Goal: Task Accomplishment & Management: Complete application form

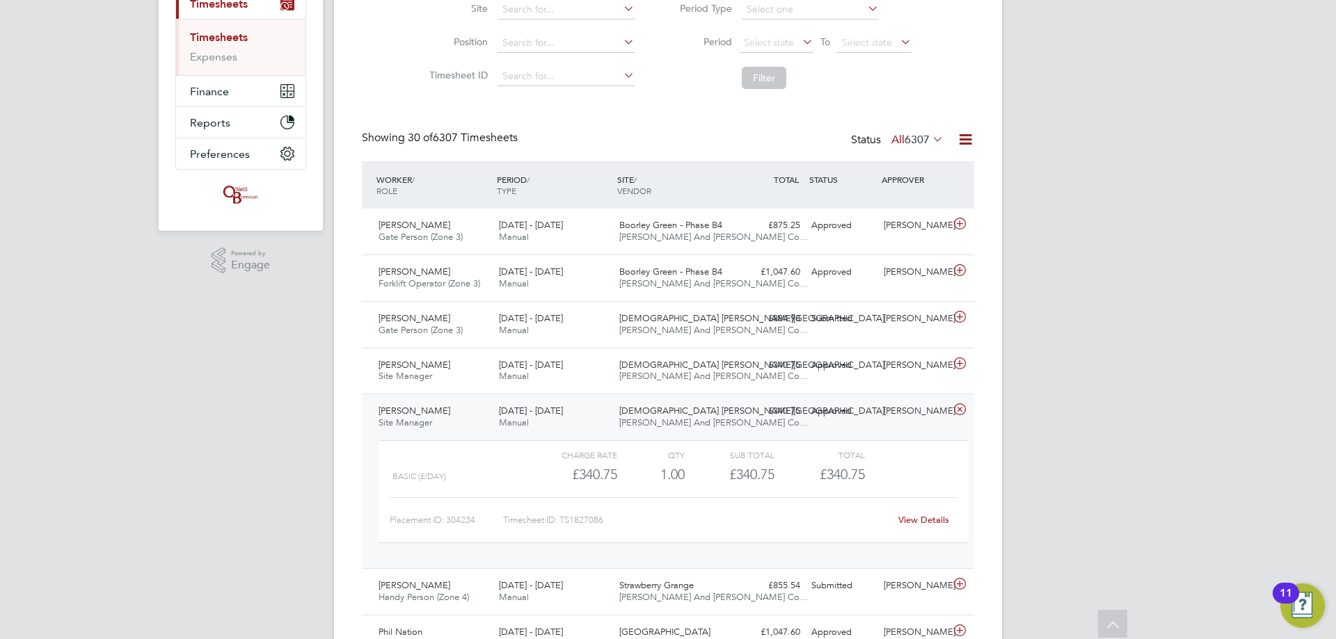
drag, startPoint x: 958, startPoint y: 407, endPoint x: 964, endPoint y: 411, distance: 7.5
click at [958, 406] on icon at bounding box center [959, 409] width 17 height 11
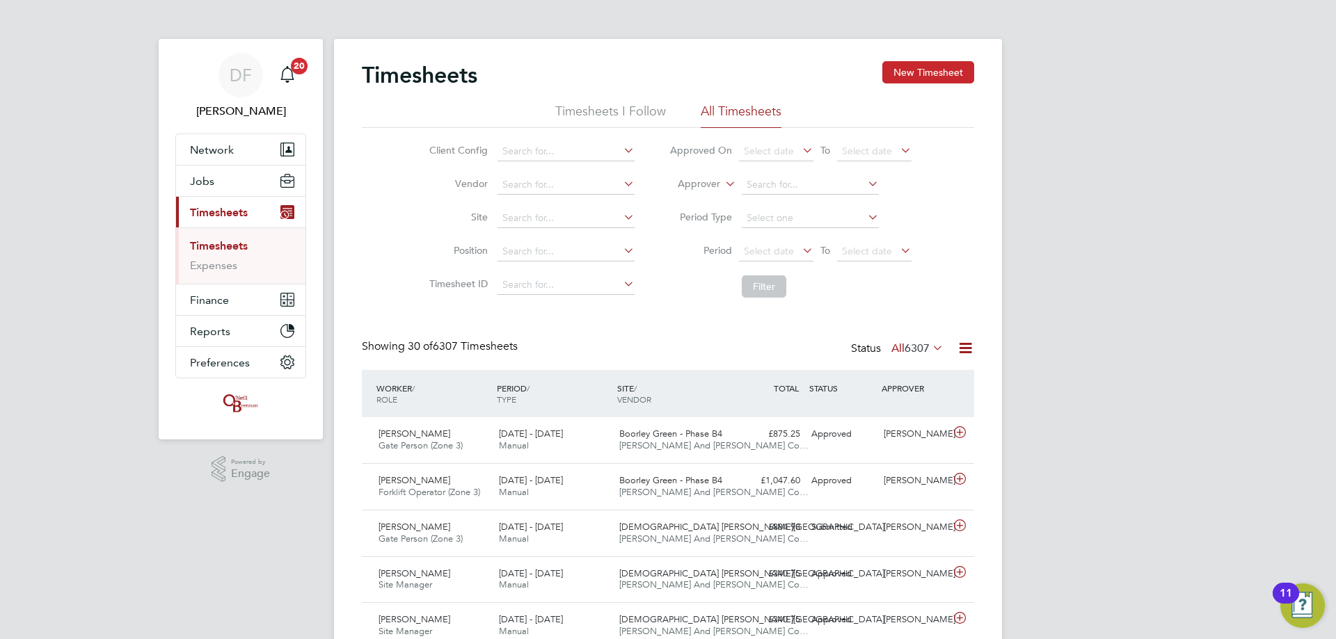
click at [906, 76] on button "New Timesheet" at bounding box center [928, 72] width 92 height 22
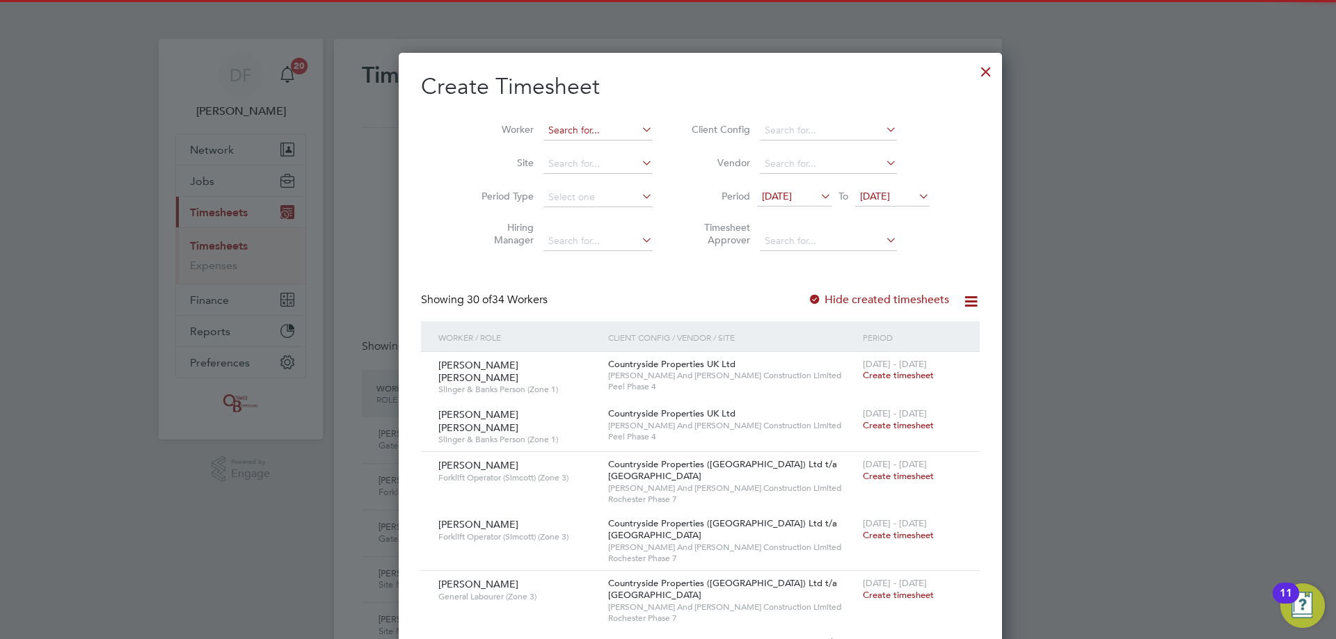
click at [543, 125] on input at bounding box center [597, 130] width 109 height 19
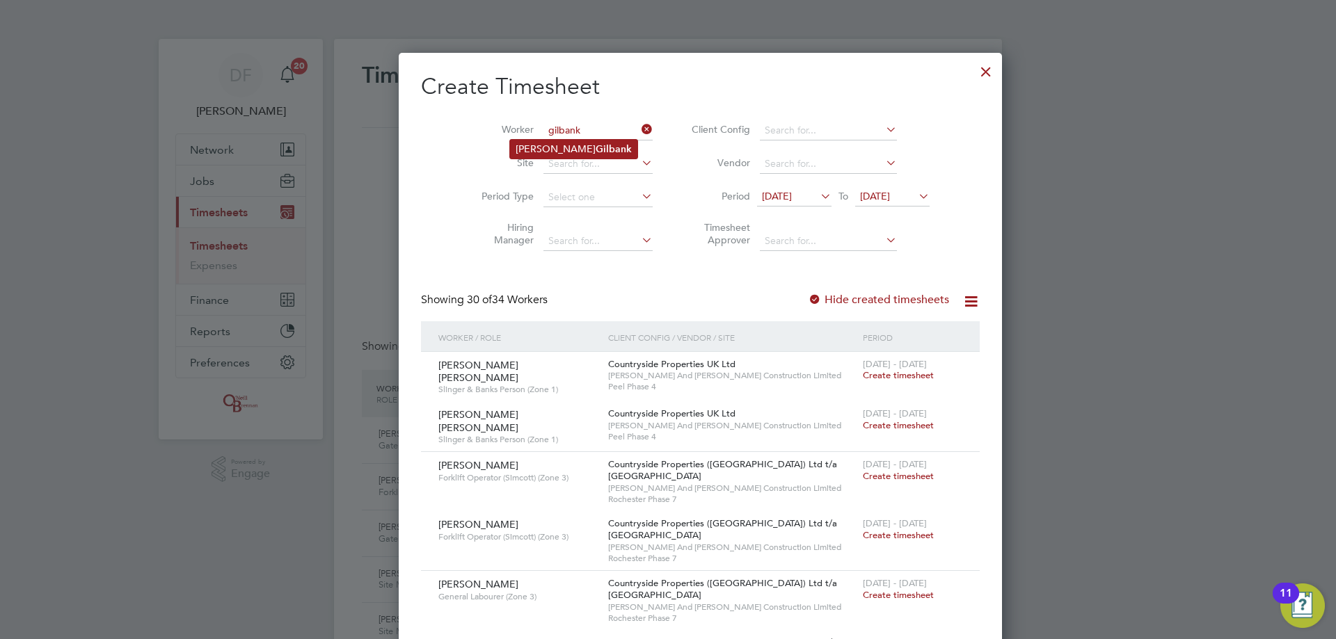
click at [595, 148] on b "Gilbank" at bounding box center [613, 149] width 36 height 12
type input "[PERSON_NAME]"
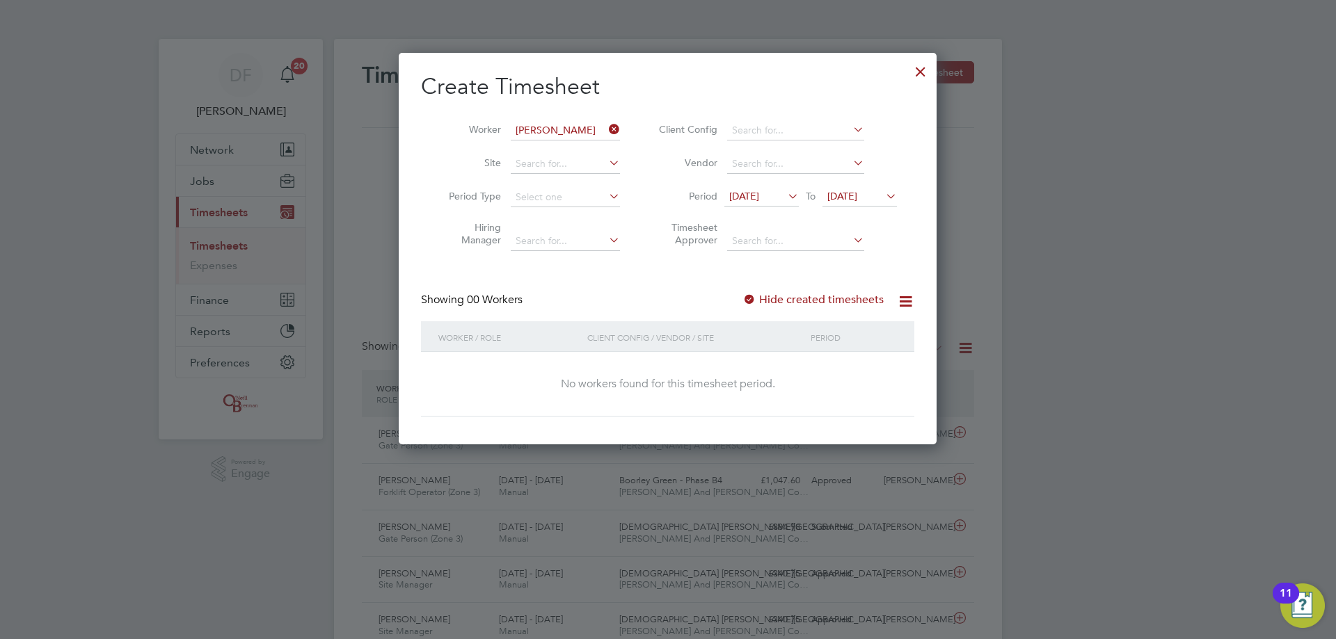
click at [759, 195] on span "[DATE]" at bounding box center [744, 196] width 30 height 13
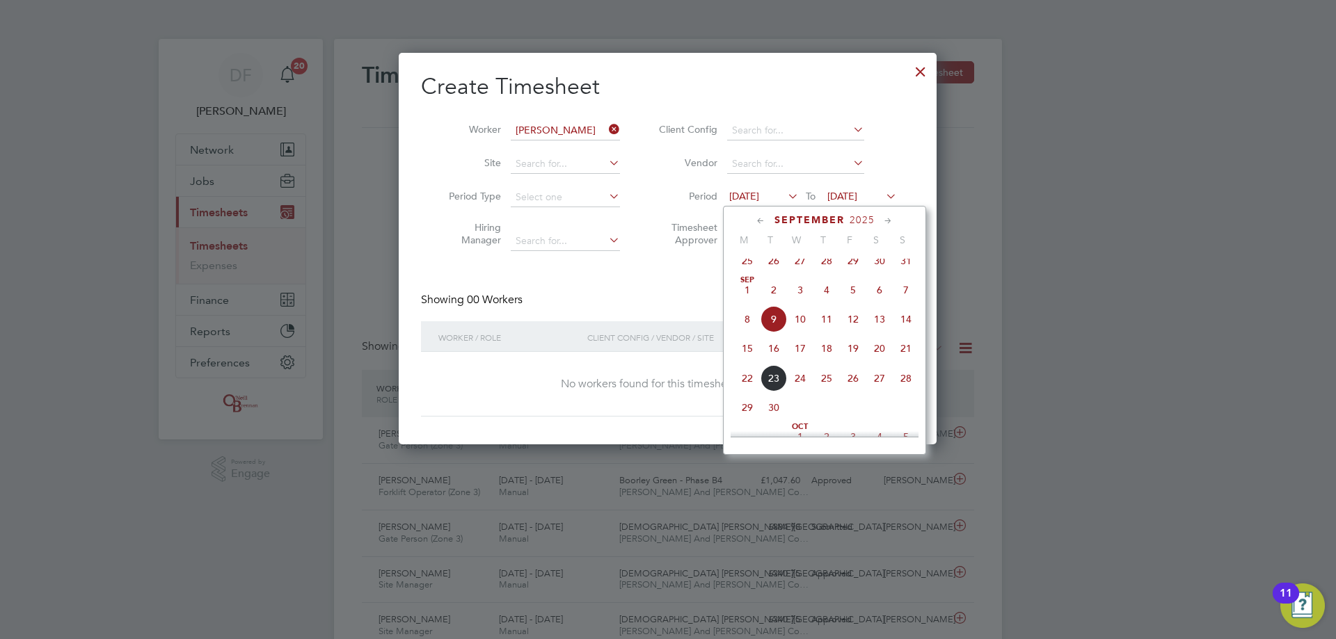
click at [746, 352] on span "15" at bounding box center [747, 348] width 26 height 26
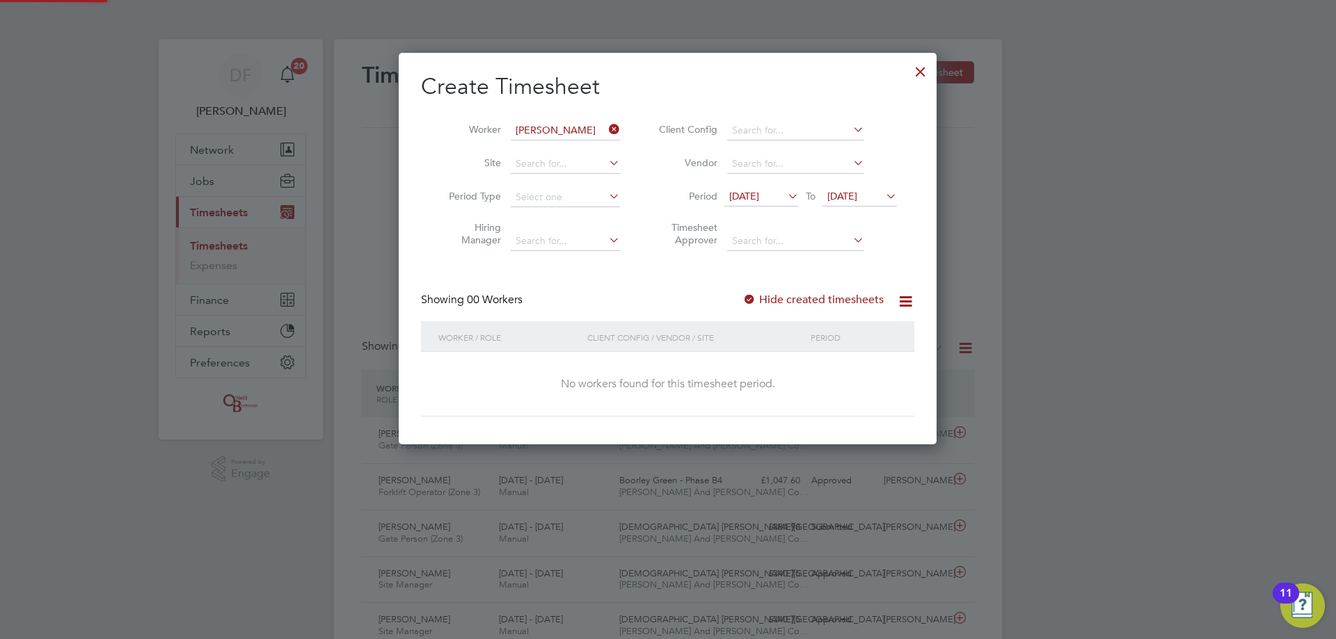
click at [857, 198] on span "[DATE]" at bounding box center [842, 196] width 30 height 13
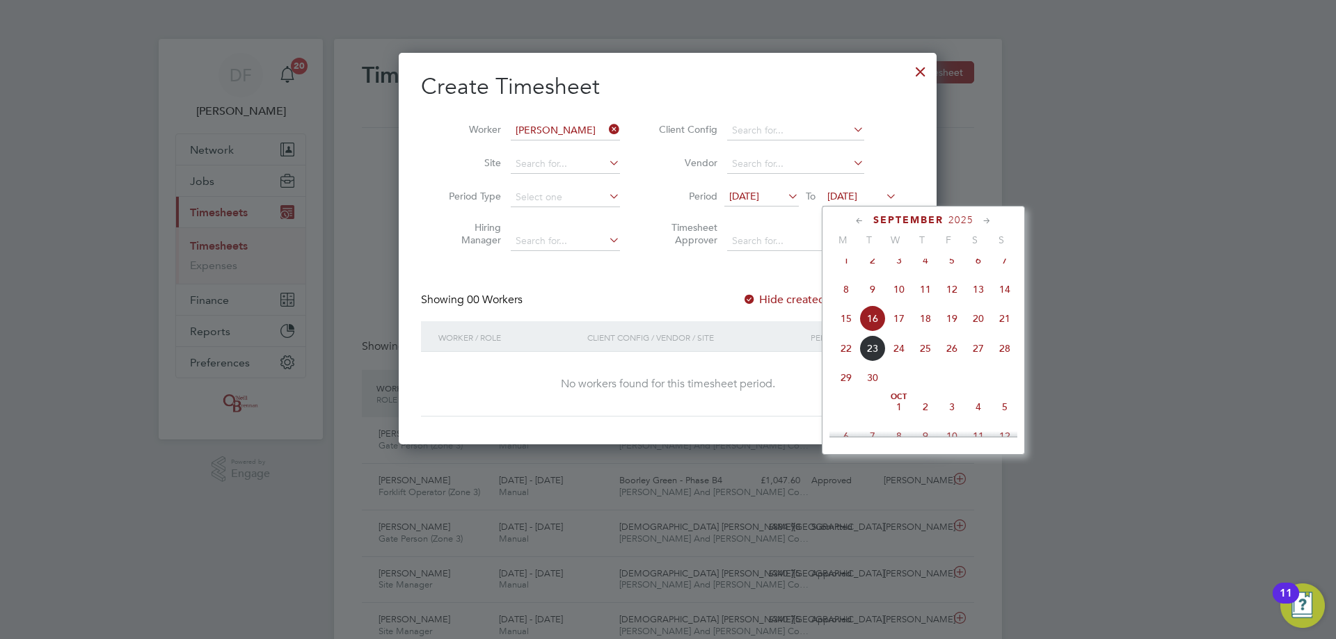
click at [1004, 332] on span "21" at bounding box center [1004, 318] width 26 height 26
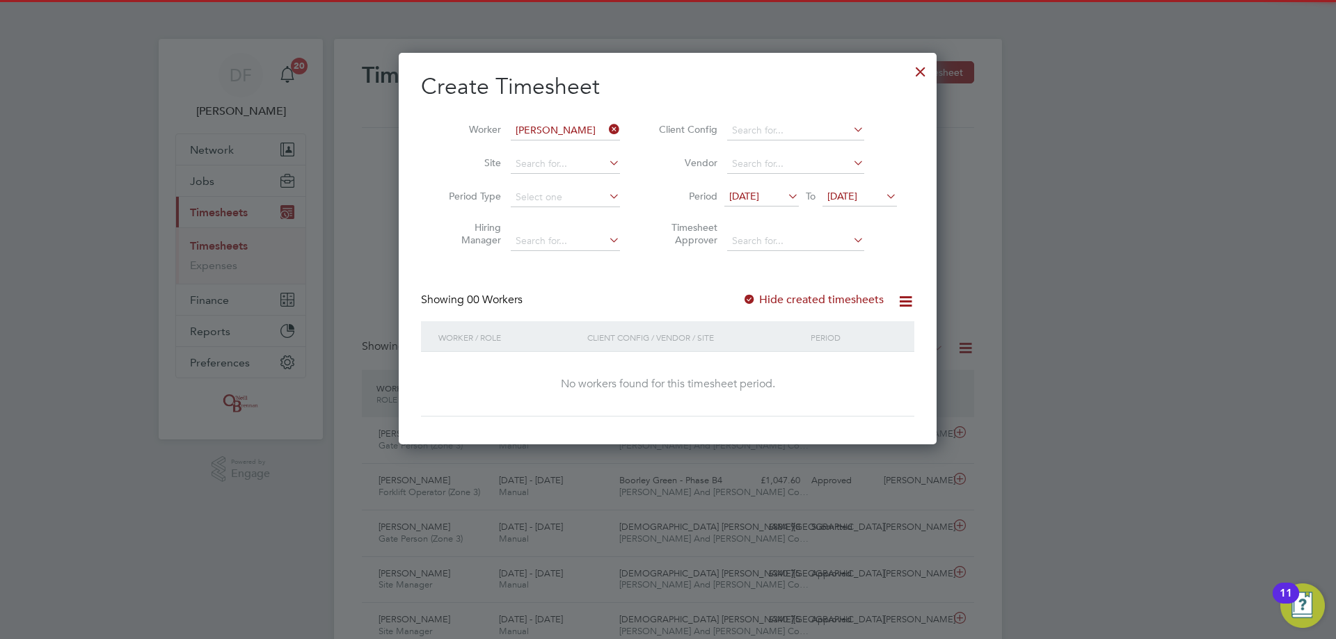
click at [778, 296] on label "Hide created timesheets" at bounding box center [812, 300] width 141 height 14
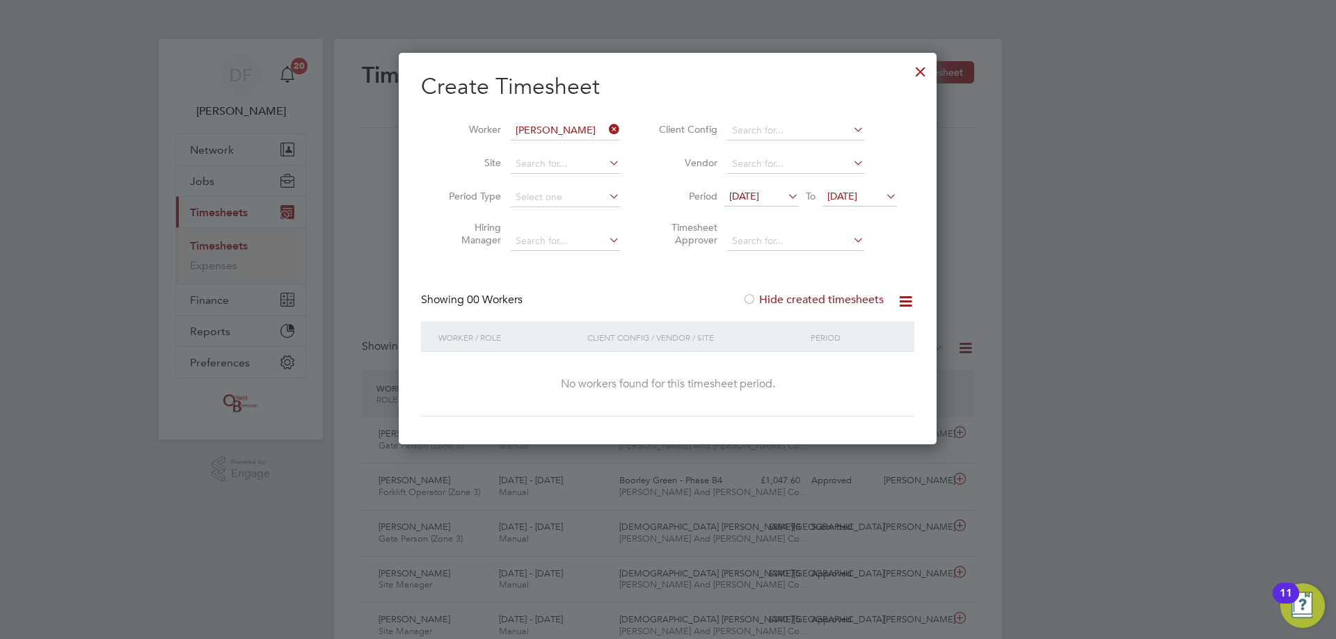
click at [778, 297] on label "Hide created timesheets" at bounding box center [812, 300] width 141 height 14
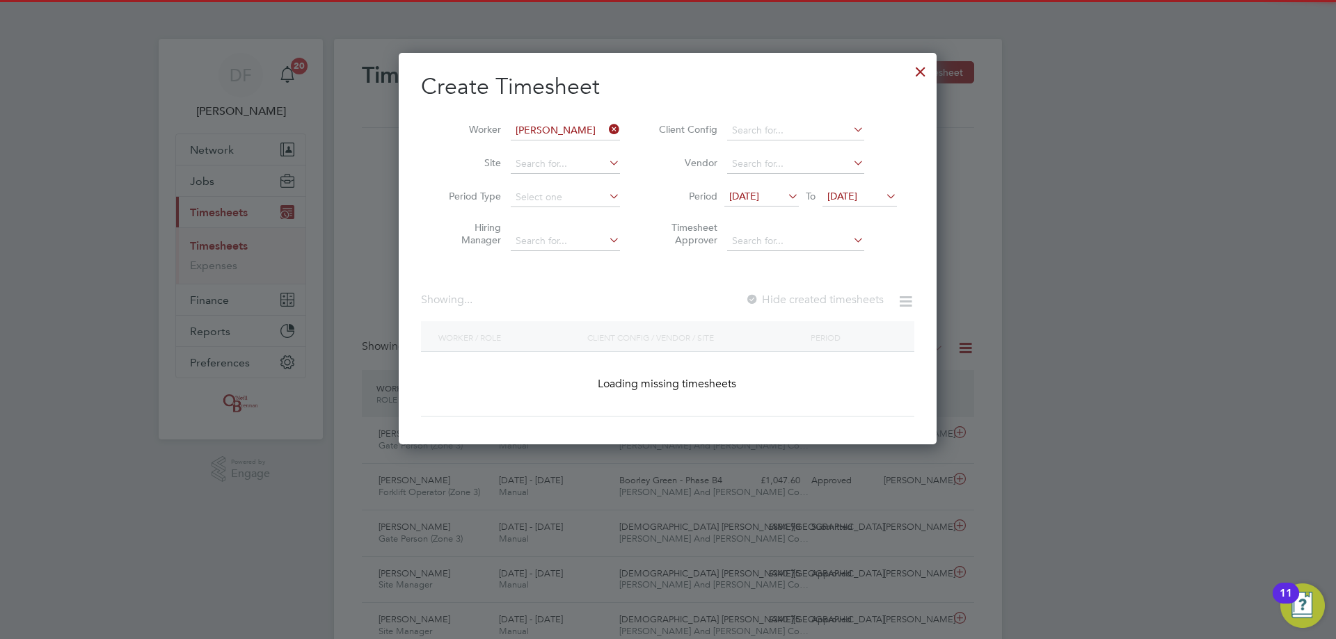
click at [778, 297] on label "Hide created timesheets" at bounding box center [814, 300] width 138 height 14
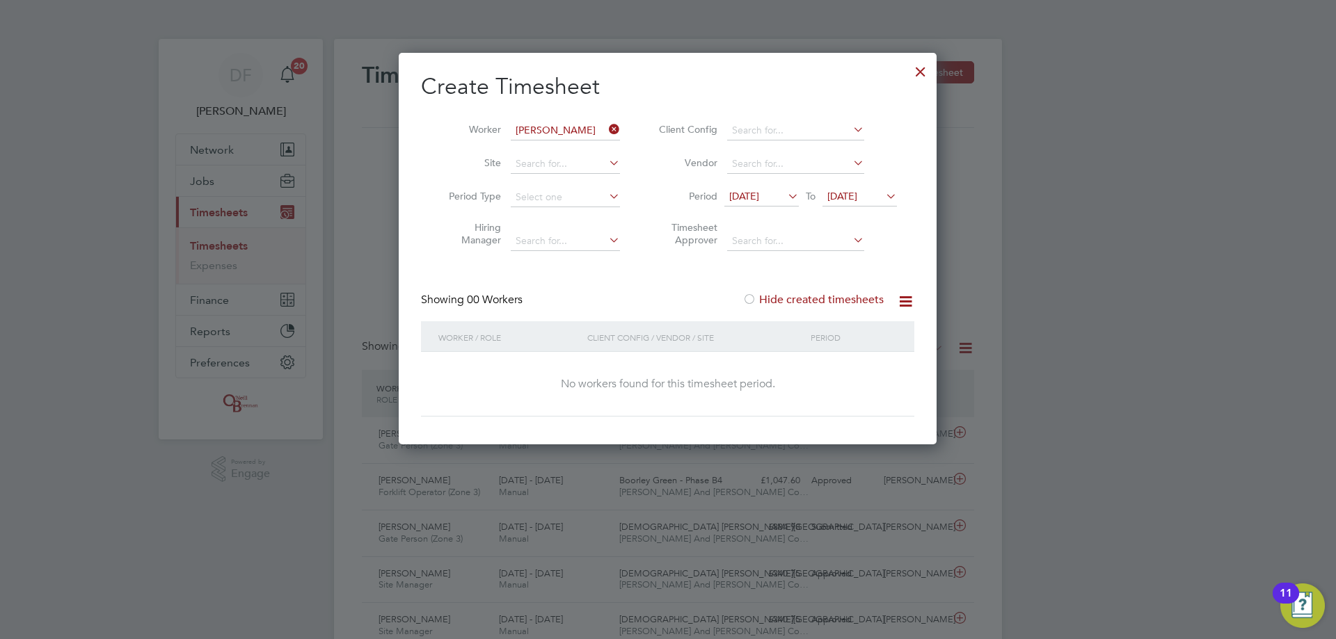
click at [778, 297] on label "Hide created timesheets" at bounding box center [812, 300] width 141 height 14
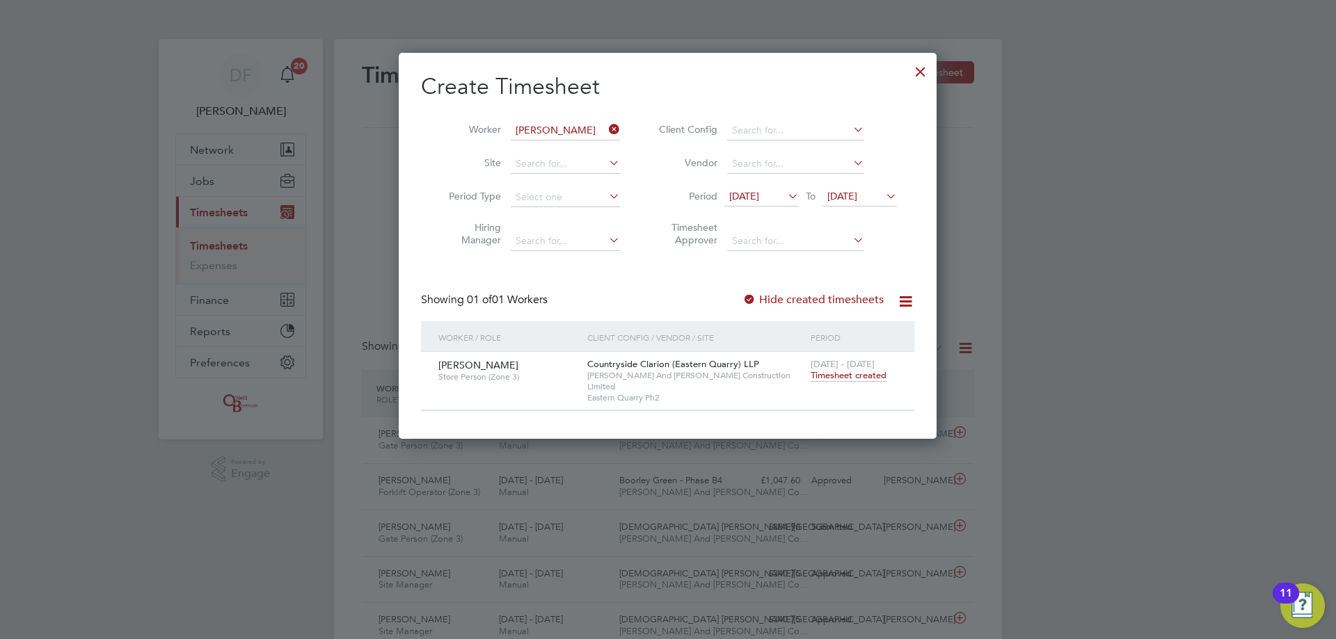
click at [837, 374] on span "Timesheet created" at bounding box center [848, 375] width 76 height 13
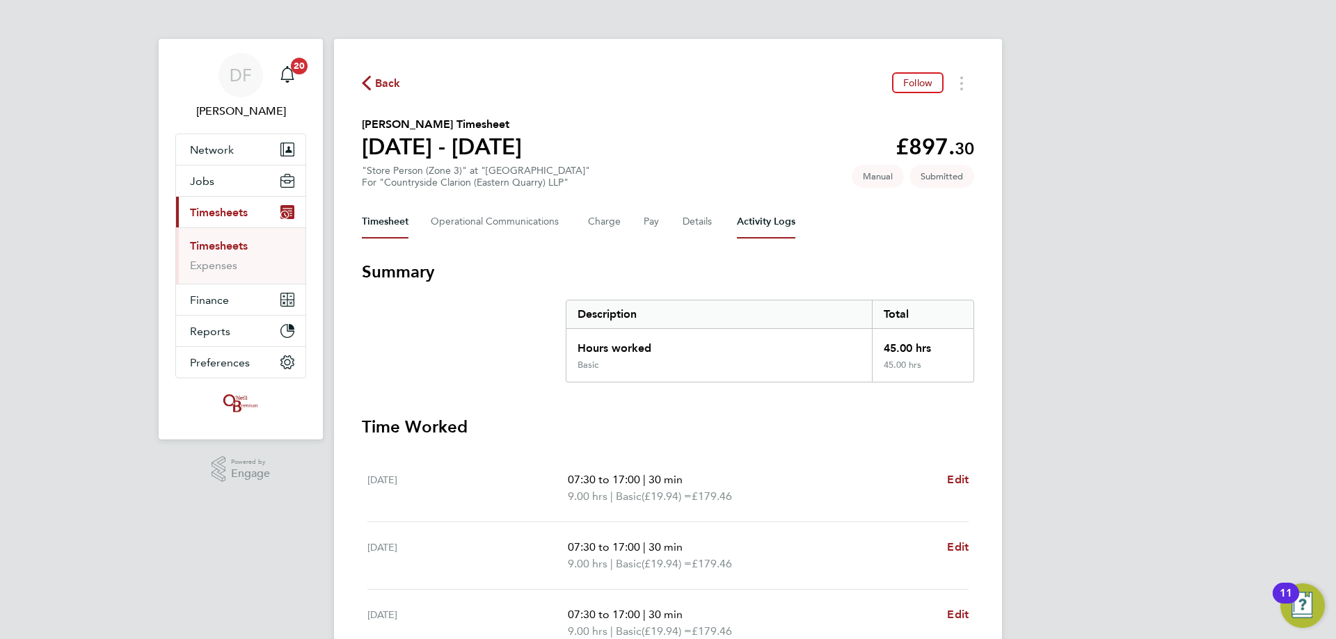
click at [762, 222] on Logs-tab "Activity Logs" at bounding box center [766, 221] width 58 height 33
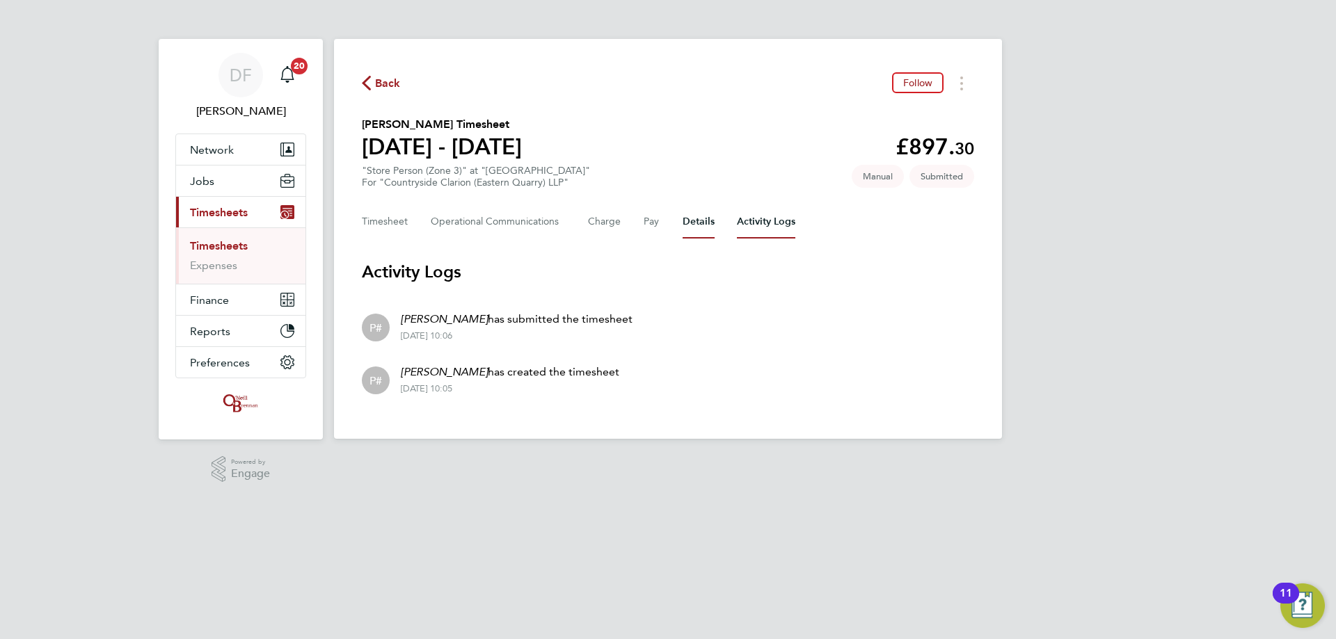
click at [691, 227] on button "Details" at bounding box center [698, 221] width 32 height 33
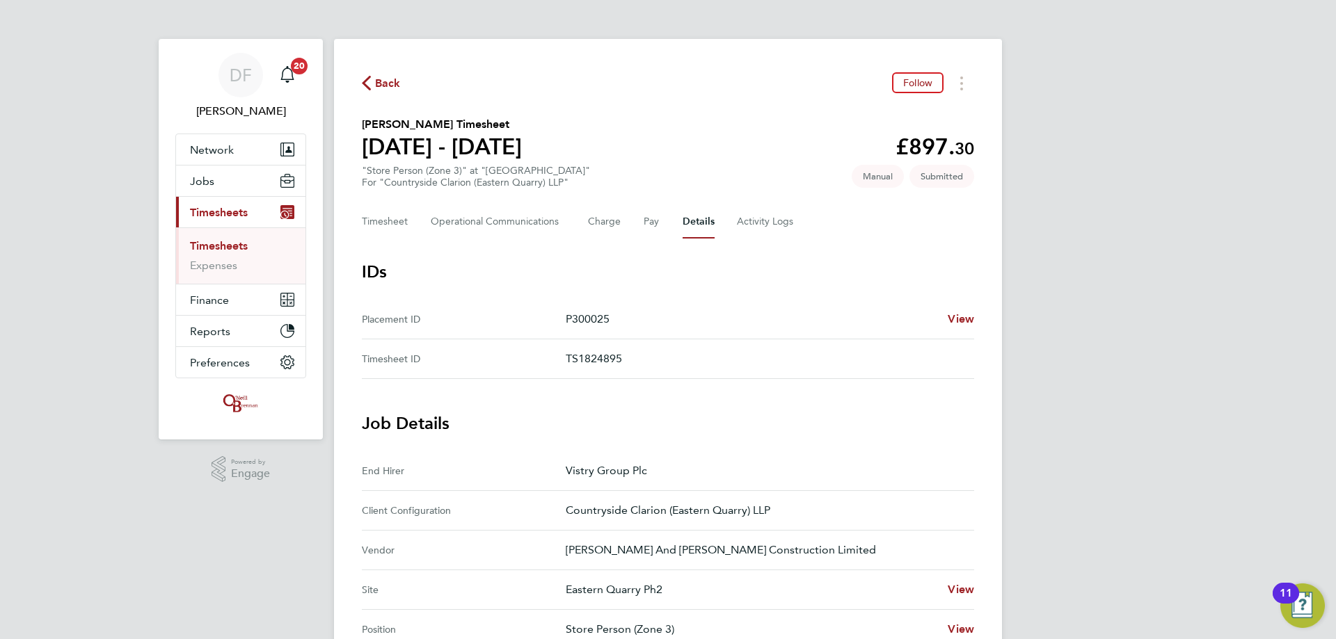
click at [379, 84] on span "Back" at bounding box center [388, 83] width 26 height 17
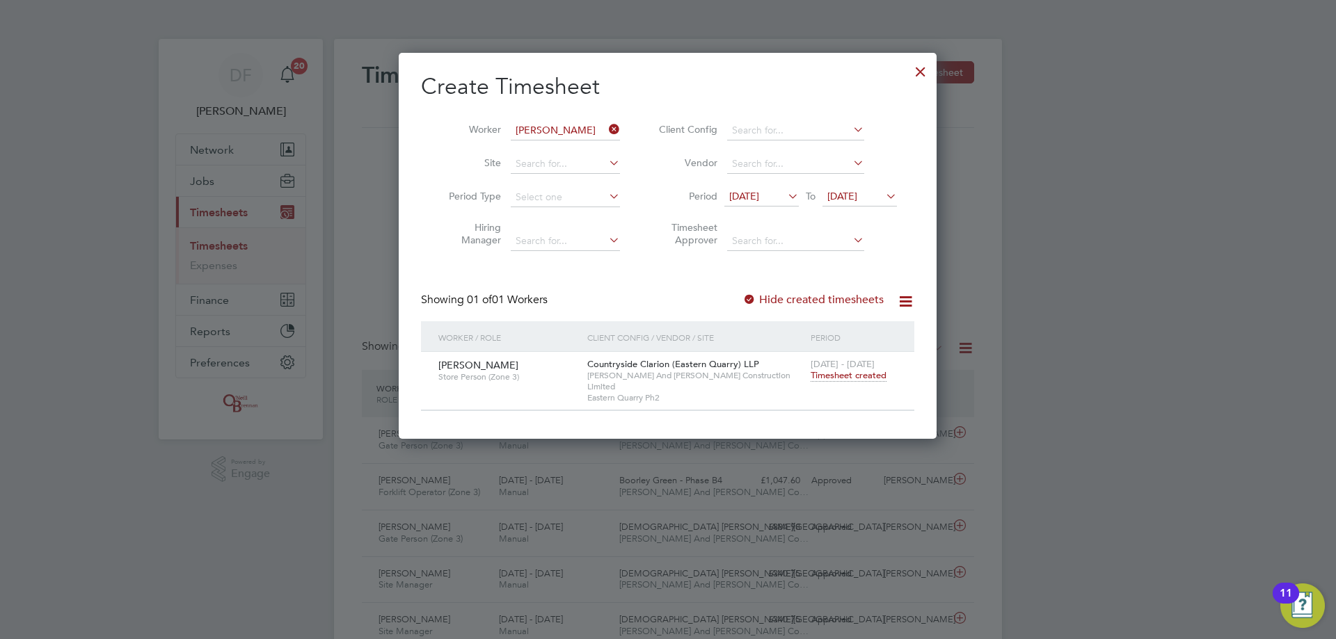
scroll to position [35, 121]
click at [606, 128] on icon at bounding box center [606, 129] width 0 height 19
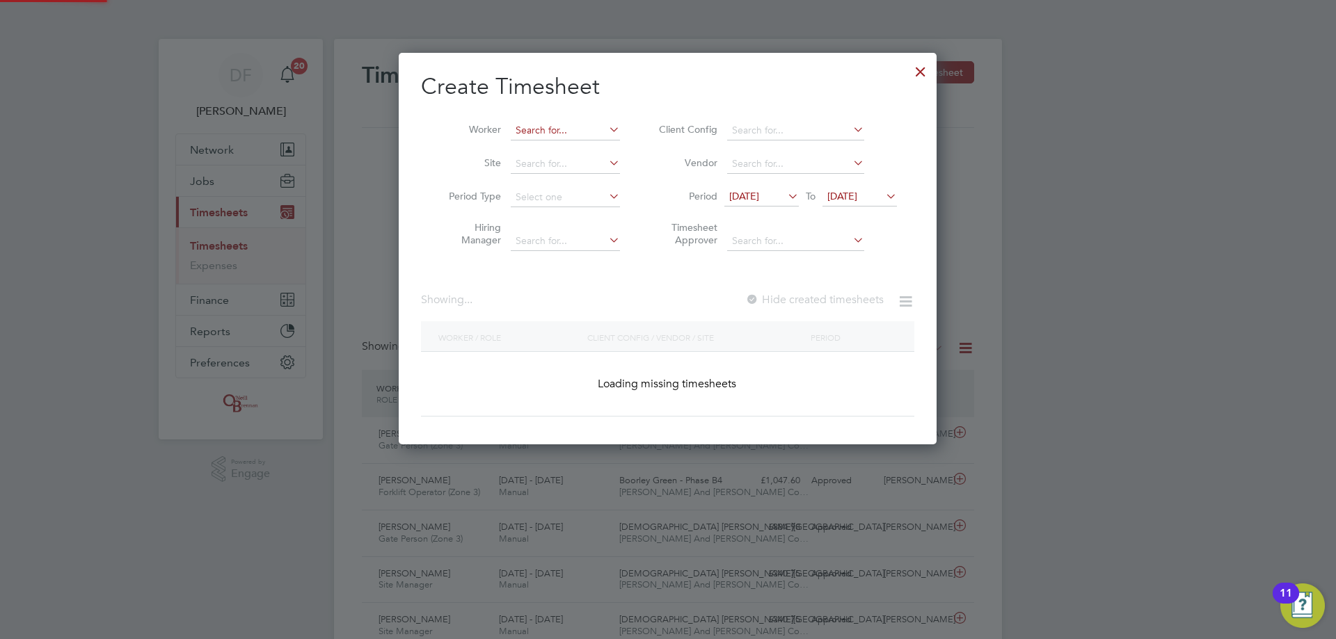
click at [584, 131] on input at bounding box center [565, 130] width 109 height 19
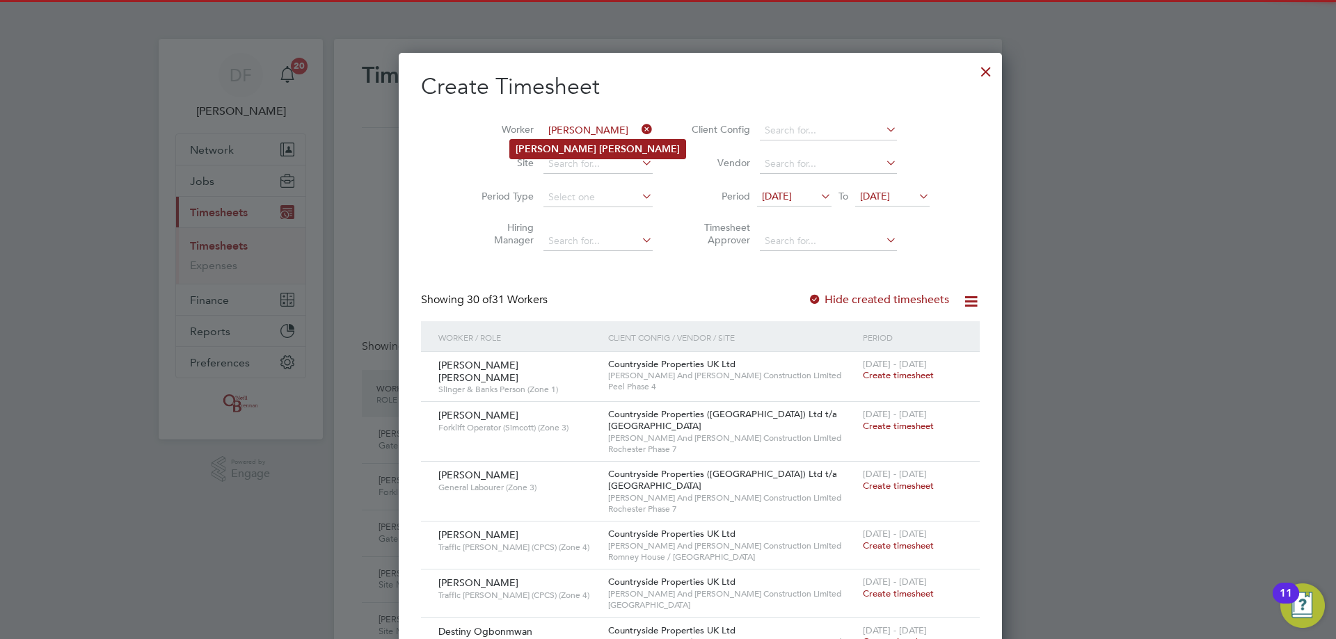
click at [599, 145] on b "[PERSON_NAME]" at bounding box center [639, 149] width 81 height 12
type input "[PERSON_NAME]"
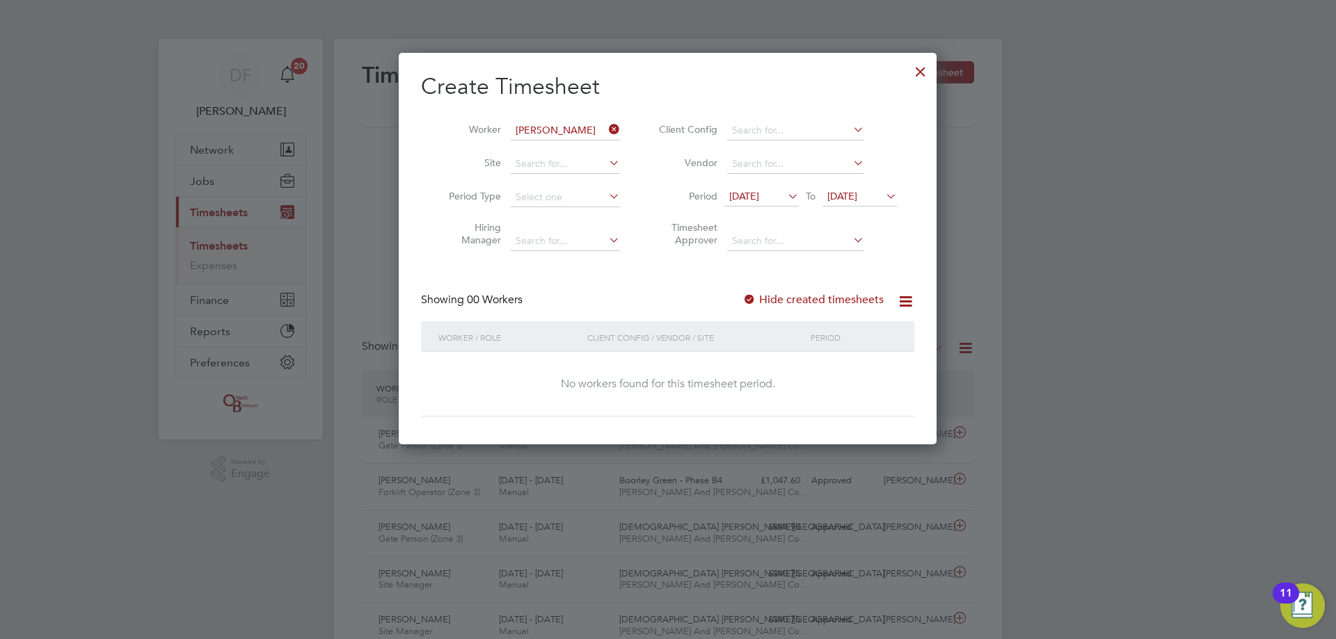
click at [820, 298] on label "Hide created timesheets" at bounding box center [812, 300] width 141 height 14
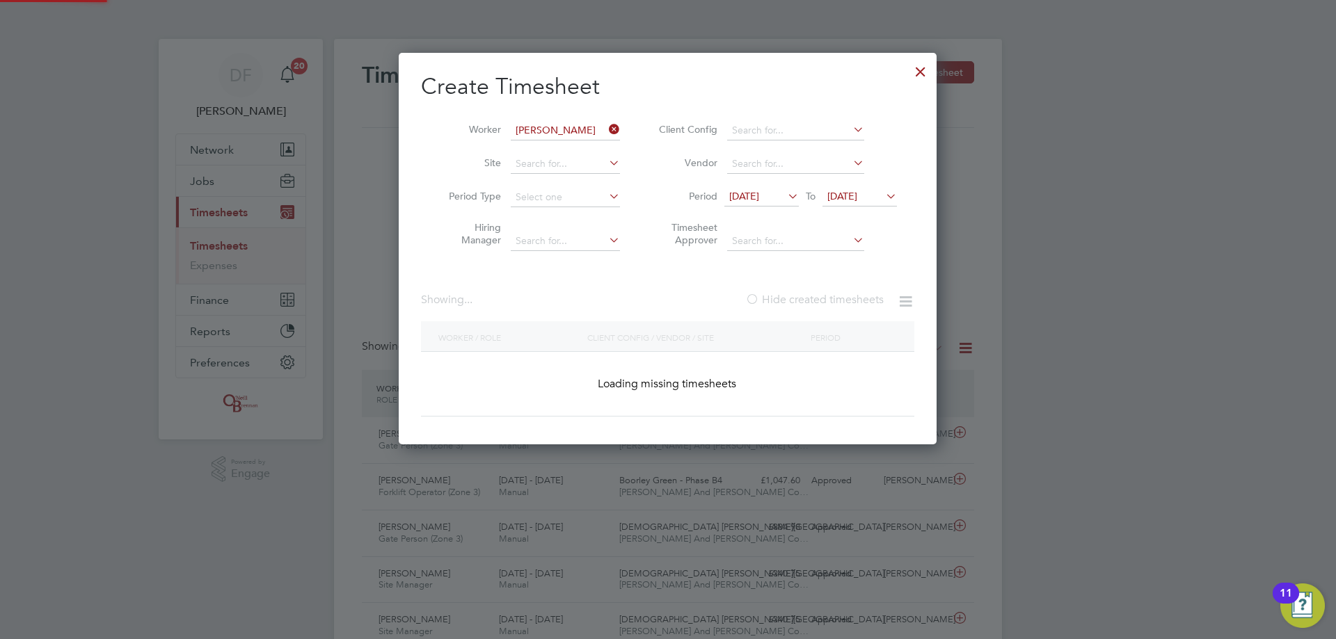
click at [820, 298] on label "Hide created timesheets" at bounding box center [814, 300] width 138 height 14
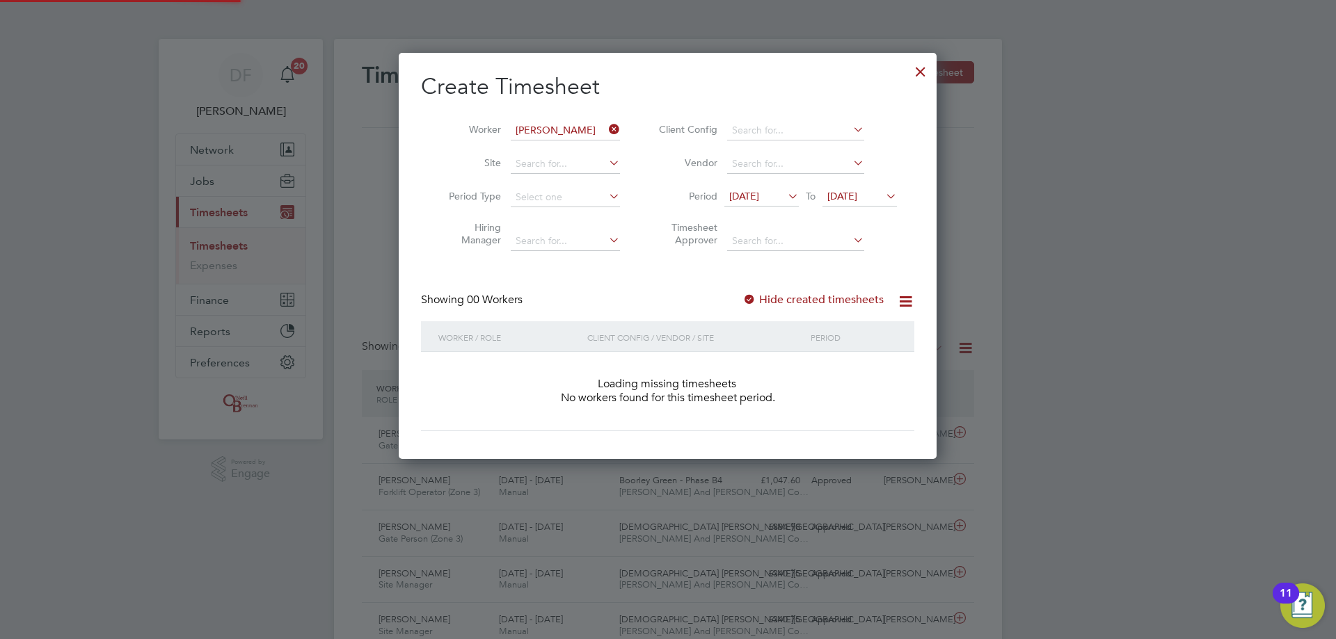
click at [820, 298] on label "Hide created timesheets" at bounding box center [812, 300] width 141 height 14
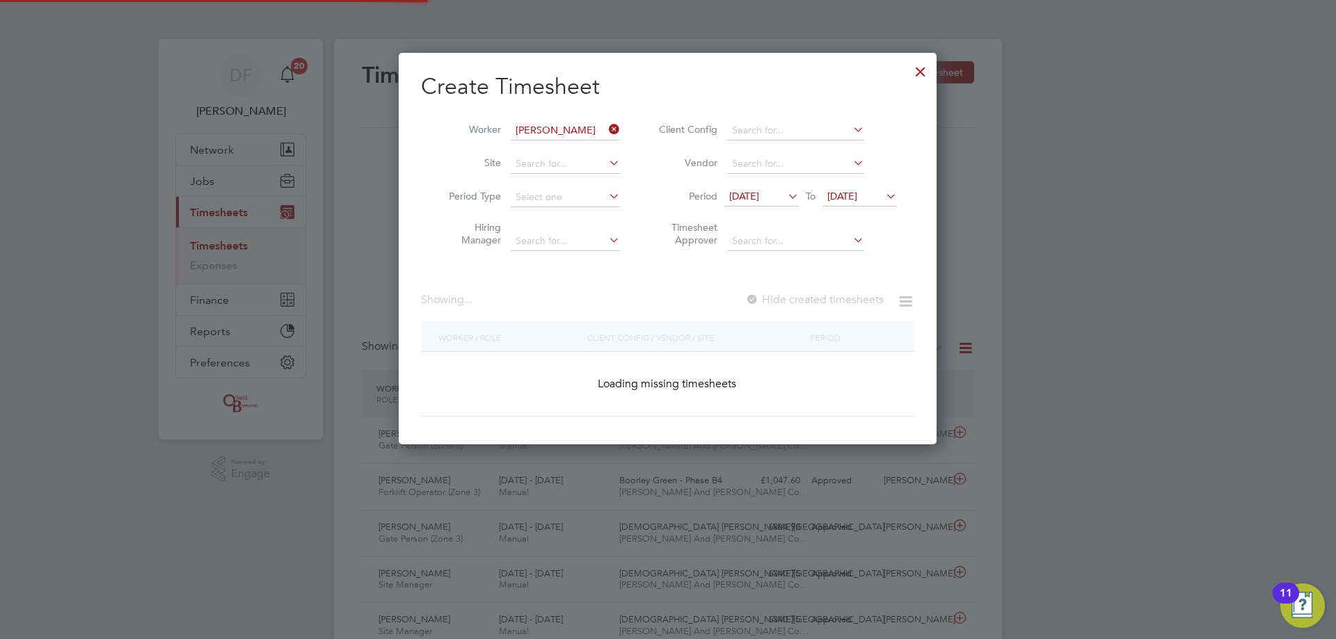
click at [820, 298] on label "Hide created timesheets" at bounding box center [814, 300] width 138 height 14
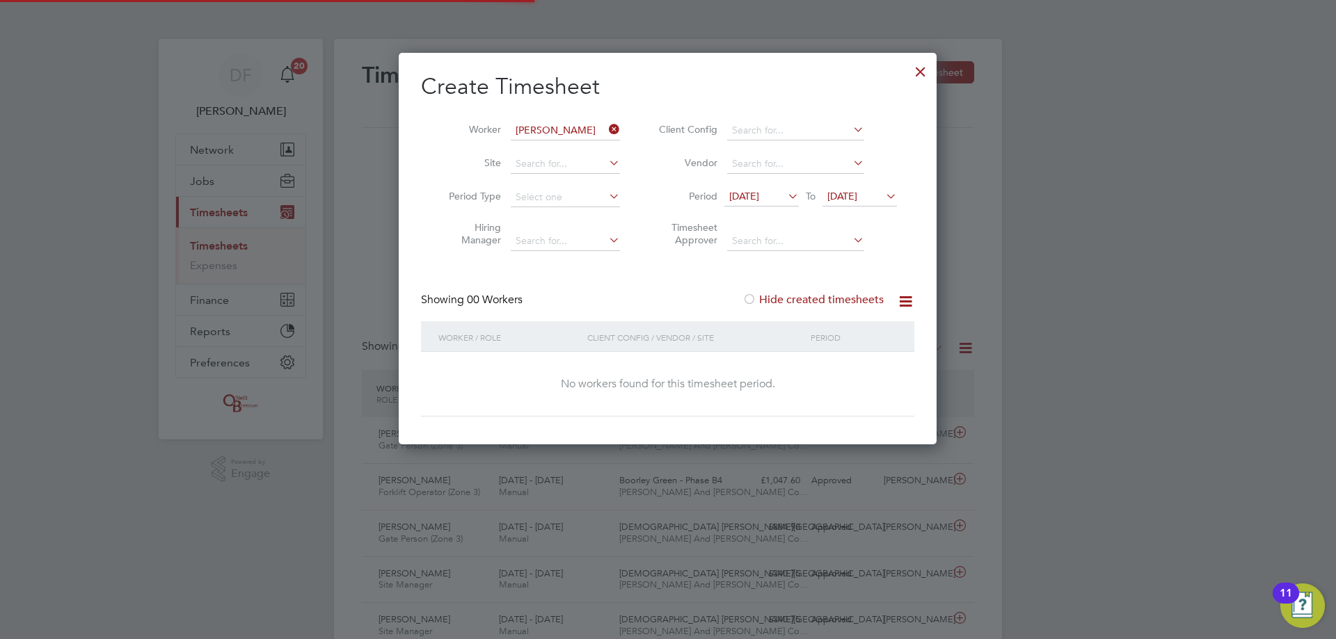
click at [820, 298] on label "Hide created timesheets" at bounding box center [812, 300] width 141 height 14
click at [644, 279] on div "Create Timesheet Worker [PERSON_NAME] Site Period Type Hiring Manager Client Co…" at bounding box center [667, 244] width 493 height 344
click at [921, 68] on div at bounding box center [920, 68] width 25 height 25
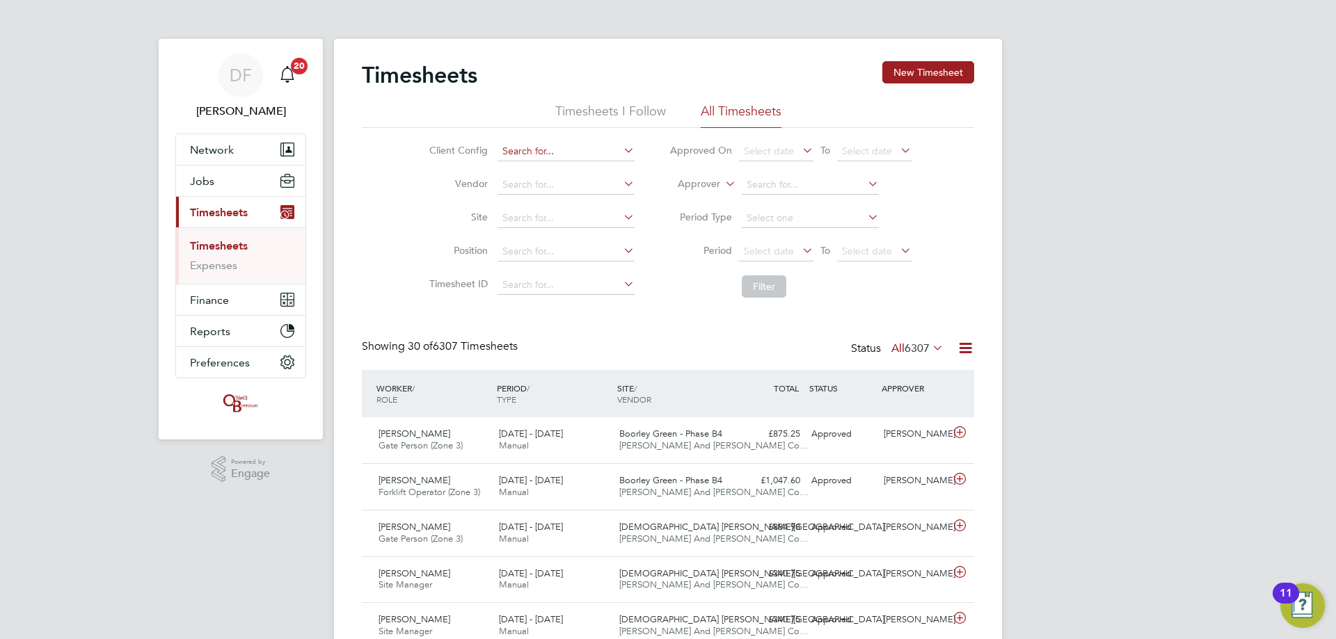
click at [528, 145] on input at bounding box center [565, 151] width 137 height 19
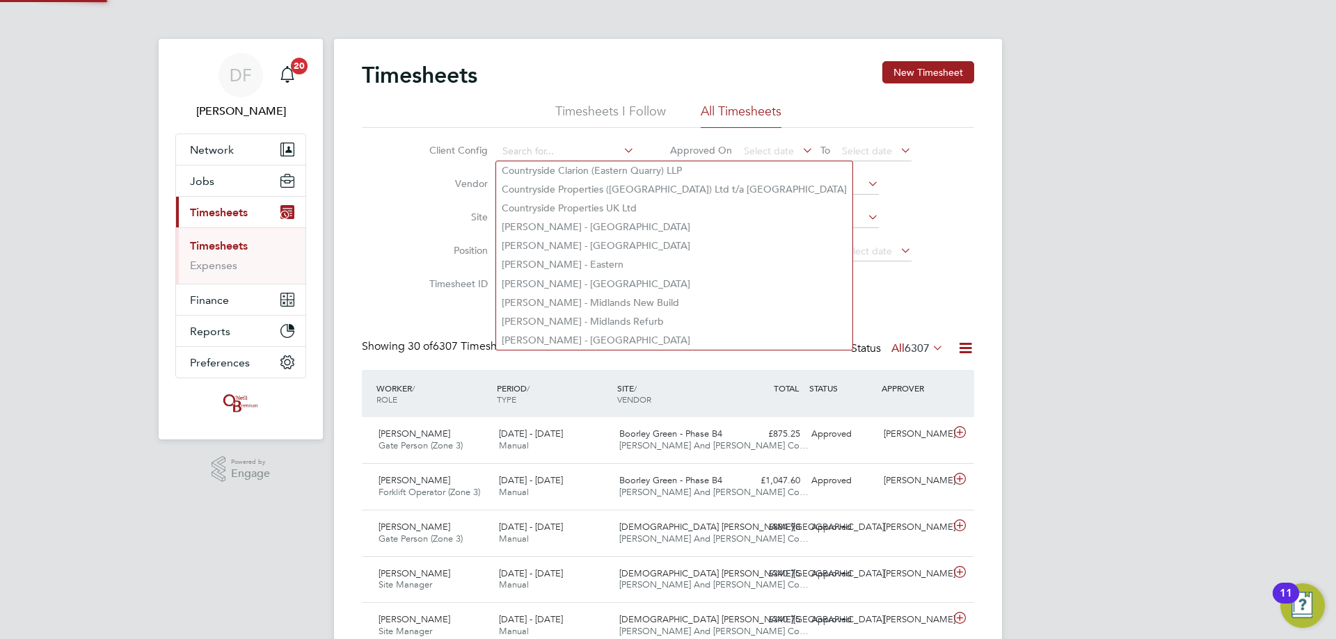
click at [440, 184] on label "Vendor" at bounding box center [456, 183] width 63 height 13
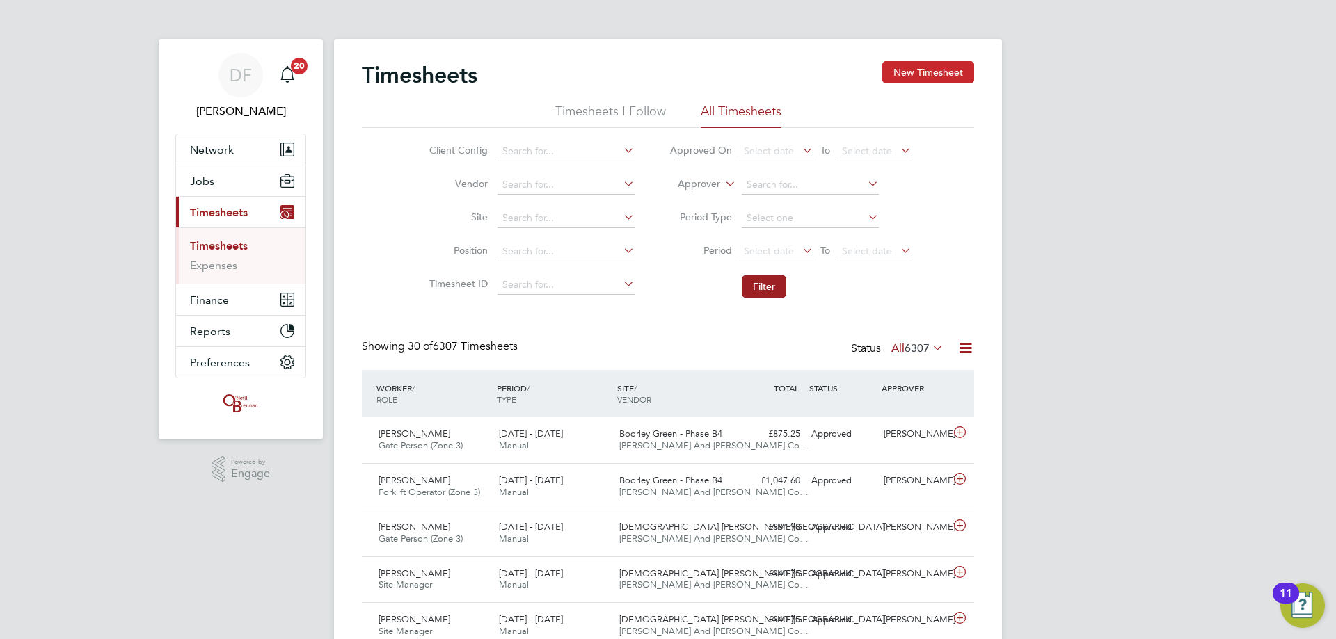
click at [927, 74] on button "New Timesheet" at bounding box center [928, 72] width 92 height 22
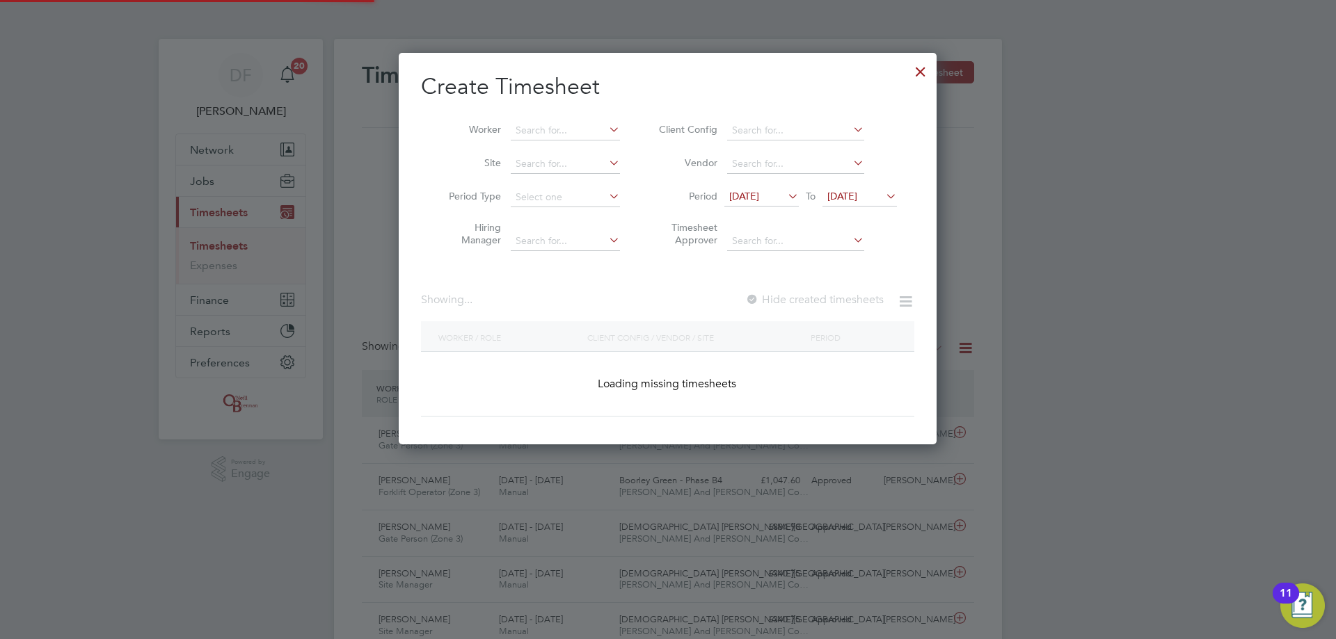
scroll to position [2839, 538]
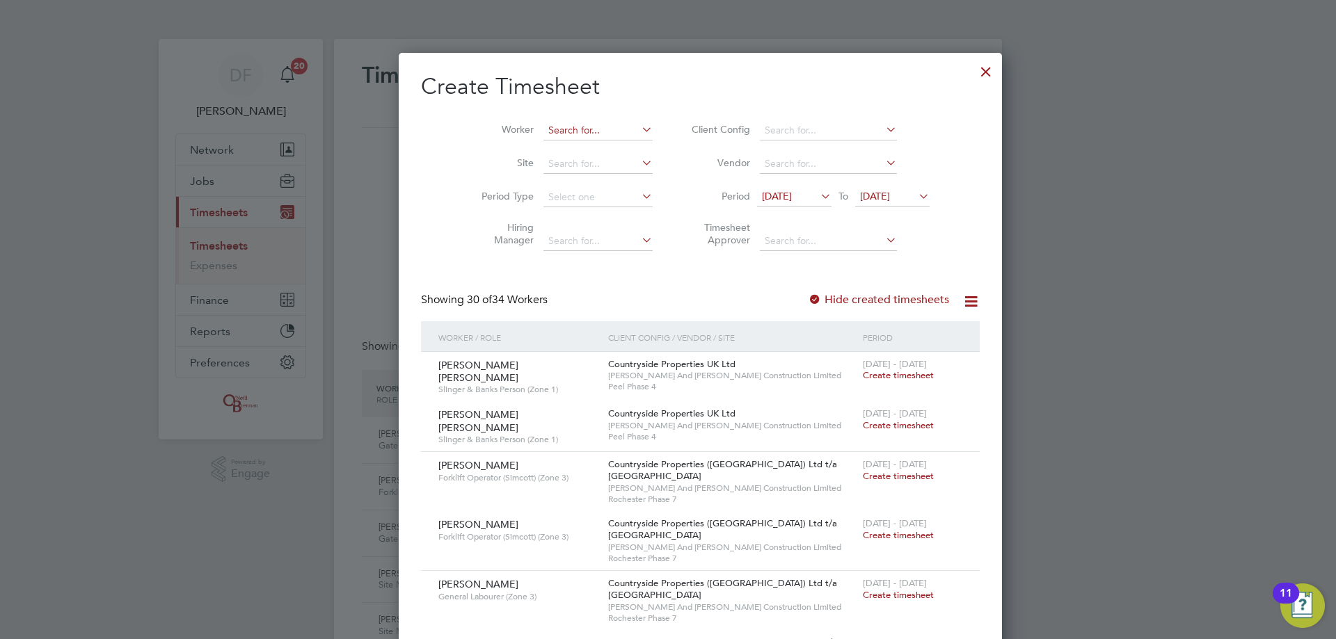
click at [543, 129] on input at bounding box center [597, 130] width 109 height 19
click at [606, 143] on b "Stat" at bounding box center [615, 149] width 18 height 12
type input "[PERSON_NAME]"
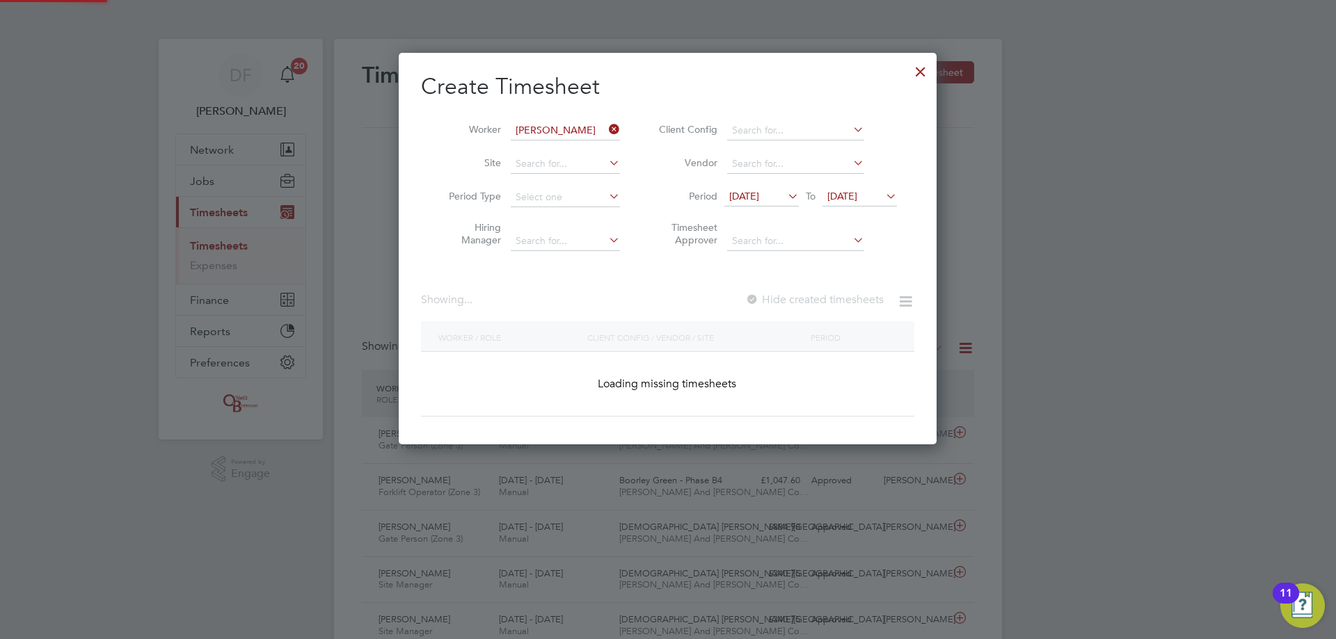
scroll to position [392, 538]
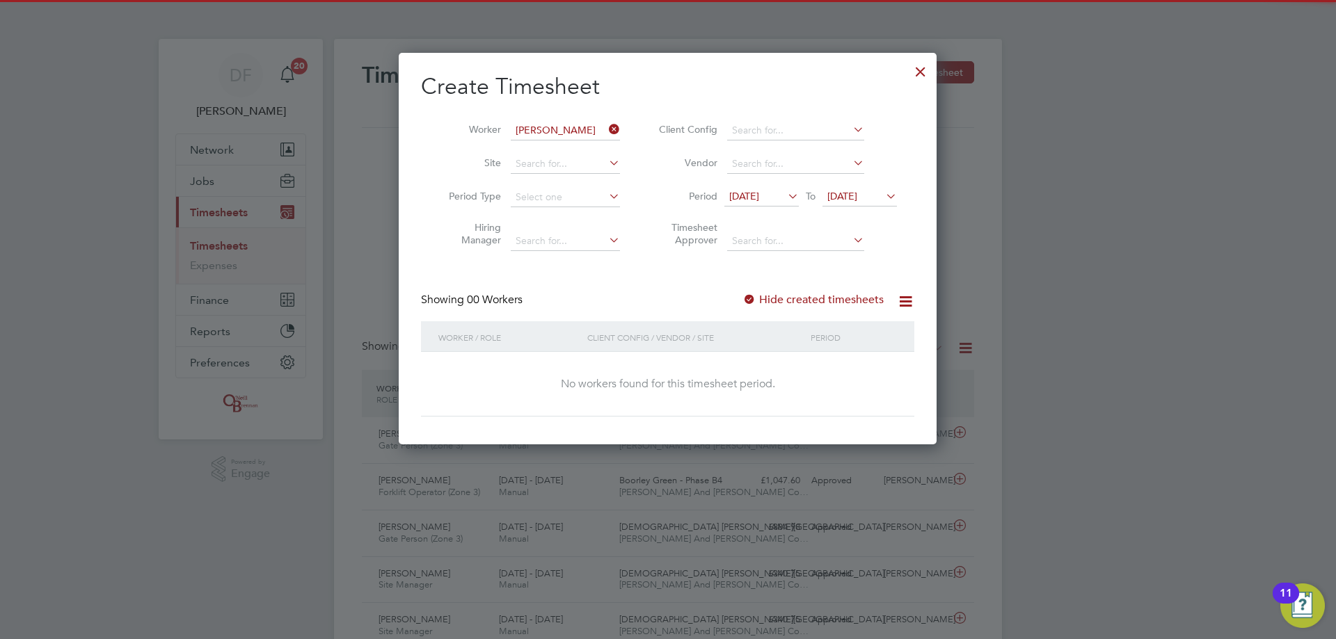
click at [778, 298] on label "Hide created timesheets" at bounding box center [812, 300] width 141 height 14
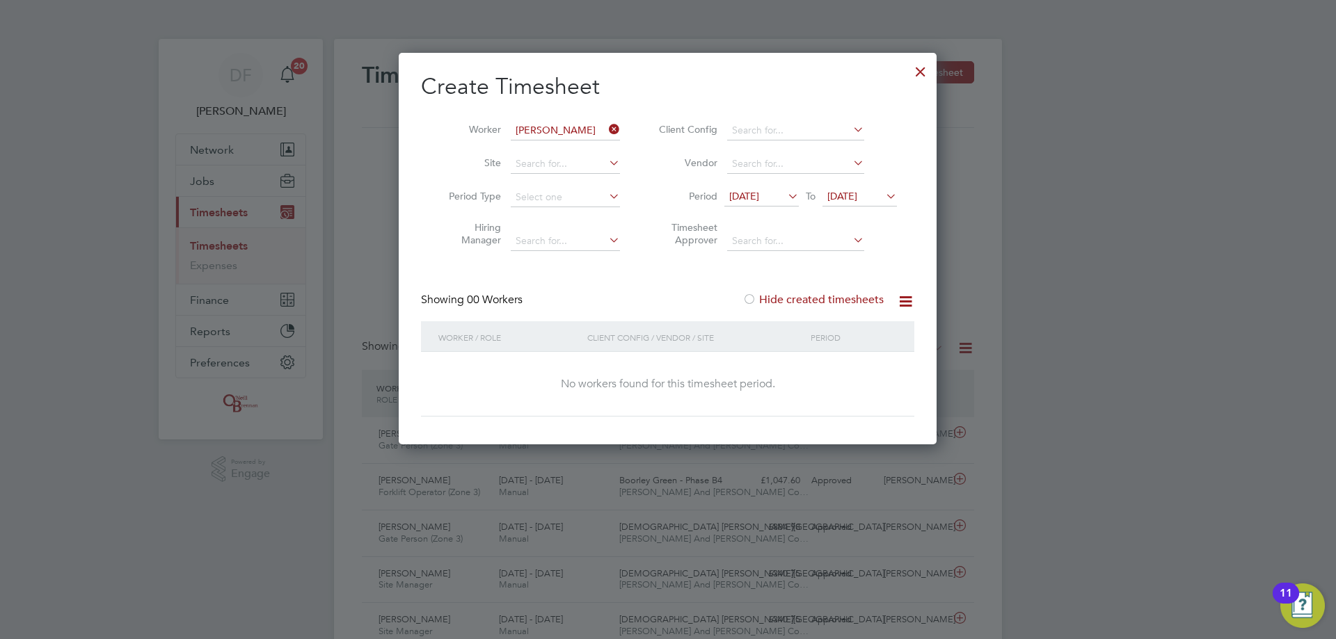
click at [778, 298] on label "Hide created timesheets" at bounding box center [812, 300] width 141 height 14
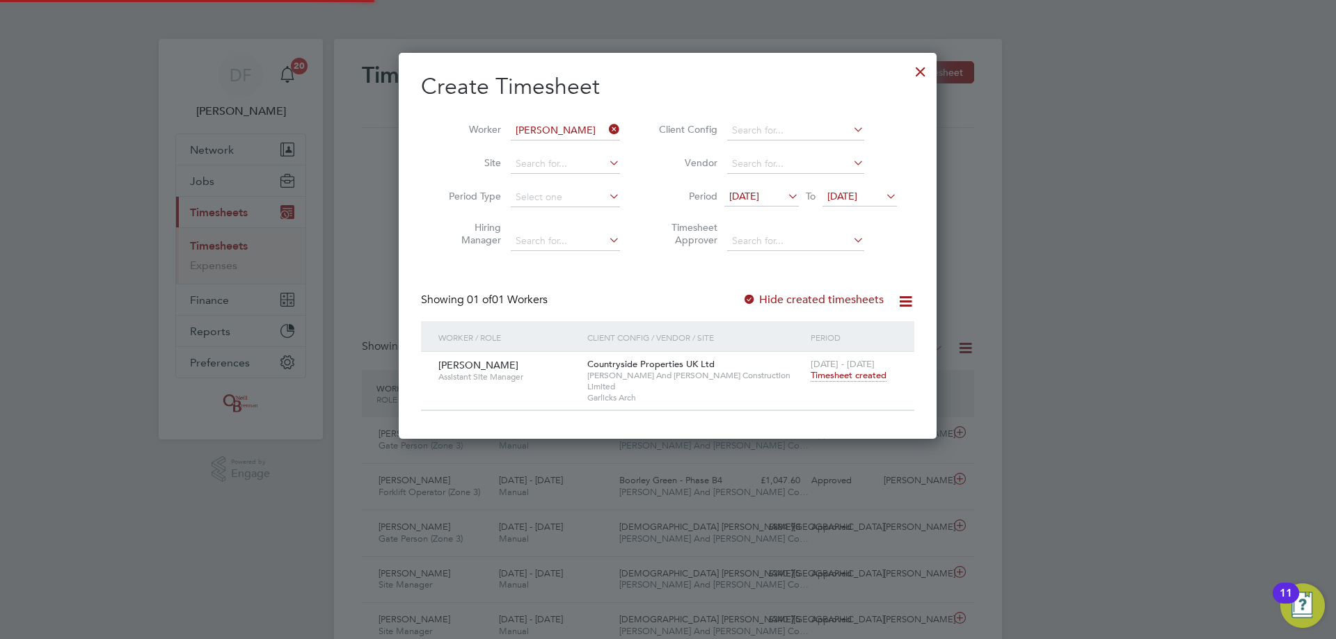
scroll to position [375, 538]
click at [778, 298] on label "Hide created timesheets" at bounding box center [812, 300] width 141 height 14
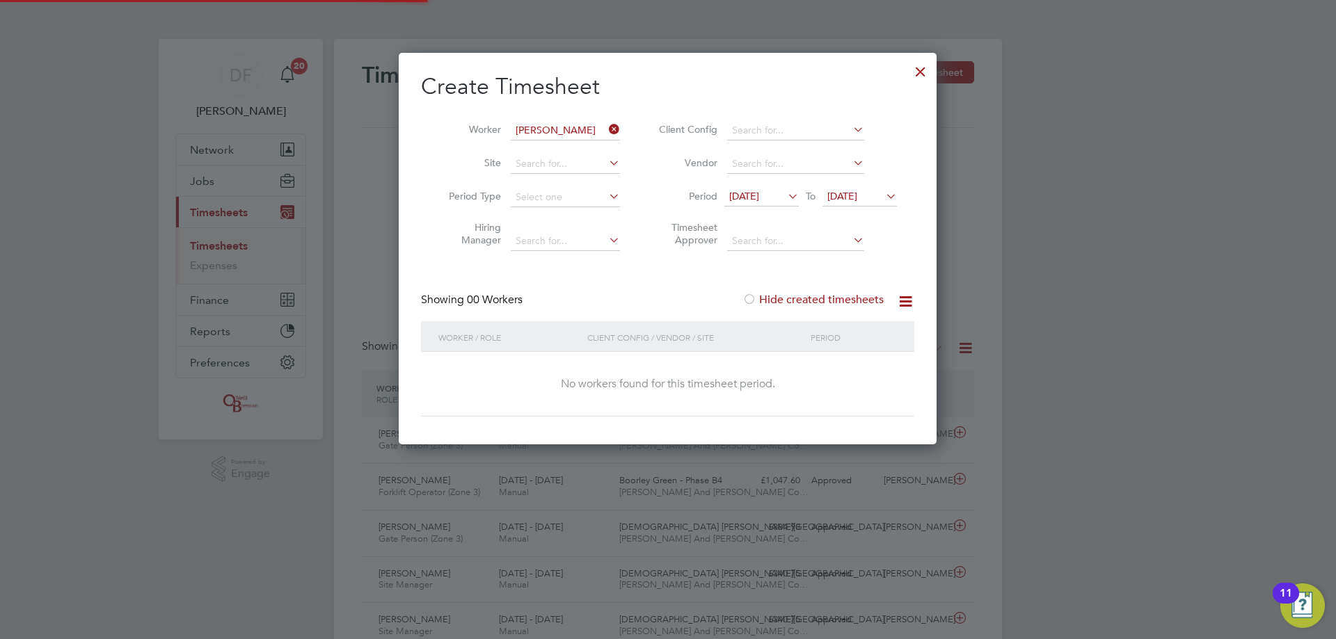
scroll to position [392, 538]
click at [801, 300] on label "Hide created timesheets" at bounding box center [812, 300] width 141 height 14
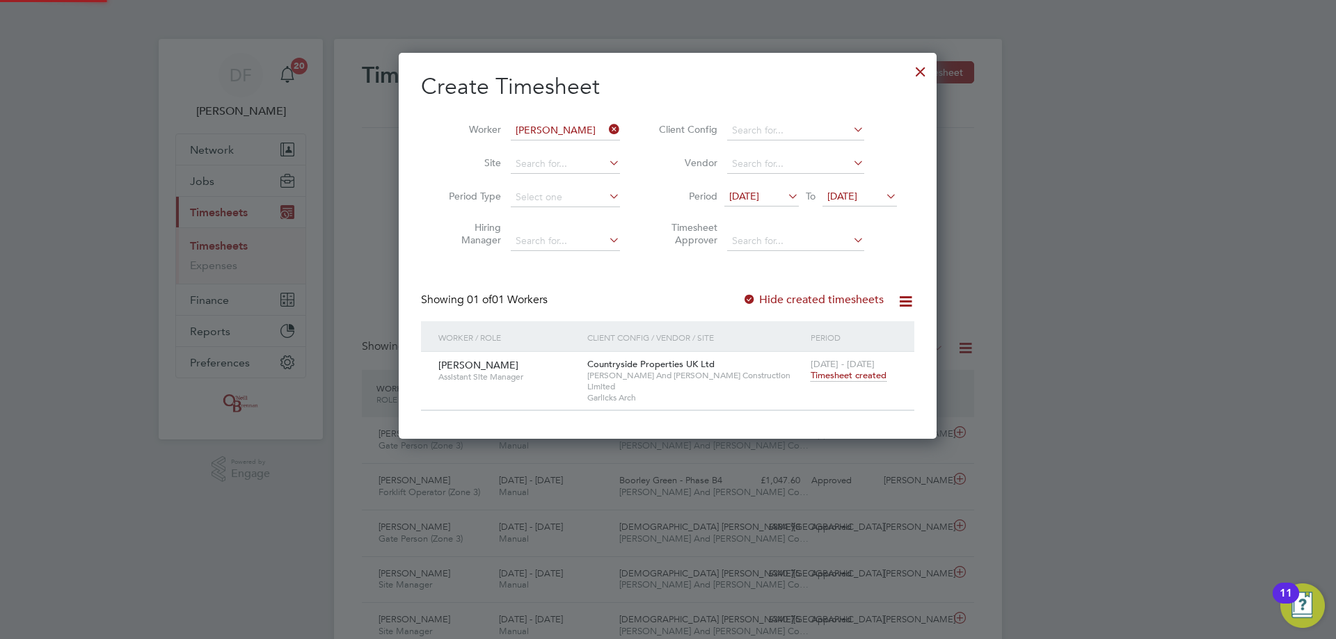
scroll to position [375, 538]
click at [759, 193] on span "[DATE]" at bounding box center [744, 196] width 30 height 13
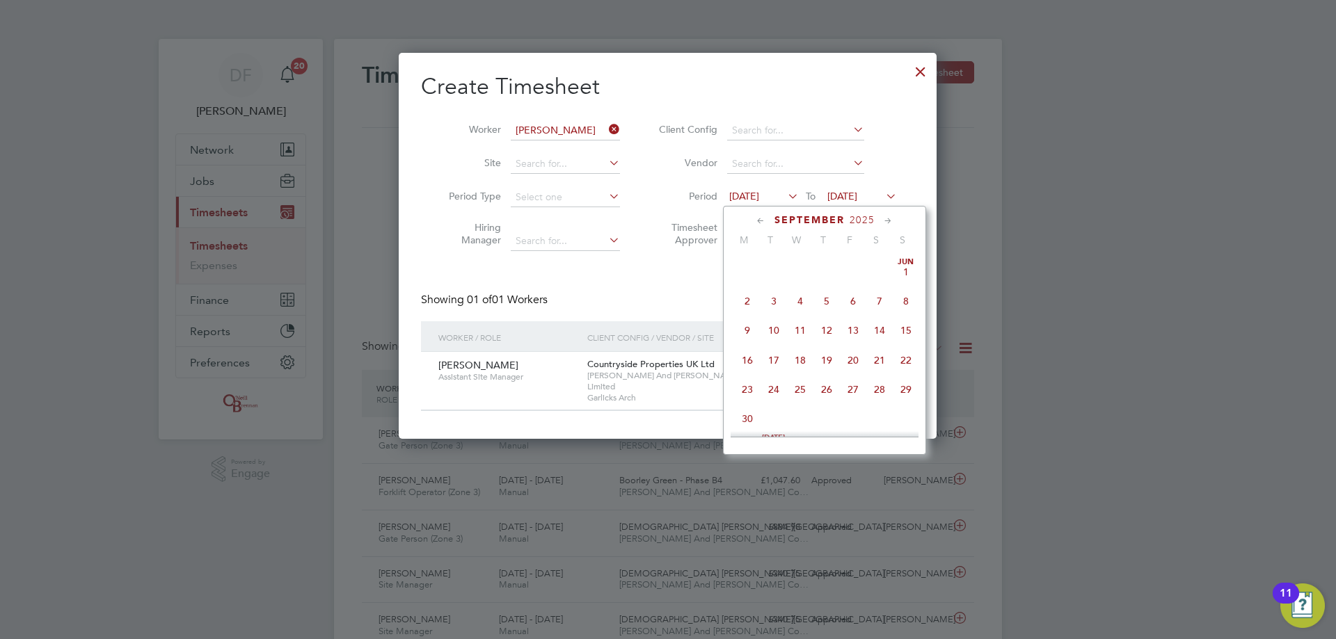
scroll to position [451, 0]
click at [746, 359] on span "15" at bounding box center [747, 348] width 26 height 26
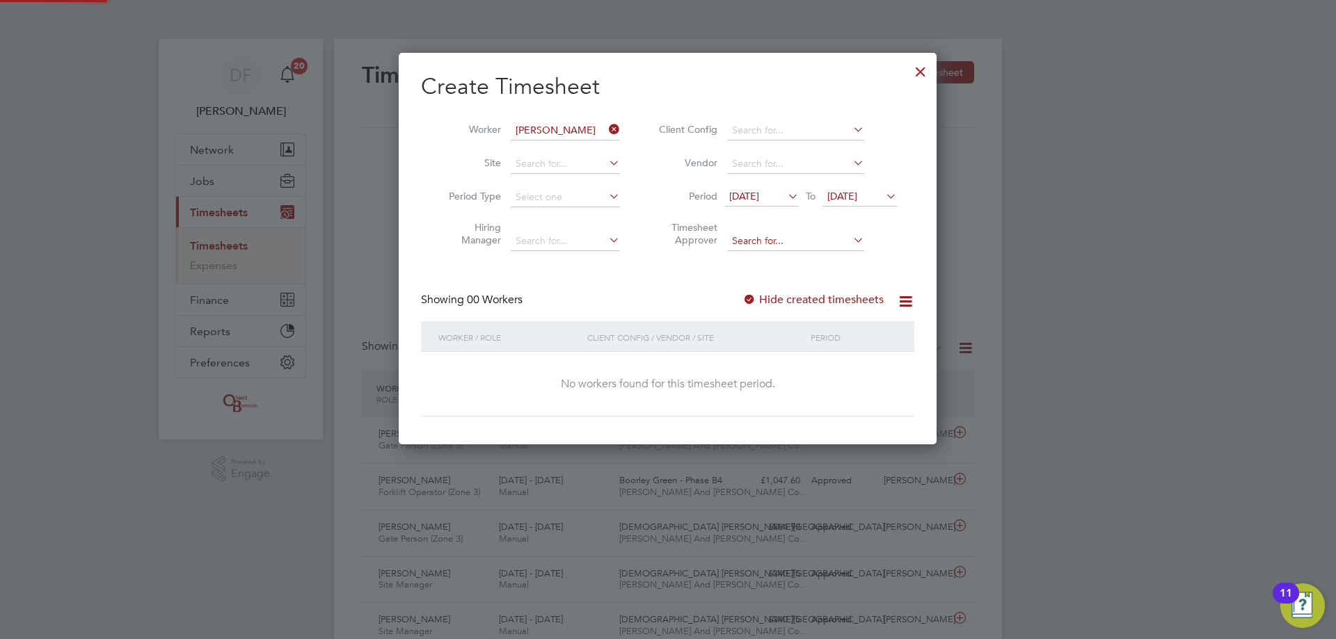
scroll to position [392, 538]
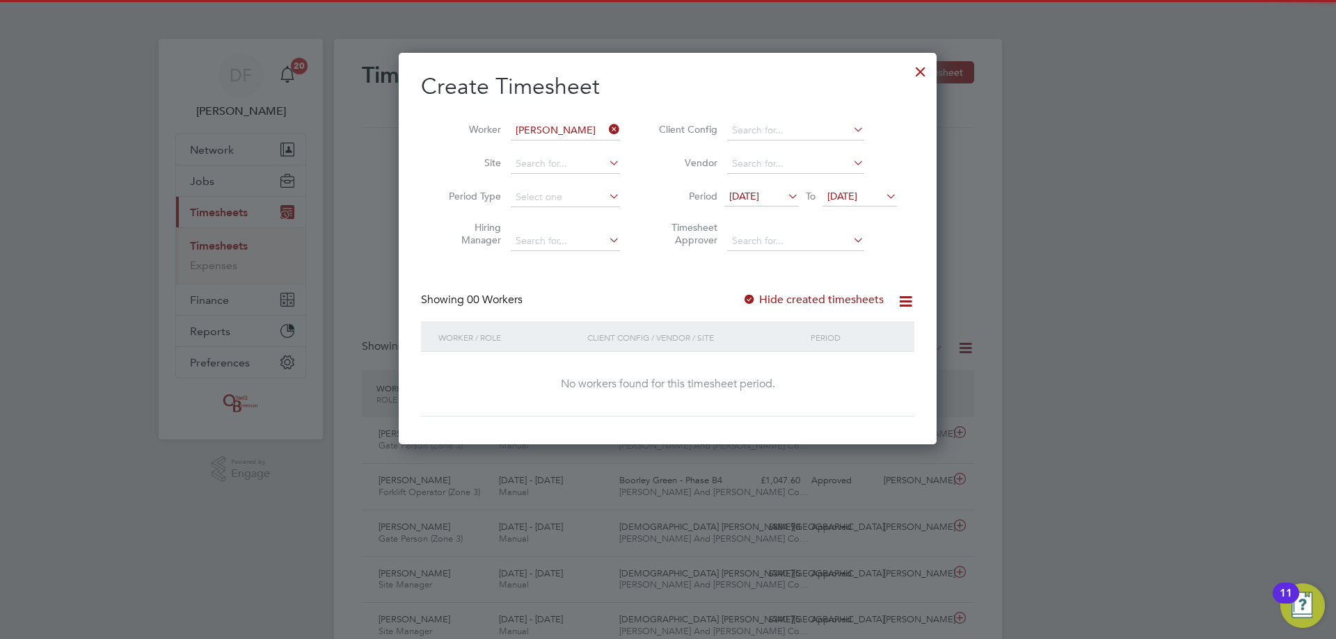
click at [848, 200] on span "[DATE]" at bounding box center [842, 196] width 30 height 13
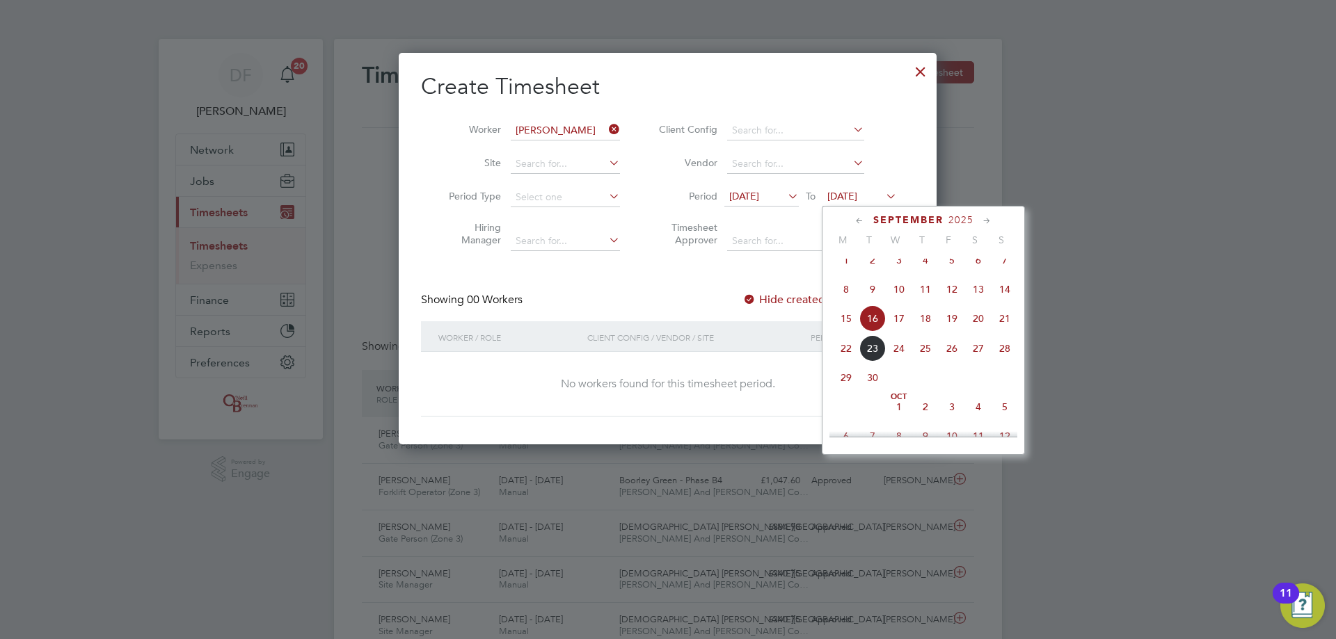
click at [1003, 360] on span "28" at bounding box center [1004, 348] width 26 height 26
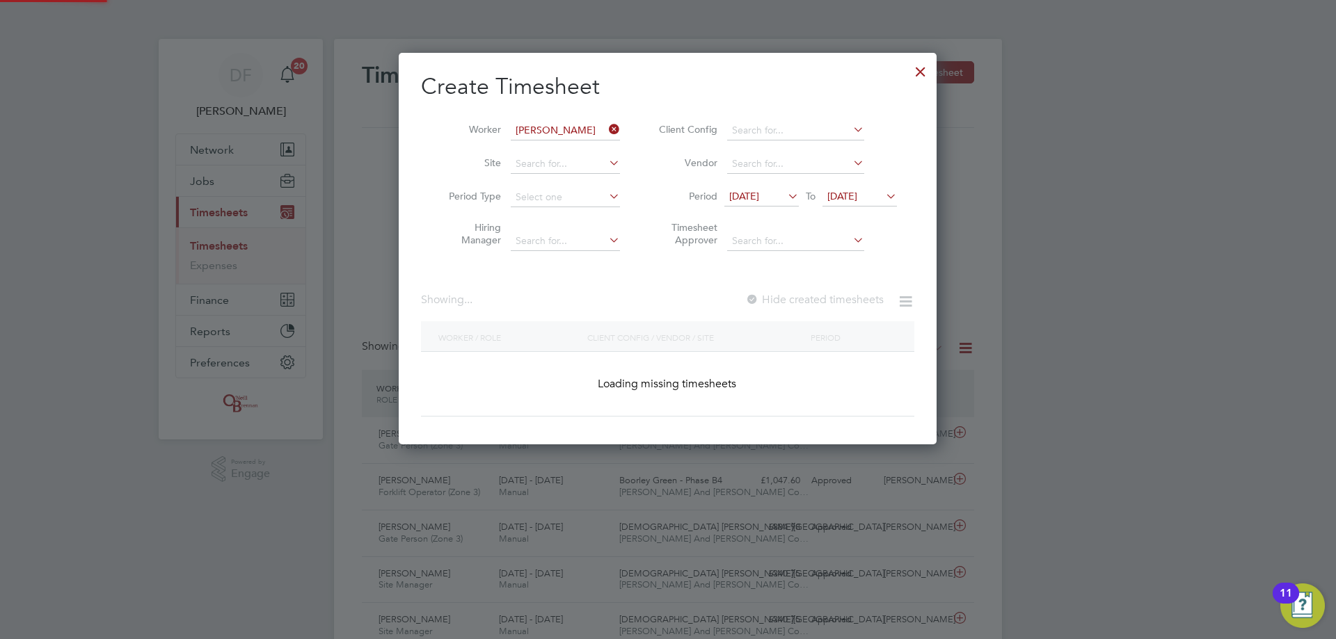
scroll to position [392, 538]
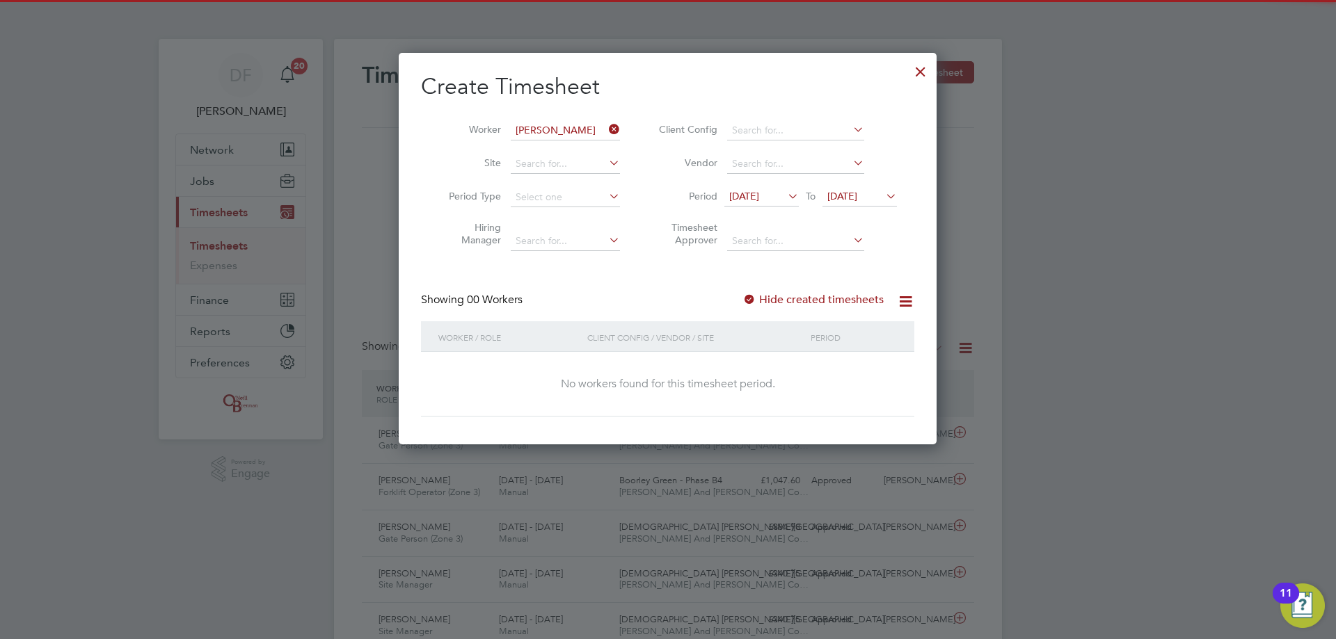
click at [794, 302] on label "Hide created timesheets" at bounding box center [812, 300] width 141 height 14
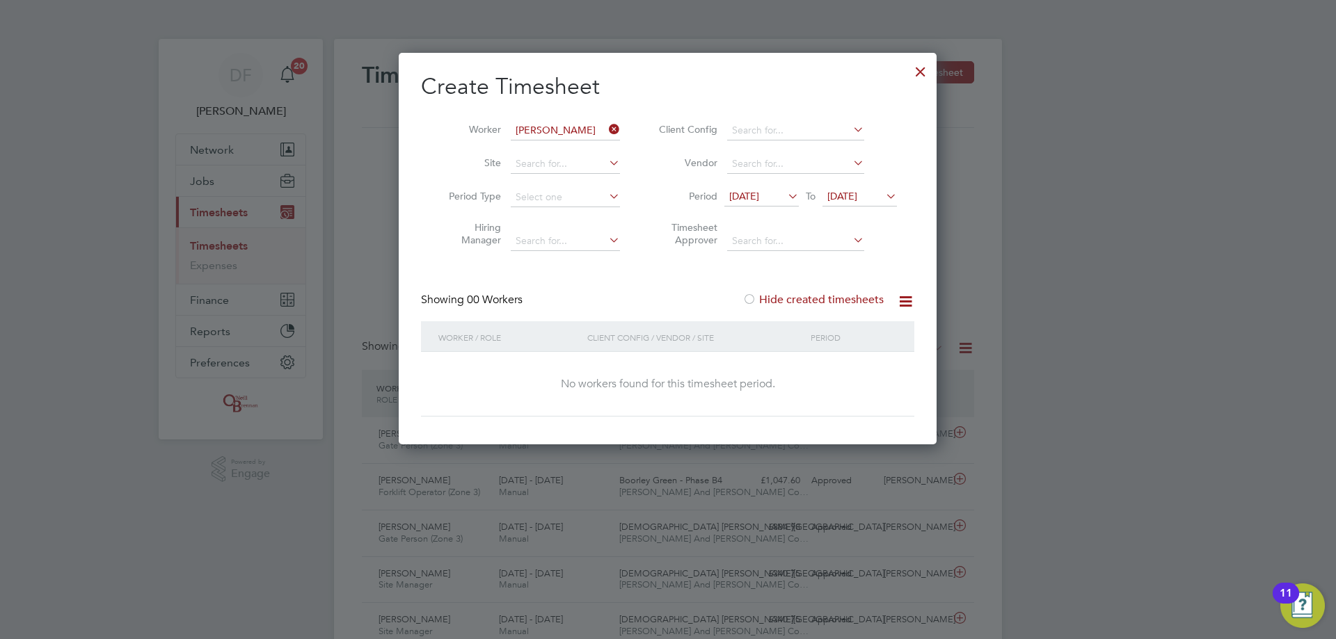
click at [793, 302] on label "Hide created timesheets" at bounding box center [812, 300] width 141 height 14
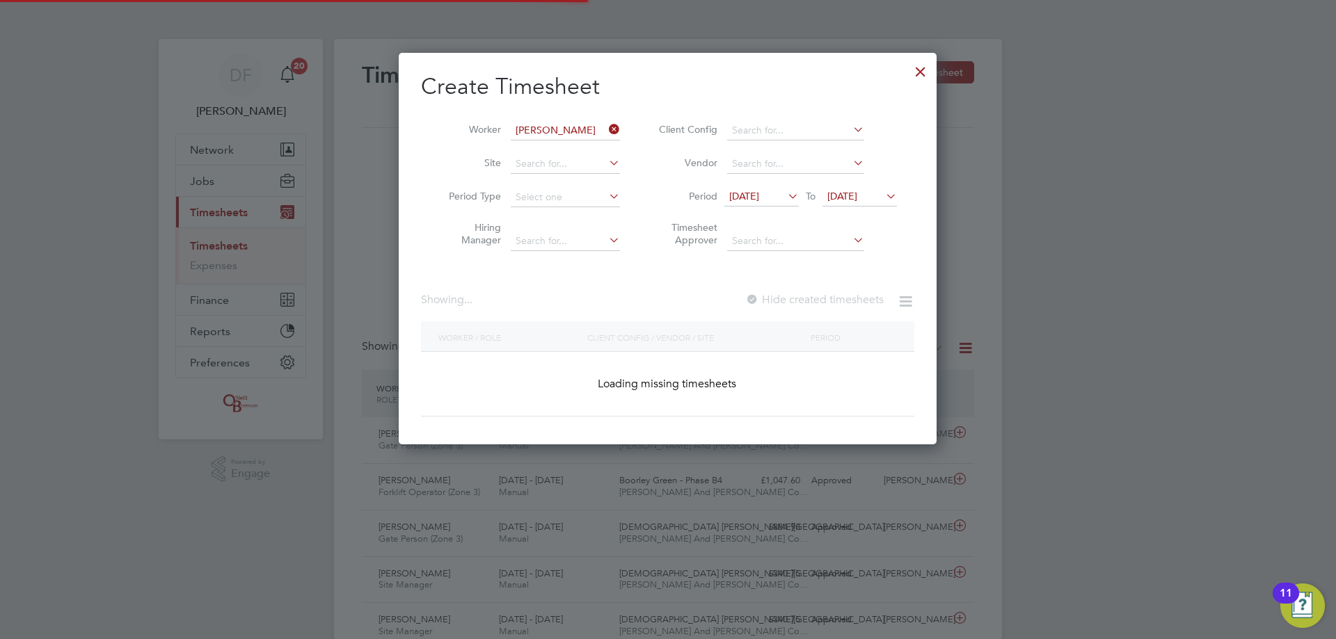
click at [793, 302] on label "Hide created timesheets" at bounding box center [814, 300] width 138 height 14
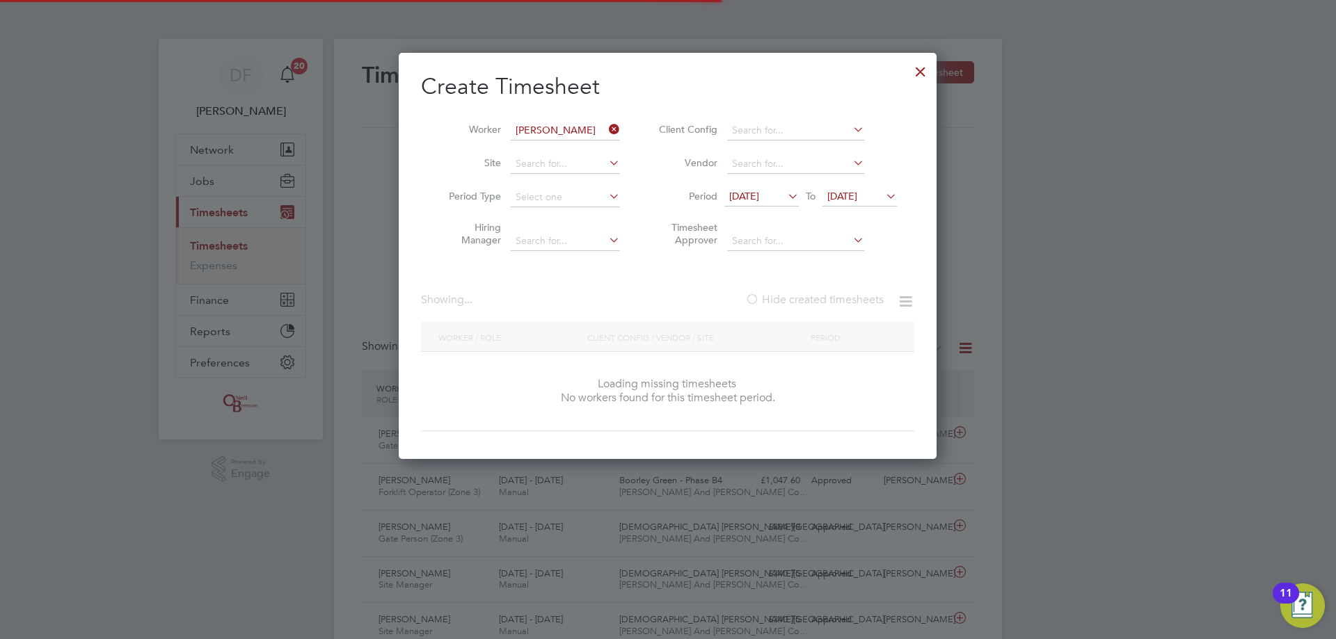
click at [793, 302] on label "Hide created timesheets" at bounding box center [814, 300] width 138 height 14
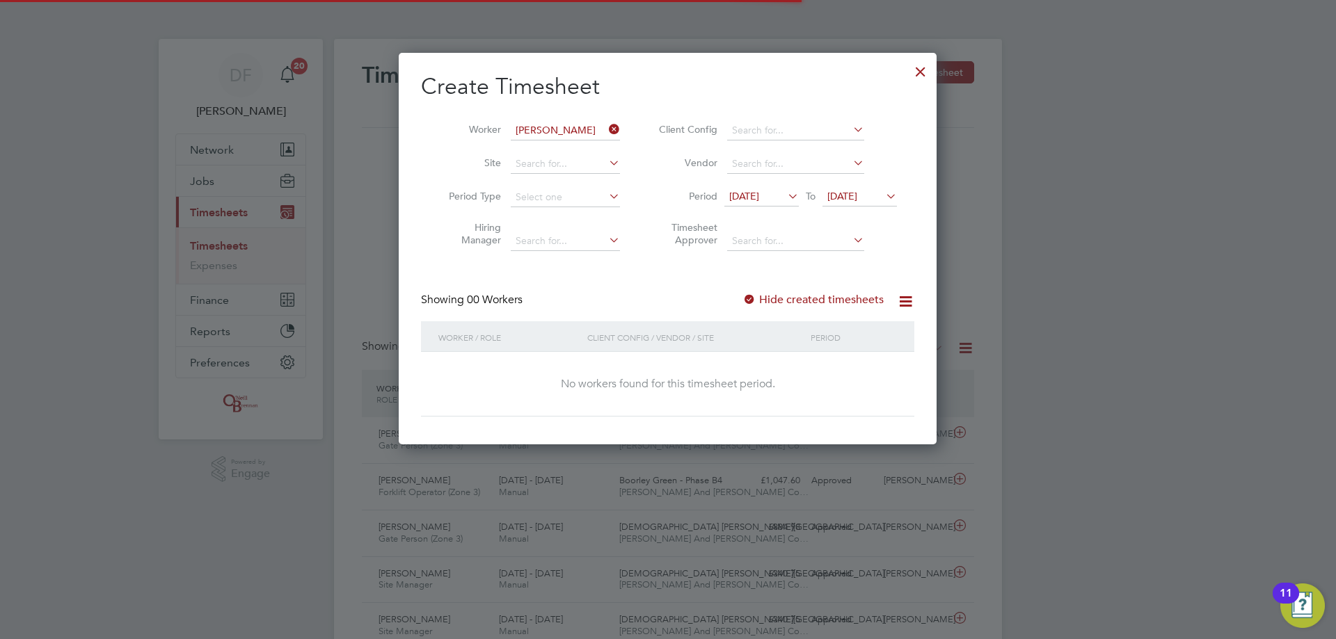
click at [793, 302] on label "Hide created timesheets" at bounding box center [812, 300] width 141 height 14
click at [606, 126] on icon at bounding box center [606, 129] width 0 height 19
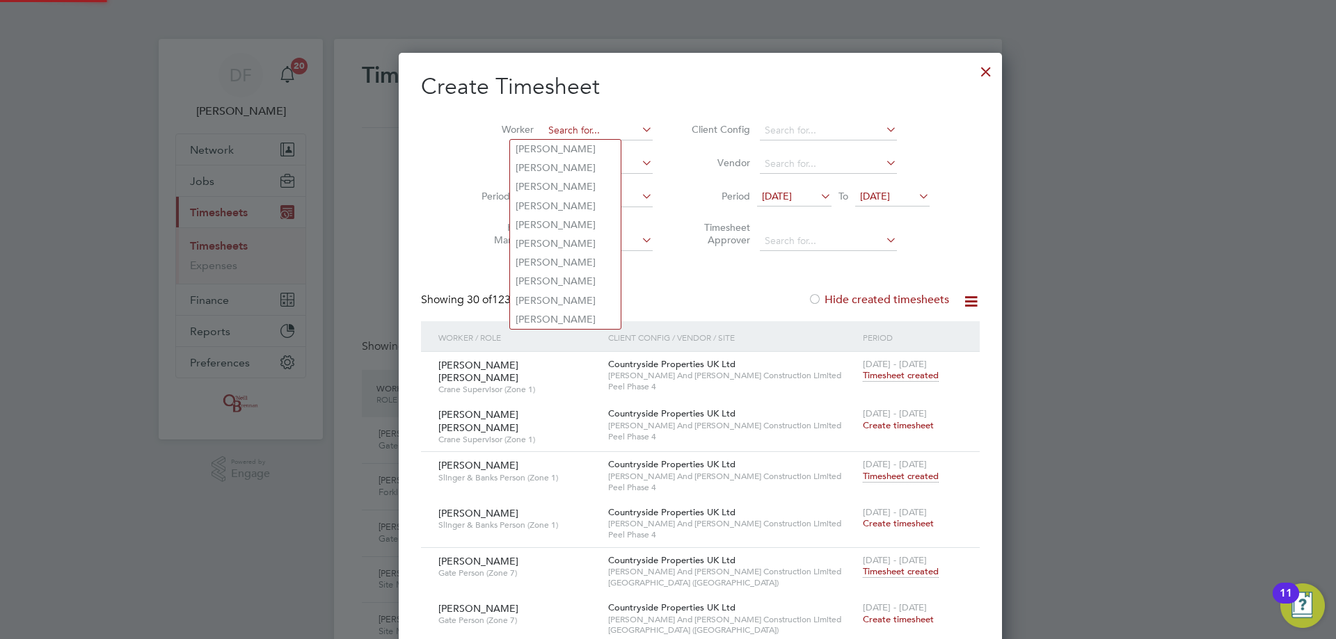
click at [570, 127] on input at bounding box center [597, 130] width 109 height 19
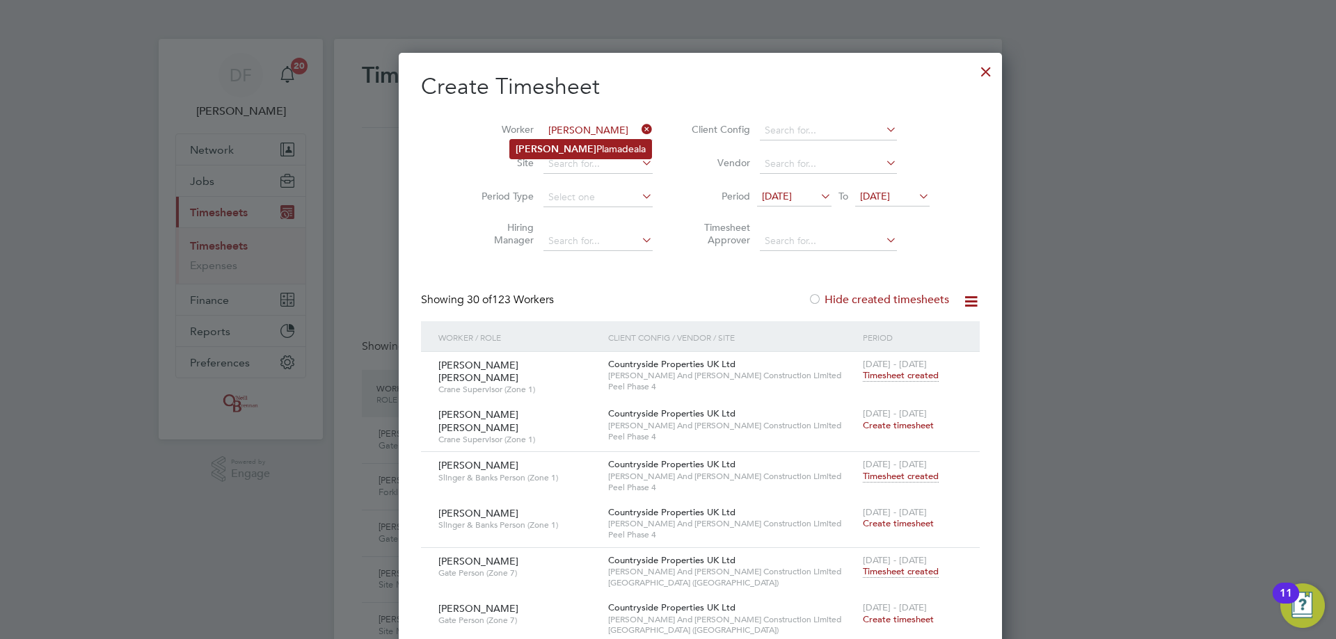
click at [573, 143] on li "[PERSON_NAME]" at bounding box center [580, 149] width 141 height 19
type input "[PERSON_NAME]"
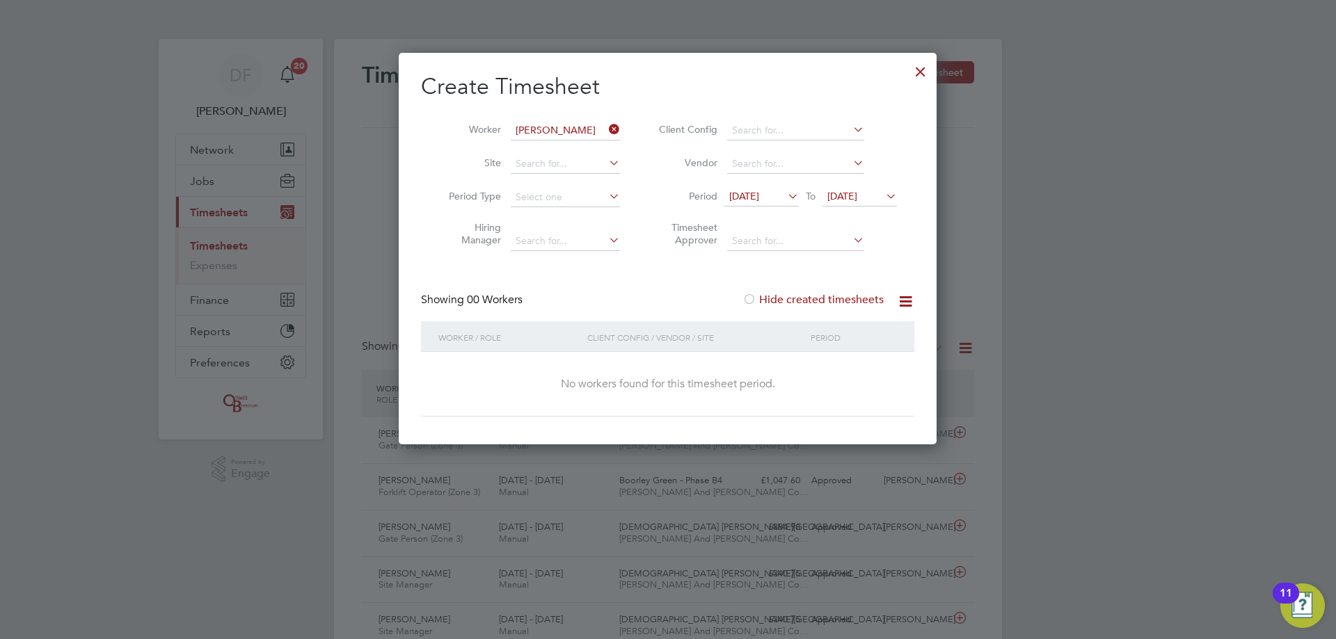
click at [801, 302] on label "Hide created timesheets" at bounding box center [812, 300] width 141 height 14
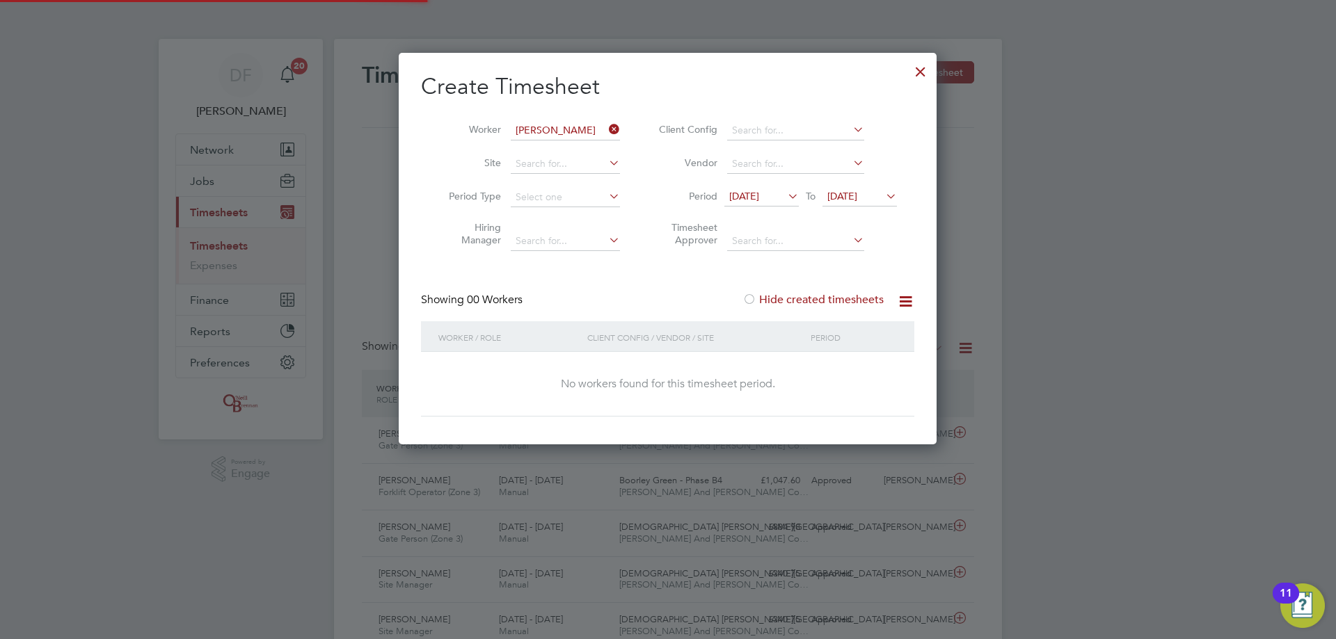
click at [801, 302] on label "Hide created timesheets" at bounding box center [812, 300] width 141 height 14
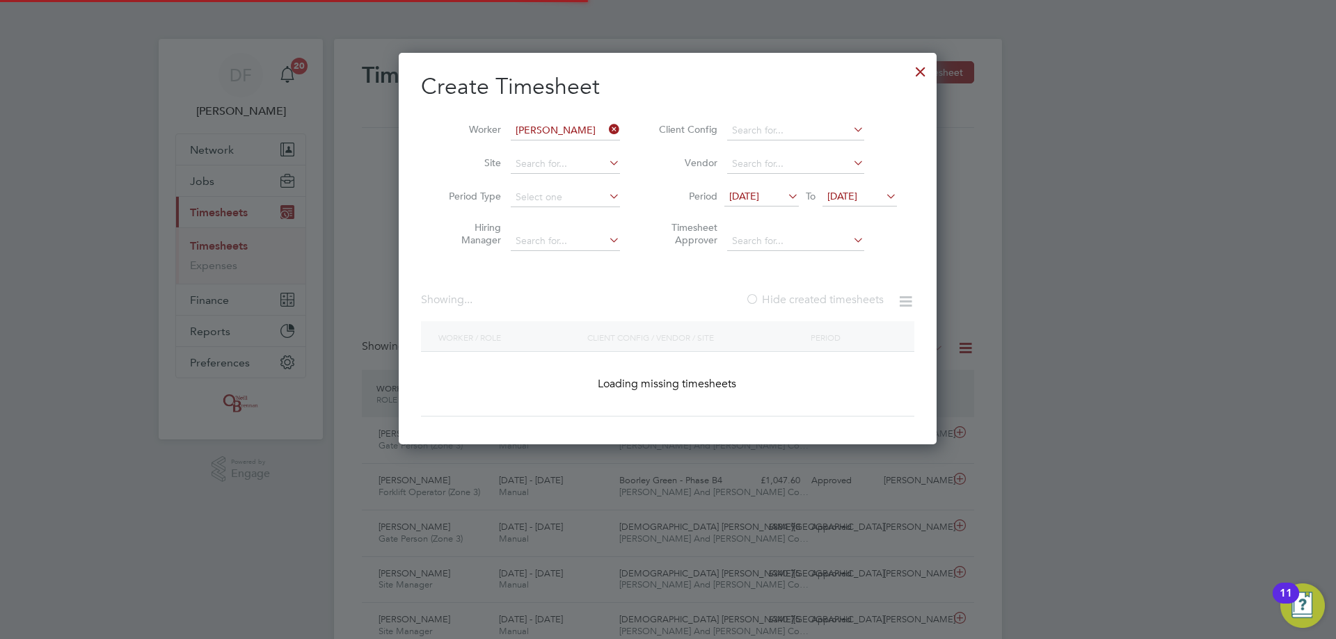
click at [801, 302] on label "Hide created timesheets" at bounding box center [814, 300] width 138 height 14
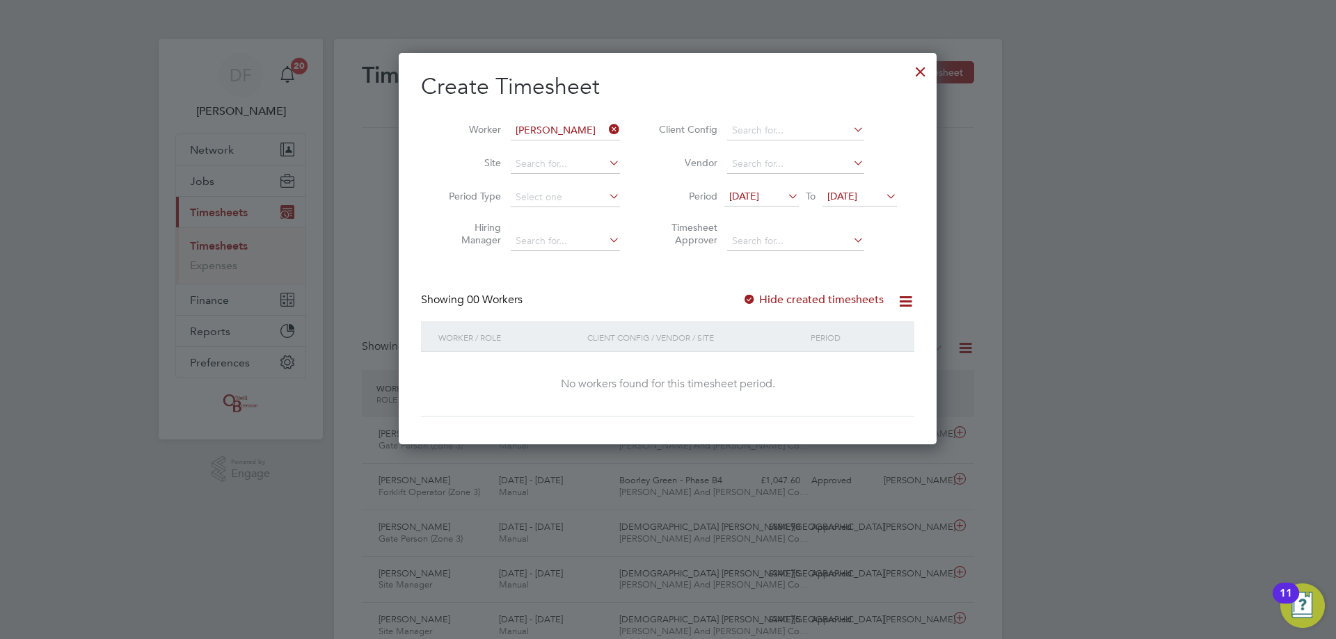
click at [606, 125] on icon at bounding box center [606, 129] width 0 height 19
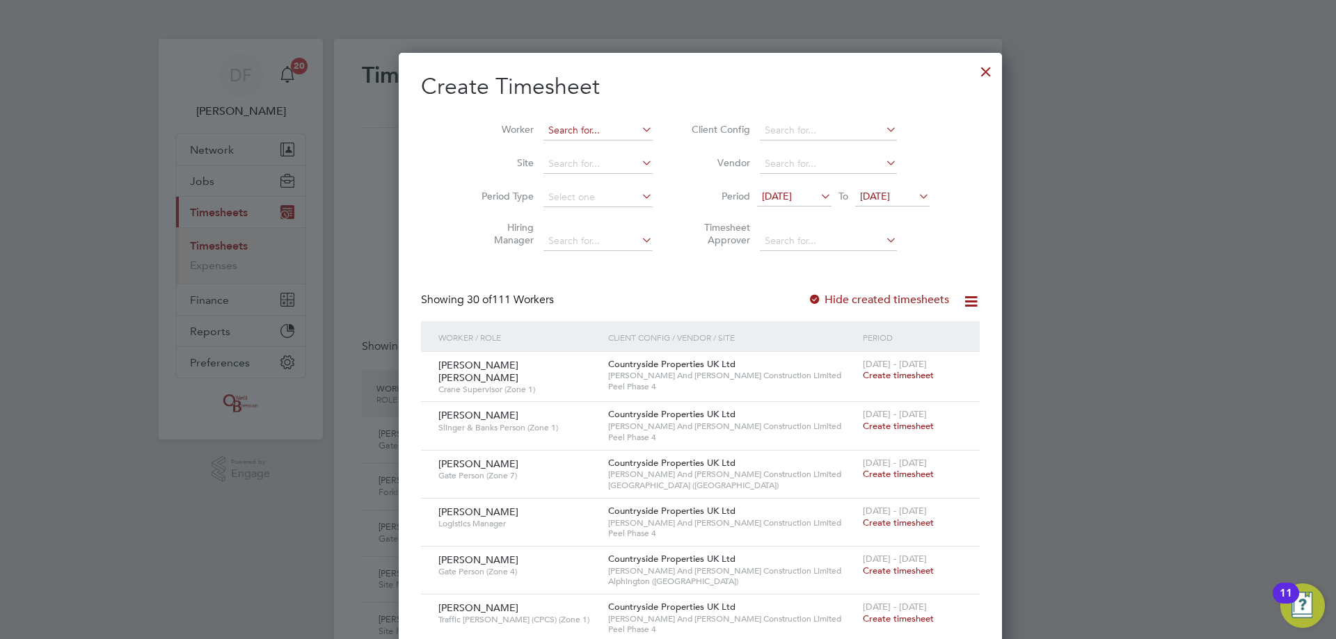
click at [559, 131] on input at bounding box center [597, 130] width 109 height 19
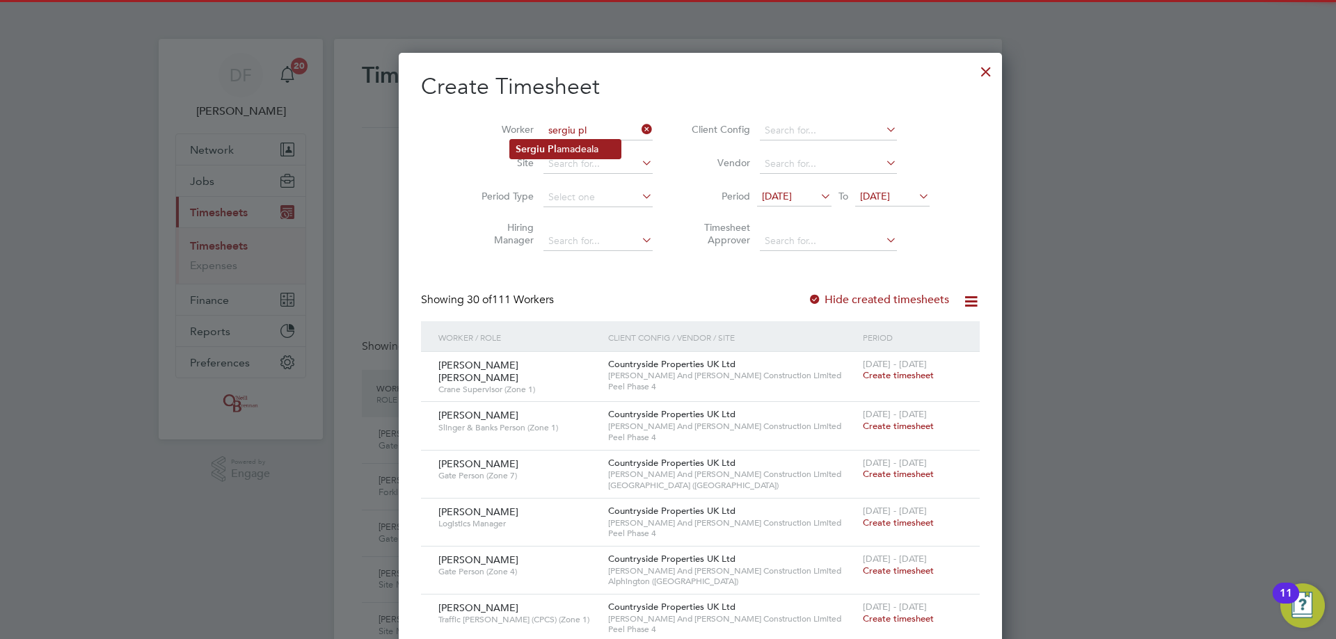
click at [565, 142] on li "Sergiu Pl amadeala" at bounding box center [565, 149] width 111 height 19
type input "[PERSON_NAME]"
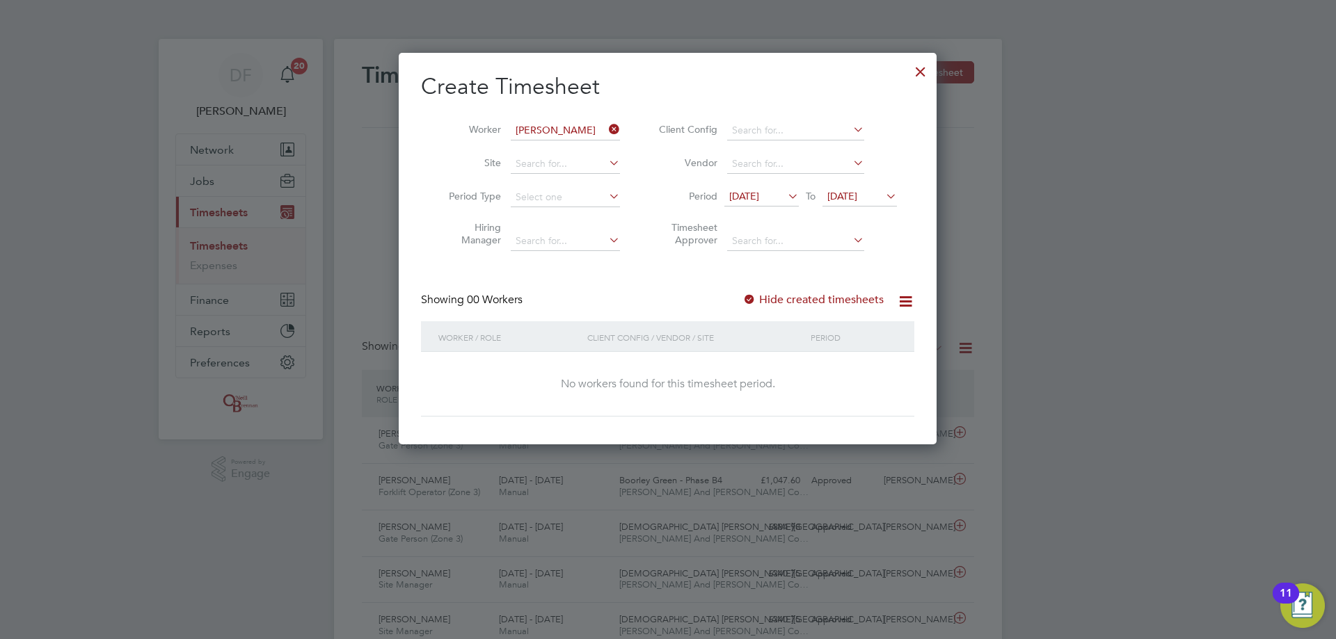
click at [801, 294] on label "Hide created timesheets" at bounding box center [812, 300] width 141 height 14
click at [797, 296] on label "Hide created timesheets" at bounding box center [812, 300] width 141 height 14
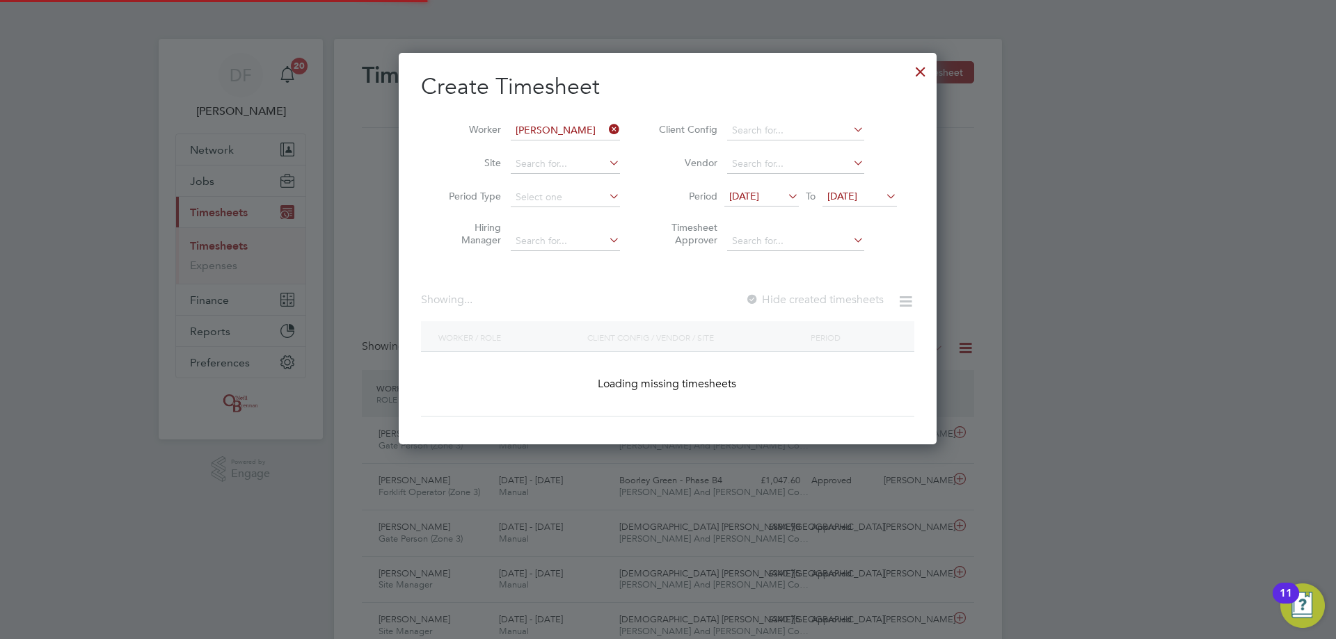
click at [797, 296] on label "Hide created timesheets" at bounding box center [814, 300] width 138 height 14
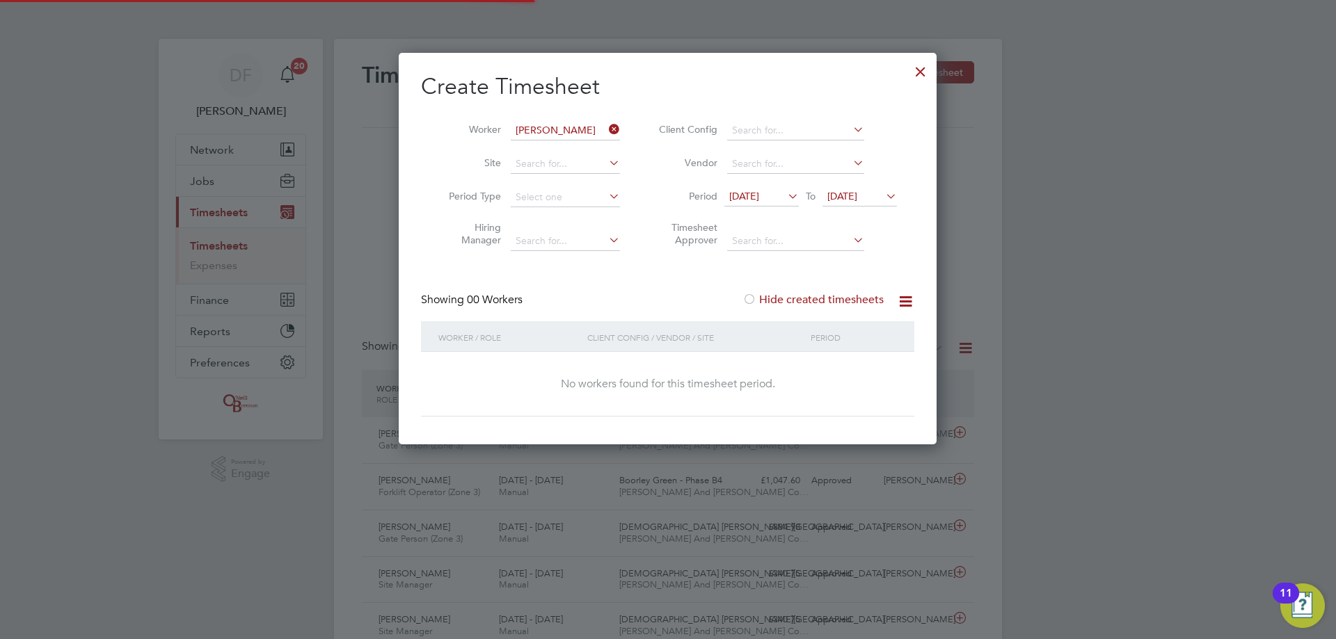
click at [797, 296] on label "Hide created timesheets" at bounding box center [812, 300] width 141 height 14
click at [606, 127] on icon at bounding box center [606, 129] width 0 height 19
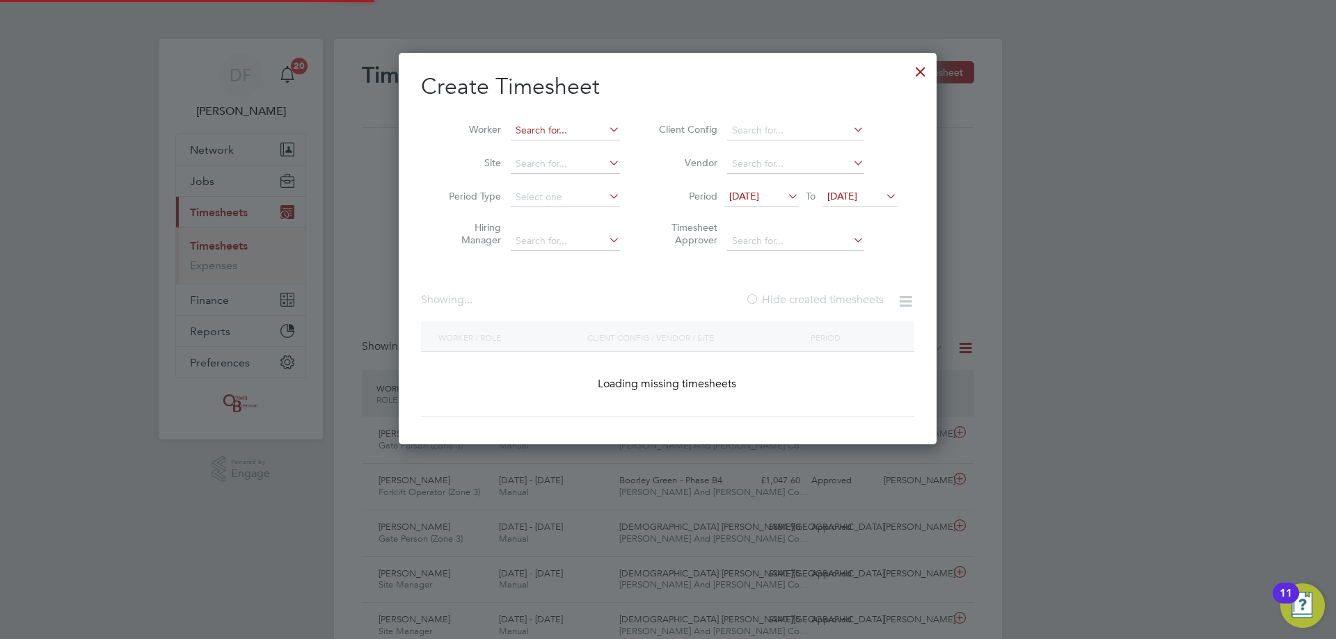
click at [574, 127] on input at bounding box center [565, 130] width 109 height 19
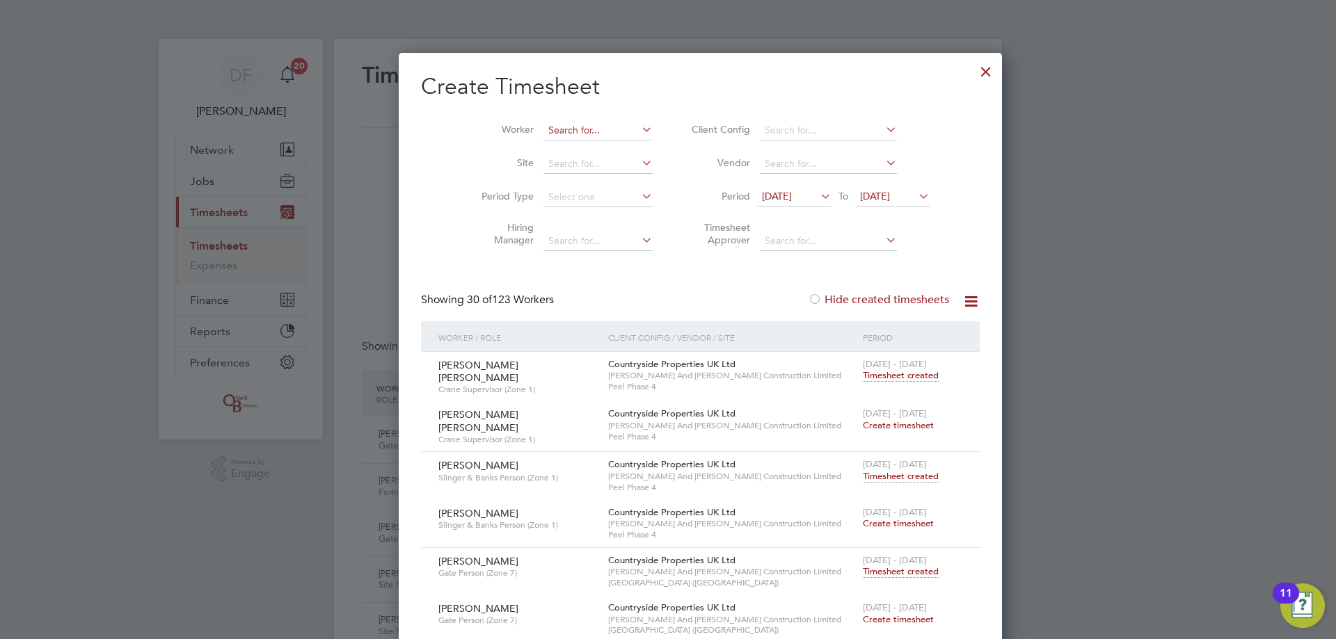
click at [558, 127] on input at bounding box center [597, 130] width 109 height 19
type input "chukwa"
click at [860, 192] on span "[DATE]" at bounding box center [875, 196] width 30 height 13
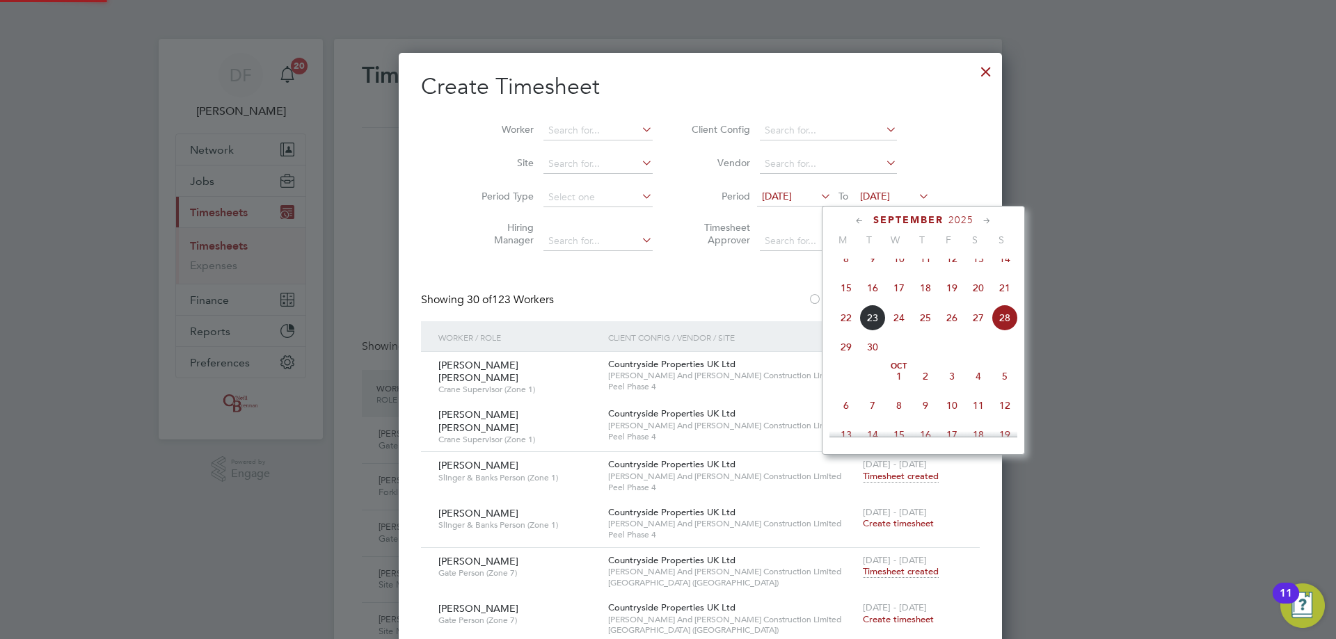
scroll to position [3283, 538]
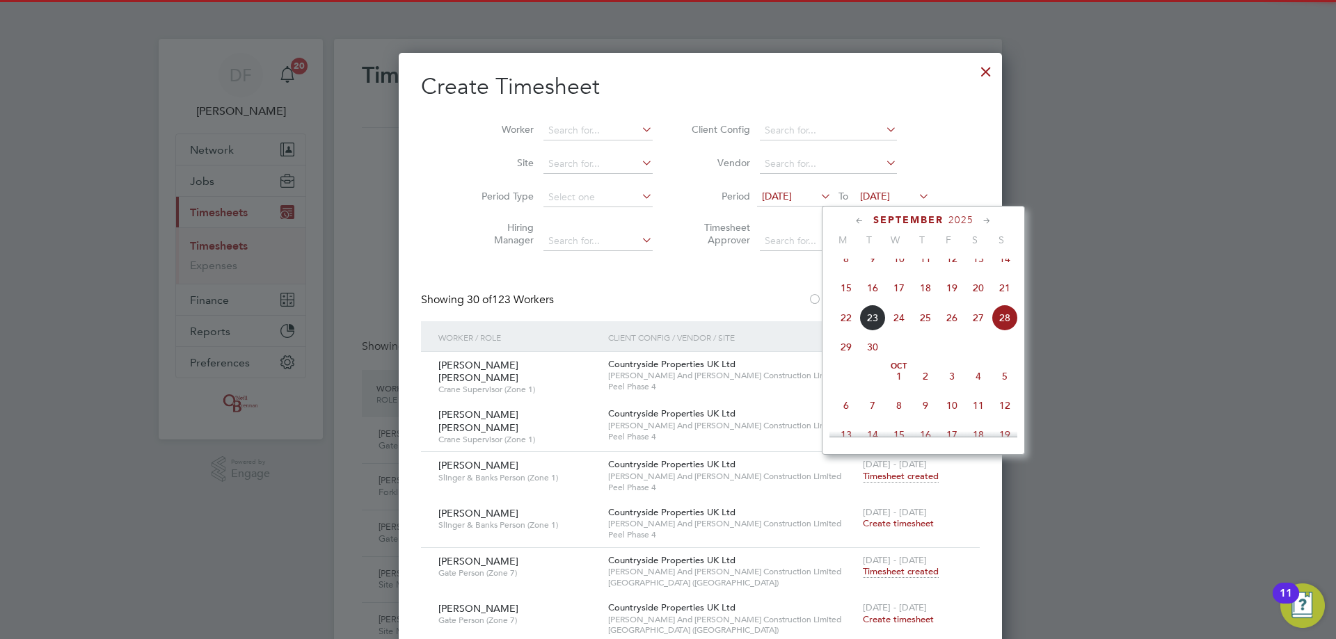
click at [996, 330] on span "28" at bounding box center [1004, 318] width 26 height 26
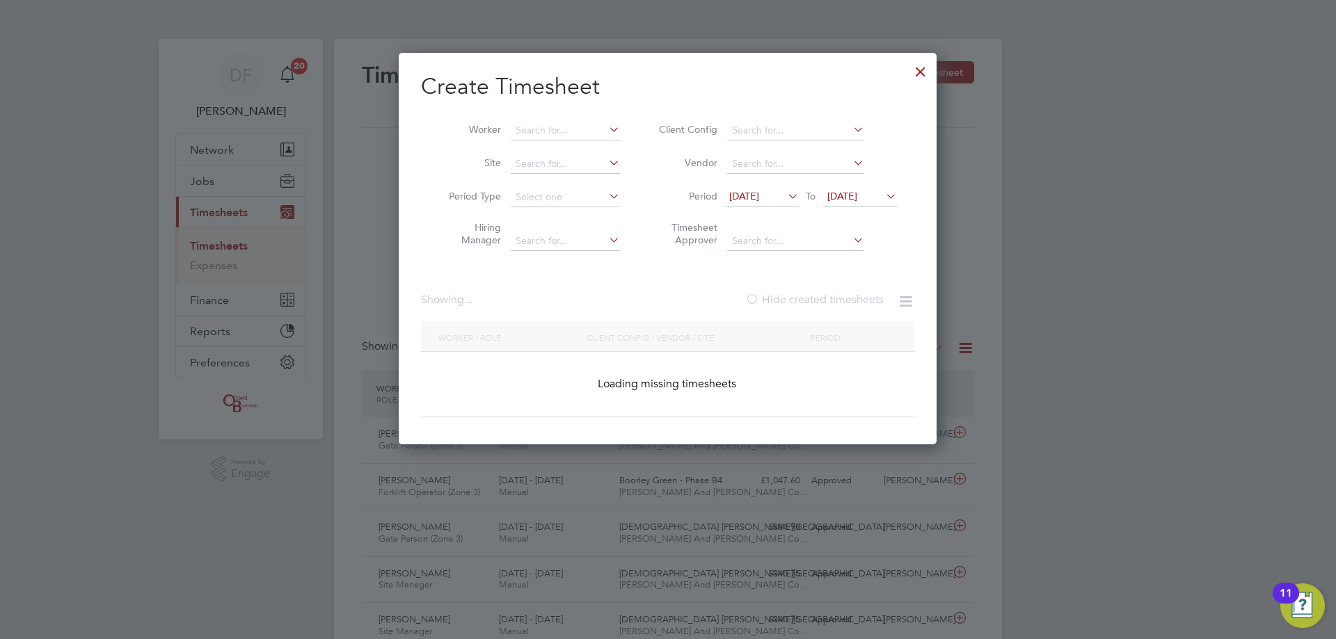
scroll to position [392, 538]
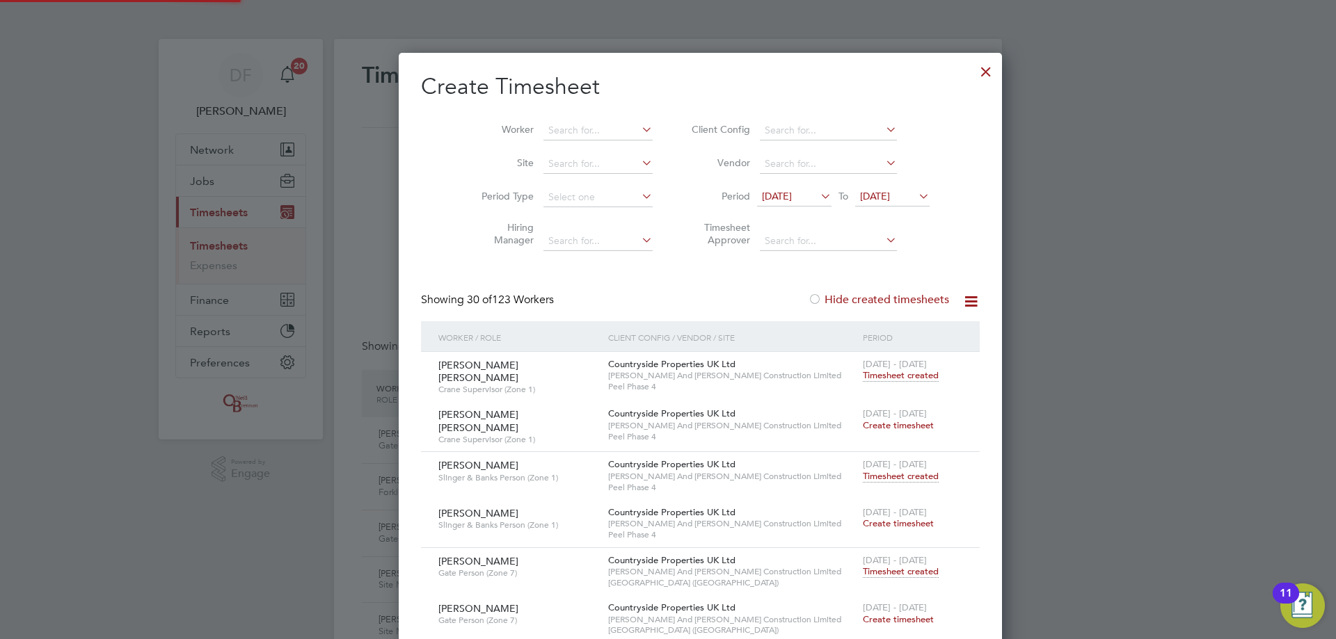
click at [863, 196] on span "[DATE]" at bounding box center [875, 196] width 30 height 13
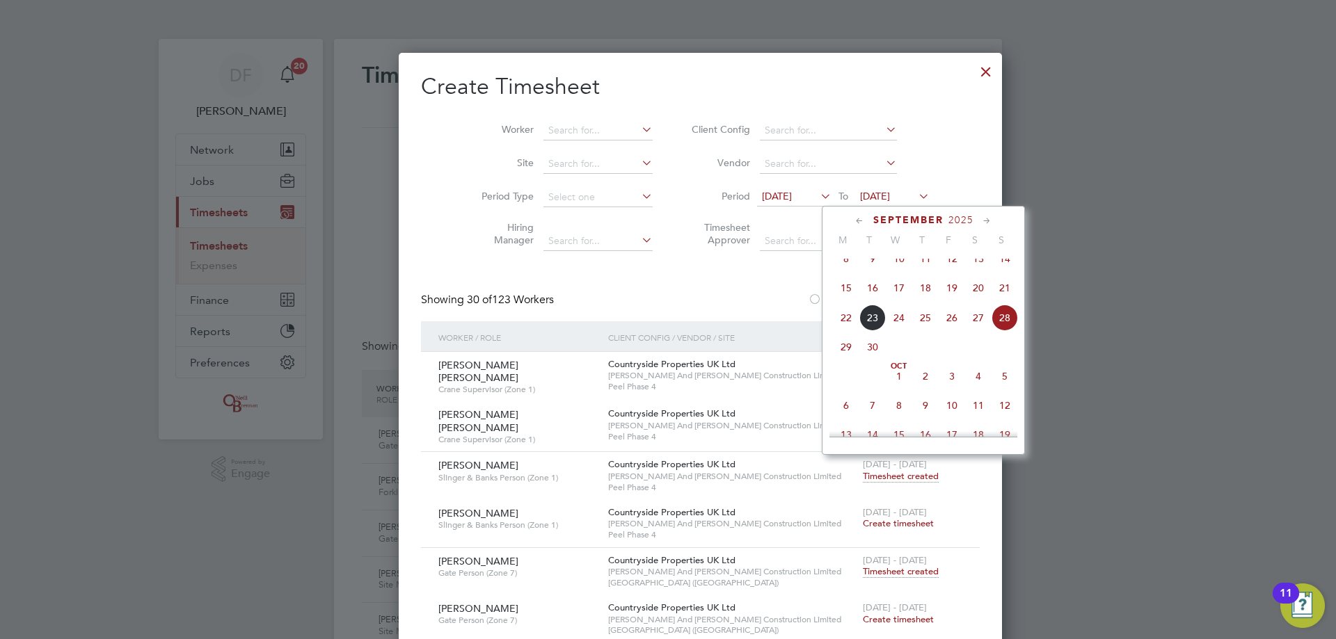
click at [1000, 297] on span "21" at bounding box center [1004, 288] width 26 height 26
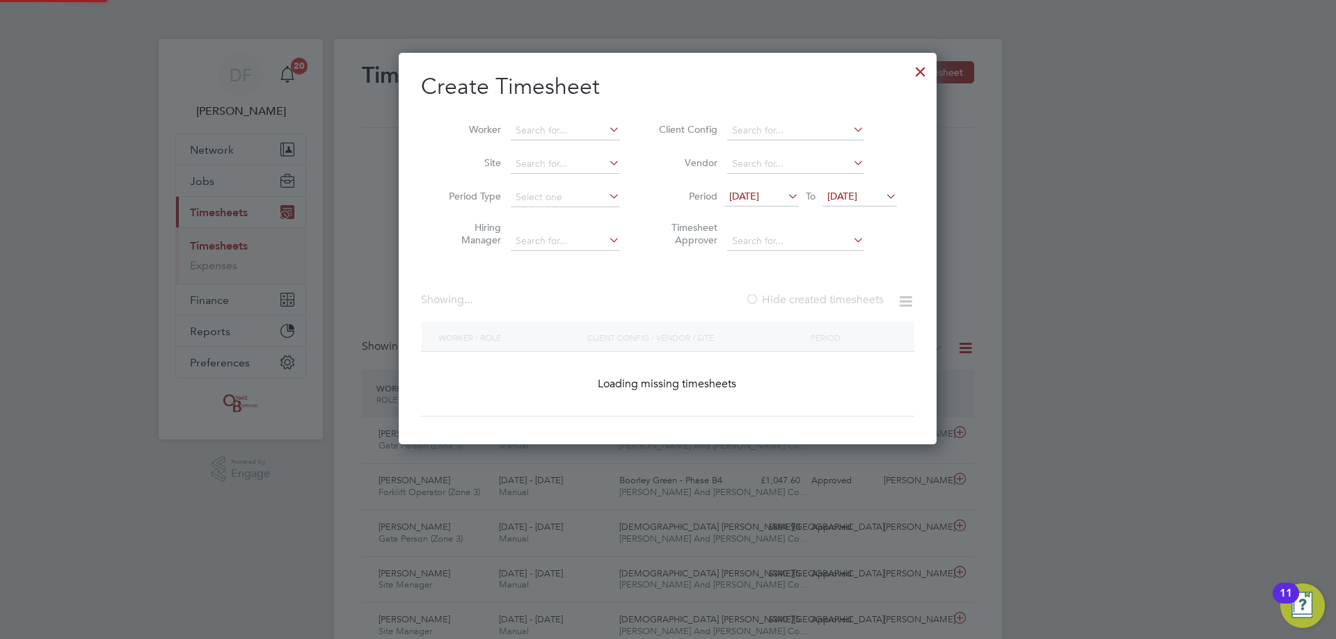
scroll to position [1837, 538]
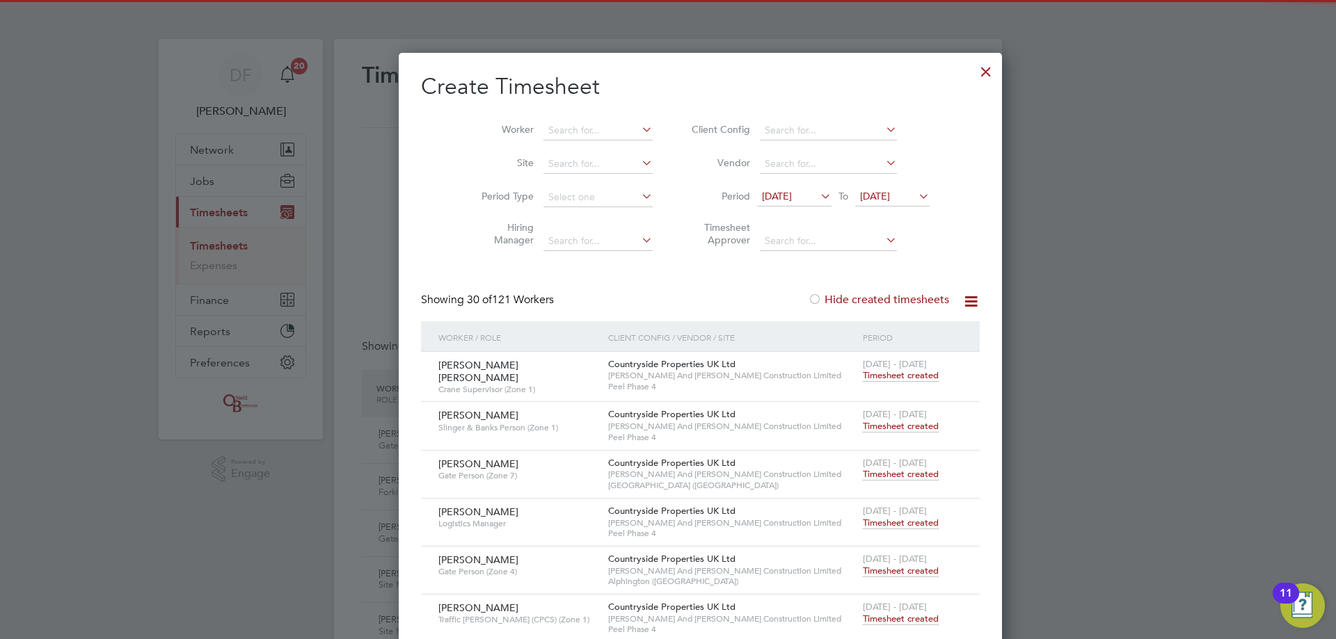
click at [808, 298] on label "Hide created timesheets" at bounding box center [878, 300] width 141 height 14
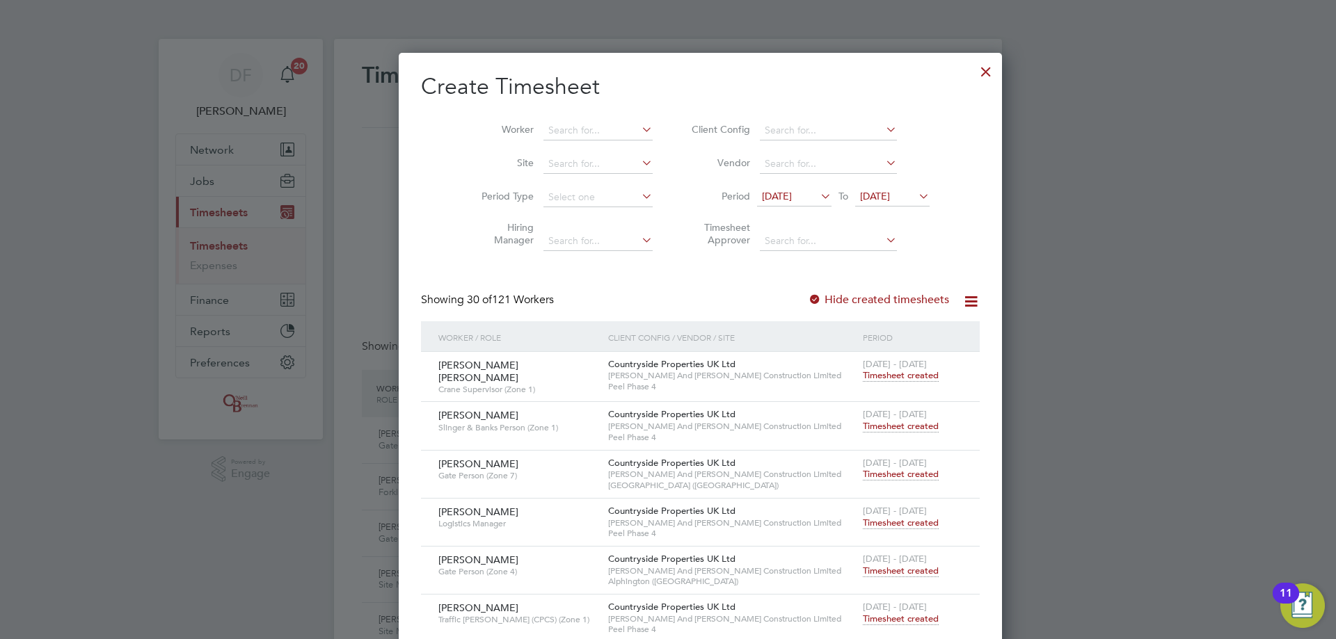
click at [808, 296] on label "Hide created timesheets" at bounding box center [878, 300] width 141 height 14
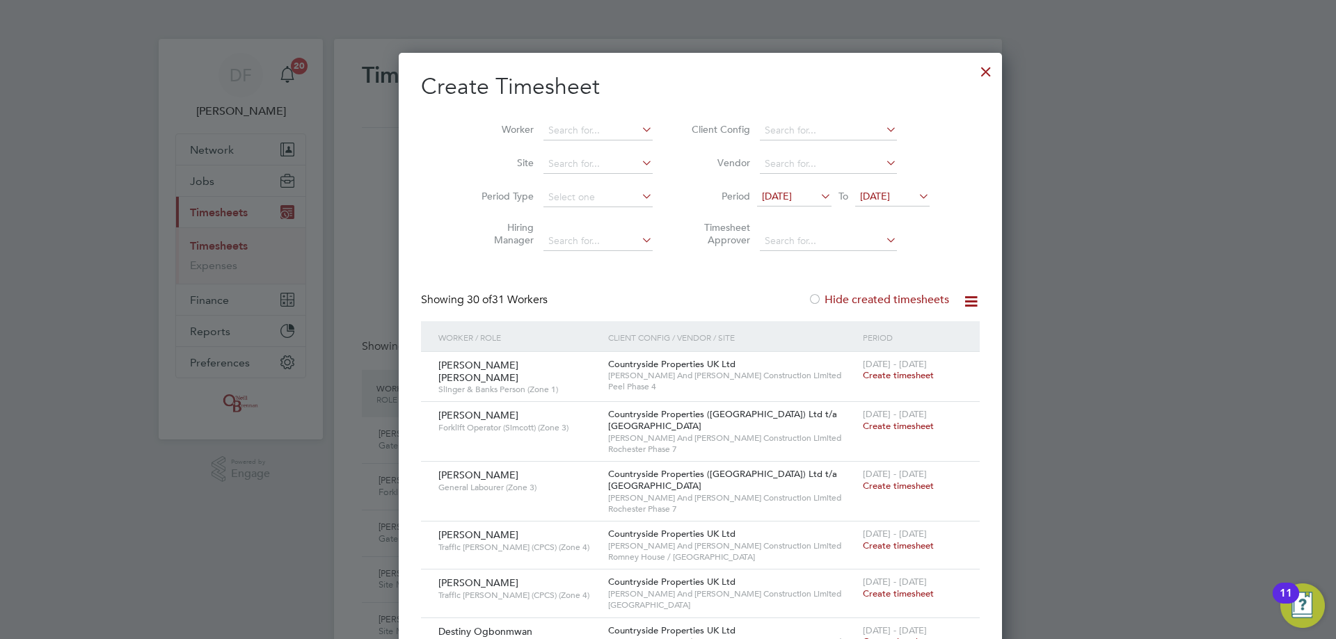
scroll to position [1851, 538]
click at [543, 124] on input at bounding box center [597, 130] width 109 height 19
drag, startPoint x: 566, startPoint y: 128, endPoint x: 484, endPoint y: 127, distance: 81.4
click at [484, 127] on li "Worker chukwala" at bounding box center [562, 130] width 216 height 33
type input "chukwala"
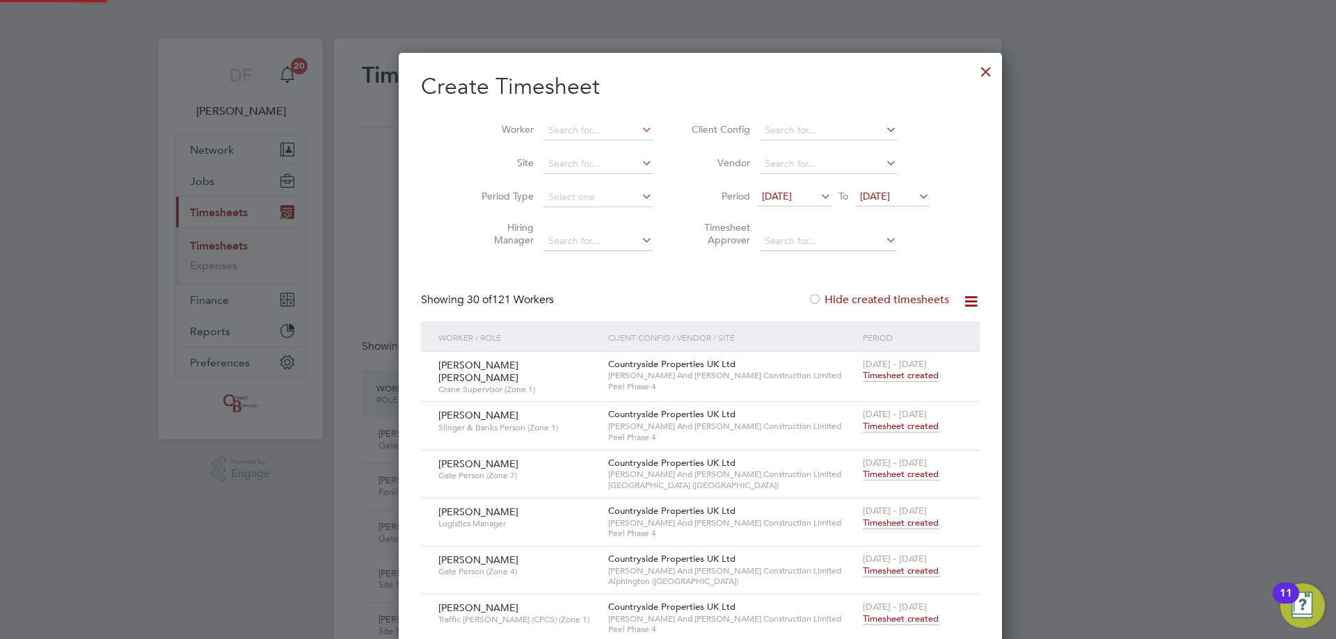
scroll to position [1837, 538]
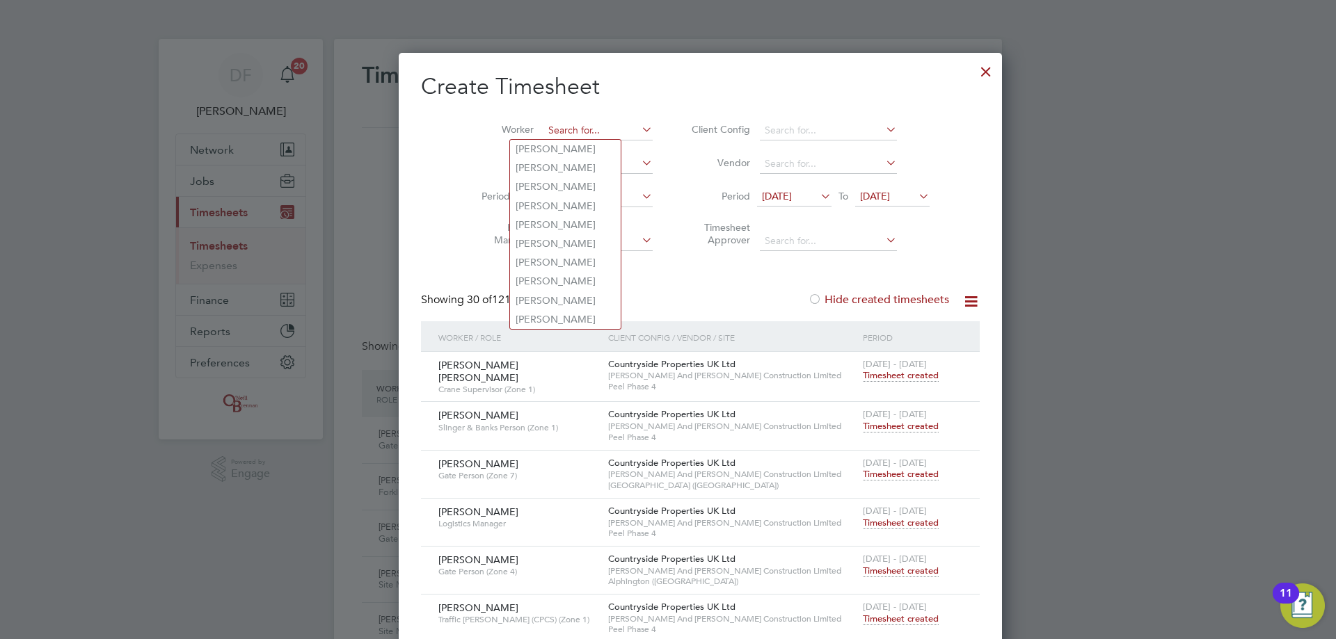
click at [543, 134] on input at bounding box center [597, 130] width 109 height 19
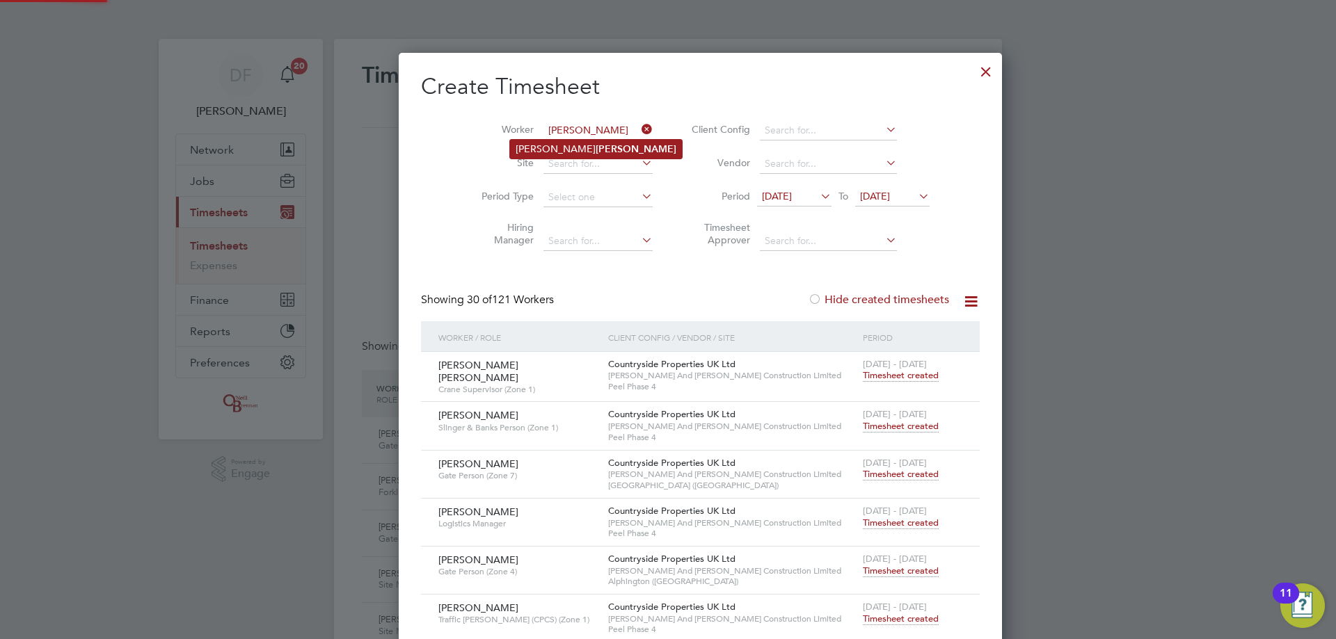
click at [595, 146] on b "[PERSON_NAME]" at bounding box center [635, 149] width 81 height 12
type input "[PERSON_NAME]"
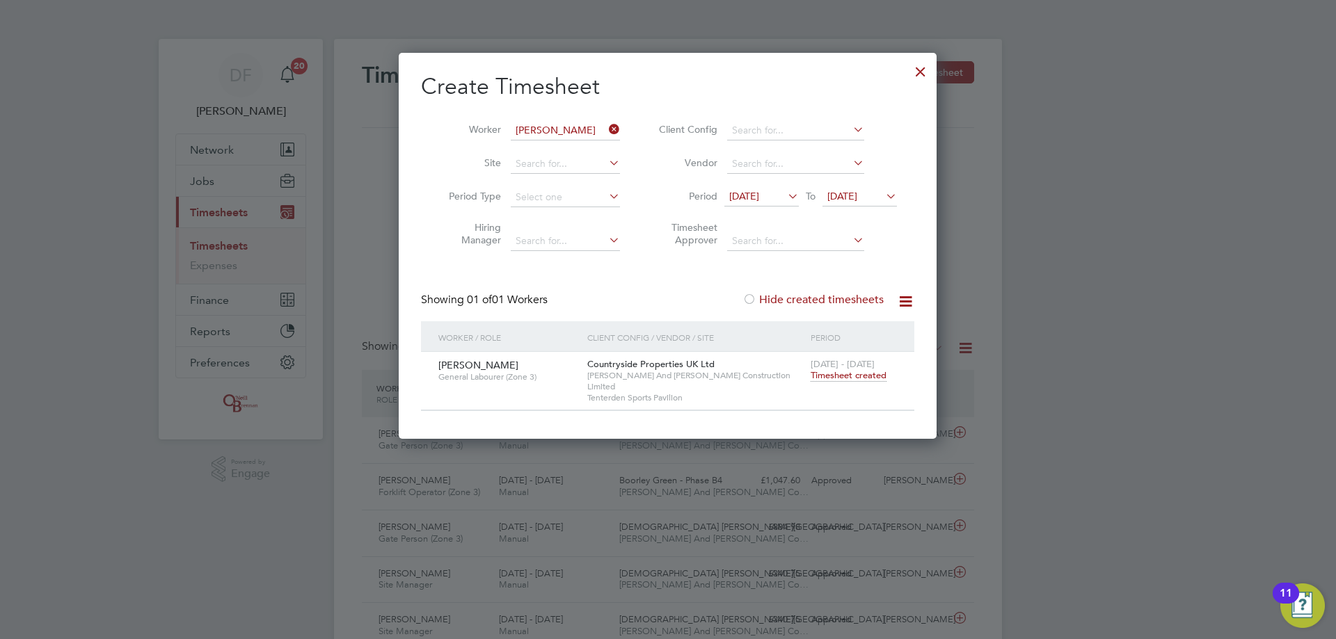
scroll to position [375, 538]
click at [835, 382] on div "[DATE] - [DATE] Timesheet created" at bounding box center [853, 371] width 93 height 38
click at [839, 376] on span "Timesheet created" at bounding box center [848, 375] width 76 height 13
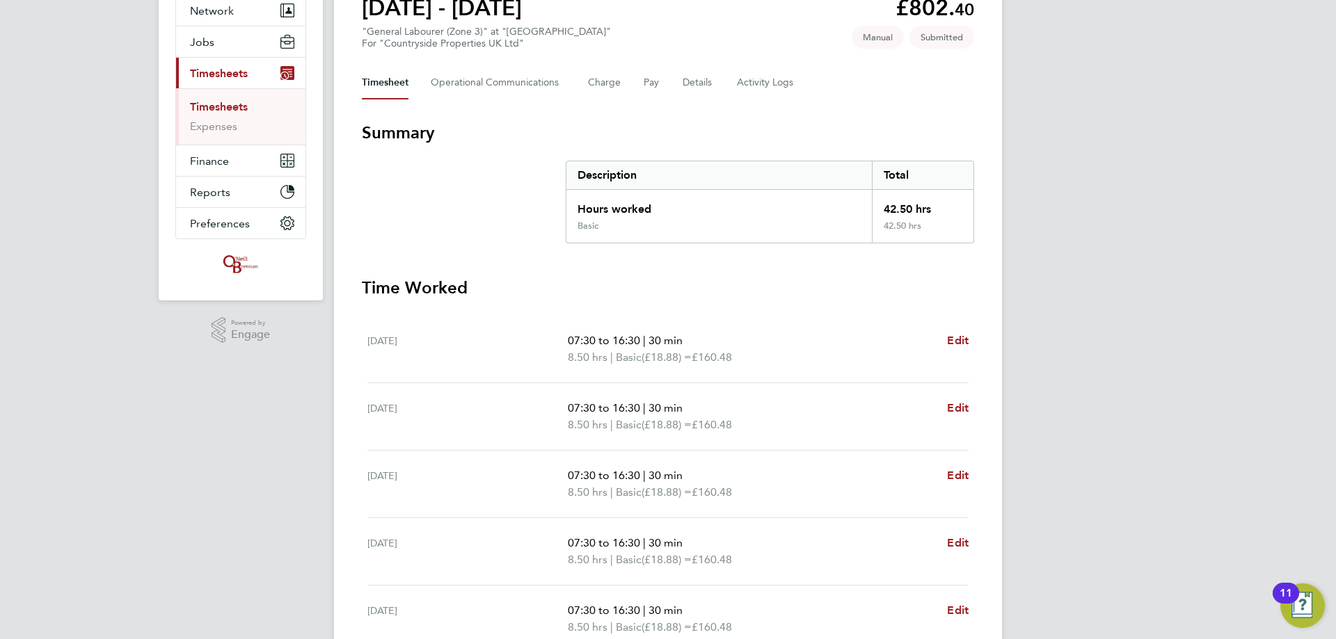
scroll to position [70, 0]
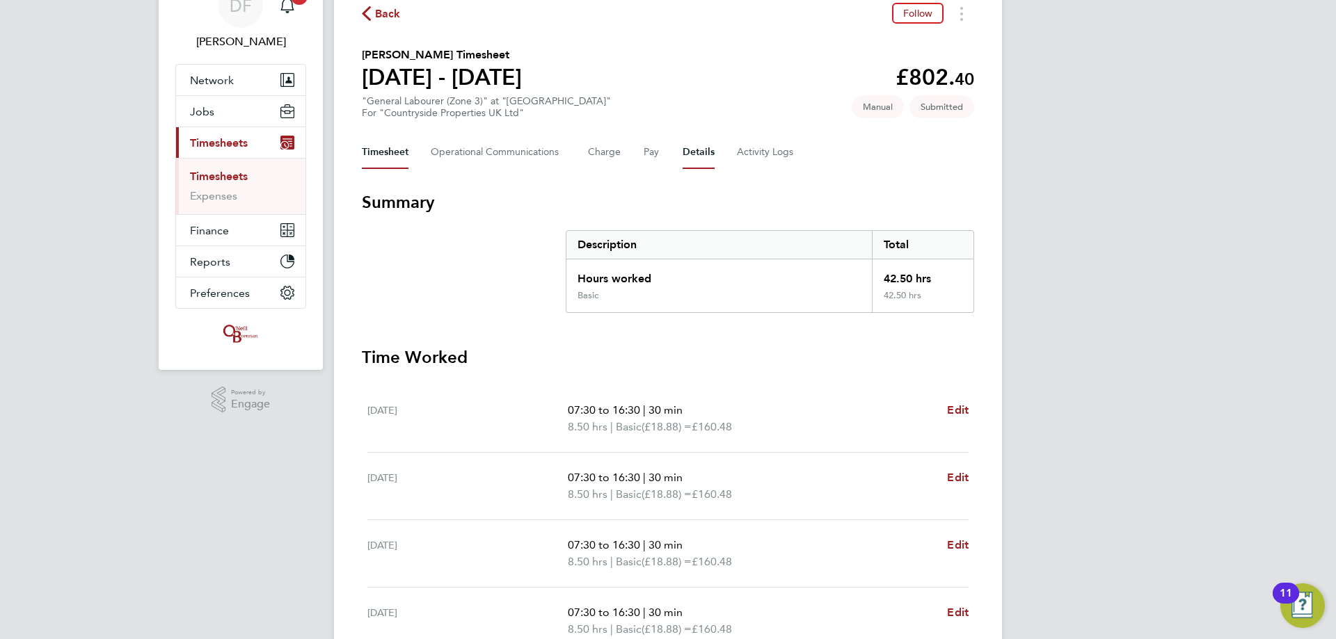
click at [693, 150] on button "Details" at bounding box center [698, 152] width 32 height 33
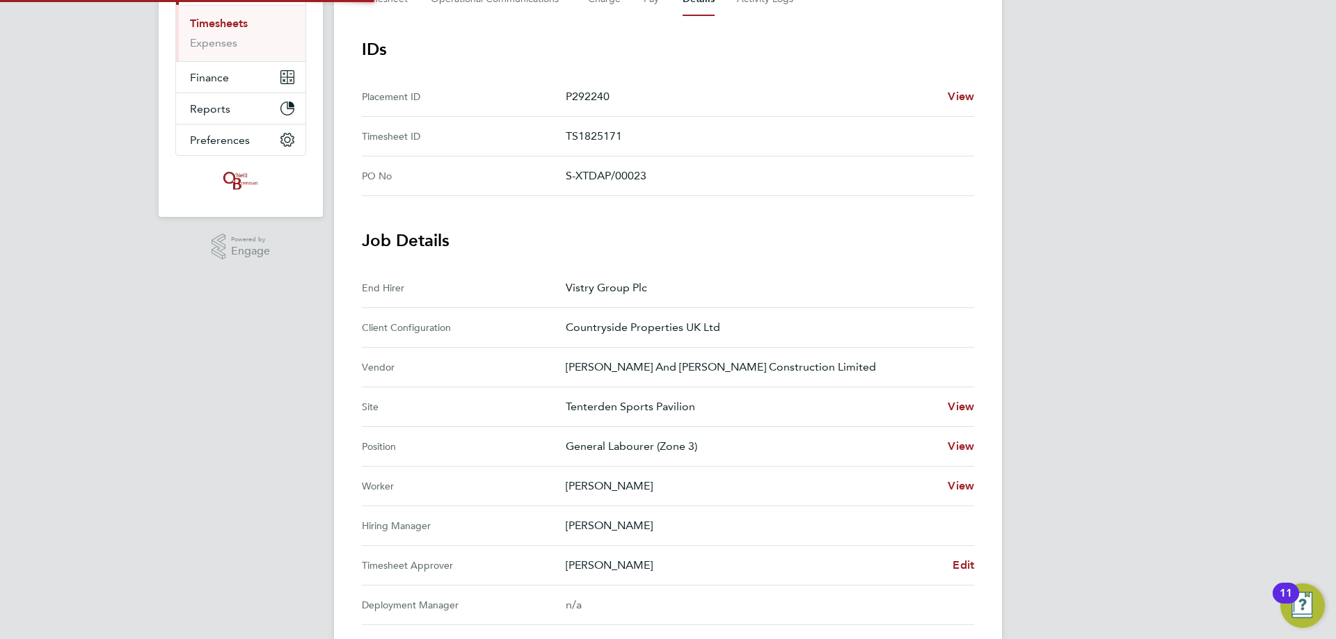
scroll to position [348, 0]
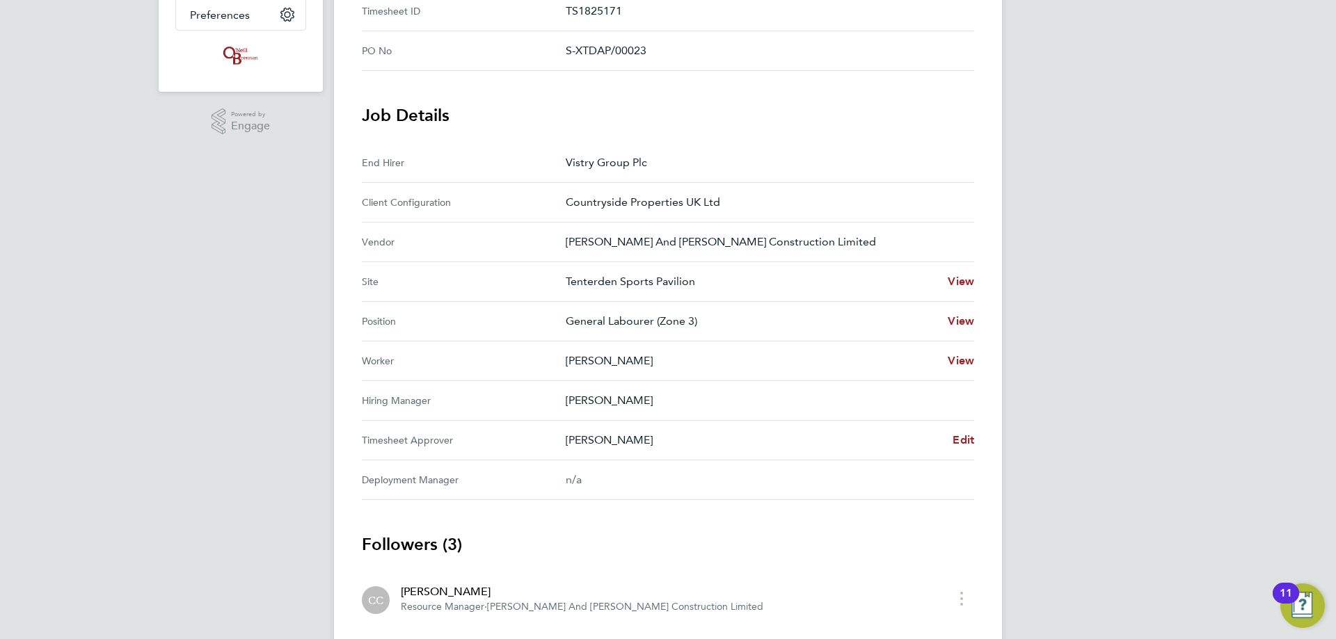
drag, startPoint x: 600, startPoint y: 401, endPoint x: 646, endPoint y: 410, distance: 46.7
click at [646, 410] on Manager "Hiring Manager [PERSON_NAME]" at bounding box center [668, 401] width 612 height 40
click at [636, 403] on p "[PERSON_NAME]" at bounding box center [764, 400] width 397 height 17
drag, startPoint x: 656, startPoint y: 401, endPoint x: 666, endPoint y: 403, distance: 10.0
click at [666, 403] on p "[PERSON_NAME]" at bounding box center [764, 400] width 397 height 17
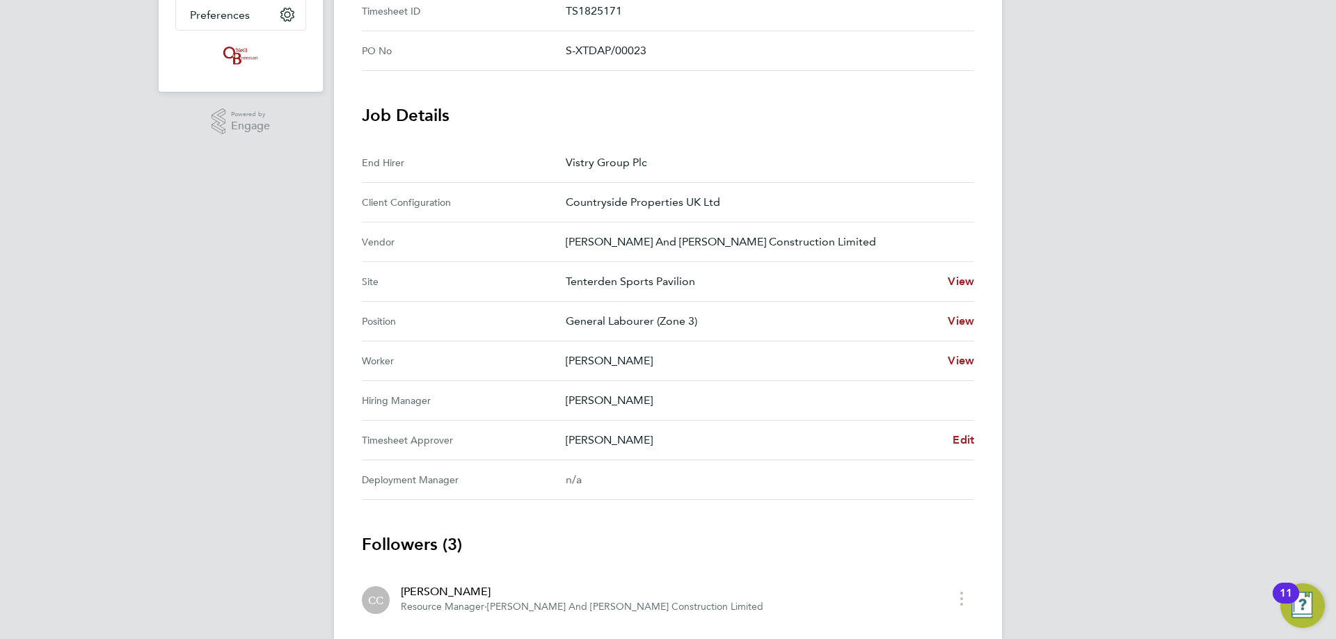
click at [666, 403] on p "[PERSON_NAME]" at bounding box center [764, 400] width 397 height 17
drag, startPoint x: 586, startPoint y: 397, endPoint x: 648, endPoint y: 405, distance: 62.5
click at [648, 405] on p "[PERSON_NAME]" at bounding box center [764, 400] width 397 height 17
drag, startPoint x: 601, startPoint y: 408, endPoint x: 632, endPoint y: 417, distance: 32.6
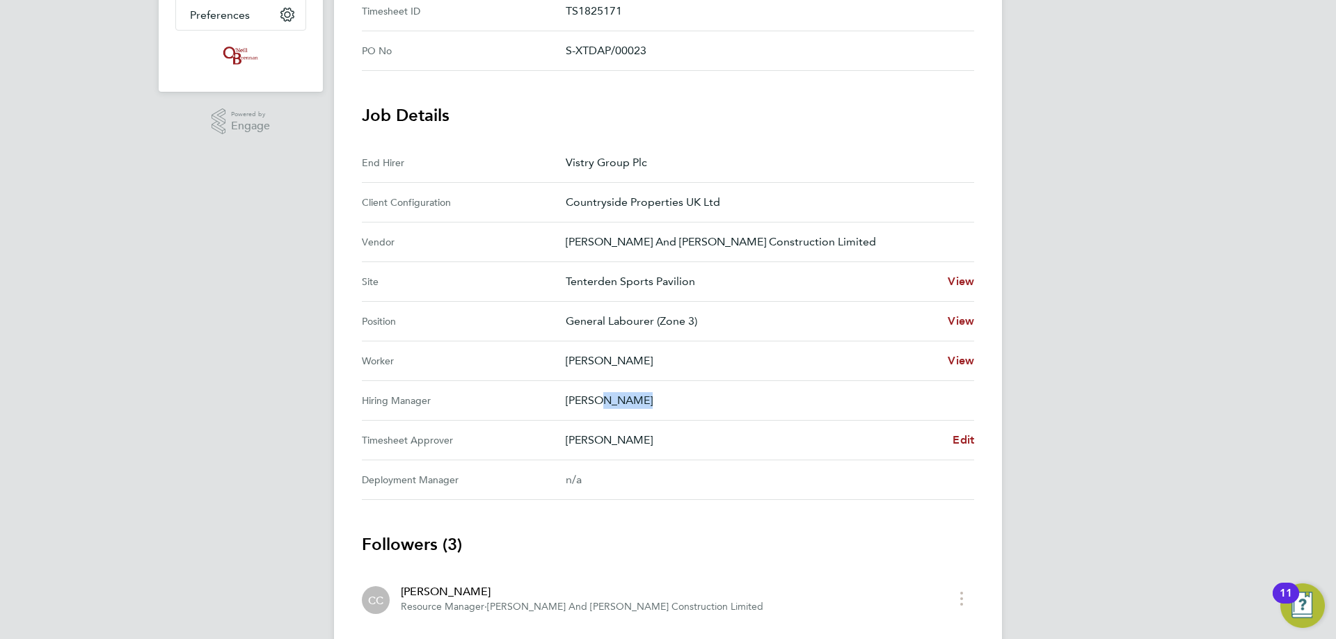
click at [632, 417] on Manager "Hiring Manager [PERSON_NAME]" at bounding box center [668, 401] width 612 height 40
click at [607, 435] on p "[PERSON_NAME]" at bounding box center [754, 440] width 376 height 17
drag, startPoint x: 607, startPoint y: 442, endPoint x: 554, endPoint y: 440, distance: 52.2
click at [554, 440] on Approver "Timesheet Approver [PERSON_NAME] Edit" at bounding box center [668, 441] width 612 height 40
click at [584, 438] on p "[PERSON_NAME]" at bounding box center [754, 440] width 376 height 17
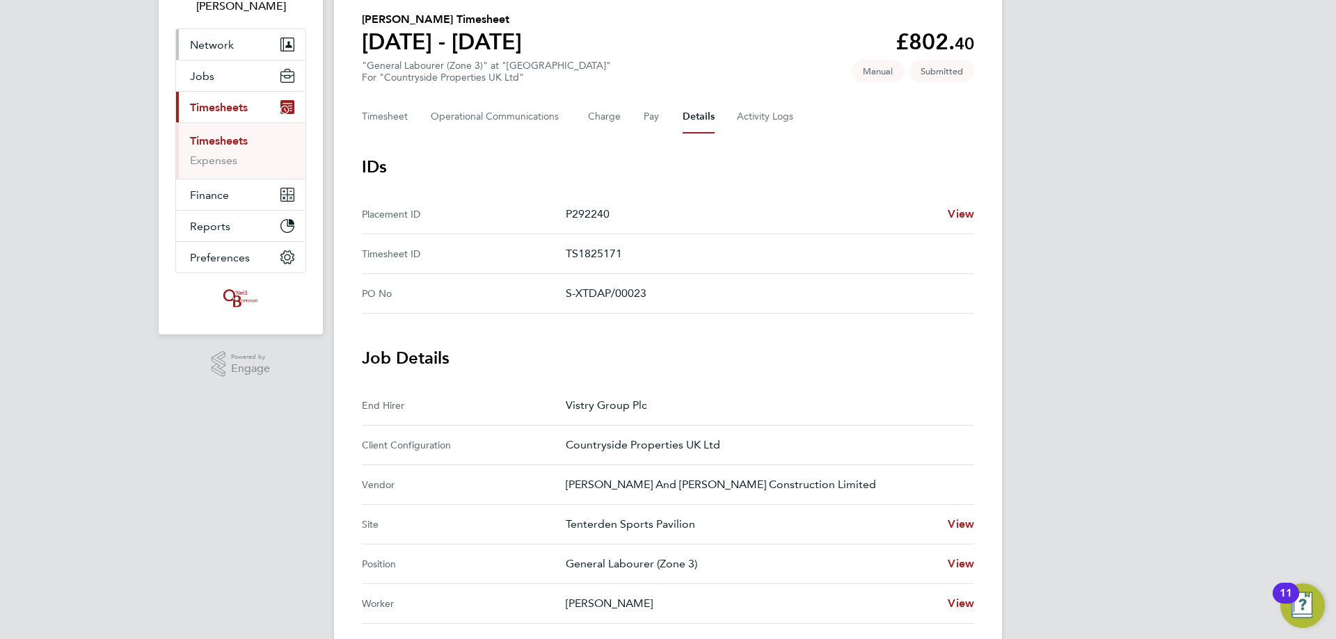
scroll to position [0, 0]
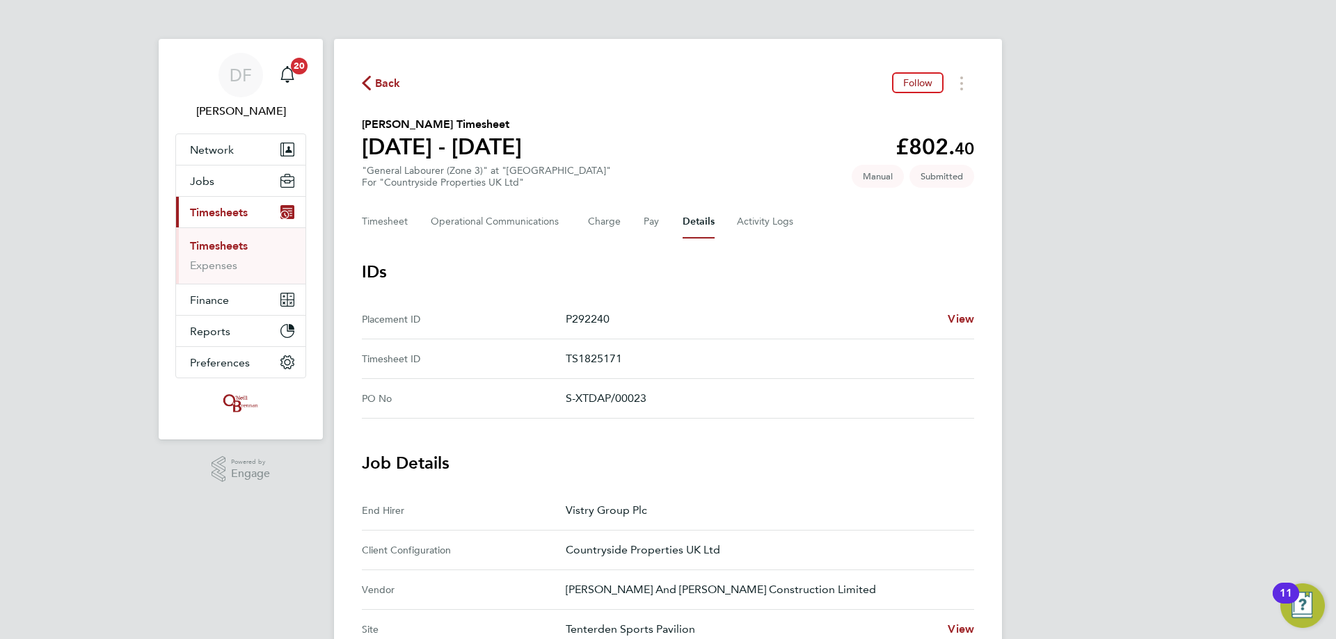
click at [369, 83] on icon "button" at bounding box center [366, 83] width 9 height 15
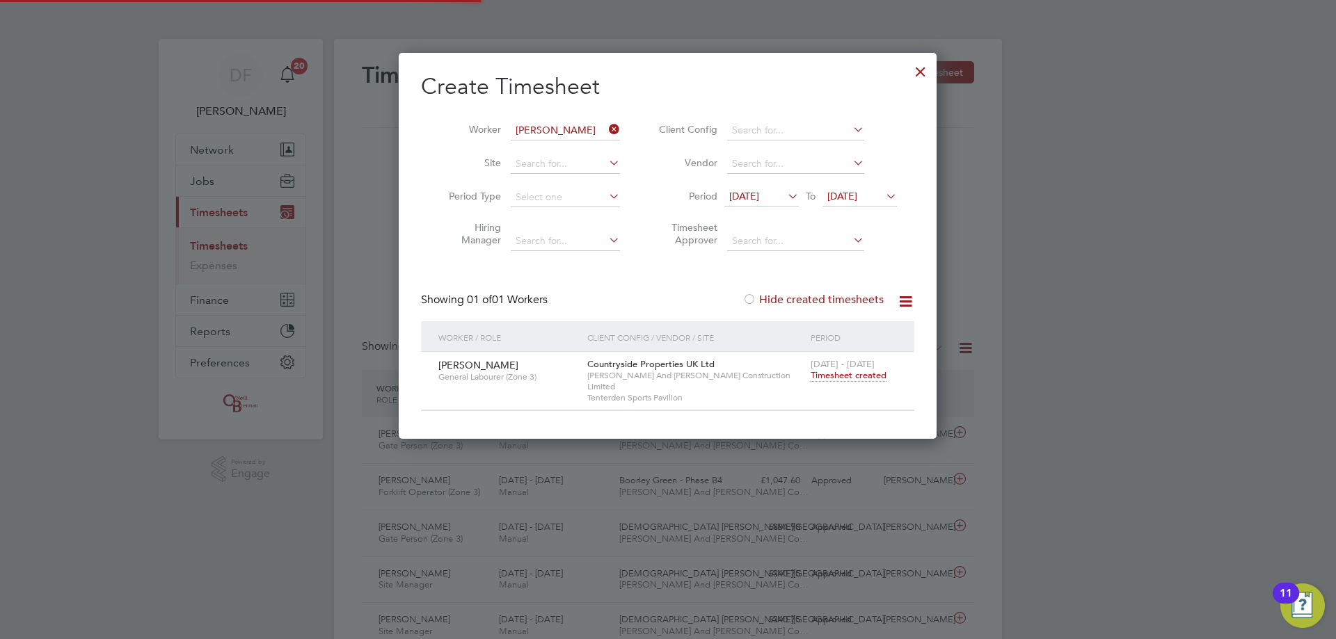
scroll to position [35, 121]
click at [606, 133] on icon at bounding box center [606, 129] width 0 height 19
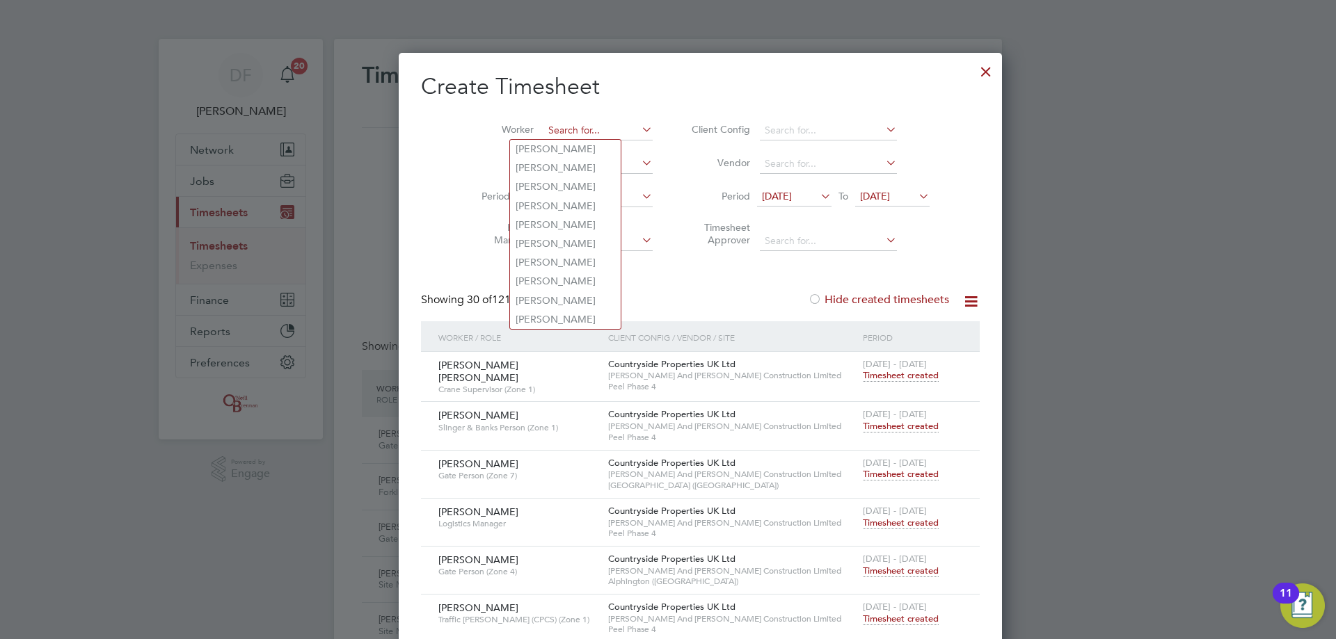
click at [577, 129] on input at bounding box center [597, 130] width 109 height 19
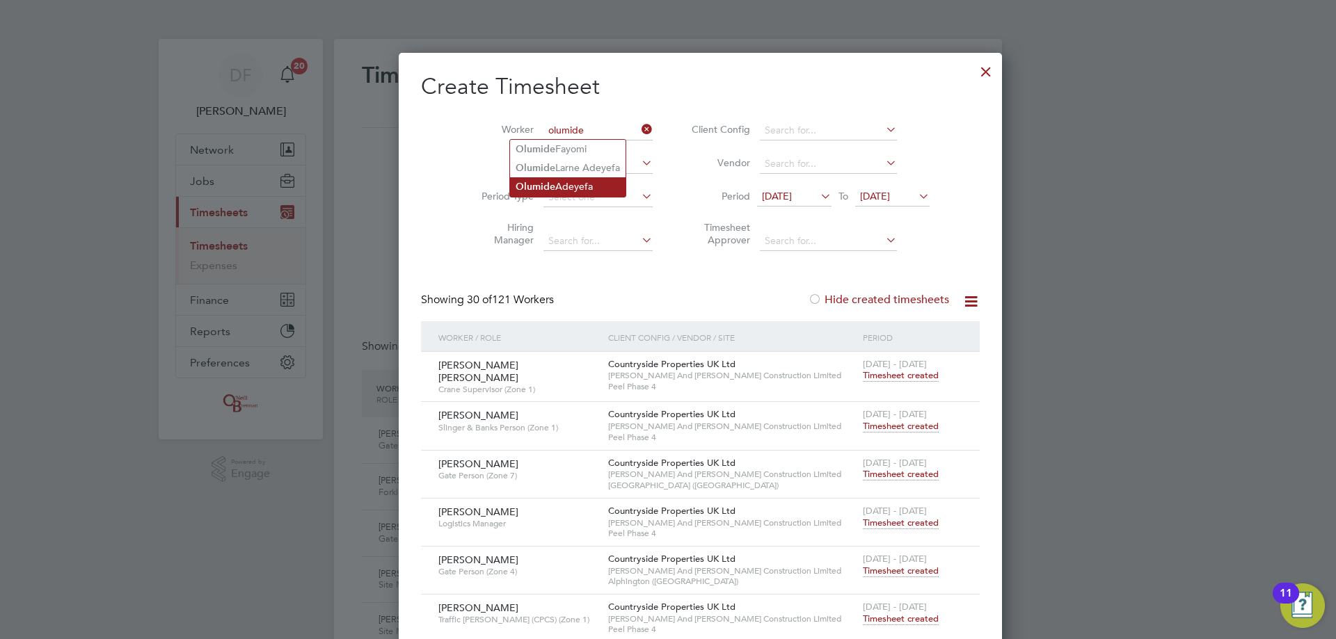
click at [582, 182] on li "[PERSON_NAME]" at bounding box center [567, 186] width 115 height 19
type input "[PERSON_NAME]"
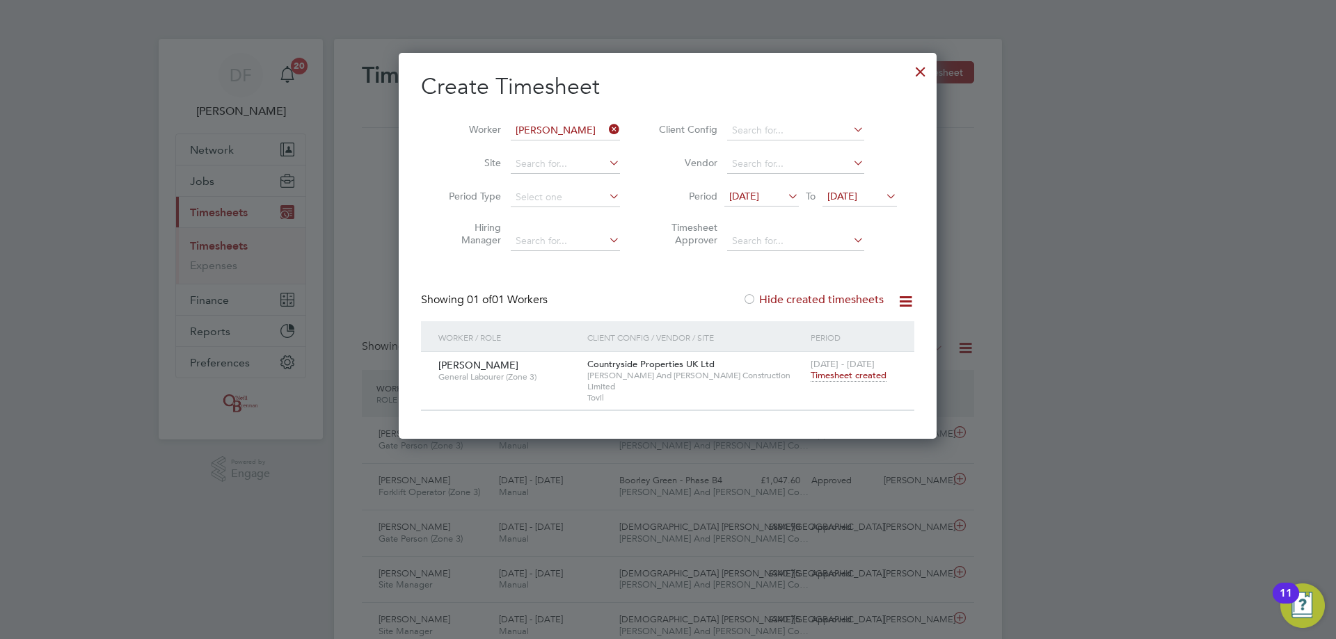
click at [829, 371] on span "Timesheet created" at bounding box center [848, 375] width 76 height 13
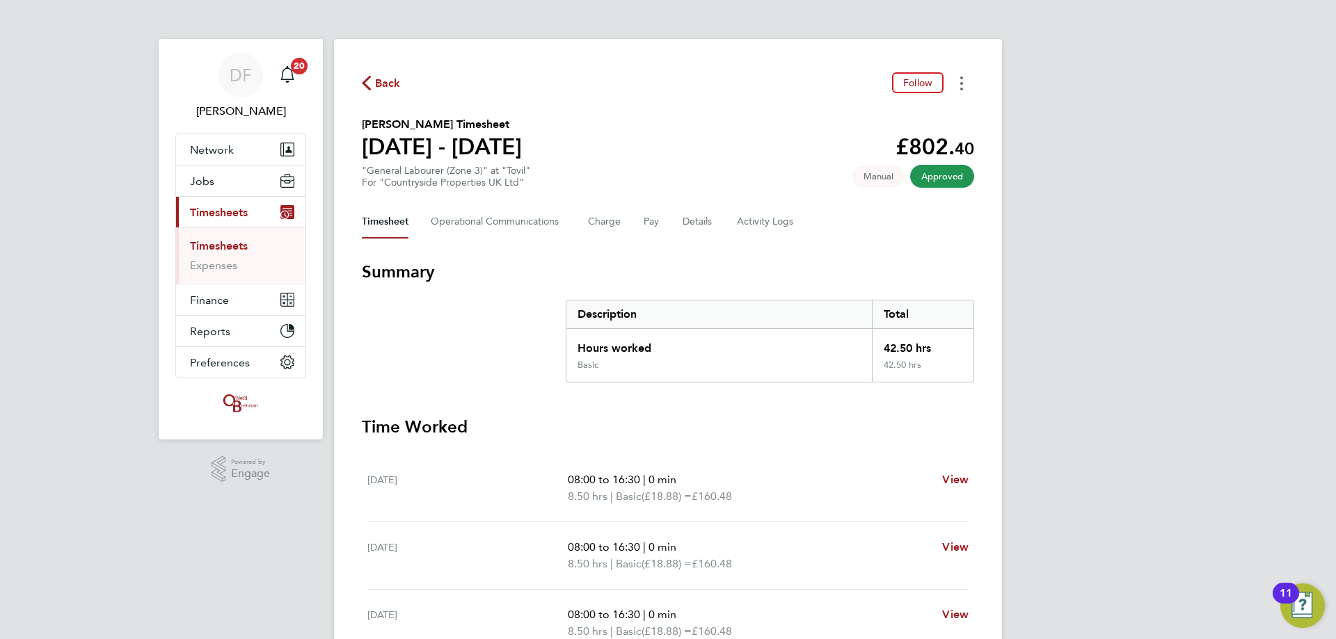
click at [958, 81] on button "Timesheets Menu" at bounding box center [961, 83] width 25 height 22
click at [897, 115] on link "Download timesheet" at bounding box center [890, 114] width 167 height 28
click at [394, 81] on span "Back" at bounding box center [388, 83] width 26 height 17
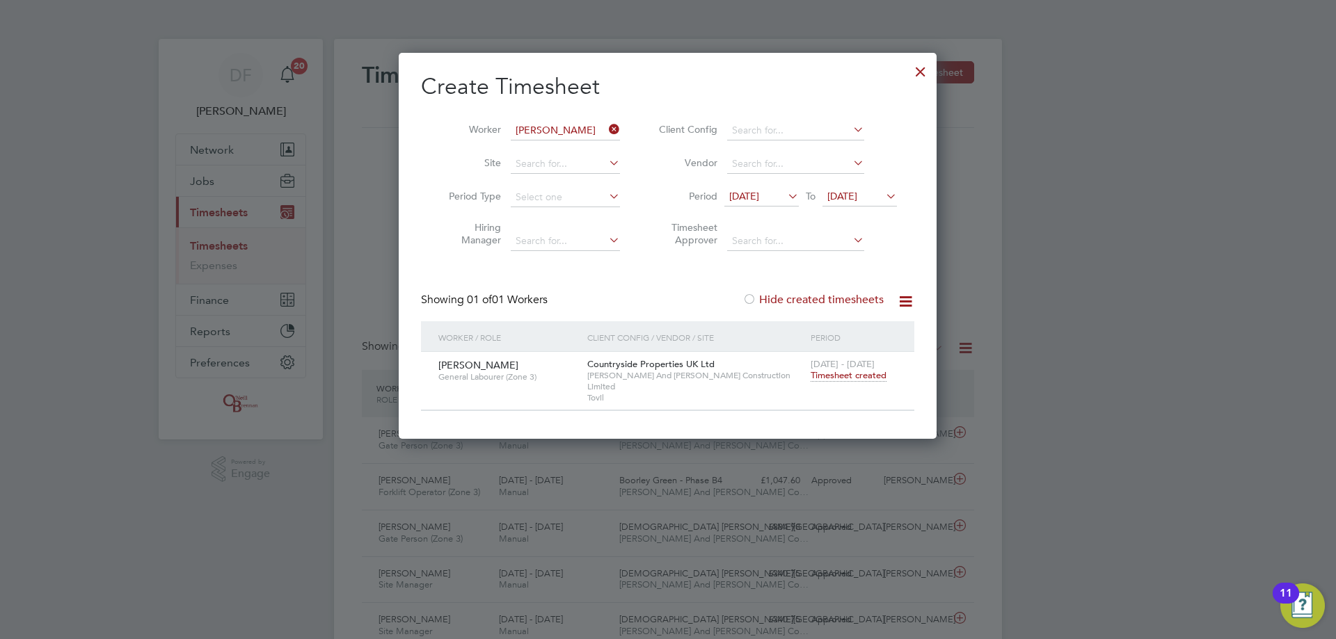
click at [606, 126] on icon at bounding box center [606, 129] width 0 height 19
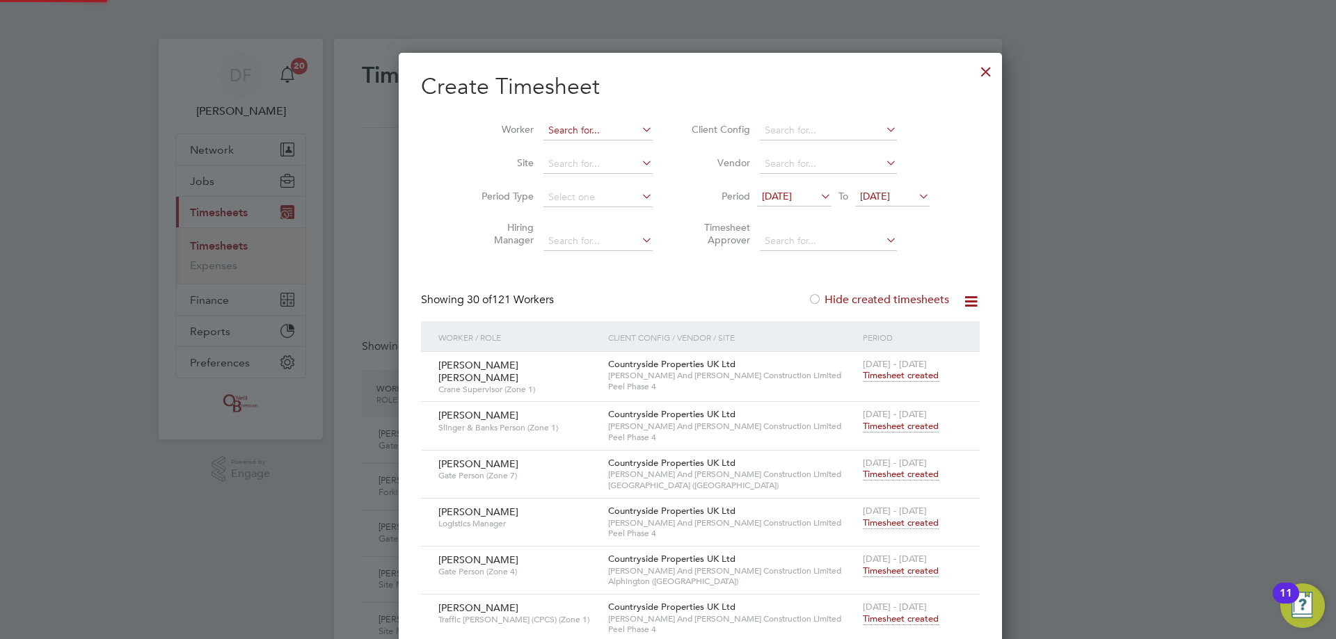
click at [593, 130] on input at bounding box center [597, 130] width 109 height 19
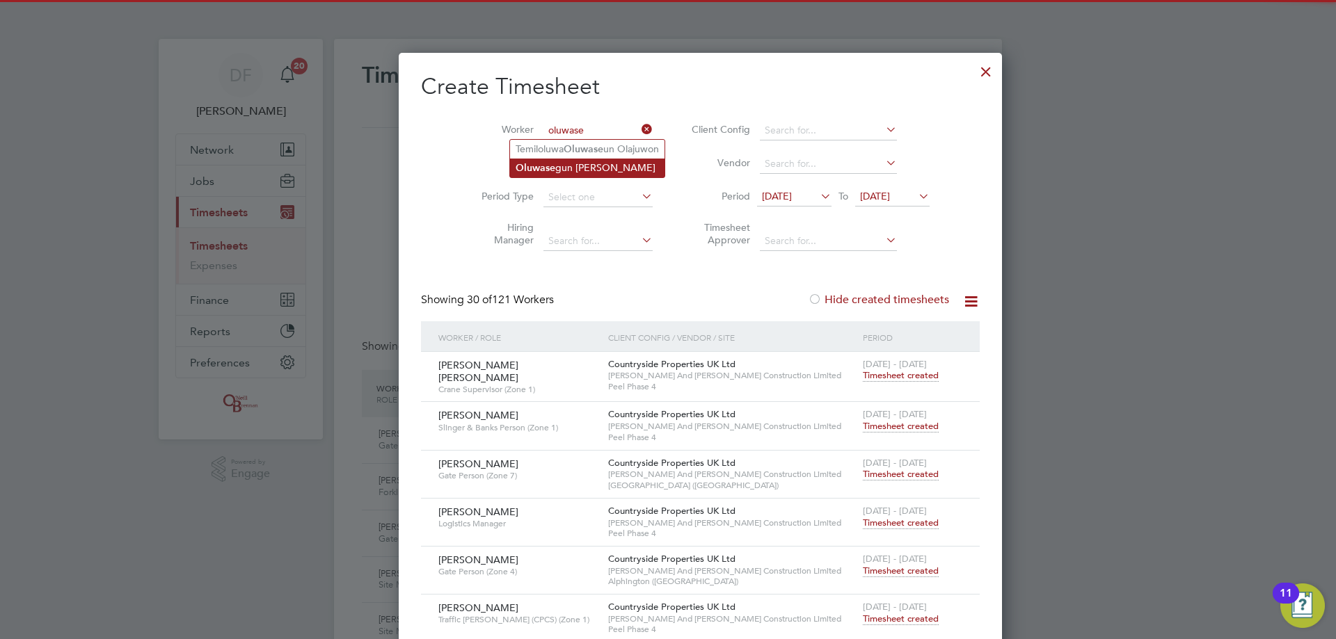
type input "oluwase"
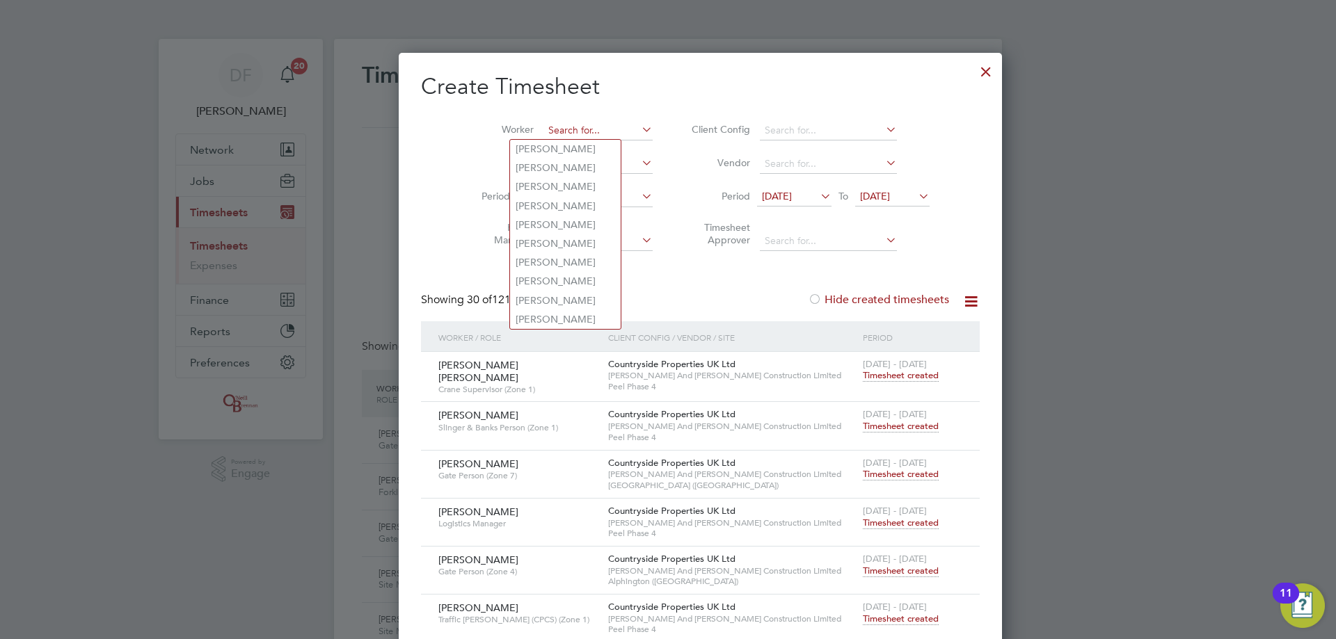
click at [543, 134] on input at bounding box center [597, 130] width 109 height 19
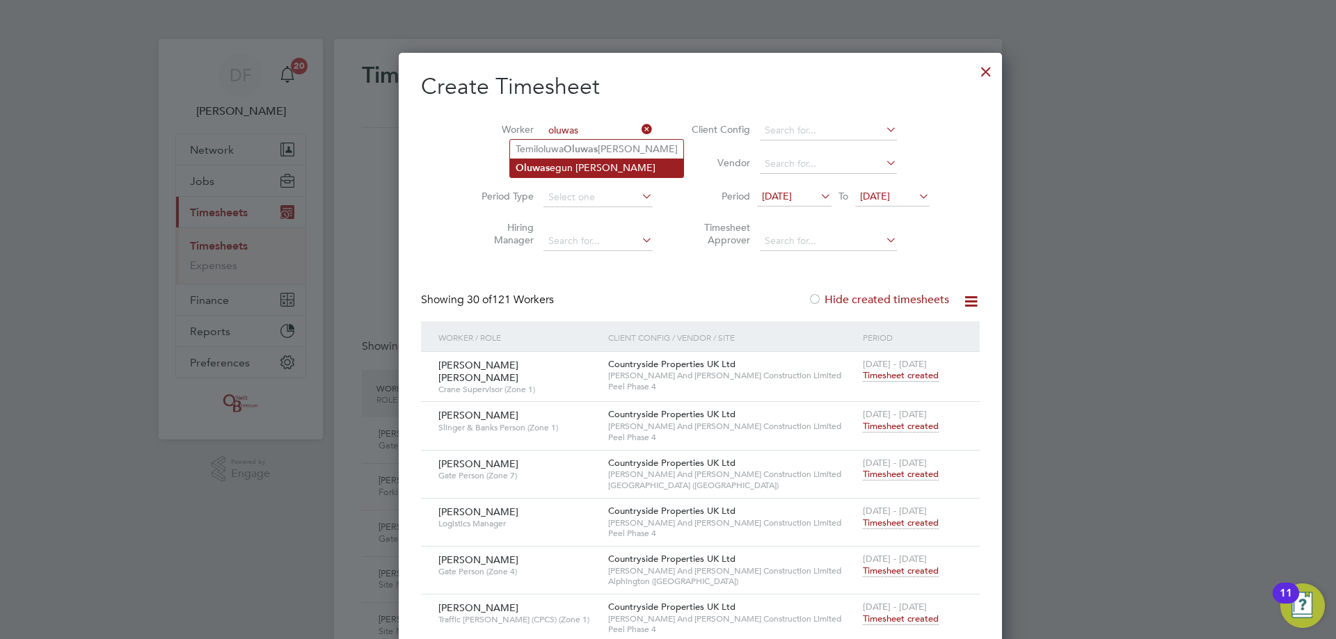
click at [600, 160] on li "Oluwas egun [PERSON_NAME]" at bounding box center [596, 168] width 173 height 19
type input "[PERSON_NAME]"
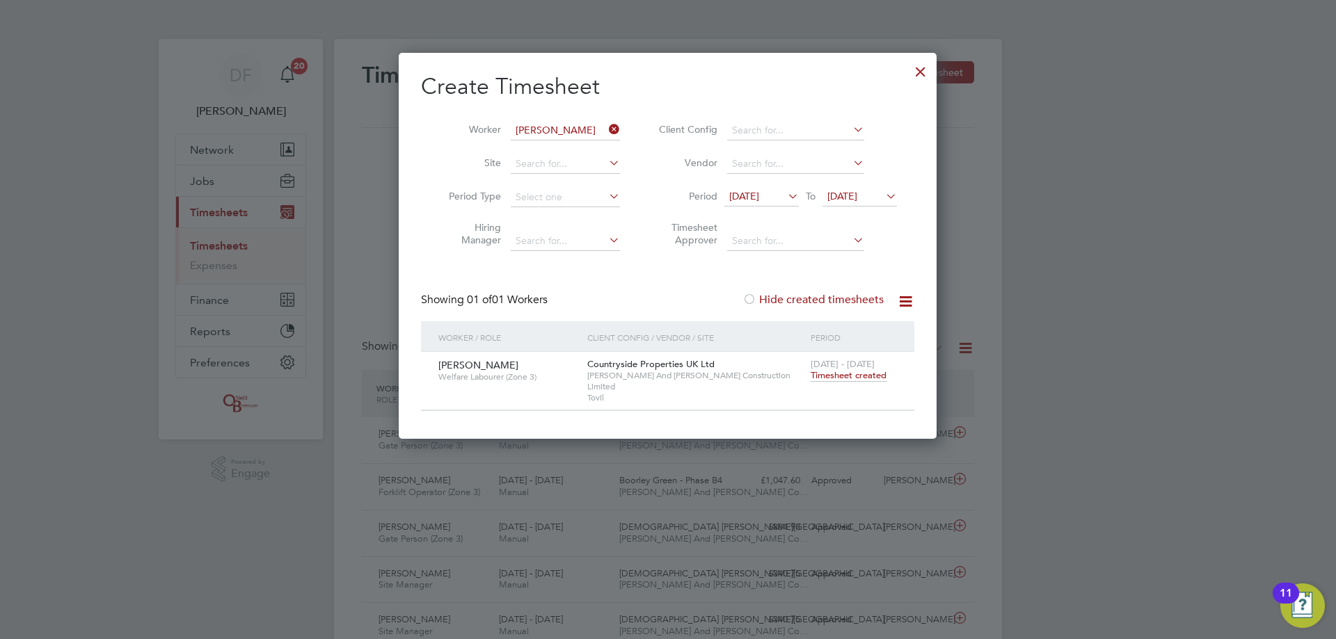
click at [835, 379] on span "Timesheet created" at bounding box center [848, 375] width 76 height 13
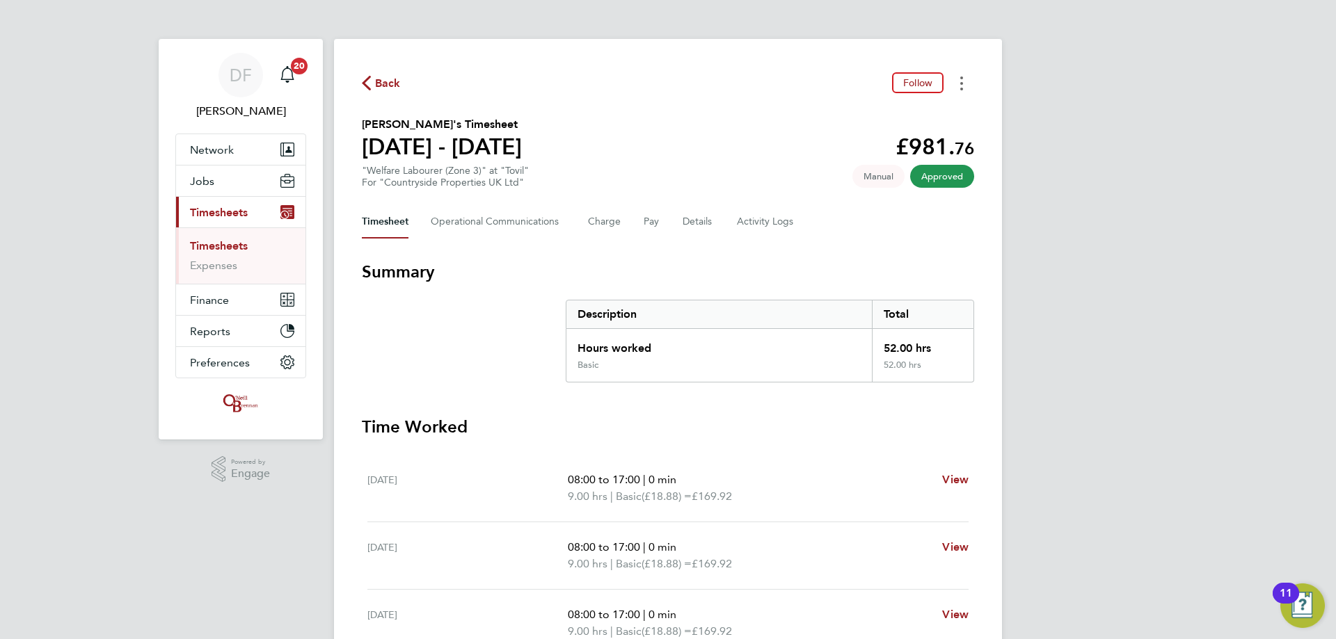
click at [959, 83] on button "Timesheets Menu" at bounding box center [961, 83] width 25 height 22
click at [920, 106] on link "Download timesheet" at bounding box center [890, 114] width 167 height 28
click at [353, 81] on div "Back Follow [PERSON_NAME]'s Timesheet [DATE] - [DATE] £981. 76 "Welfare Laboure…" at bounding box center [668, 525] width 668 height 972
click at [394, 77] on span "Back" at bounding box center [388, 83] width 26 height 17
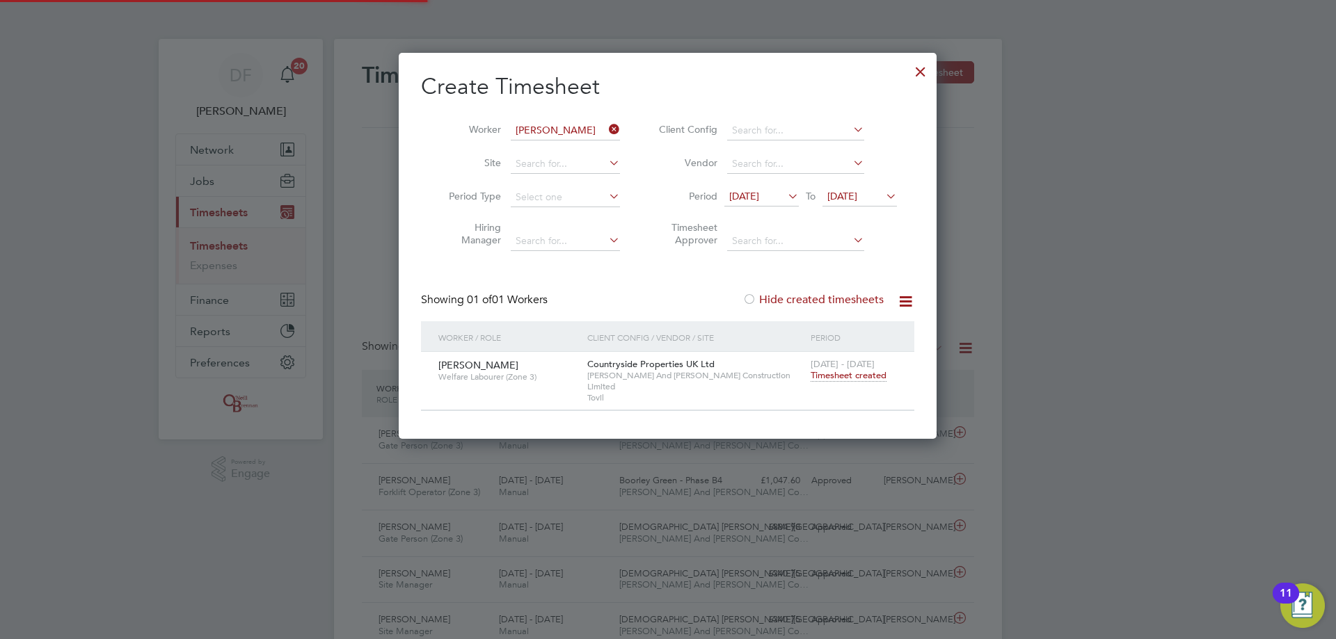
scroll to position [35, 121]
click at [606, 128] on icon at bounding box center [606, 129] width 0 height 19
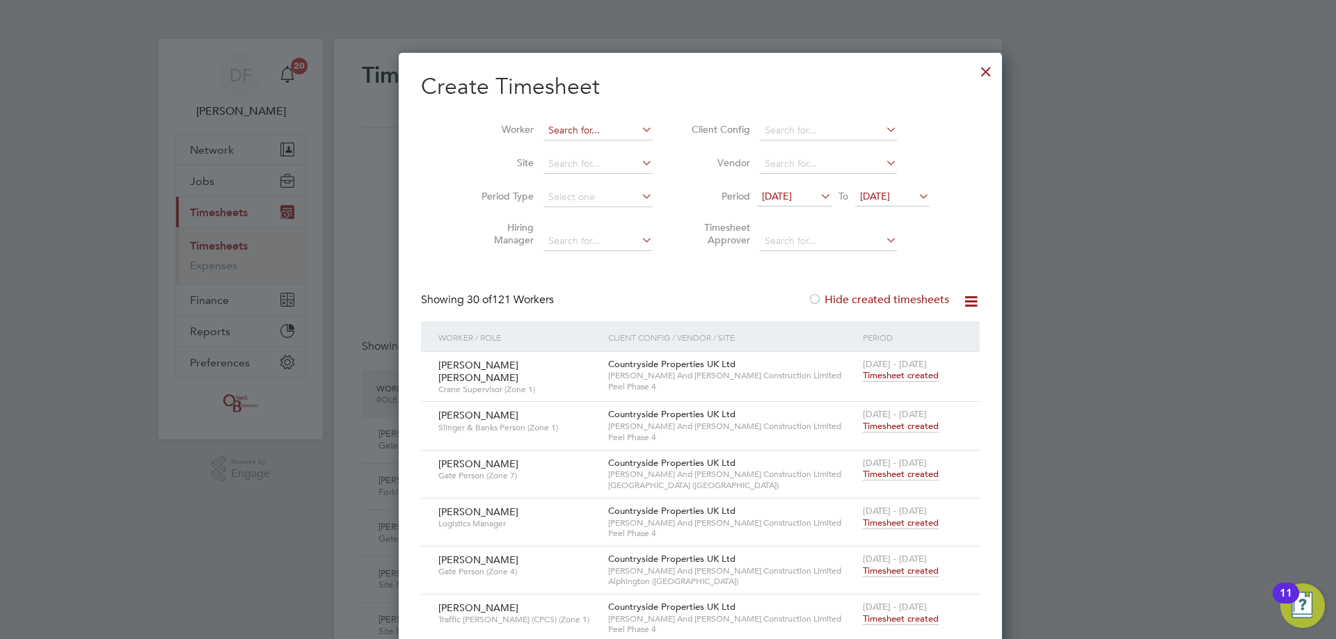
click at [534, 126] on li "Worker" at bounding box center [562, 130] width 216 height 33
click at [543, 134] on input at bounding box center [597, 130] width 109 height 19
click at [598, 142] on li "Isma il [PERSON_NAME]" at bounding box center [614, 149] width 209 height 19
type input "[PERSON_NAME]"
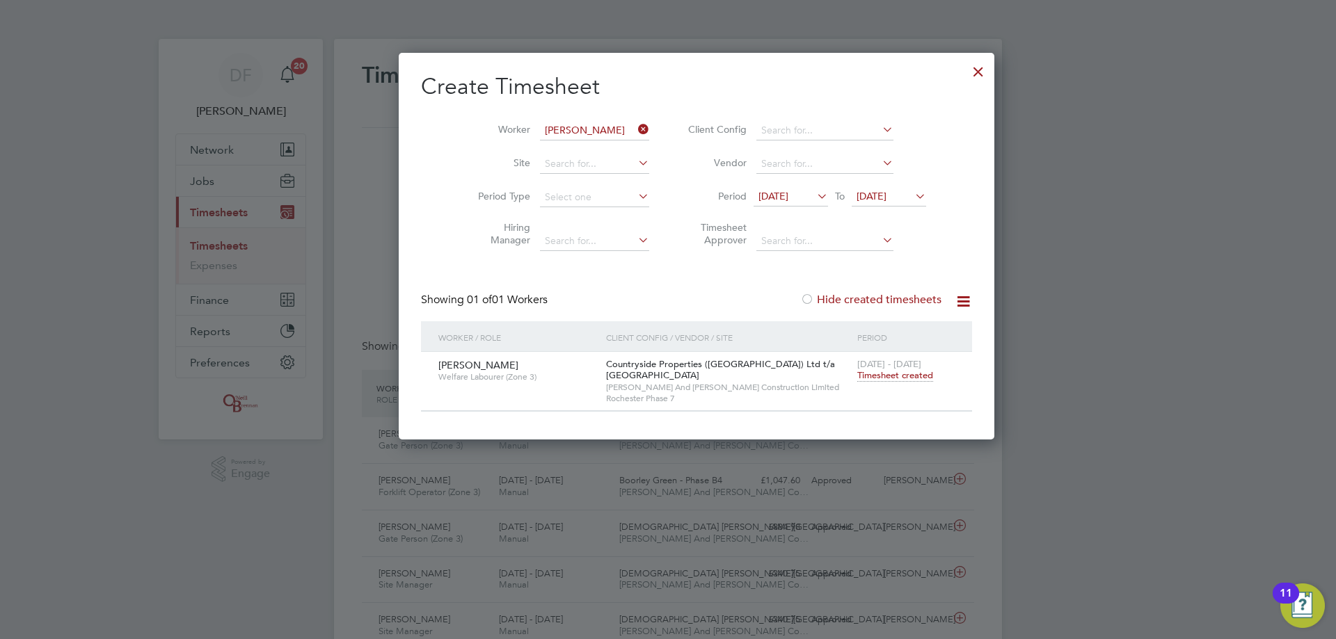
click at [857, 376] on span "Timesheet created" at bounding box center [895, 375] width 76 height 13
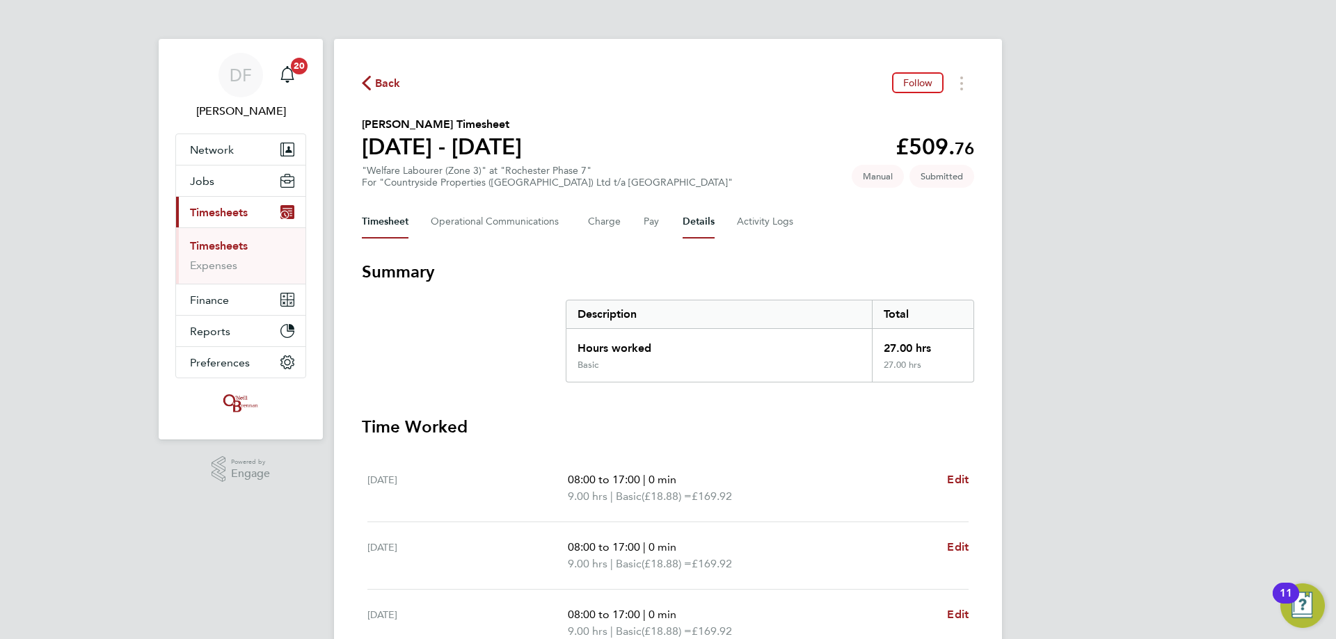
click at [691, 222] on button "Details" at bounding box center [698, 221] width 32 height 33
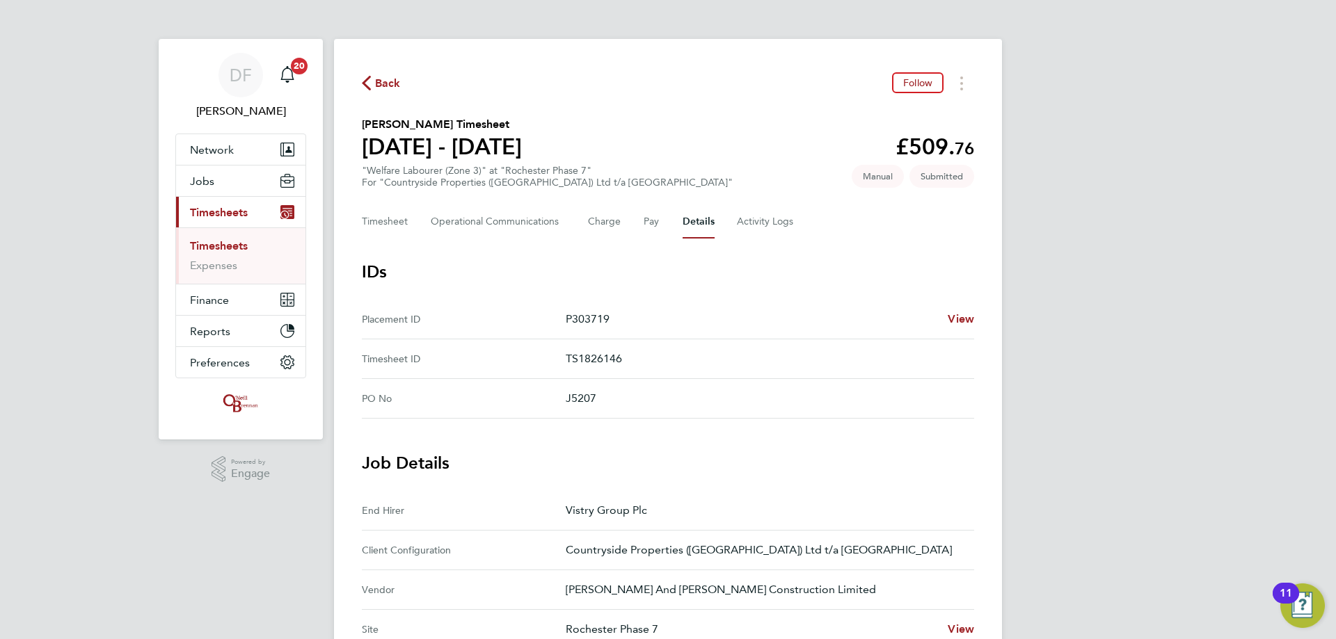
click at [384, 84] on span "Back" at bounding box center [388, 83] width 26 height 17
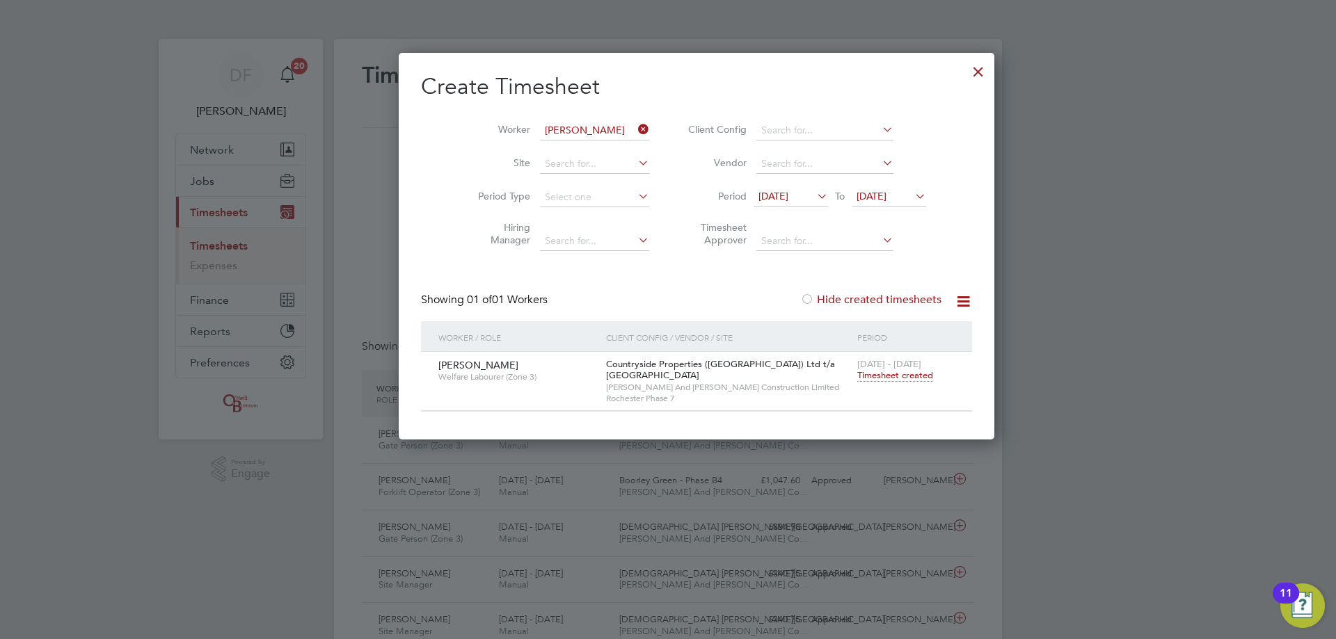
click at [635, 127] on icon at bounding box center [635, 129] width 0 height 19
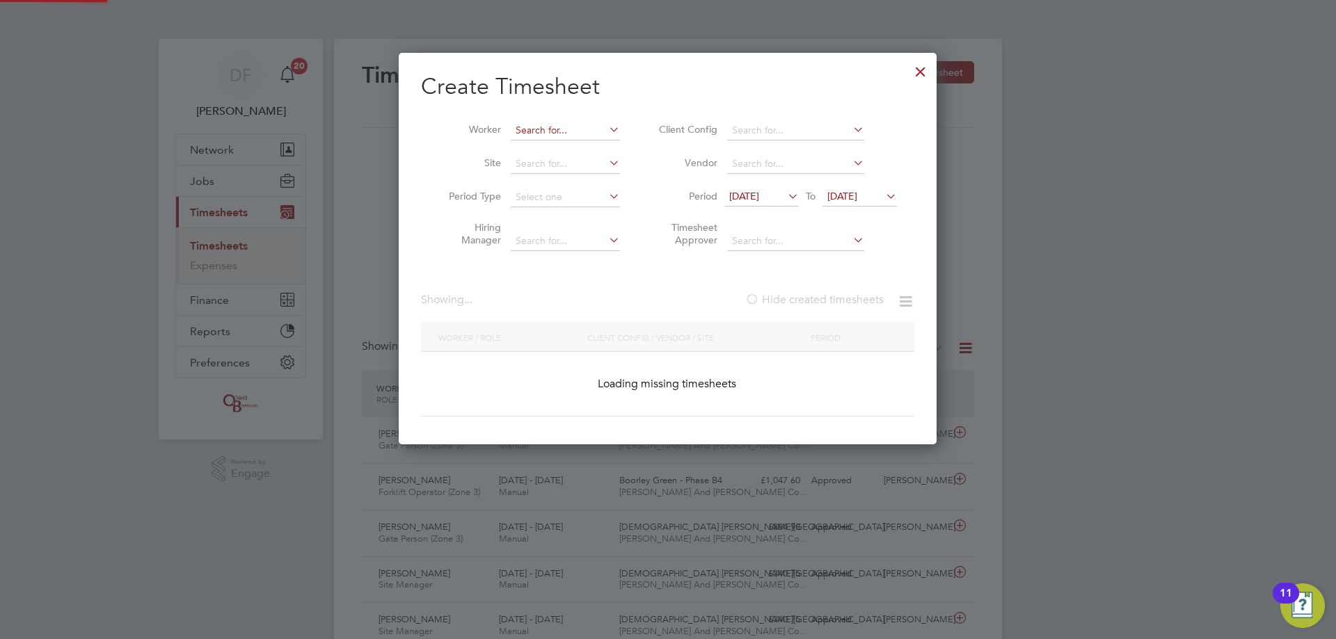
click at [575, 128] on input at bounding box center [565, 130] width 109 height 19
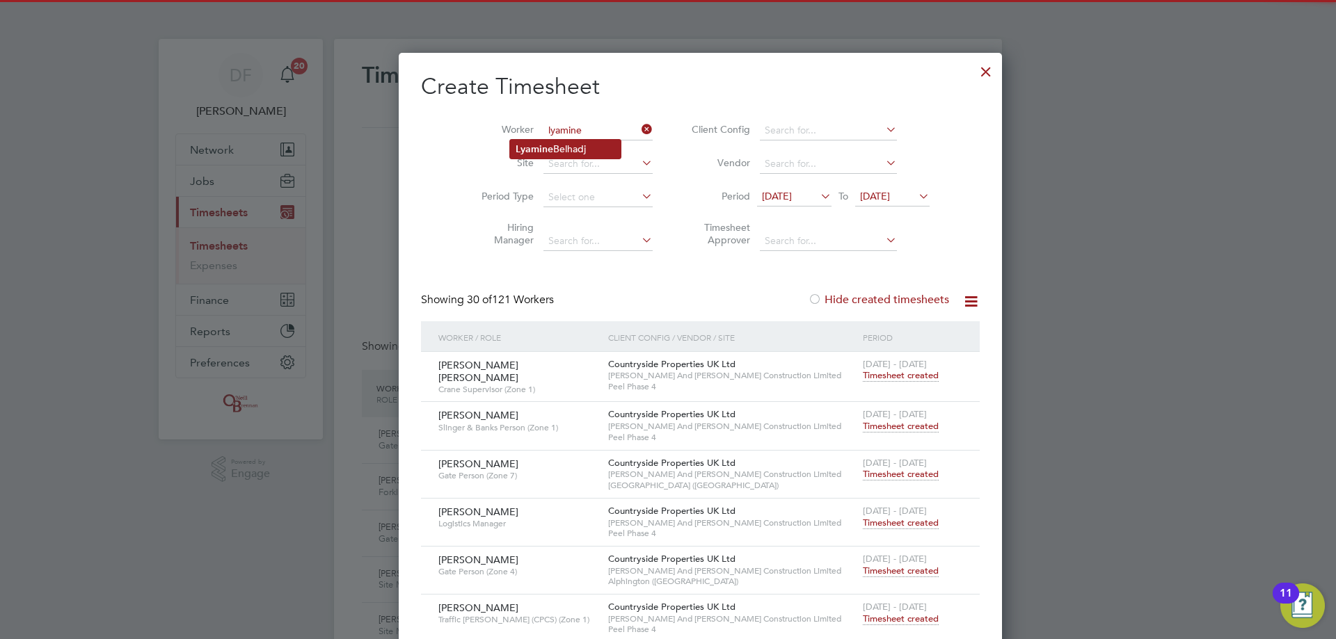
click at [575, 146] on li "[PERSON_NAME]" at bounding box center [565, 149] width 111 height 19
type input "[PERSON_NAME]"
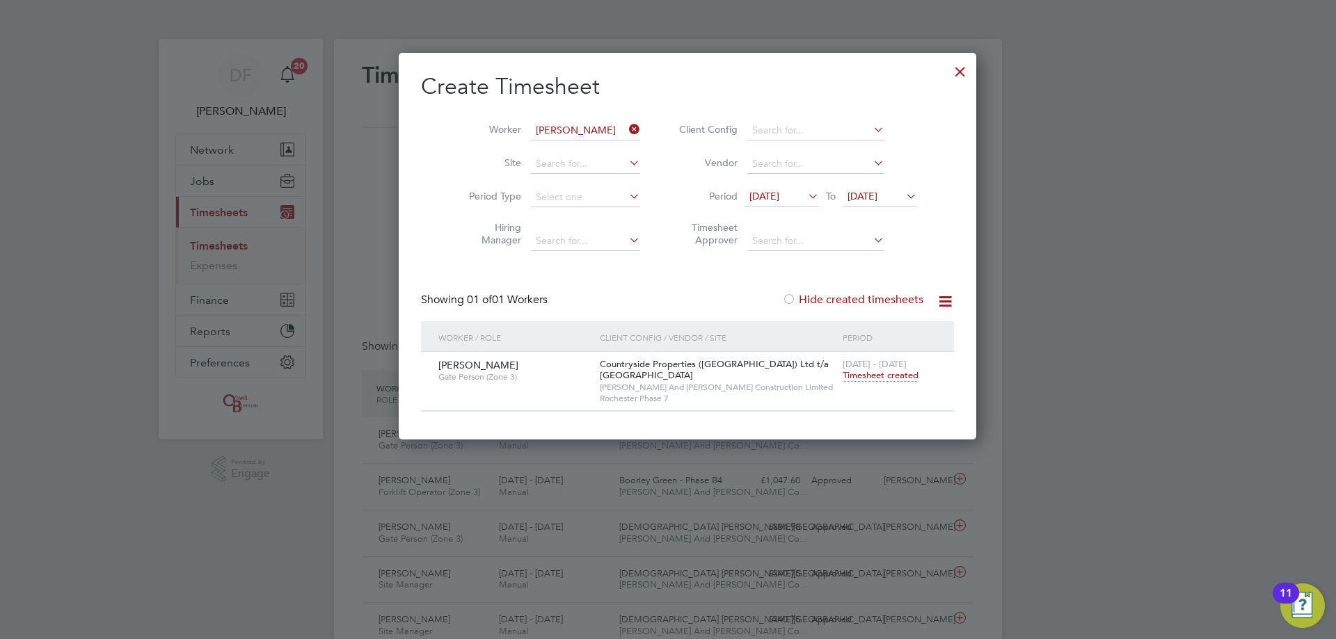
click at [846, 371] on span "Timesheet created" at bounding box center [880, 375] width 76 height 13
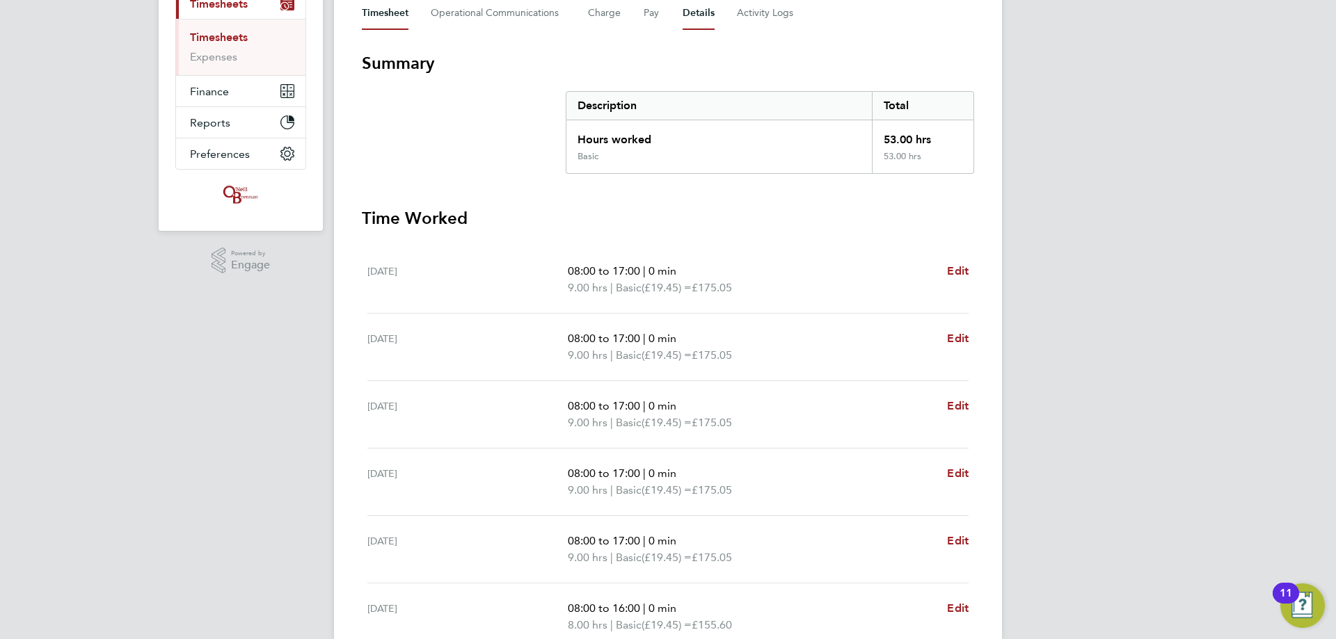
click at [688, 23] on button "Details" at bounding box center [698, 13] width 32 height 33
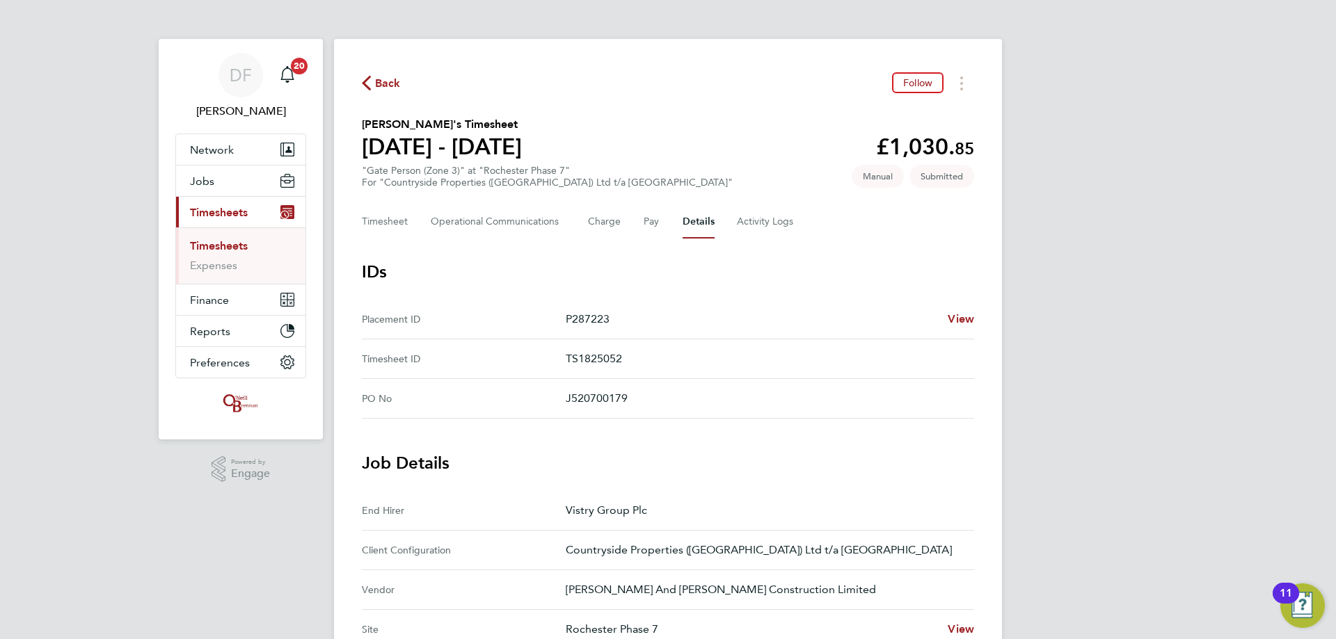
click at [374, 88] on span "Back" at bounding box center [381, 82] width 39 height 13
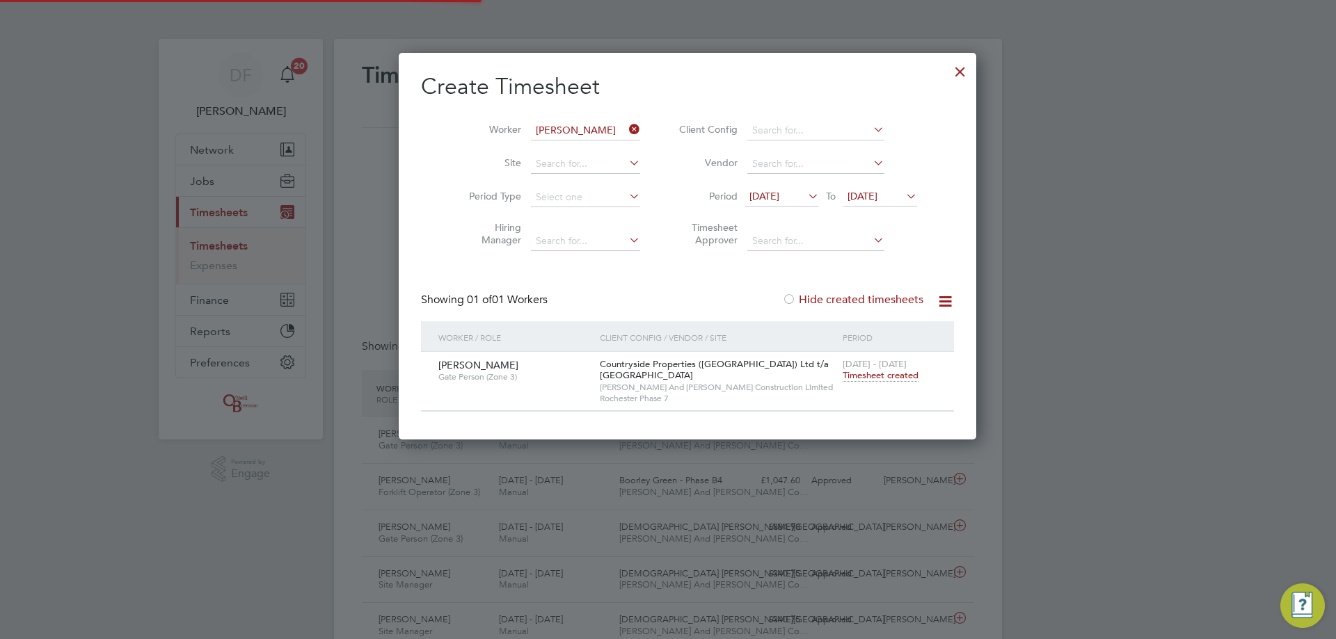
scroll to position [35, 121]
click at [626, 130] on icon at bounding box center [626, 129] width 0 height 19
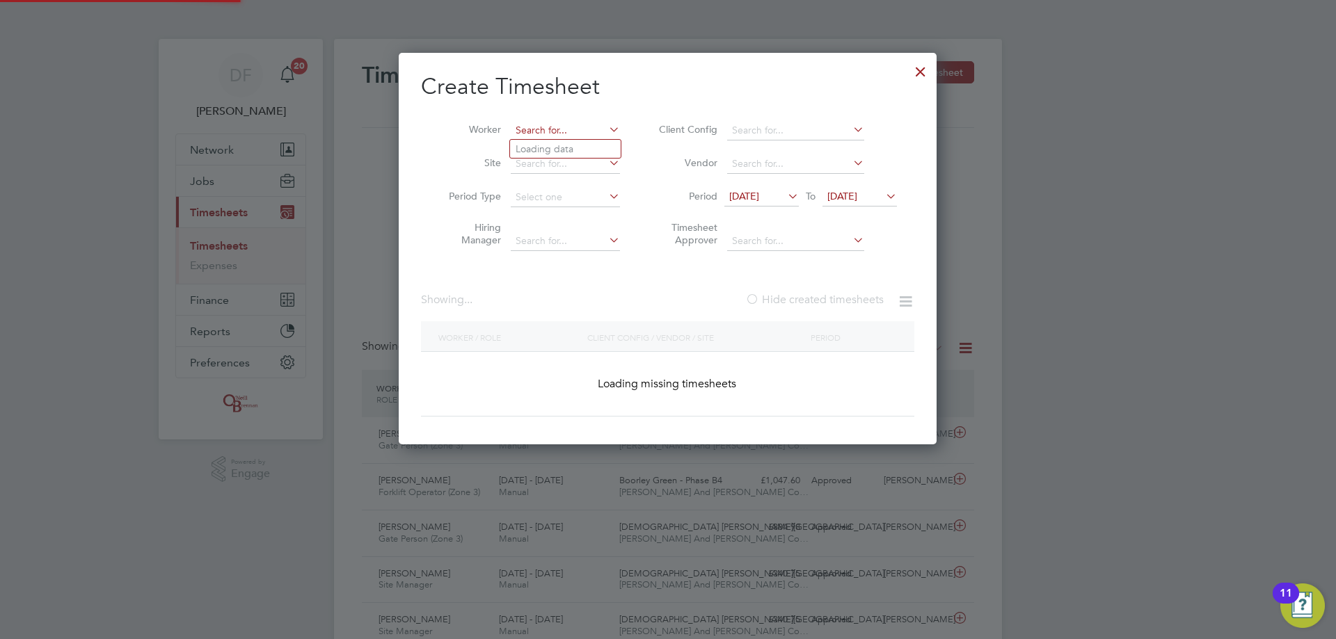
click at [550, 123] on input at bounding box center [565, 130] width 109 height 19
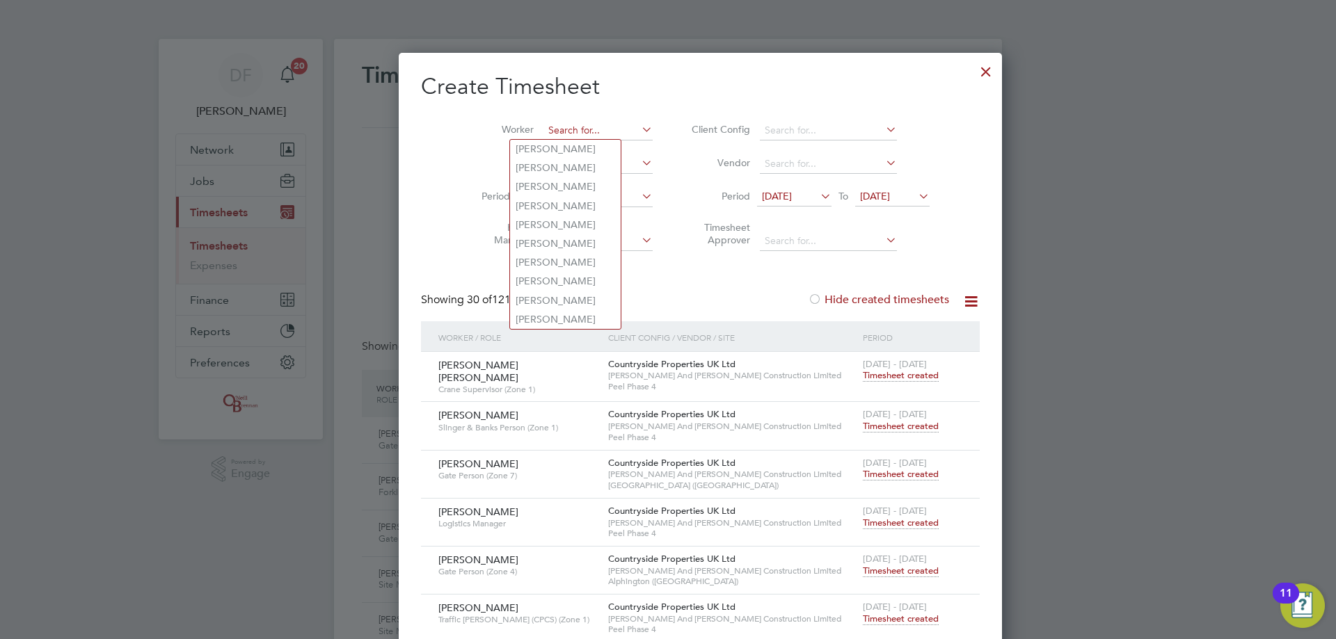
click at [547, 128] on input at bounding box center [597, 130] width 109 height 19
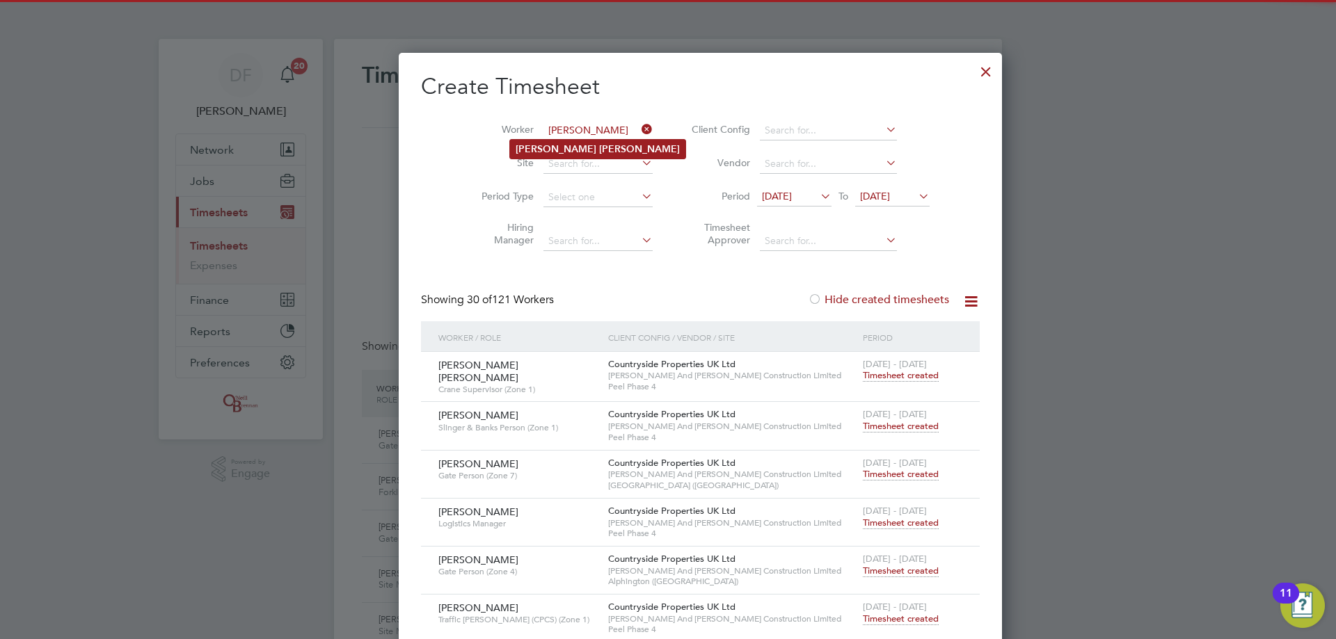
click at [599, 152] on b "[PERSON_NAME]" at bounding box center [639, 149] width 81 height 12
type input "[PERSON_NAME]"
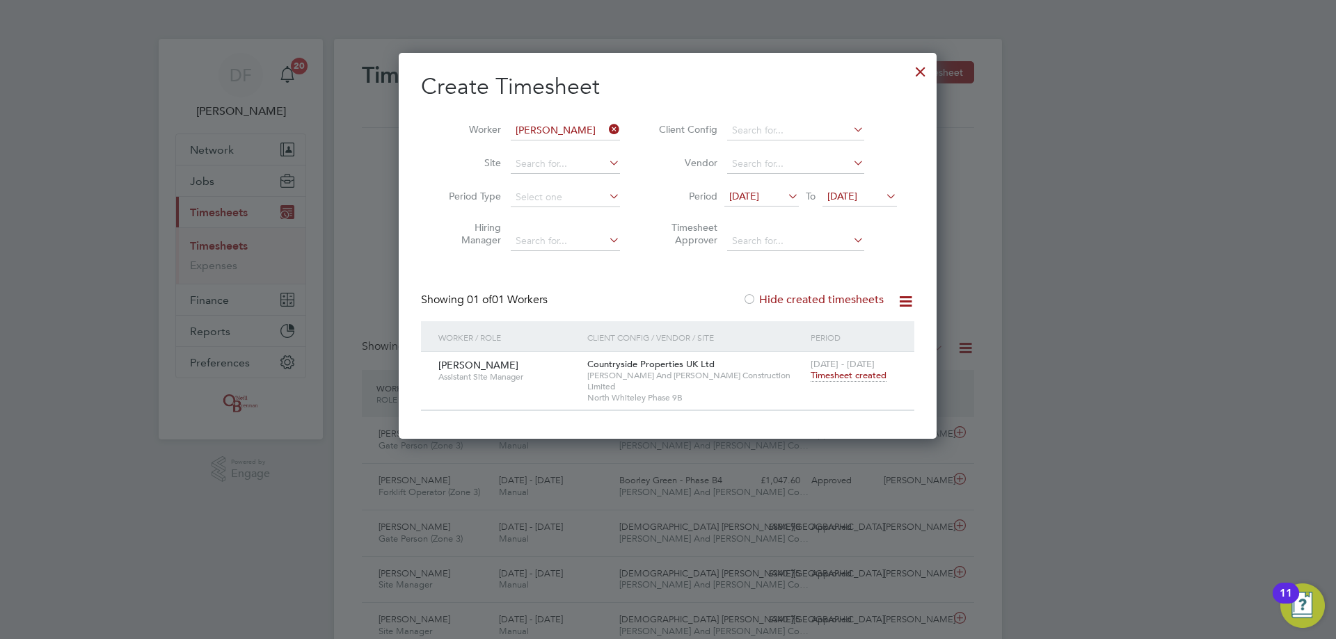
click at [852, 371] on span "Timesheet created" at bounding box center [848, 375] width 76 height 13
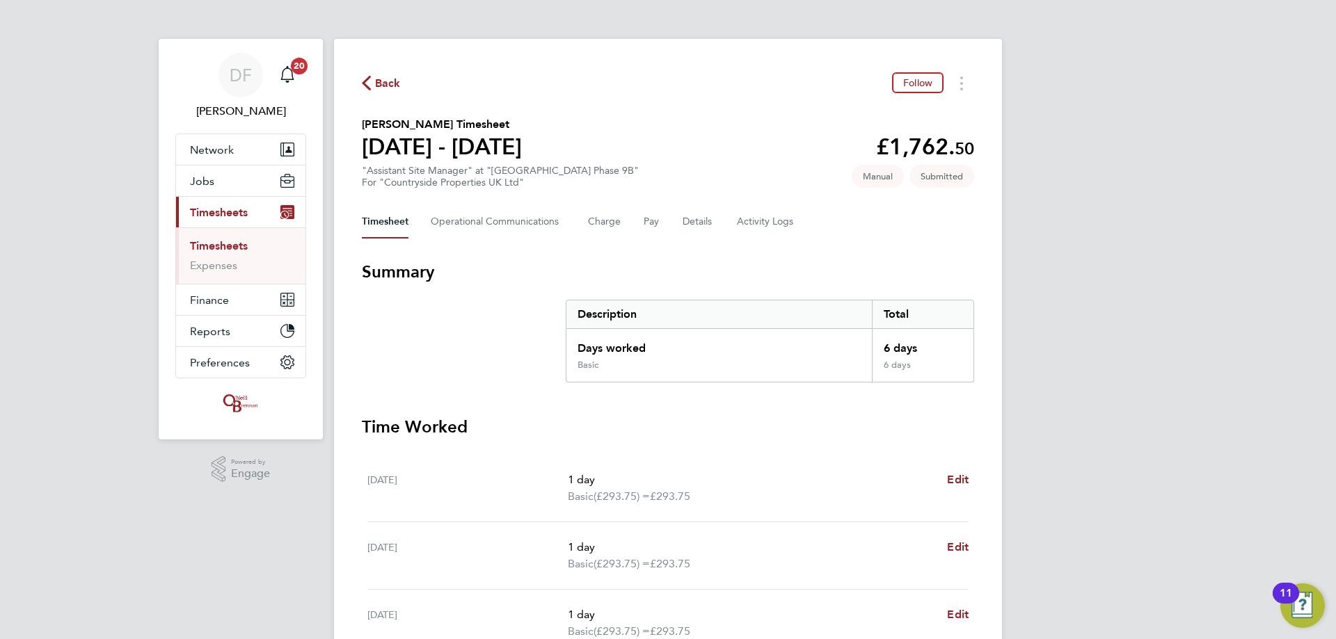
click at [382, 78] on span "Back" at bounding box center [388, 83] width 26 height 17
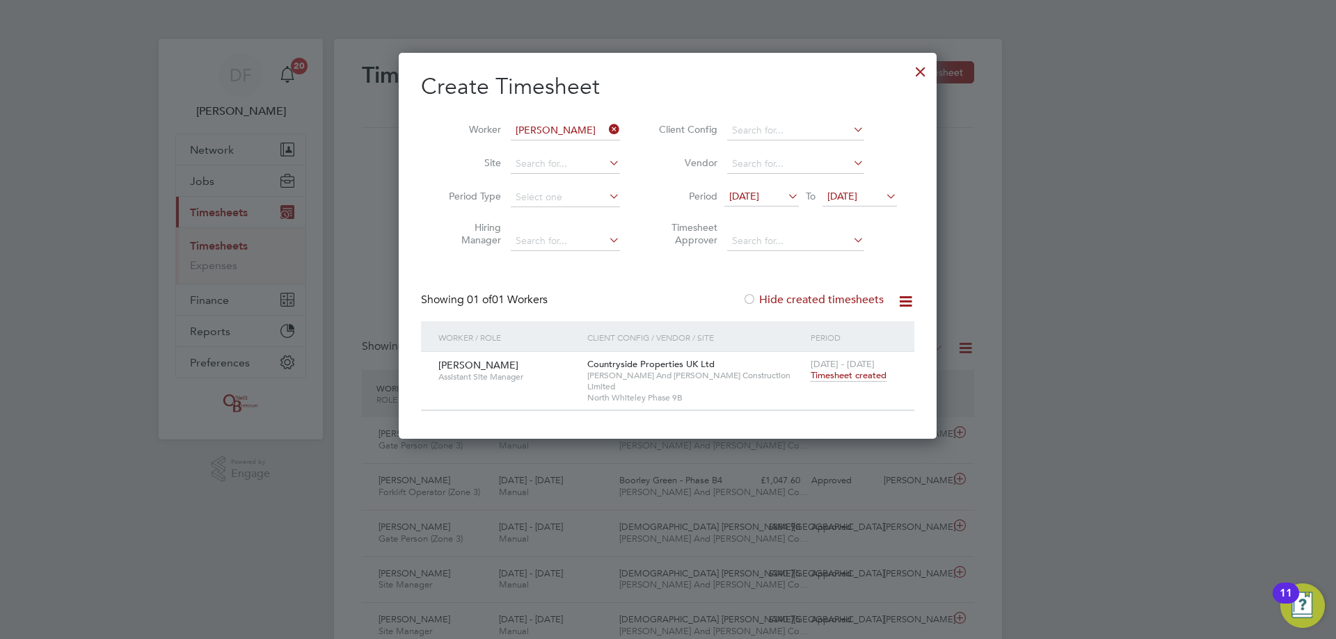
click at [854, 379] on span "Timesheet created" at bounding box center [848, 375] width 76 height 13
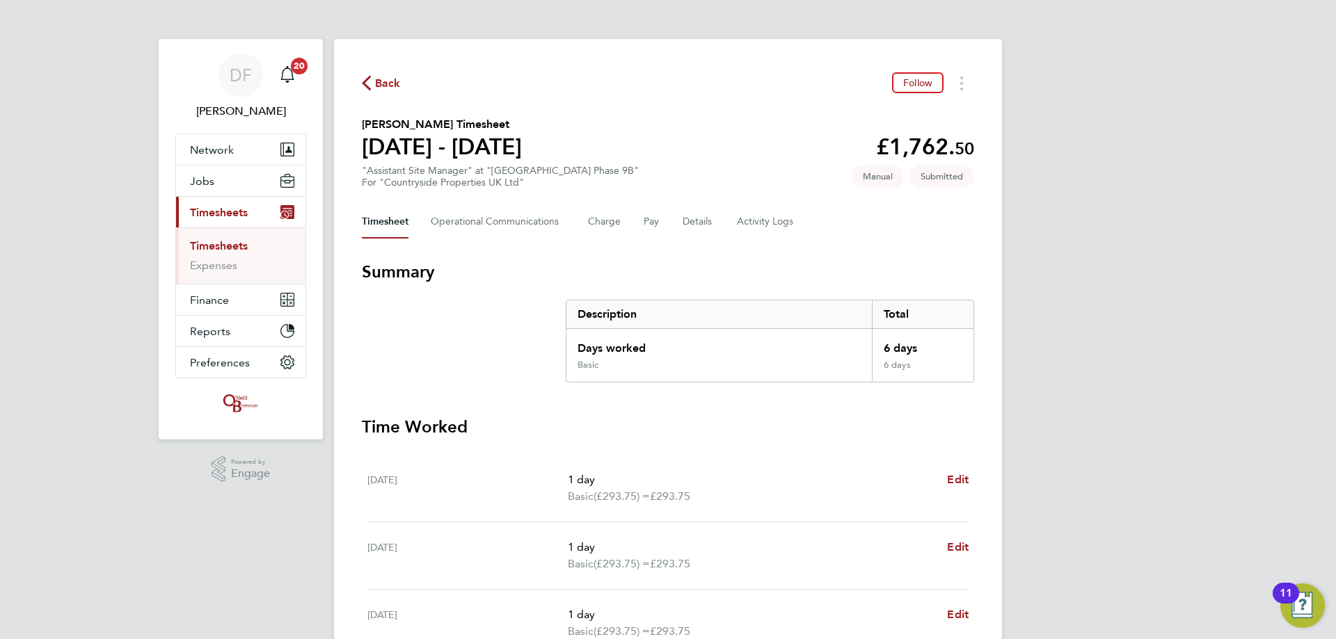
click at [391, 91] on div "Back Follow [PERSON_NAME] Timesheet [DATE] - [DATE] £1,762. 50 "Assistant Site …" at bounding box center [668, 525] width 668 height 972
click at [388, 83] on span "Back" at bounding box center [388, 83] width 26 height 17
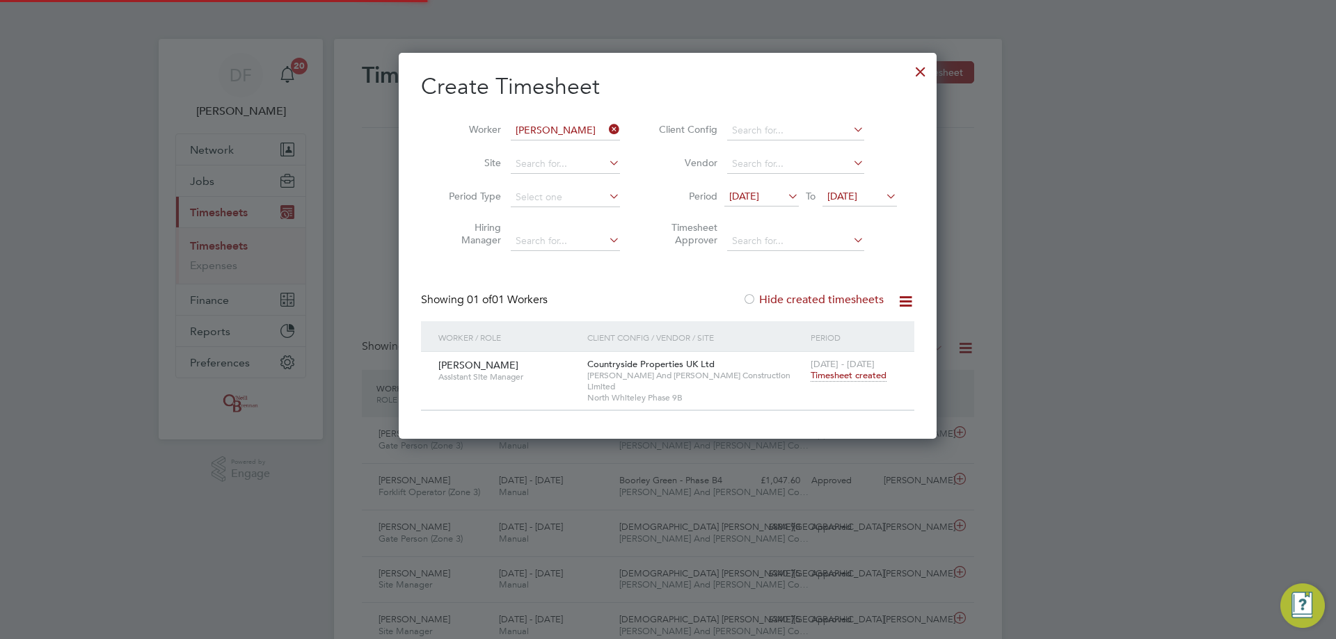
scroll to position [35, 121]
click at [606, 124] on icon at bounding box center [606, 129] width 0 height 19
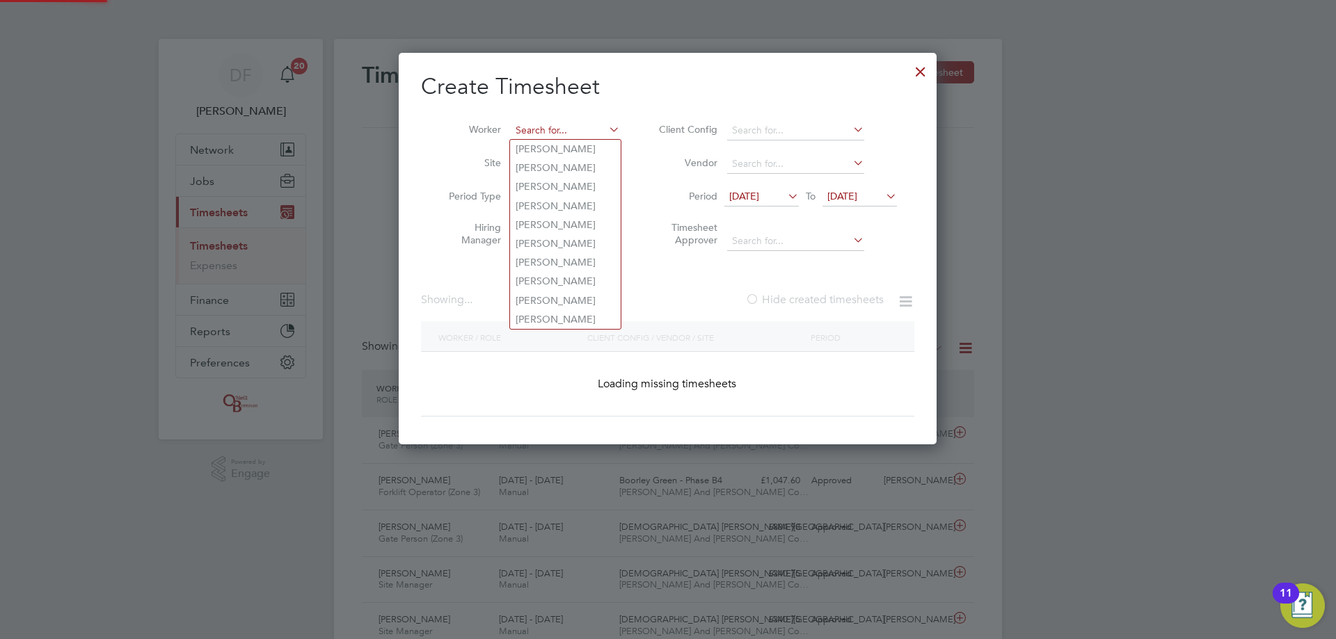
click at [586, 127] on input at bounding box center [565, 130] width 109 height 19
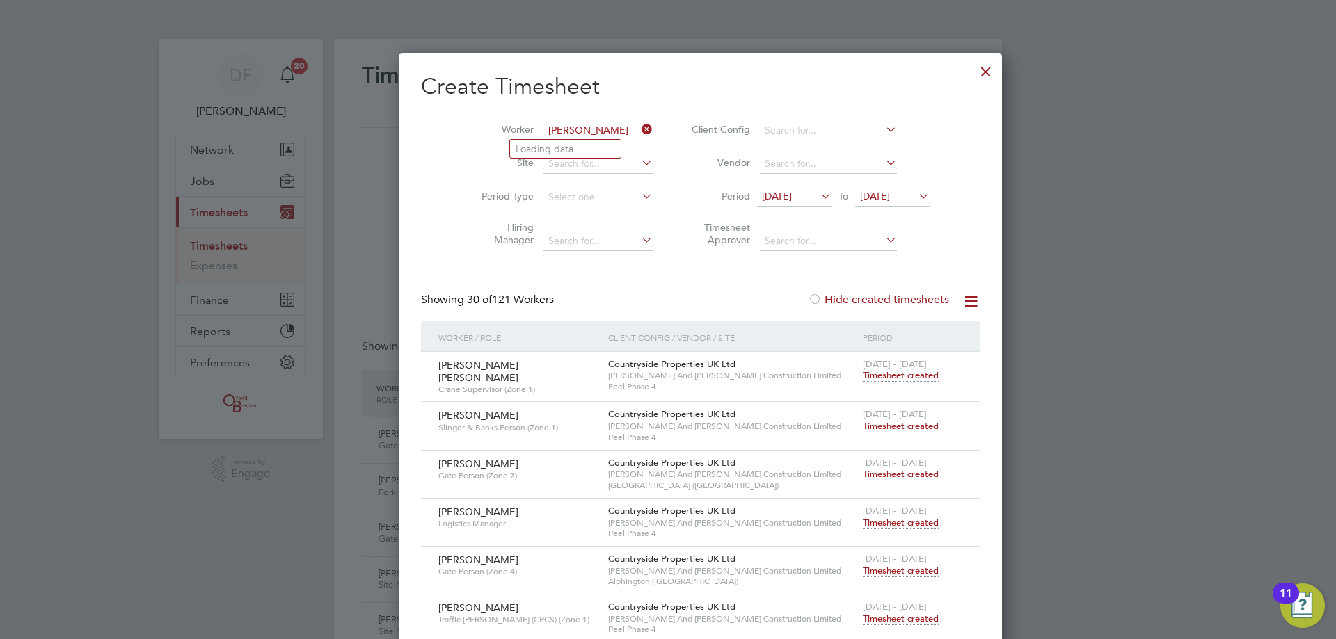
type input "[PERSON_NAME]"
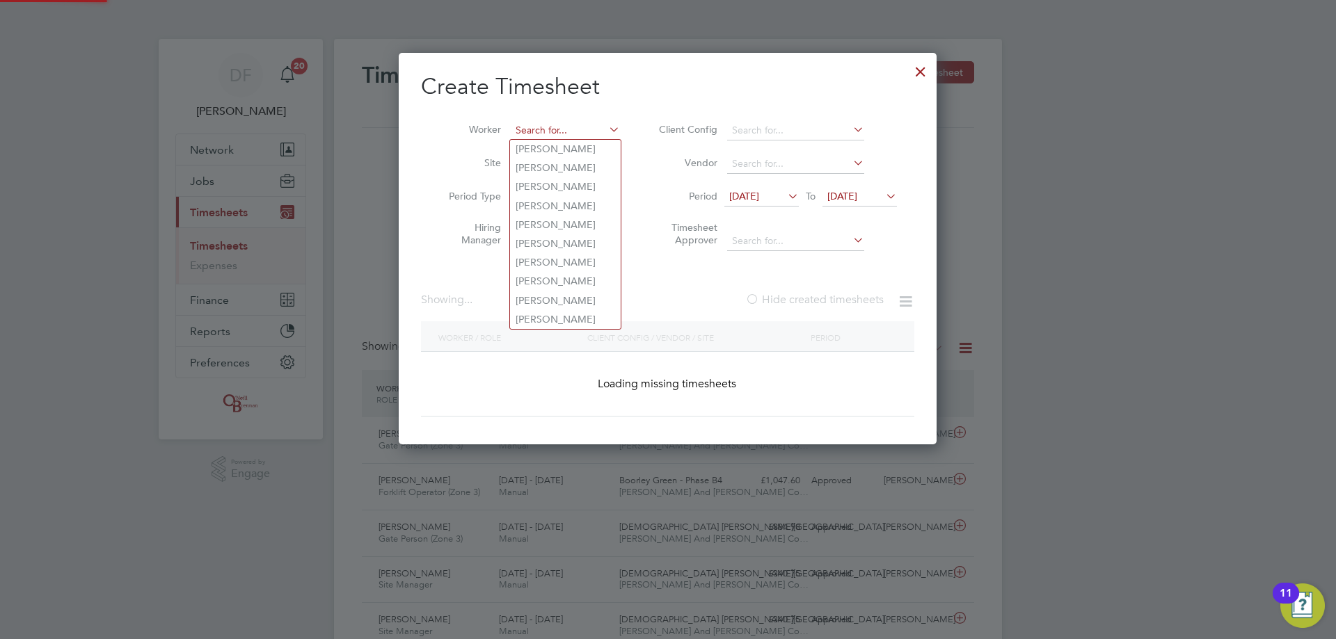
click at [579, 127] on input at bounding box center [565, 130] width 109 height 19
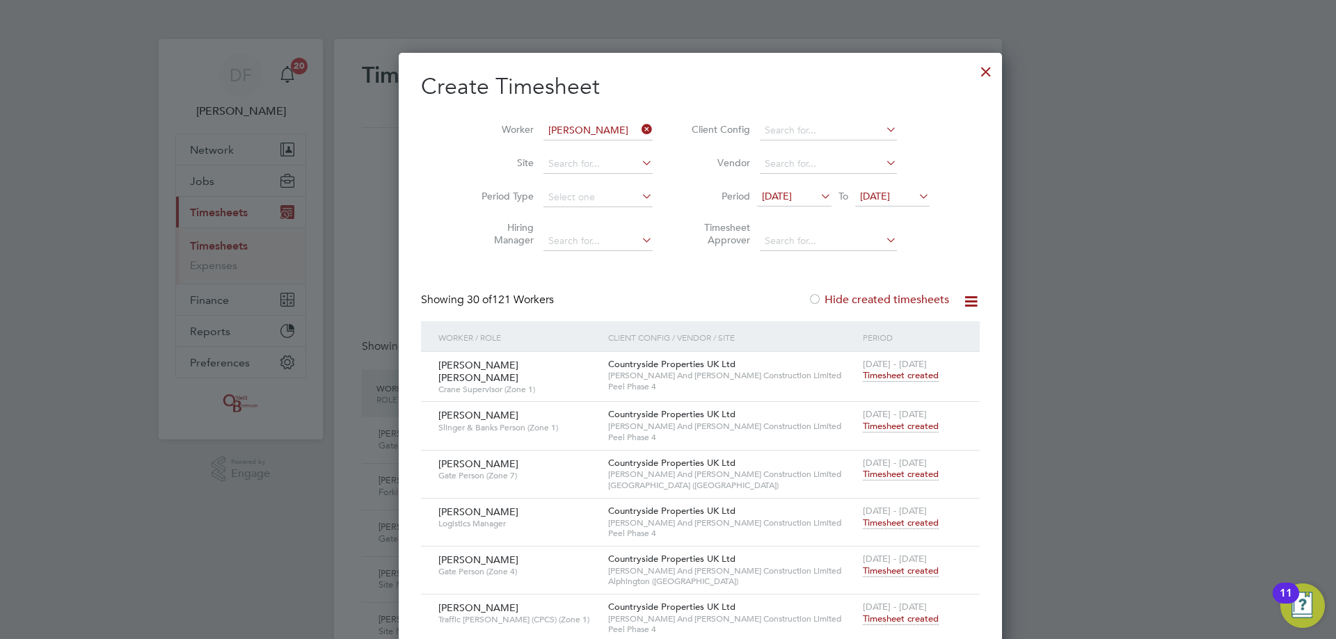
click at [555, 145] on li "[PERSON_NAME]" at bounding box center [565, 149] width 111 height 19
type input "[PERSON_NAME]"
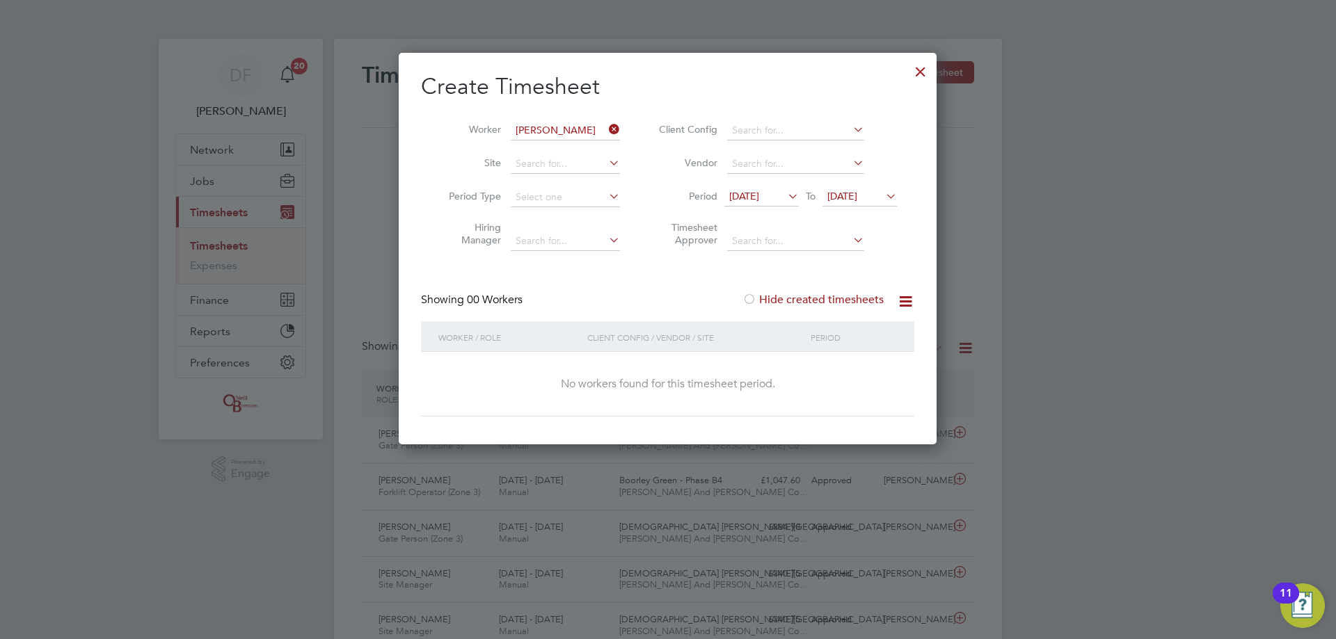
click at [831, 296] on label "Hide created timesheets" at bounding box center [812, 300] width 141 height 14
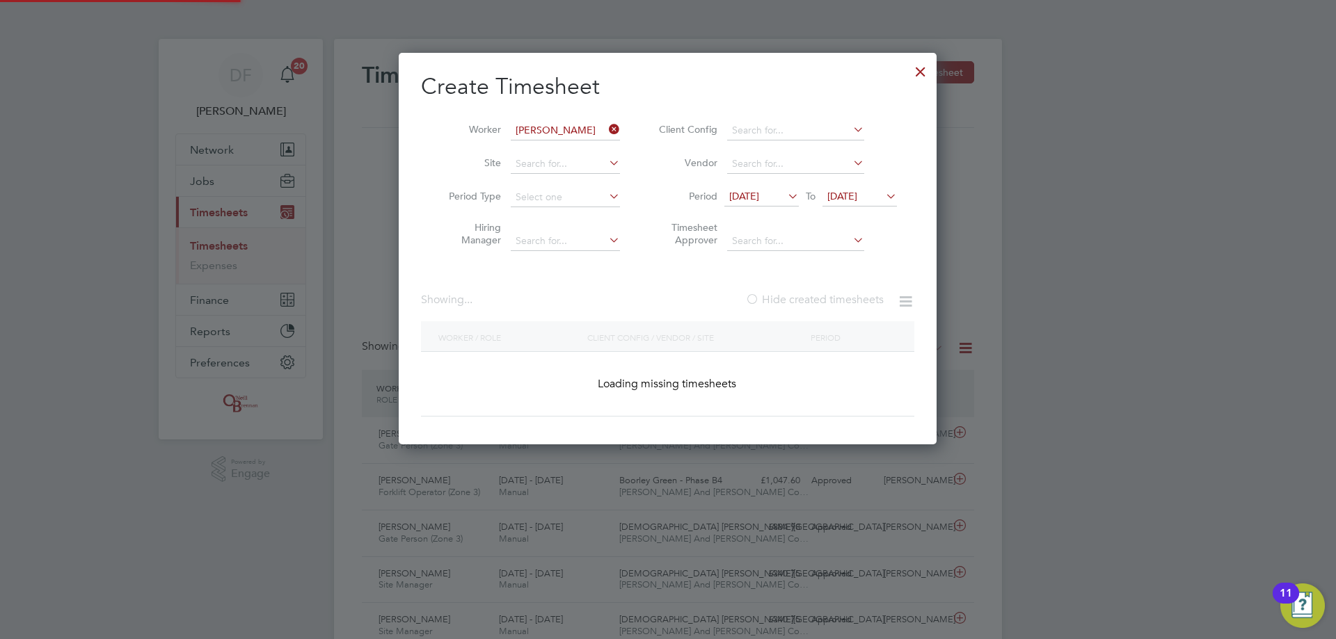
click at [831, 296] on label "Hide created timesheets" at bounding box center [814, 300] width 138 height 14
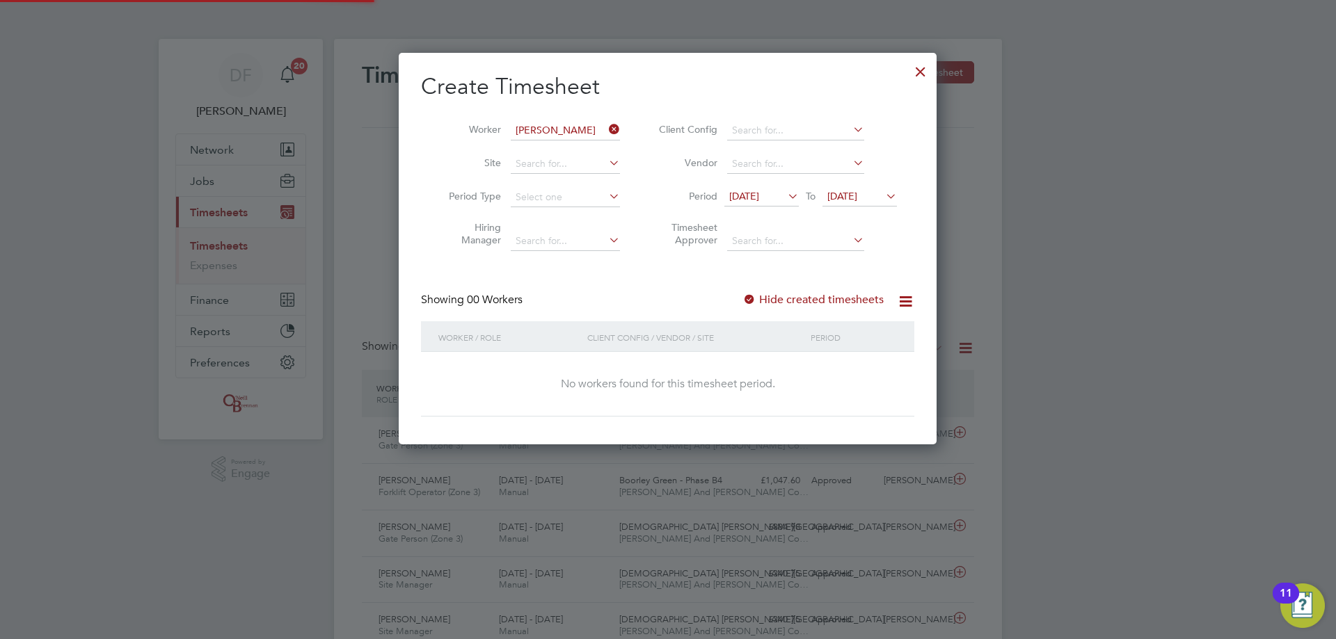
click at [831, 296] on label "Hide created timesheets" at bounding box center [812, 300] width 141 height 14
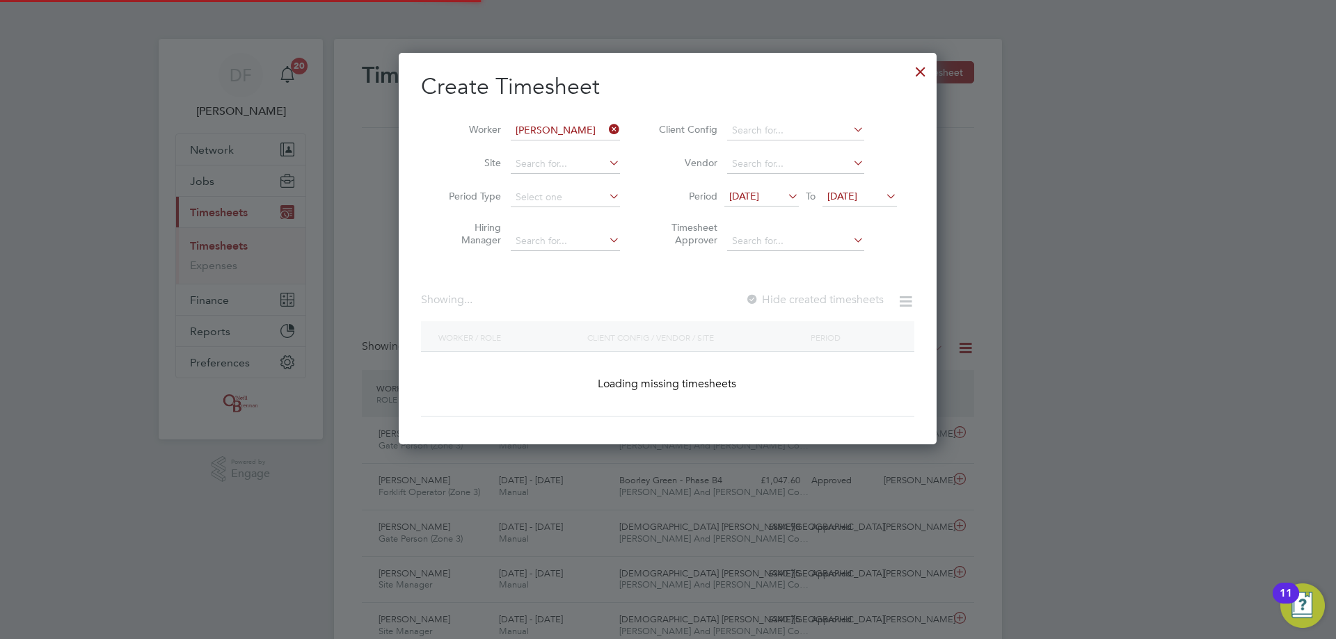
click at [831, 296] on label "Hide created timesheets" at bounding box center [814, 300] width 138 height 14
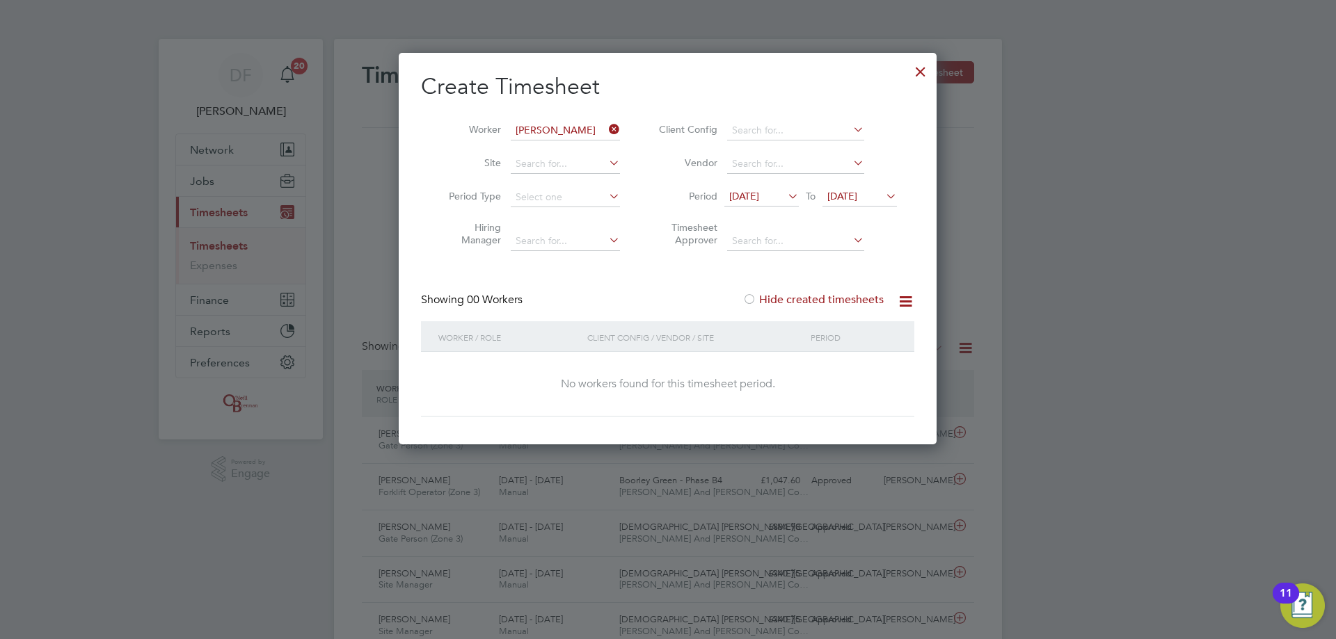
click at [606, 129] on icon at bounding box center [606, 129] width 0 height 19
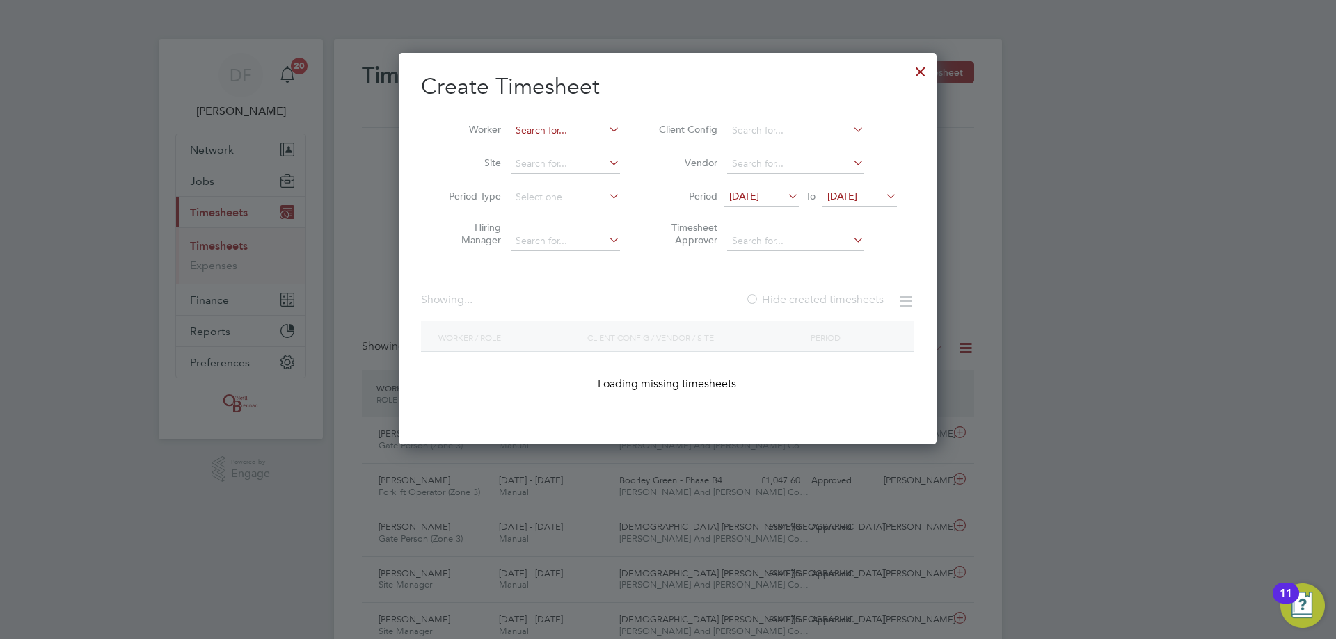
click at [556, 130] on input at bounding box center [565, 130] width 109 height 19
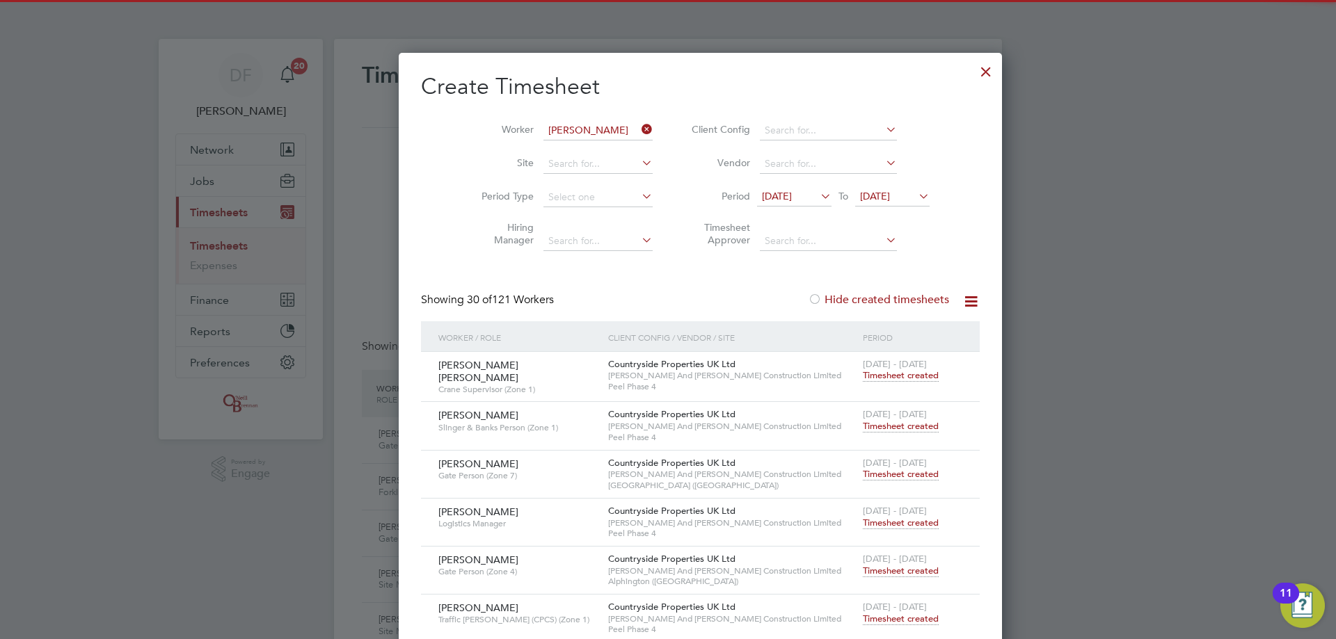
click at [549, 145] on li "Ighoteguono [PERSON_NAME]" at bounding box center [603, 149] width 186 height 19
type input "Ighoteguono [PERSON_NAME]"
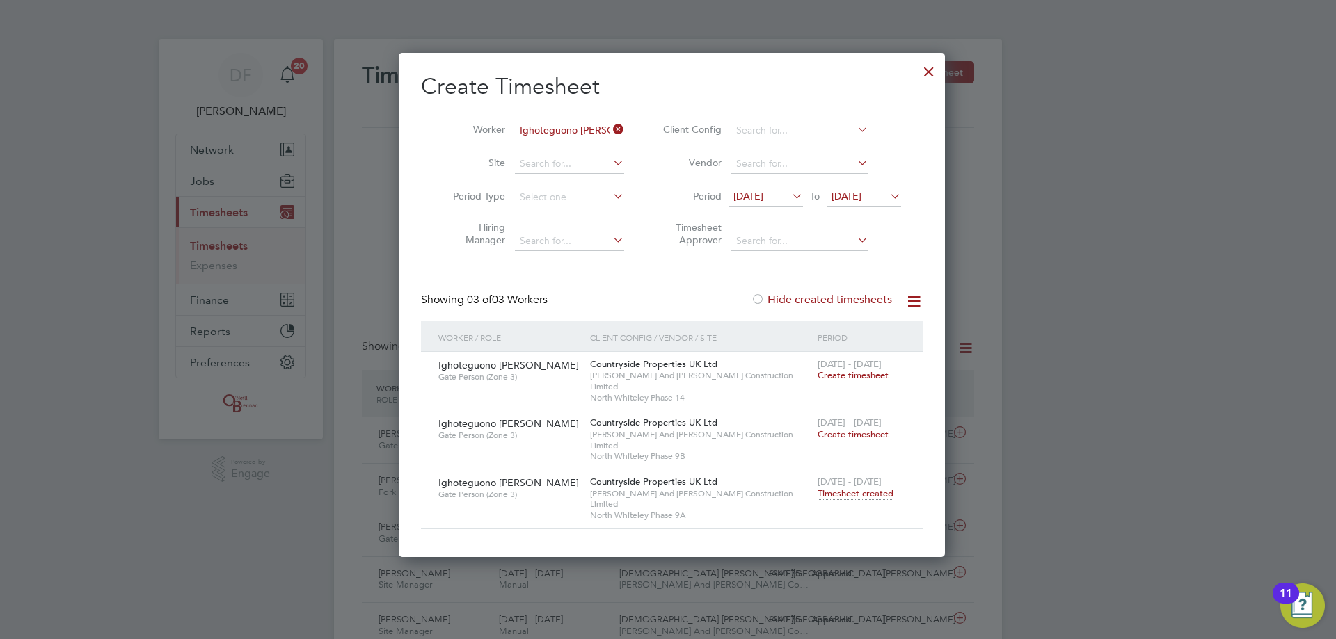
click at [849, 371] on span "Create timesheet" at bounding box center [852, 375] width 71 height 12
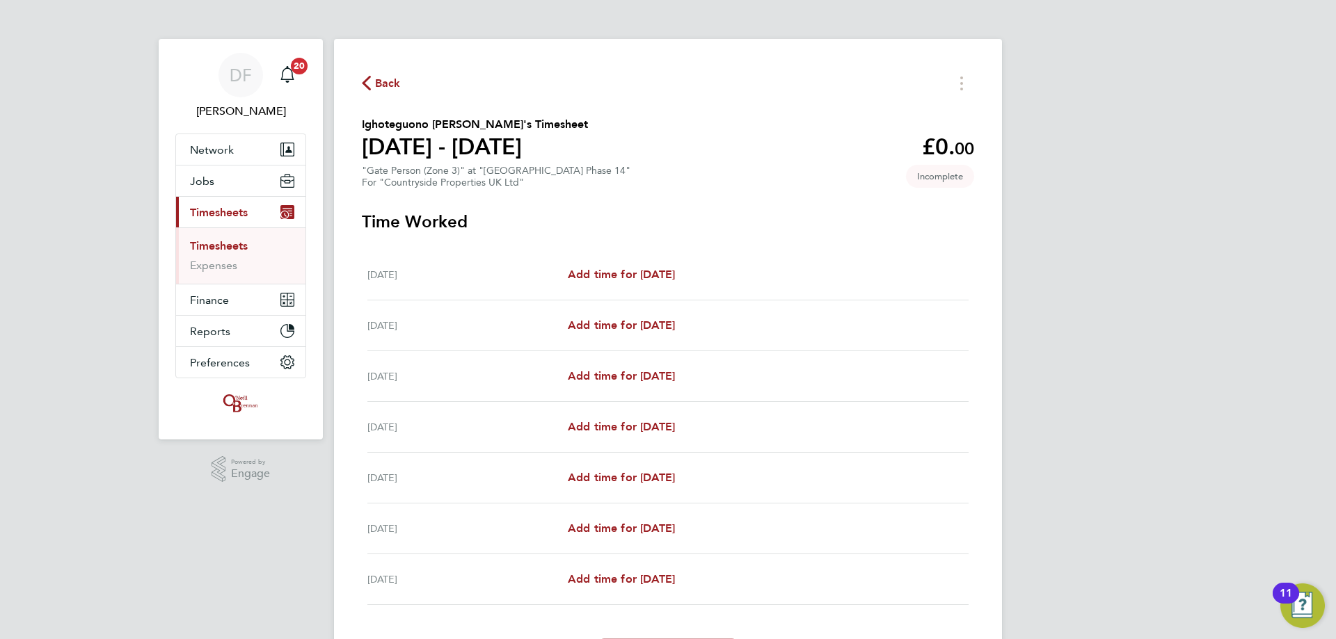
click at [376, 80] on span "Back" at bounding box center [388, 83] width 26 height 17
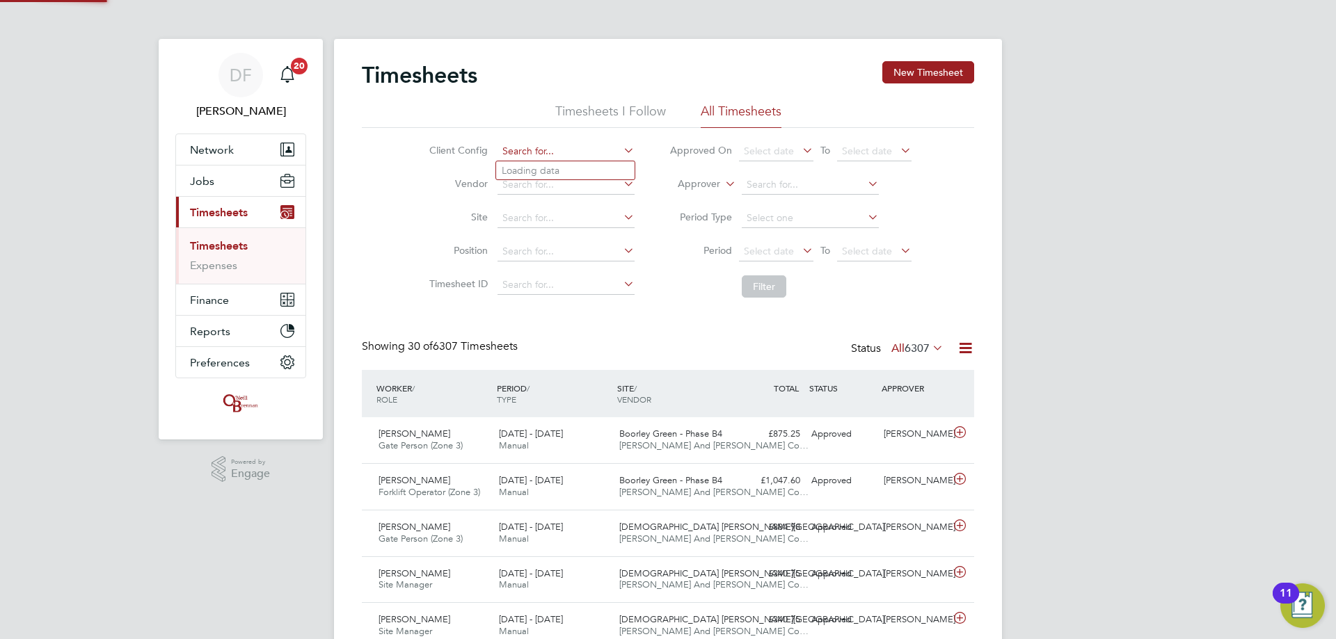
click at [545, 149] on input at bounding box center [565, 151] width 137 height 19
click at [931, 77] on button "New Timesheet" at bounding box center [928, 72] width 92 height 22
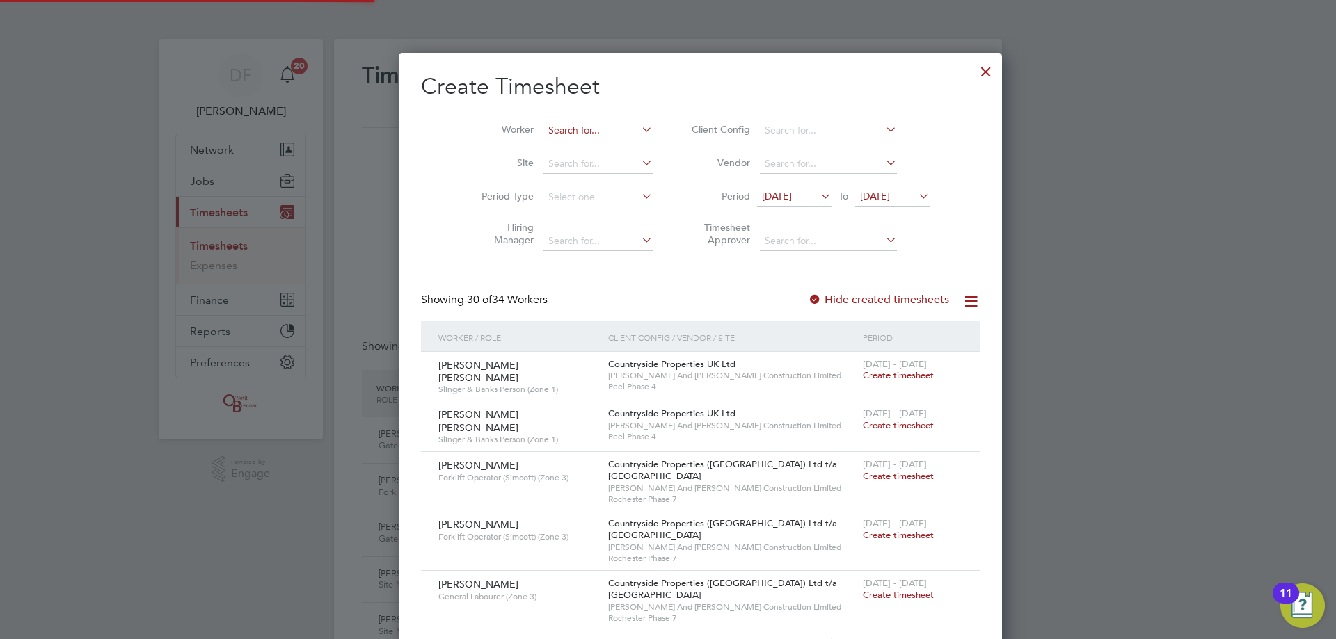
click at [543, 128] on input at bounding box center [597, 130] width 109 height 19
click at [577, 147] on b "[PERSON_NAME]" at bounding box center [613, 149] width 81 height 12
type input "Ighoteguono [PERSON_NAME]"
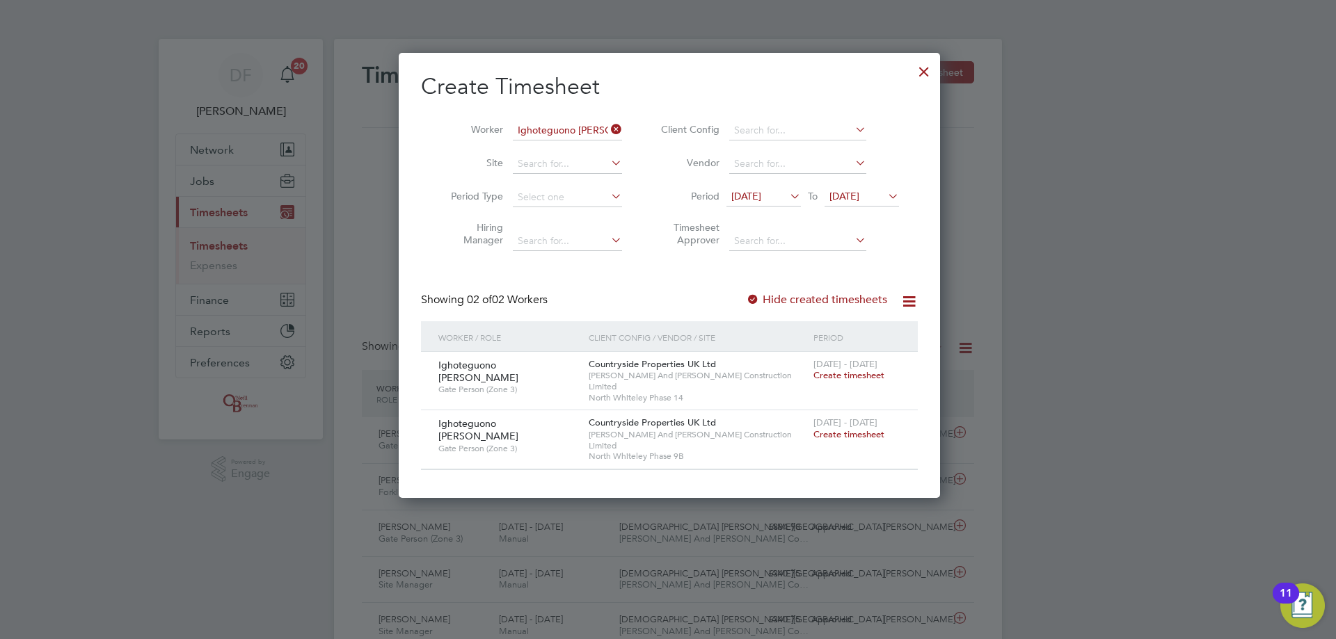
click at [924, 74] on div at bounding box center [923, 68] width 25 height 25
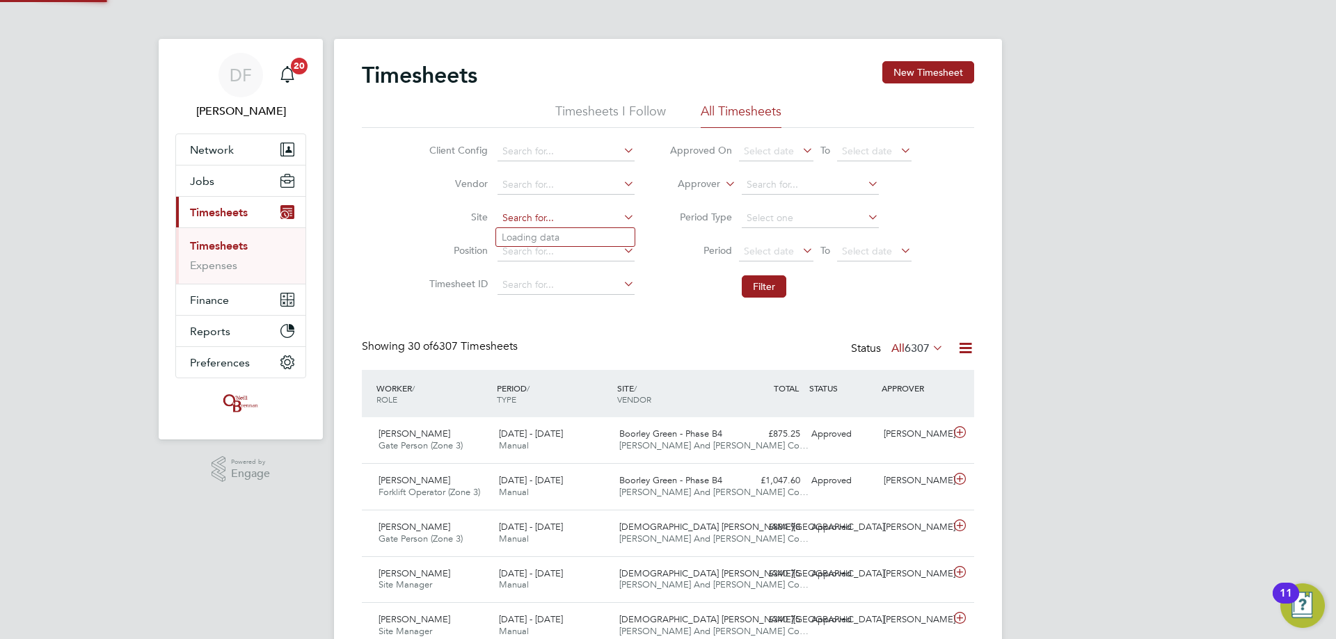
click at [522, 218] on input at bounding box center [565, 218] width 137 height 19
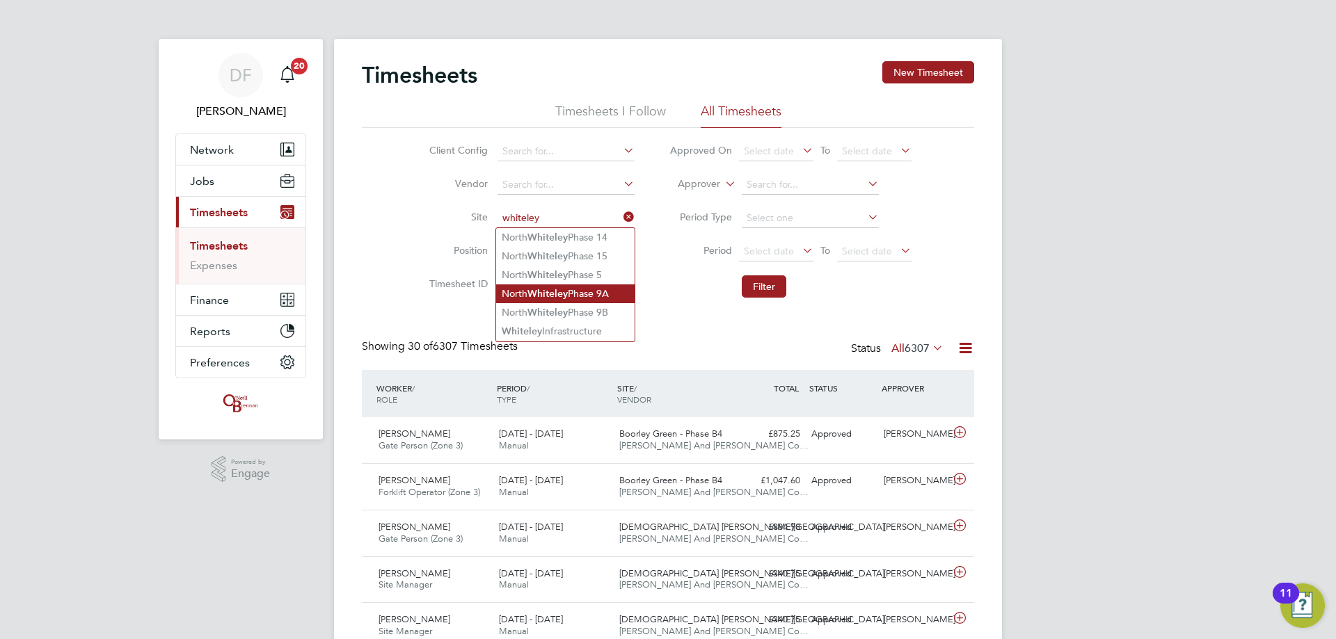
click at [581, 294] on li "North Whiteley Phase 9A" at bounding box center [565, 294] width 138 height 19
type input "North Whiteley Phase 9A"
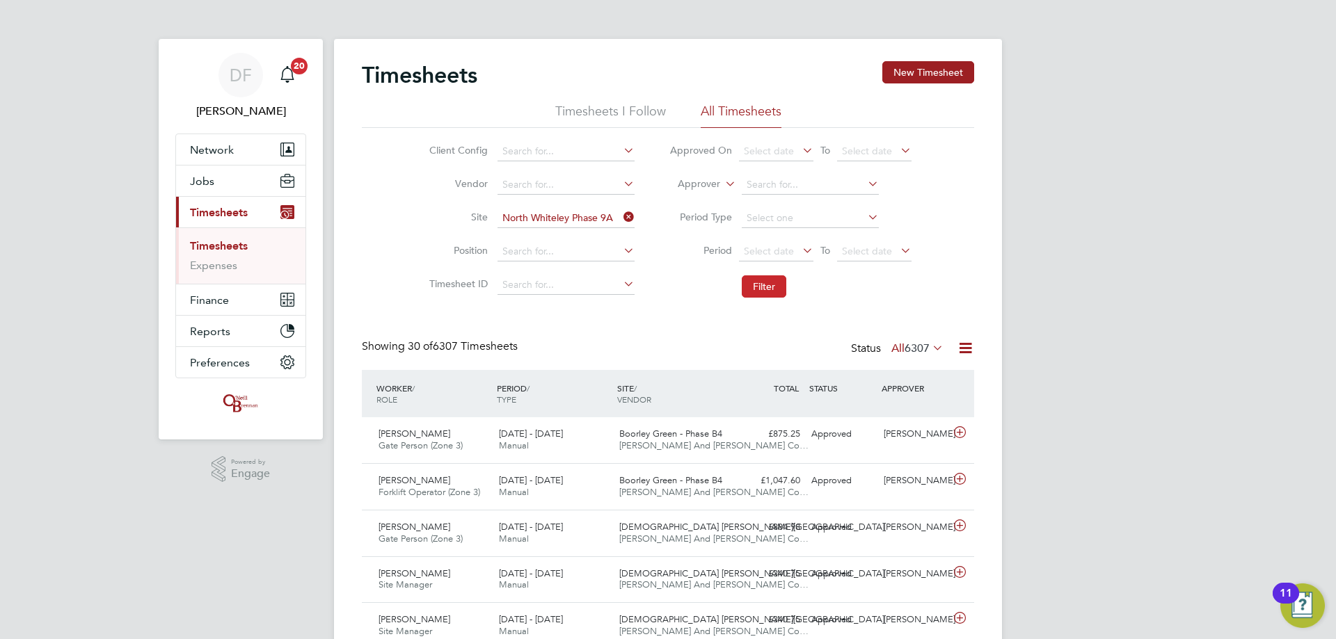
click at [766, 283] on button "Filter" at bounding box center [764, 286] width 45 height 22
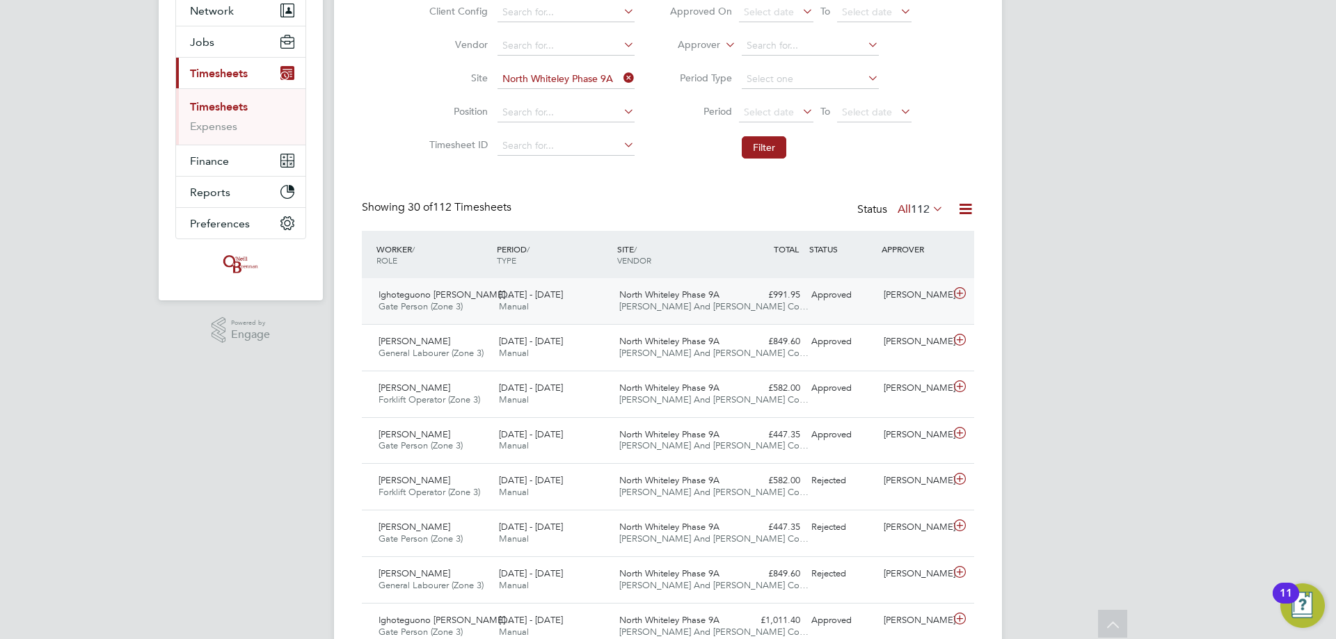
click at [959, 294] on icon at bounding box center [959, 293] width 17 height 11
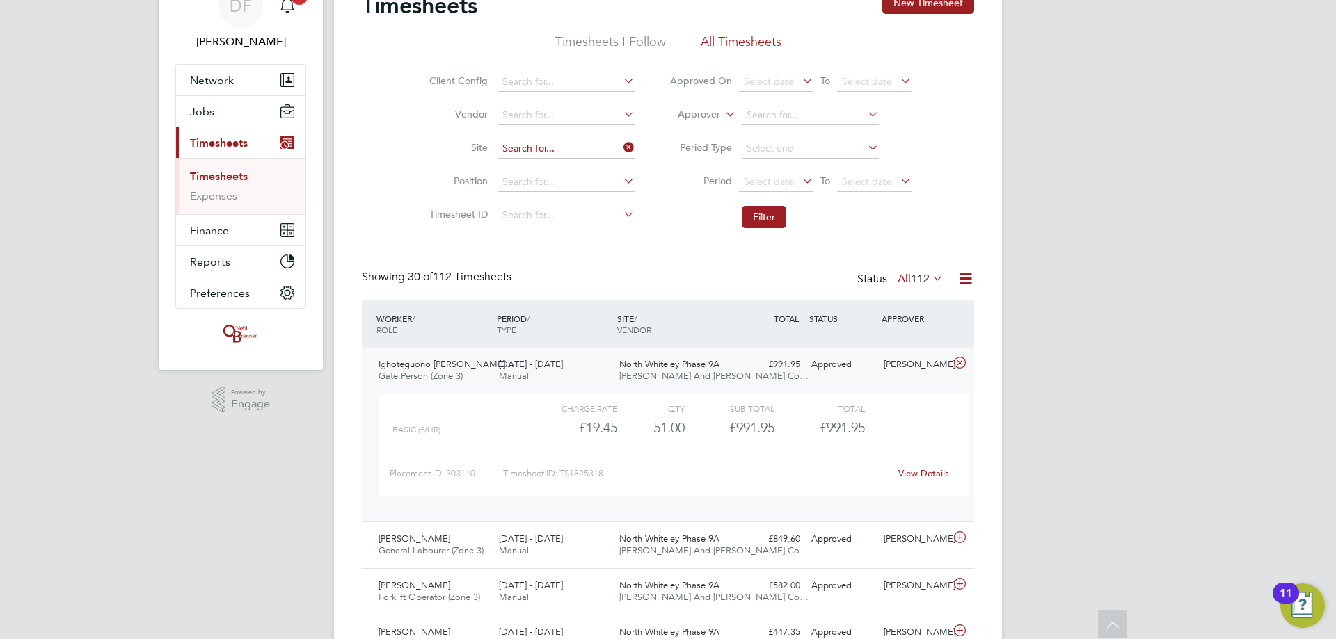
click at [609, 146] on input at bounding box center [565, 148] width 137 height 19
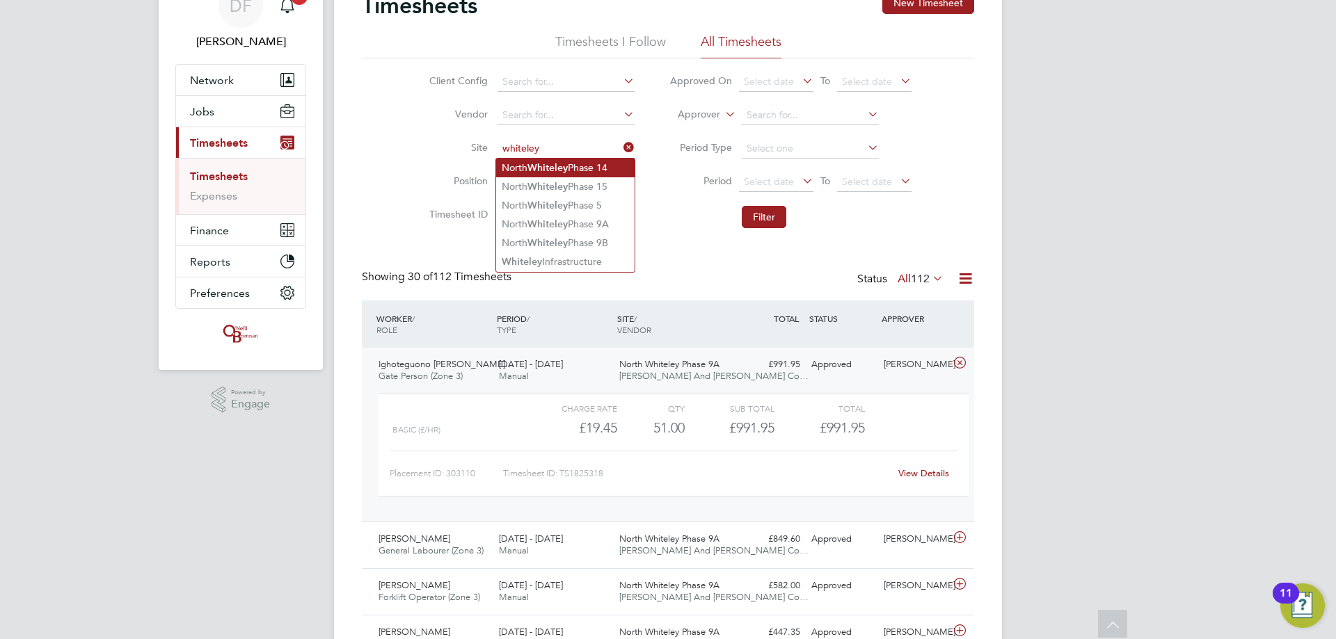
click at [608, 170] on li "North Whiteley Phase 14" at bounding box center [565, 168] width 138 height 19
type input "North Whiteley Phase 14"
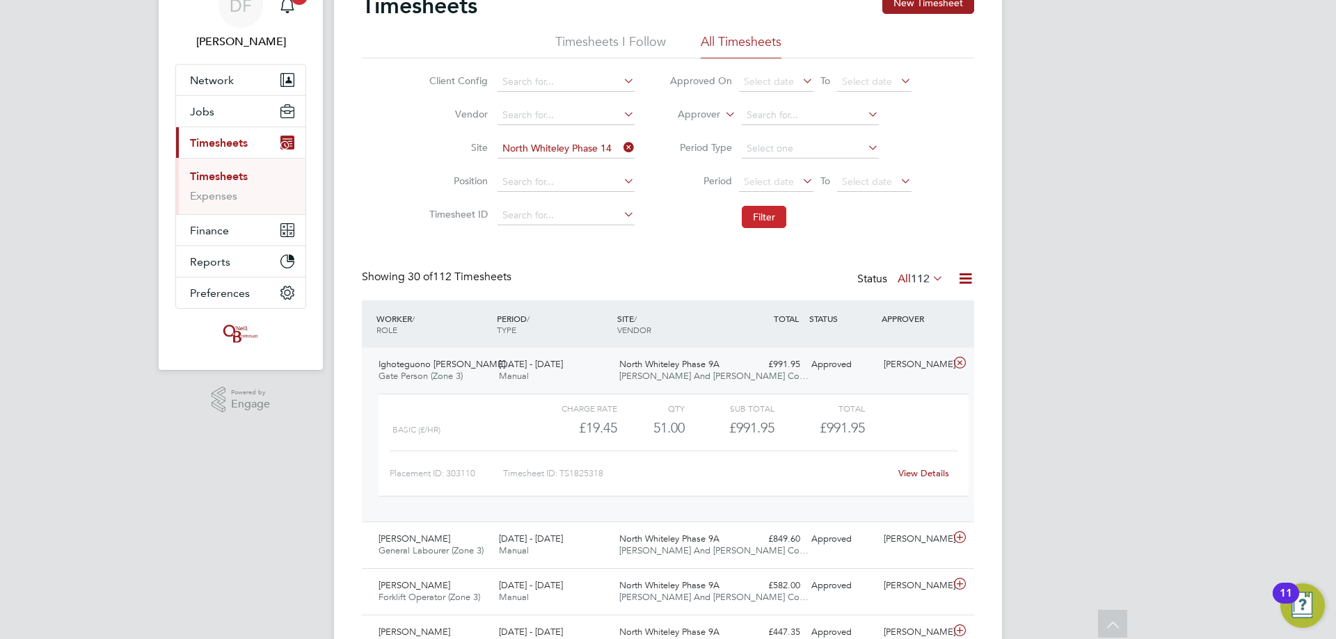
click at [781, 216] on button "Filter" at bounding box center [764, 217] width 45 height 22
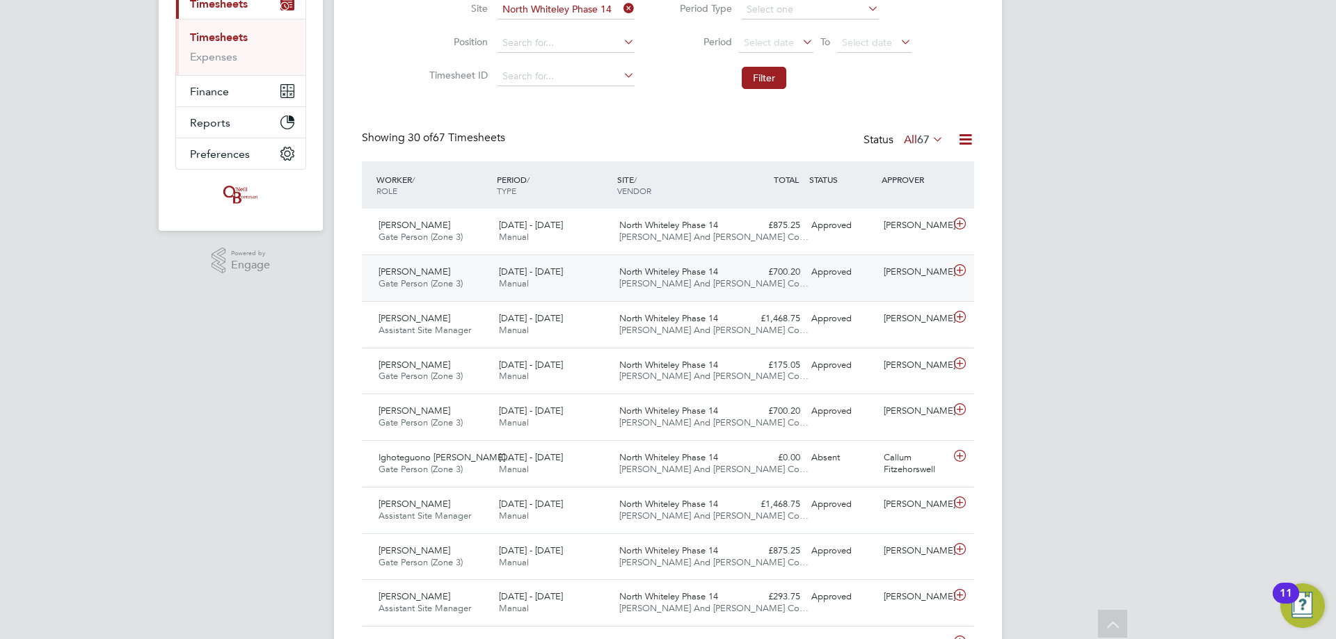
click at [961, 270] on icon at bounding box center [959, 270] width 17 height 11
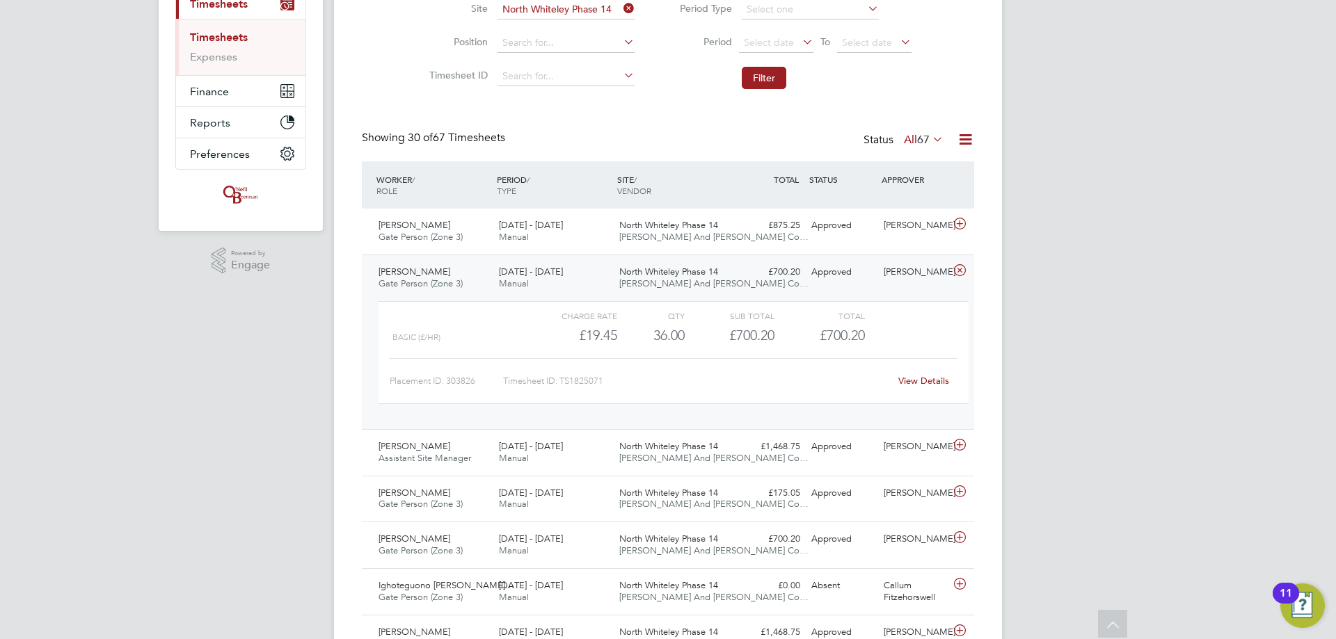
click at [960, 269] on icon at bounding box center [959, 270] width 17 height 11
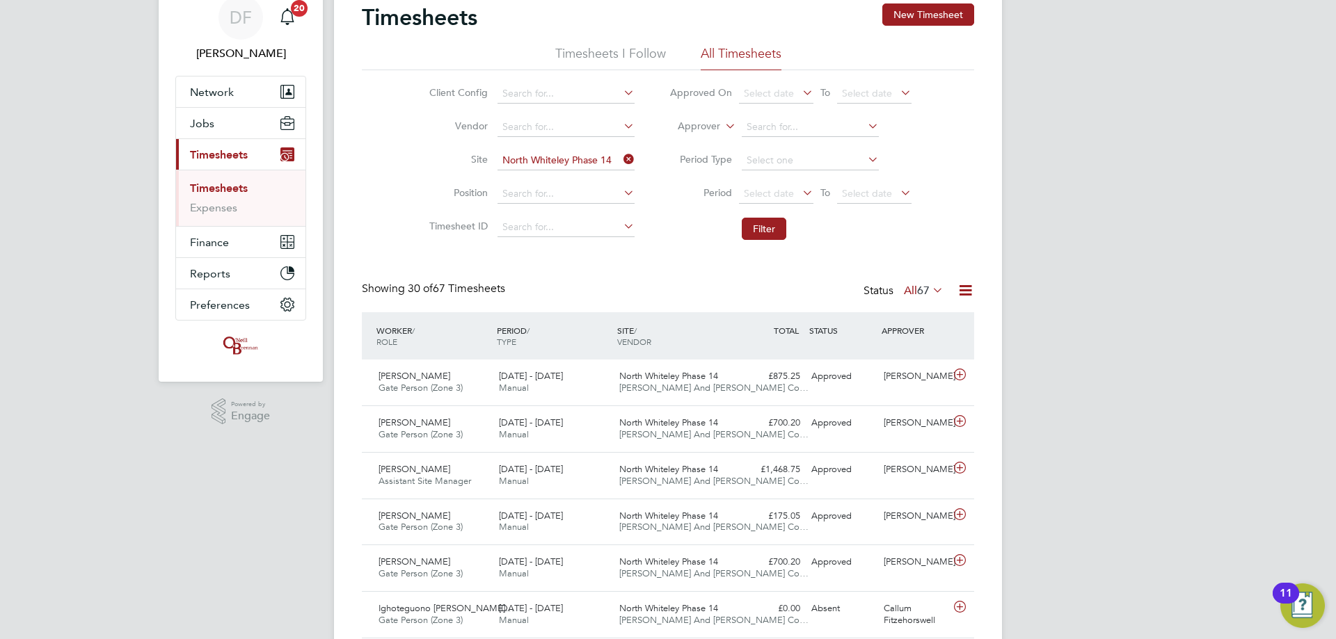
drag, startPoint x: 632, startPoint y: 160, endPoint x: 619, endPoint y: 166, distance: 14.0
click at [621, 160] on icon at bounding box center [621, 159] width 0 height 19
click at [546, 161] on input at bounding box center [565, 160] width 137 height 19
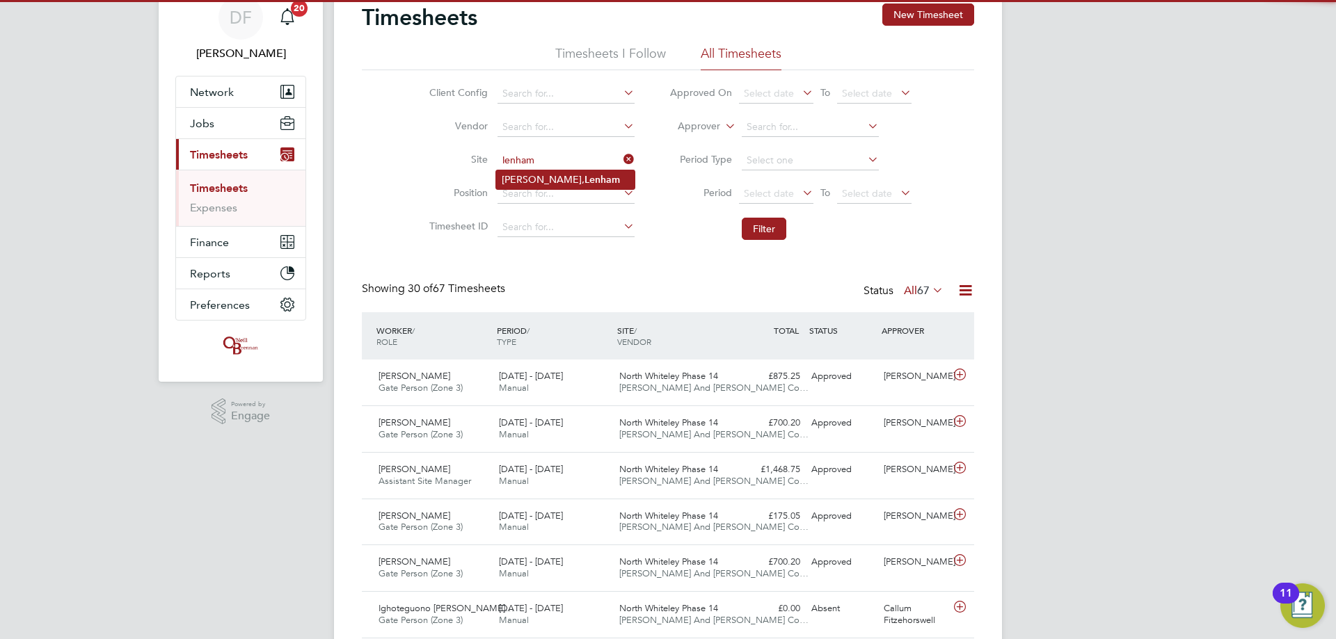
click at [552, 180] on li "[PERSON_NAME], [PERSON_NAME]" at bounding box center [565, 179] width 138 height 19
type input "[PERSON_NAME], [PERSON_NAME]"
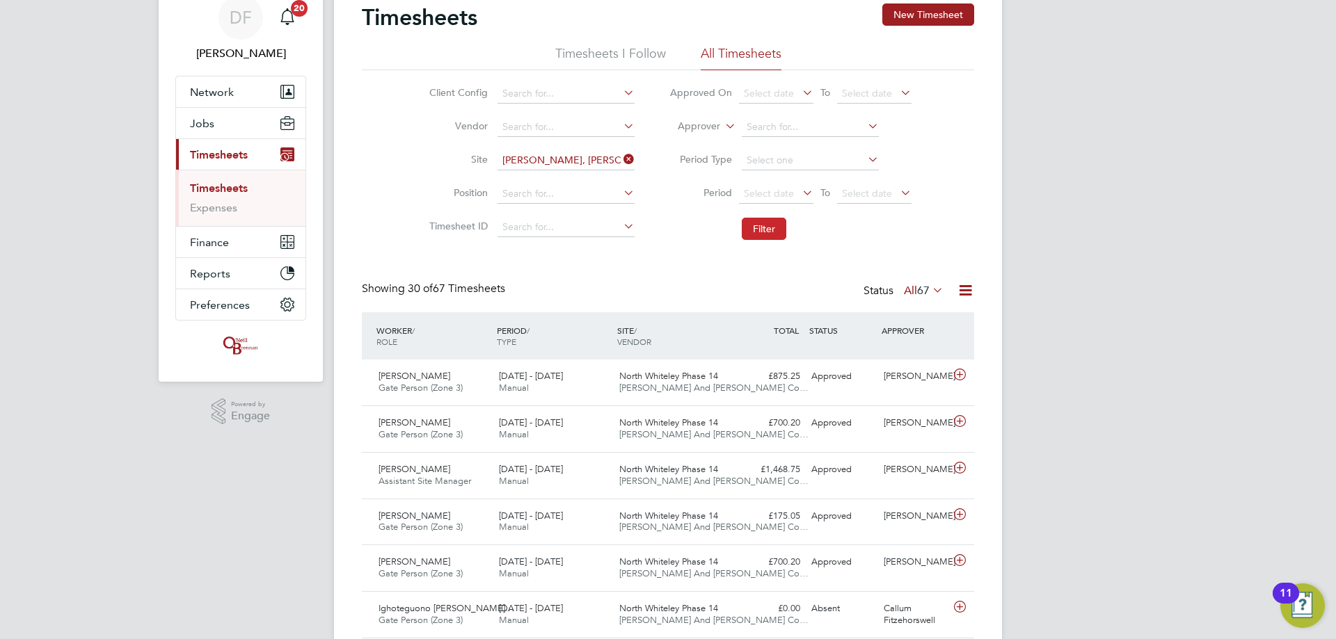
click at [749, 227] on button "Filter" at bounding box center [764, 229] width 45 height 22
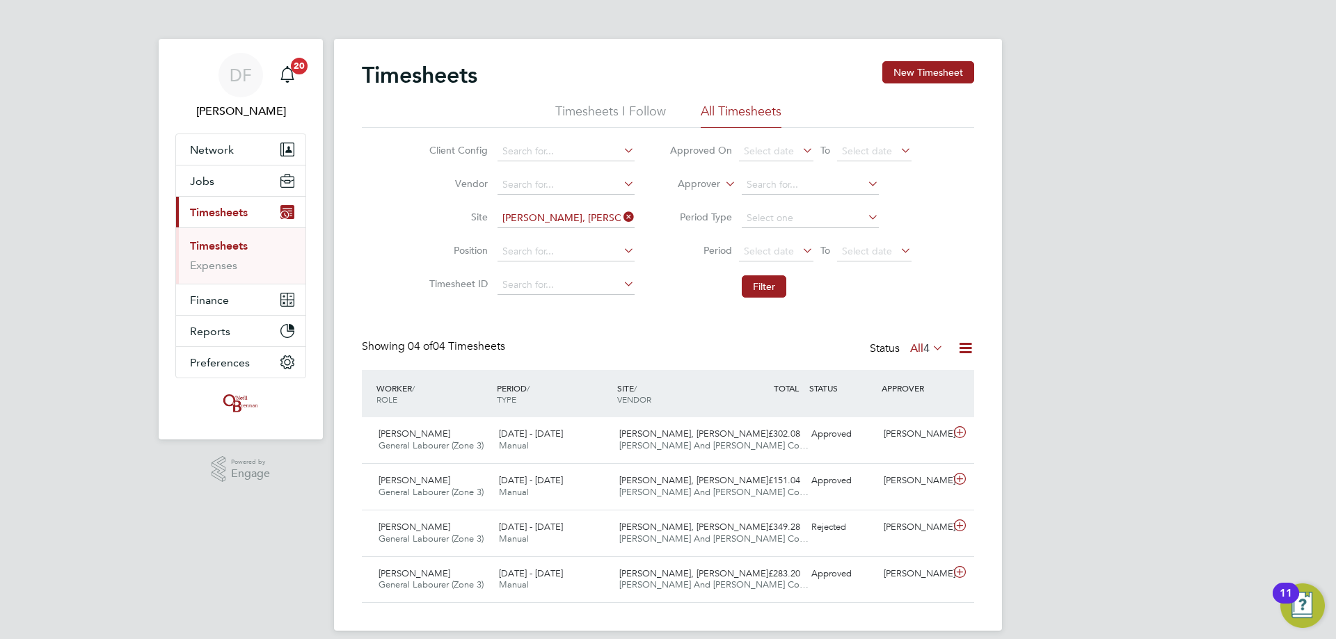
drag, startPoint x: 627, startPoint y: 216, endPoint x: 626, endPoint y: 204, distance: 12.6
click at [621, 216] on icon at bounding box center [621, 216] width 0 height 19
click at [925, 61] on button "New Timesheet" at bounding box center [928, 72] width 92 height 22
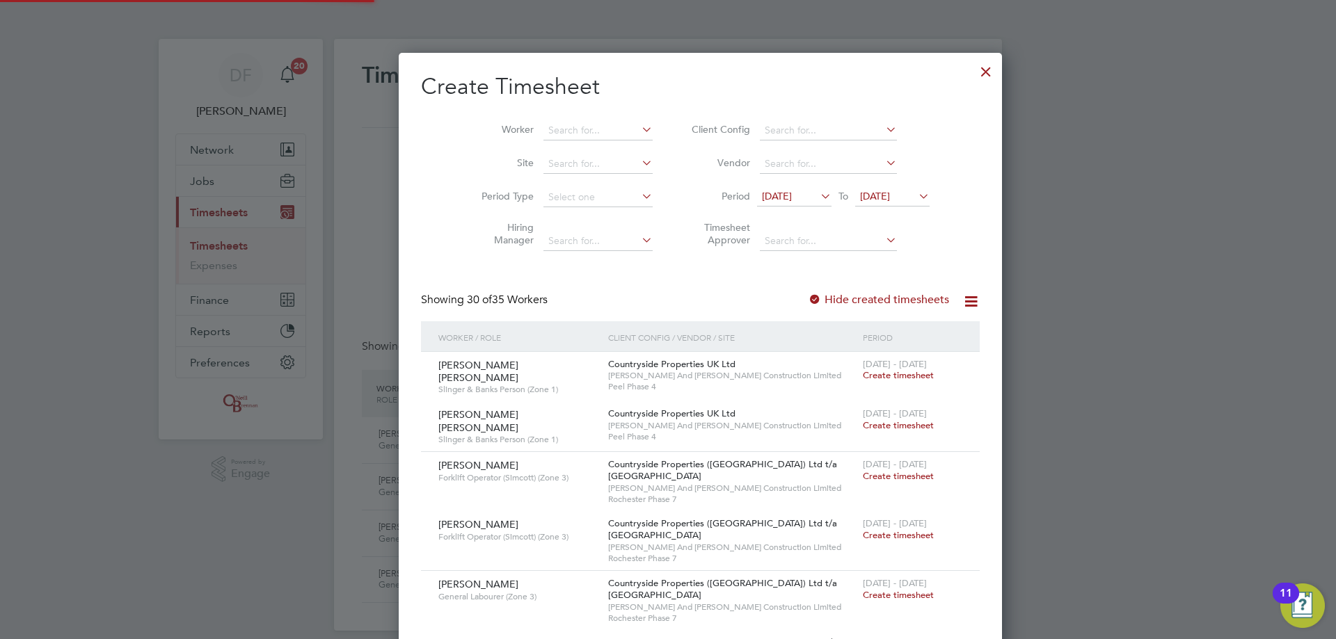
scroll to position [2839, 538]
click at [550, 123] on input at bounding box center [597, 130] width 109 height 19
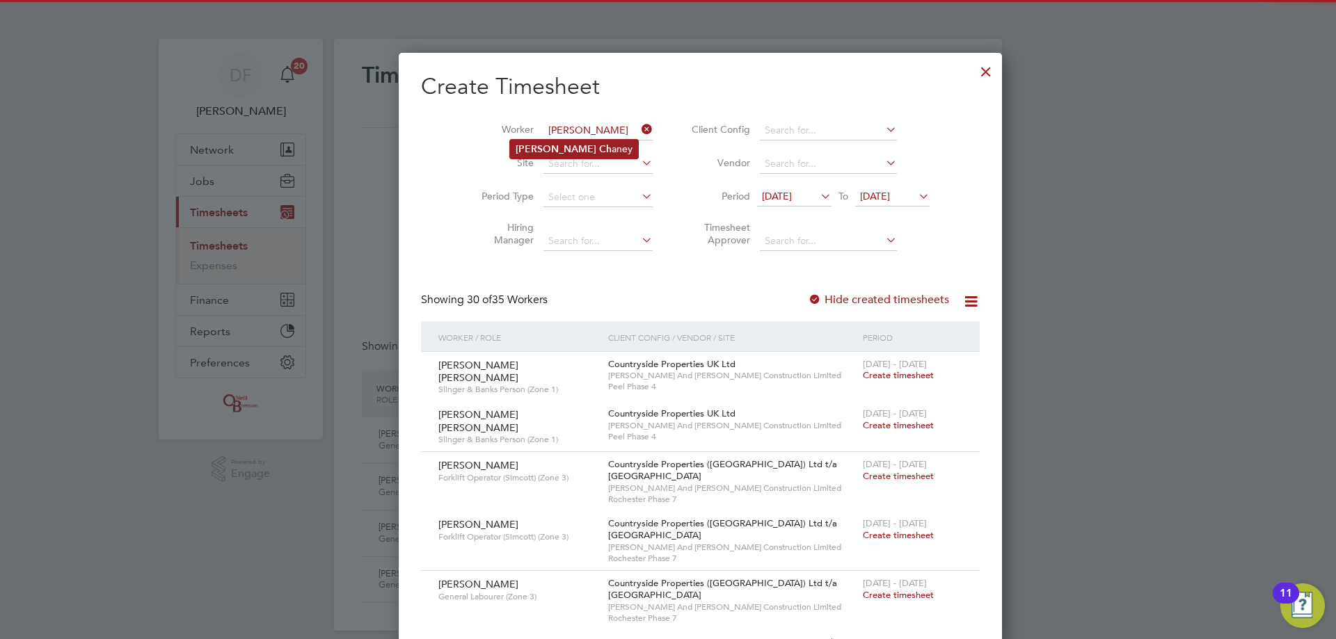
click at [561, 153] on li "[PERSON_NAME] [PERSON_NAME]" at bounding box center [574, 149] width 128 height 19
type input "[PERSON_NAME]"
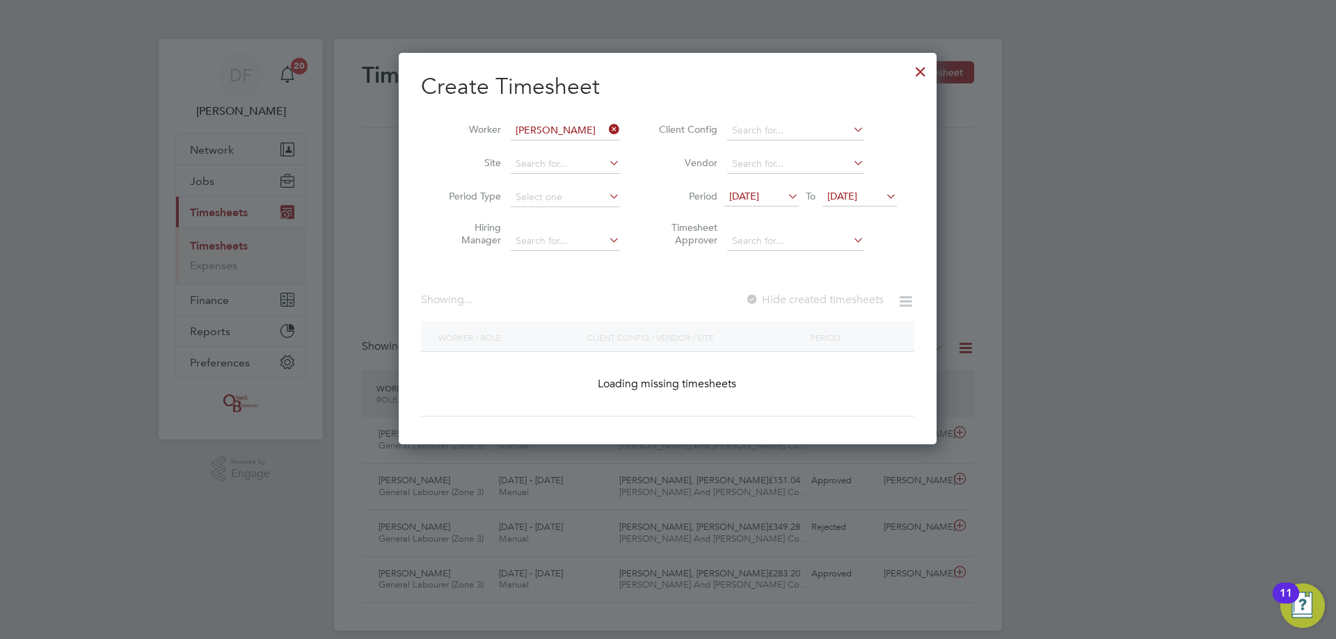
scroll to position [392, 538]
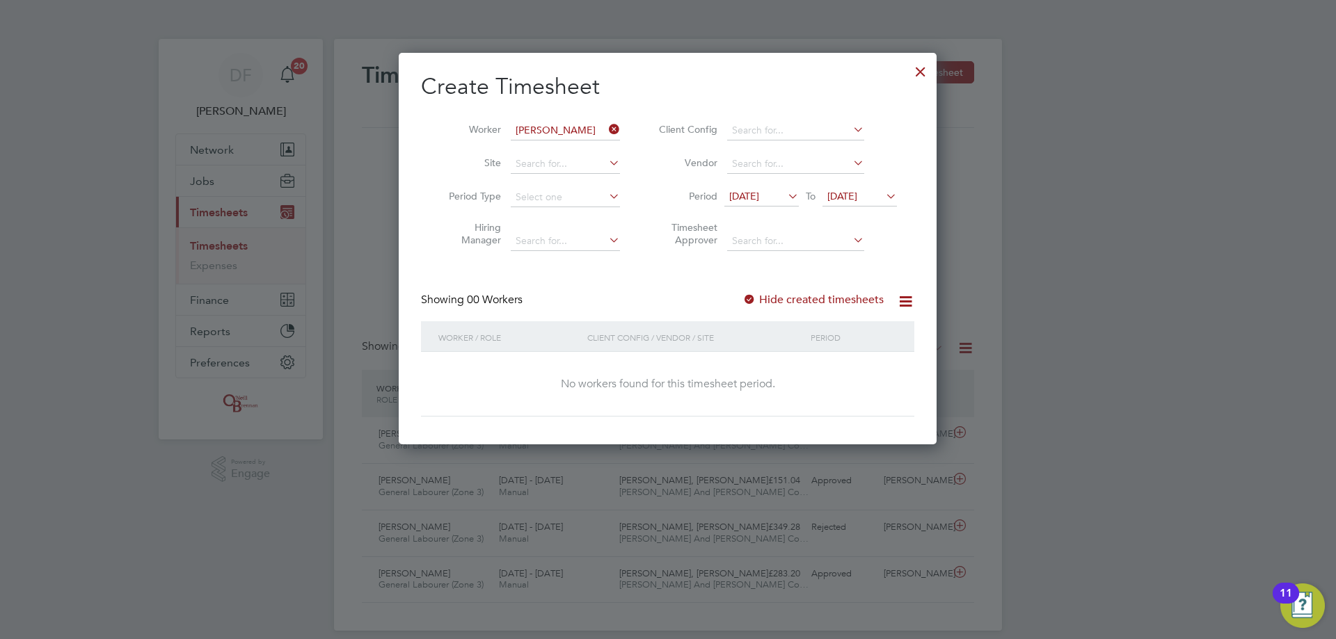
click at [774, 305] on label "Hide created timesheets" at bounding box center [812, 300] width 141 height 14
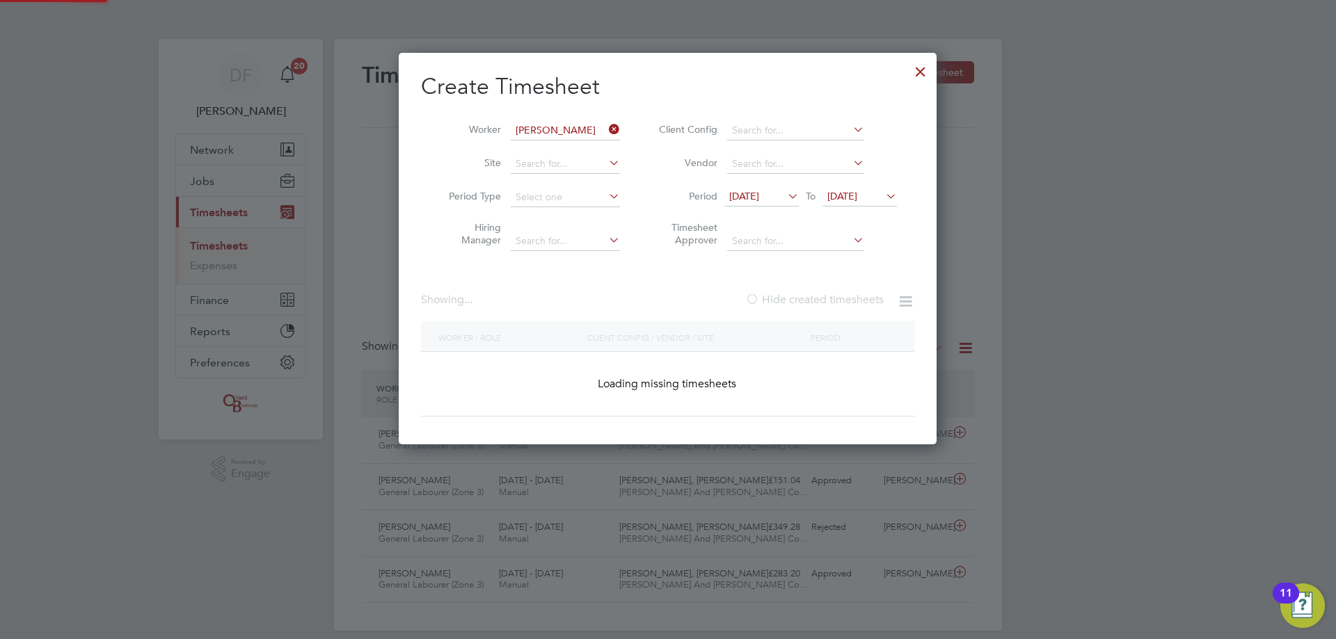
drag, startPoint x: 774, startPoint y: 305, endPoint x: 780, endPoint y: 298, distance: 8.4
click at [775, 304] on label "Hide created timesheets" at bounding box center [814, 300] width 138 height 14
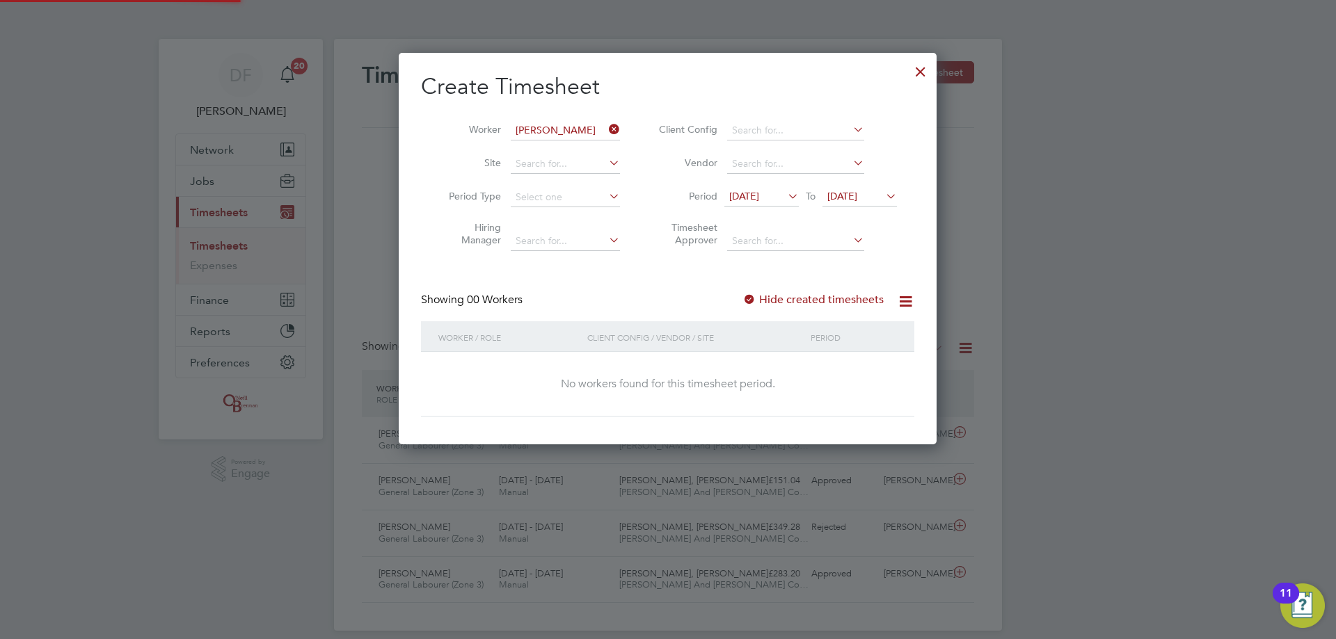
click at [780, 298] on label "Hide created timesheets" at bounding box center [812, 300] width 141 height 14
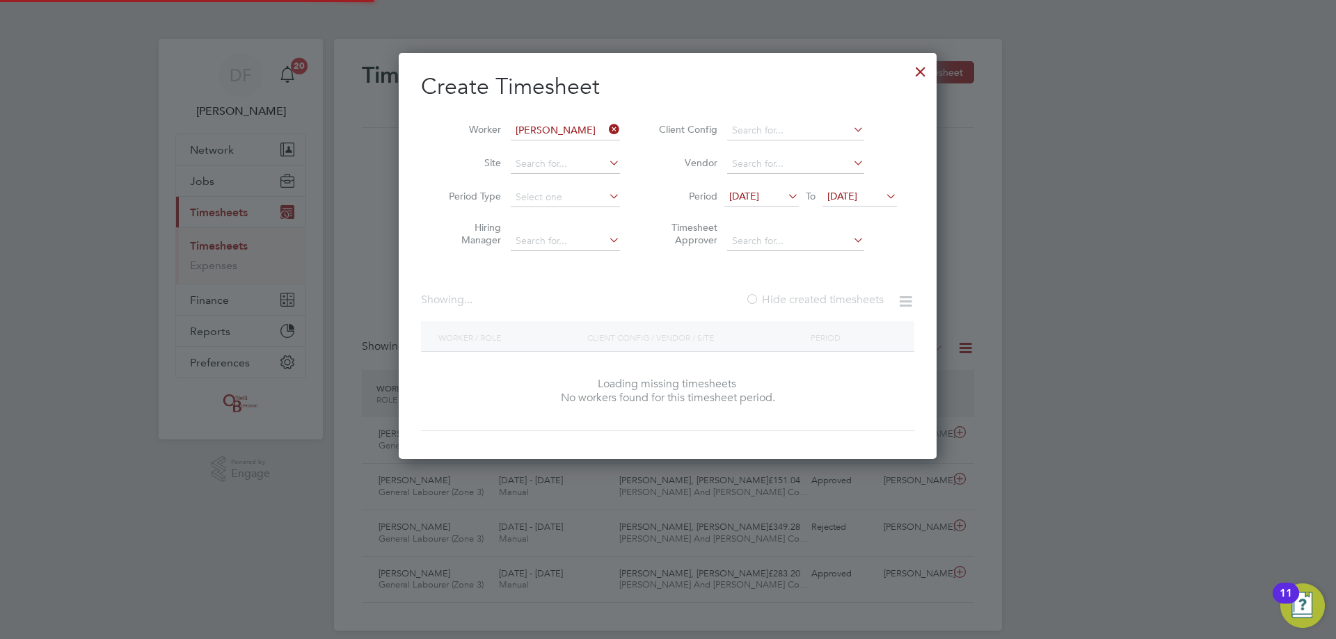
click at [780, 298] on label "Hide created timesheets" at bounding box center [814, 300] width 138 height 14
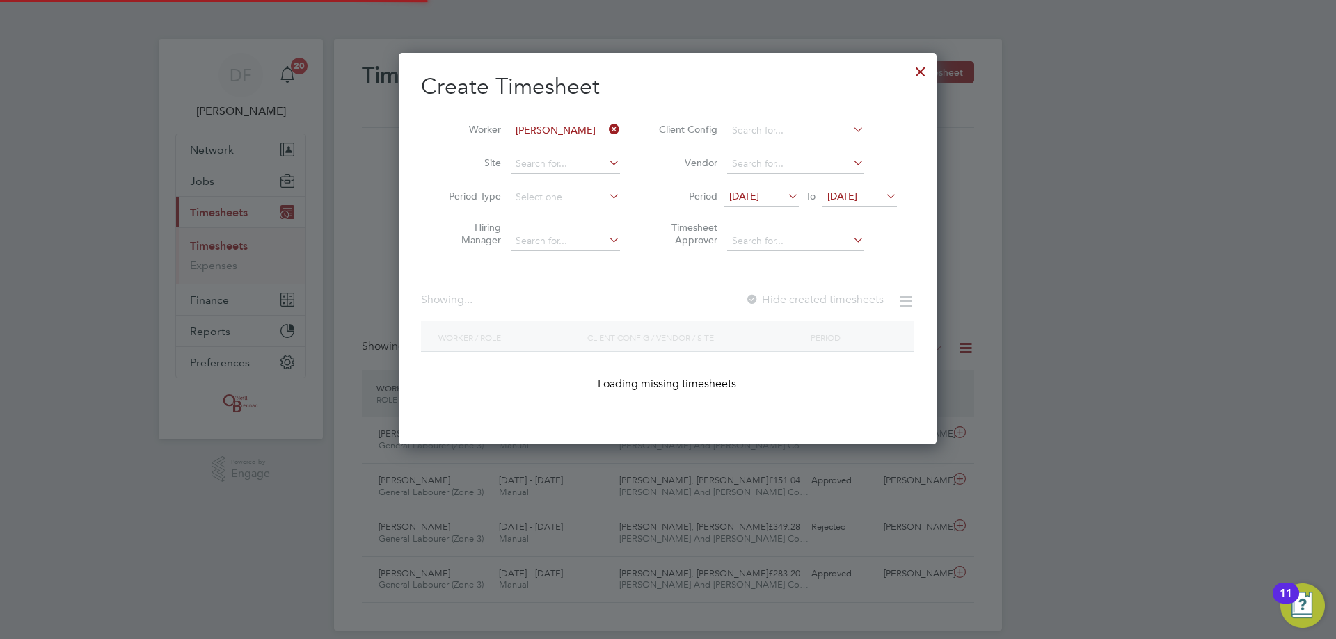
click at [780, 298] on label "Hide created timesheets" at bounding box center [814, 300] width 138 height 14
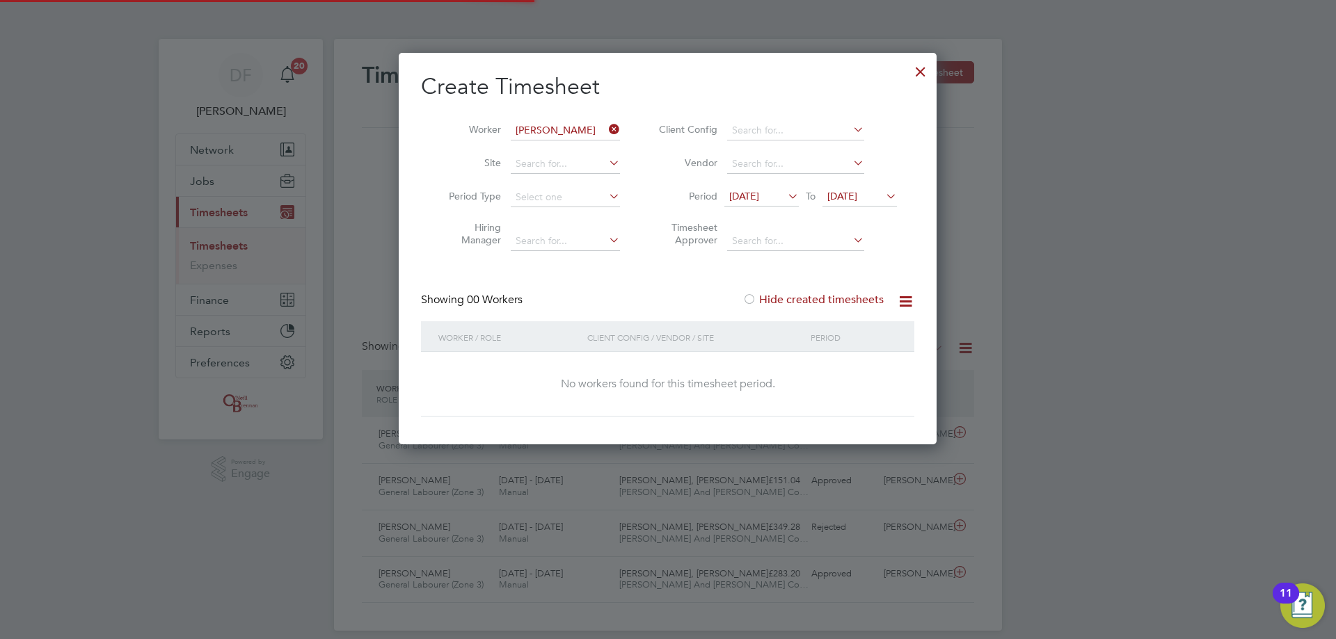
click at [780, 298] on label "Hide created timesheets" at bounding box center [812, 300] width 141 height 14
drag, startPoint x: 922, startPoint y: 74, endPoint x: 765, endPoint y: 39, distance: 161.0
click at [922, 72] on div at bounding box center [920, 68] width 25 height 25
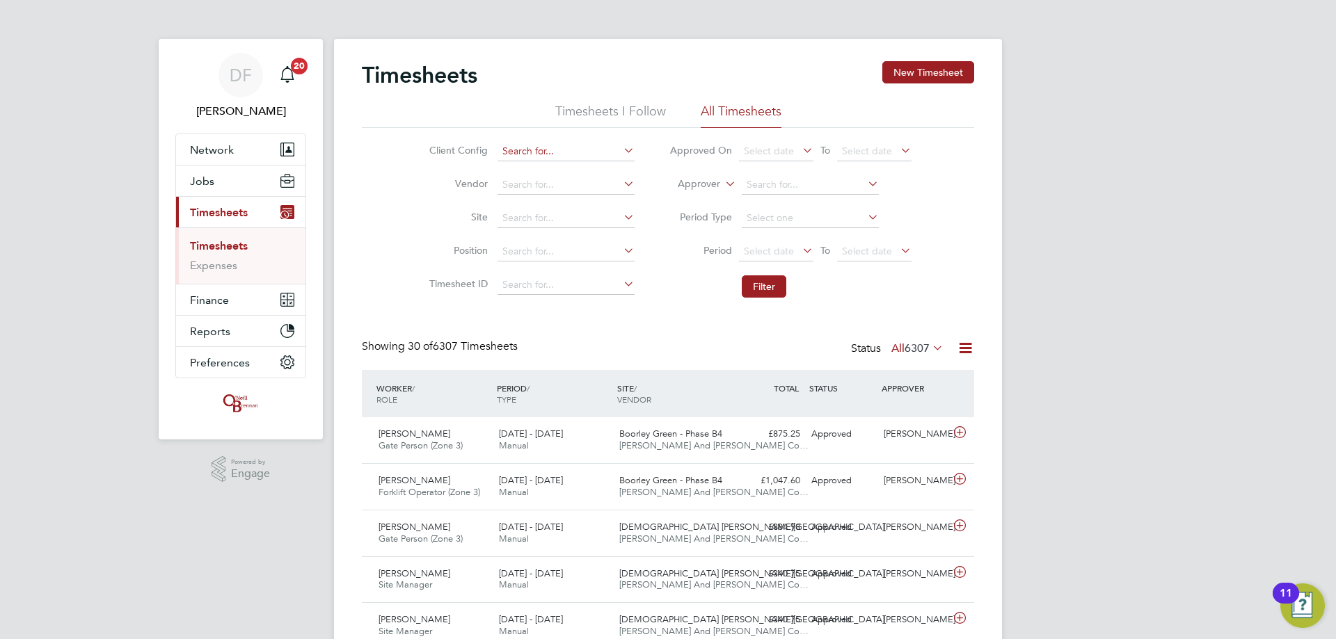
click at [542, 152] on input at bounding box center [565, 151] width 137 height 19
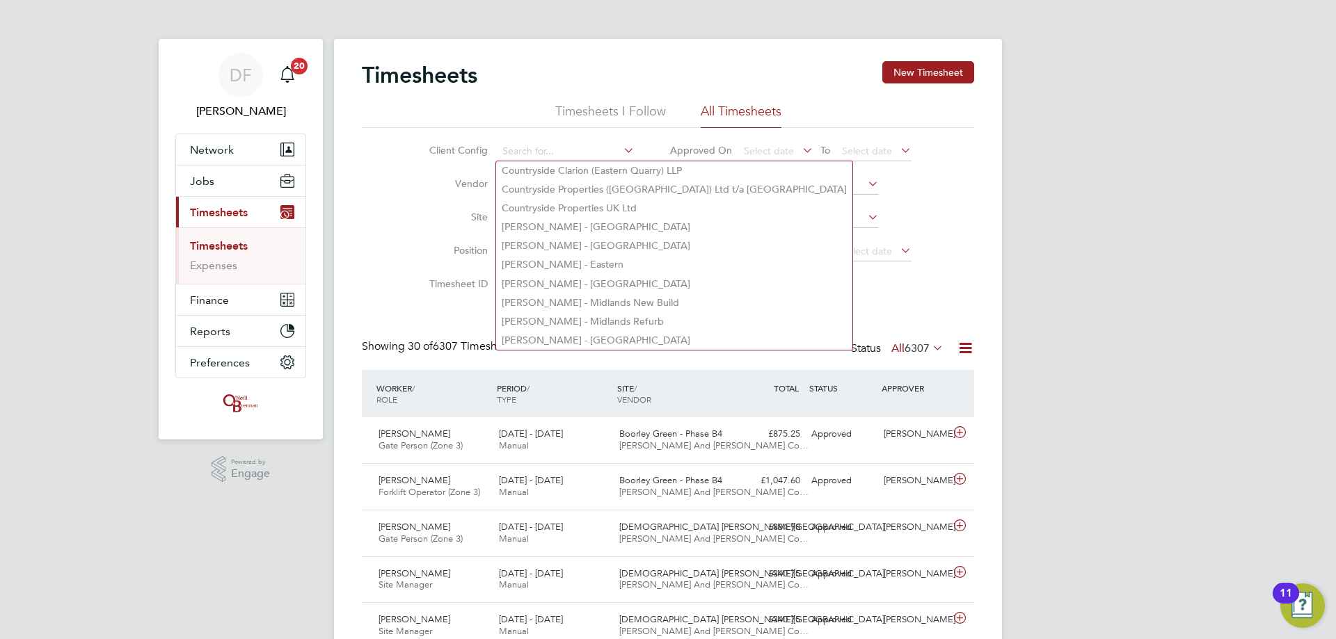
click at [442, 259] on li "Position" at bounding box center [530, 251] width 244 height 33
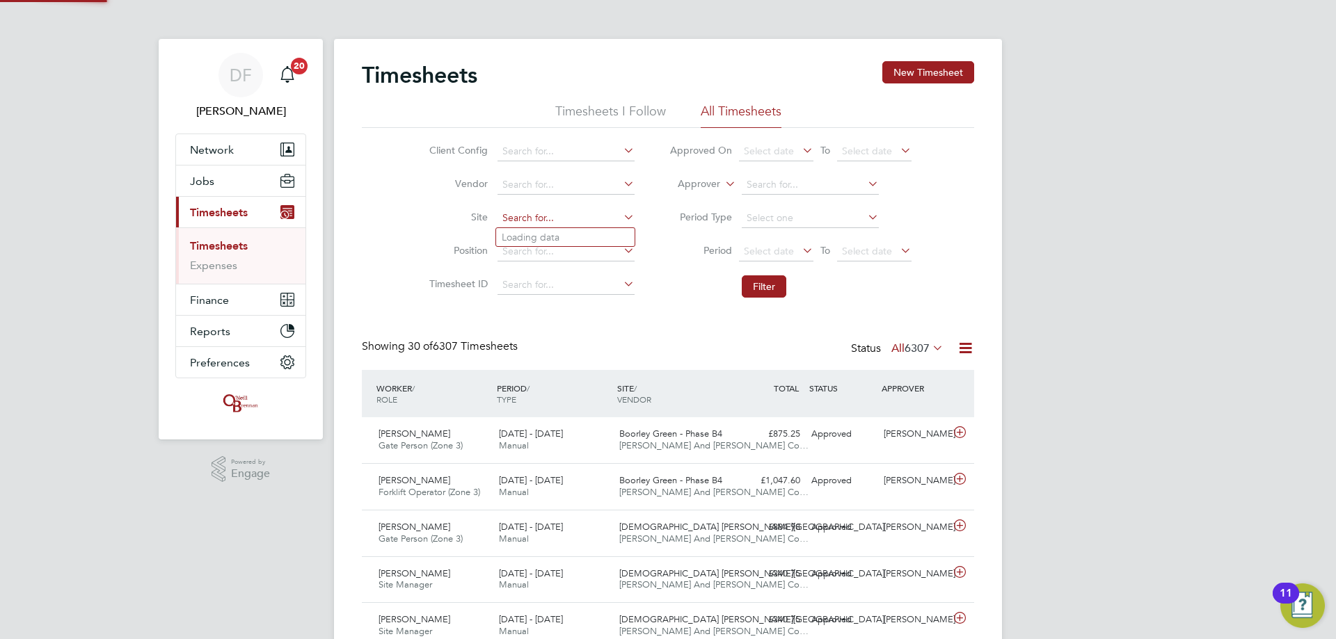
click at [533, 219] on input at bounding box center [565, 218] width 137 height 19
type input "coron"
click at [892, 86] on div "Timesheets New Timesheet" at bounding box center [668, 82] width 612 height 42
click at [897, 71] on button "New Timesheet" at bounding box center [928, 72] width 92 height 22
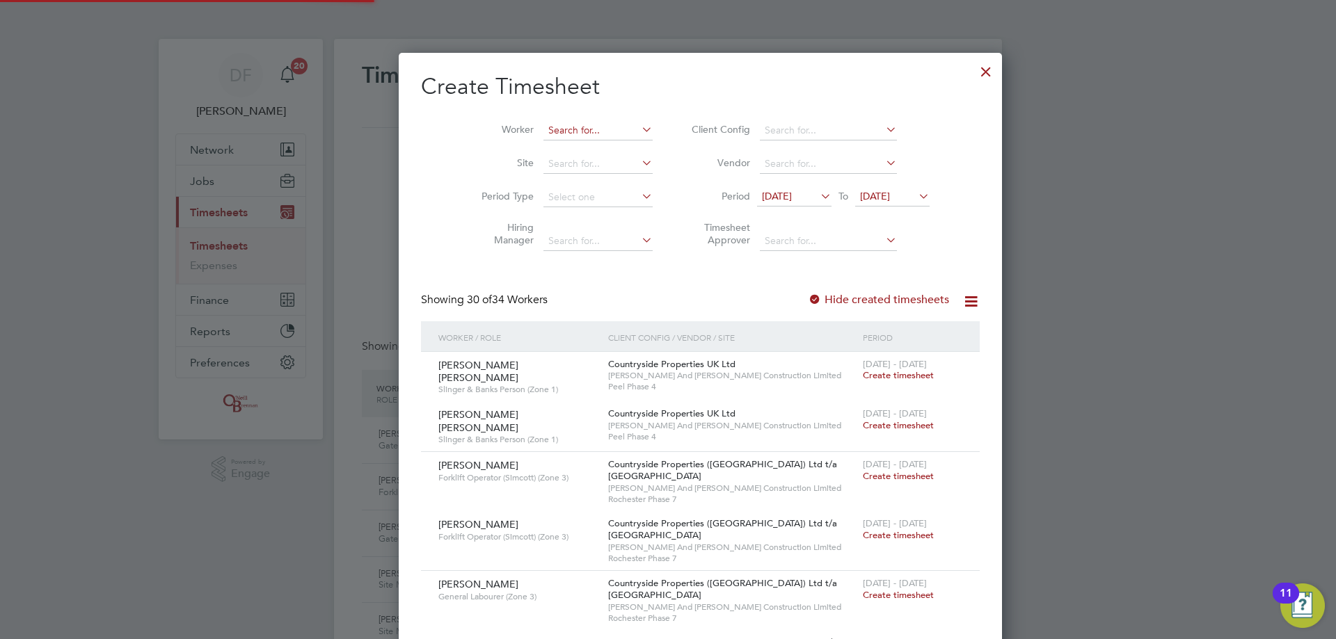
click at [543, 128] on input at bounding box center [597, 130] width 109 height 19
click at [594, 151] on li "[PERSON_NAME] gala" at bounding box center [578, 149] width 136 height 19
type input "[PERSON_NAME]"
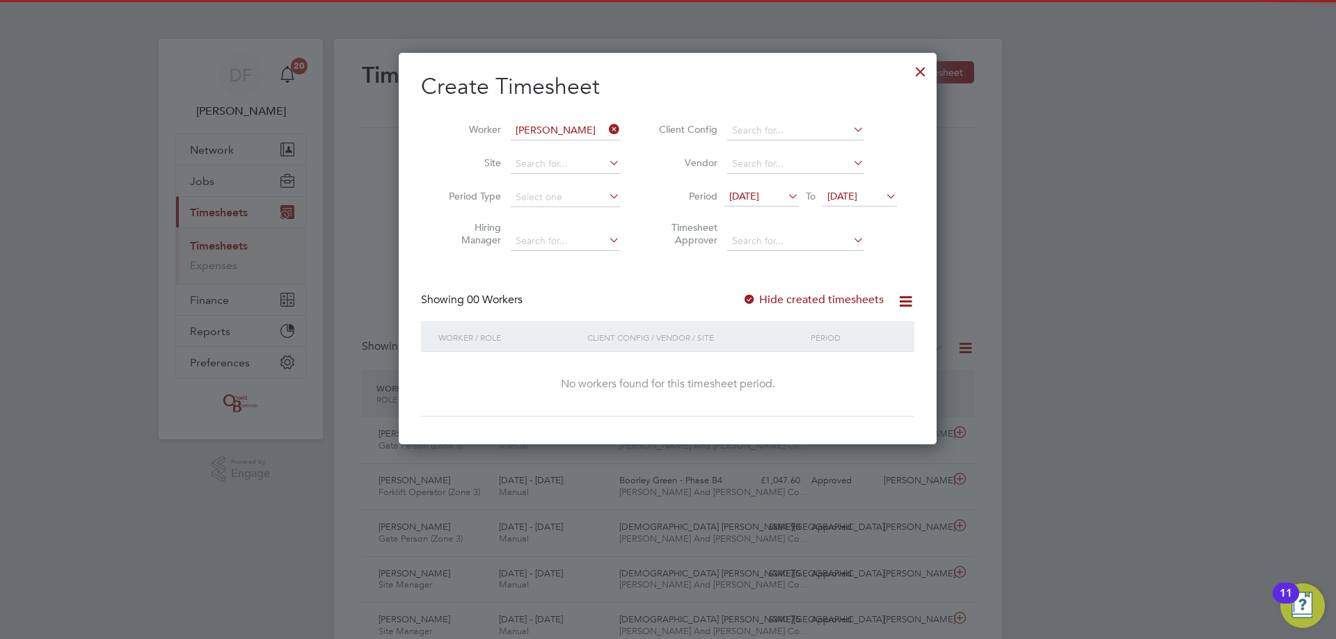
click at [755, 298] on div at bounding box center [749, 301] width 14 height 14
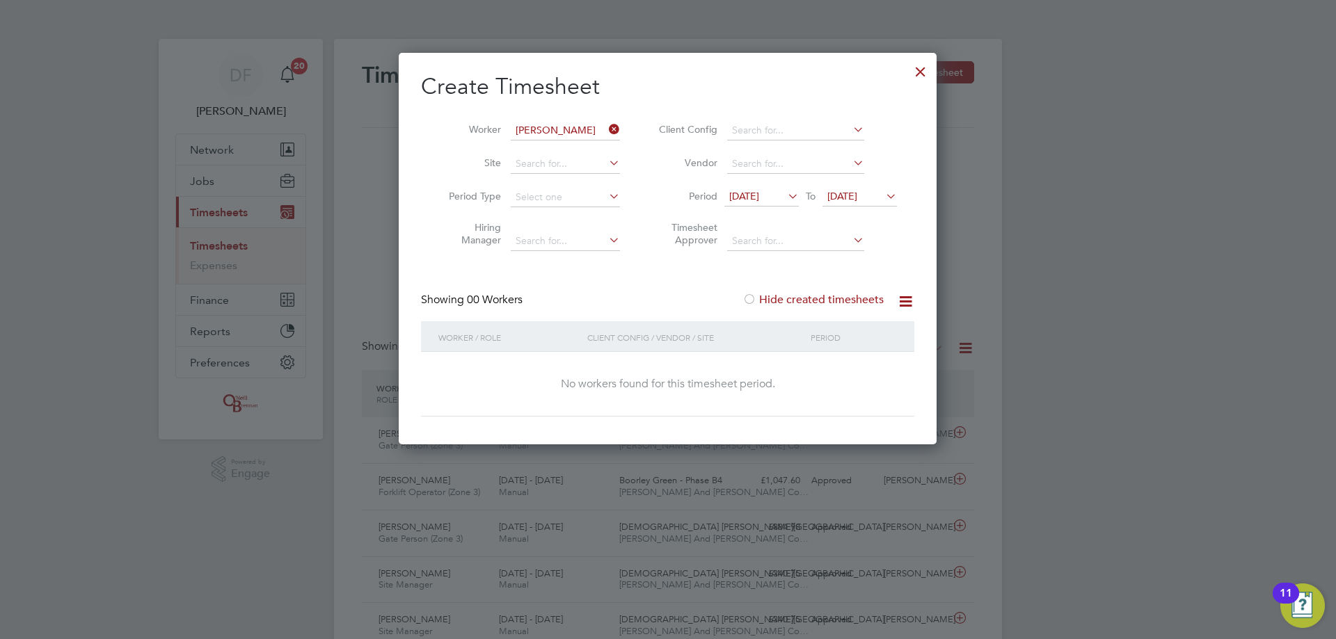
click at [767, 299] on label "Hide created timesheets" at bounding box center [812, 300] width 141 height 14
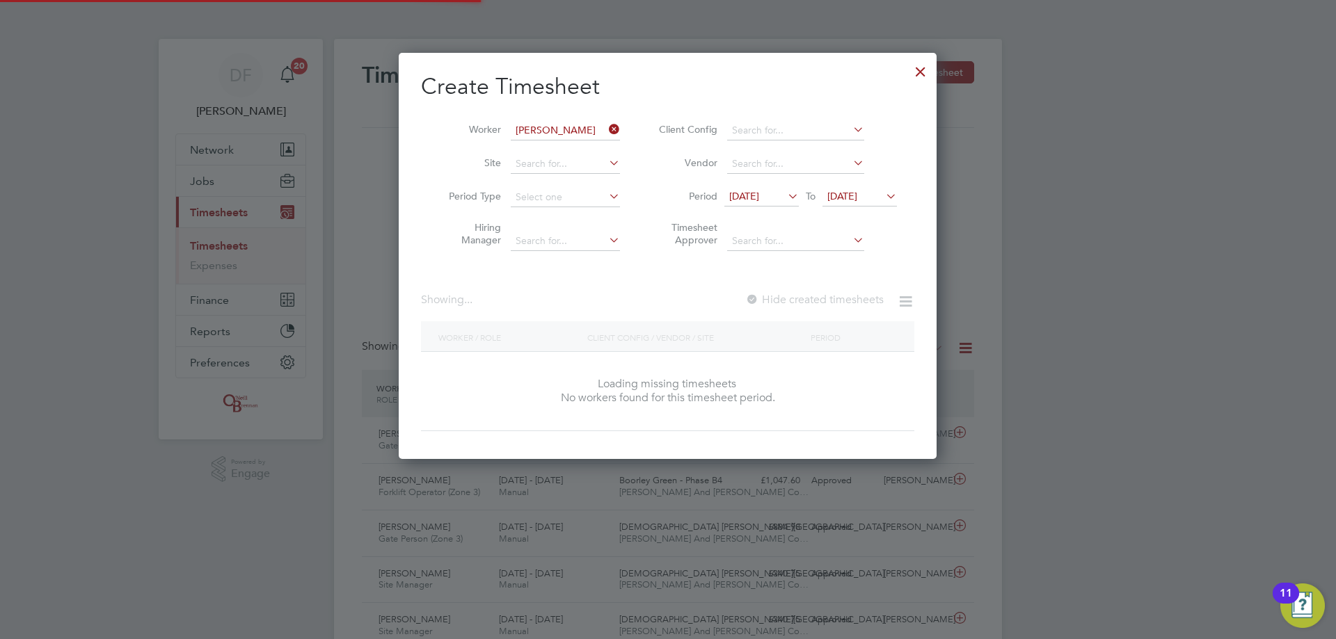
click at [767, 299] on label "Hide created timesheets" at bounding box center [814, 300] width 138 height 14
click at [767, 299] on label "Hide created timesheets" at bounding box center [812, 300] width 141 height 14
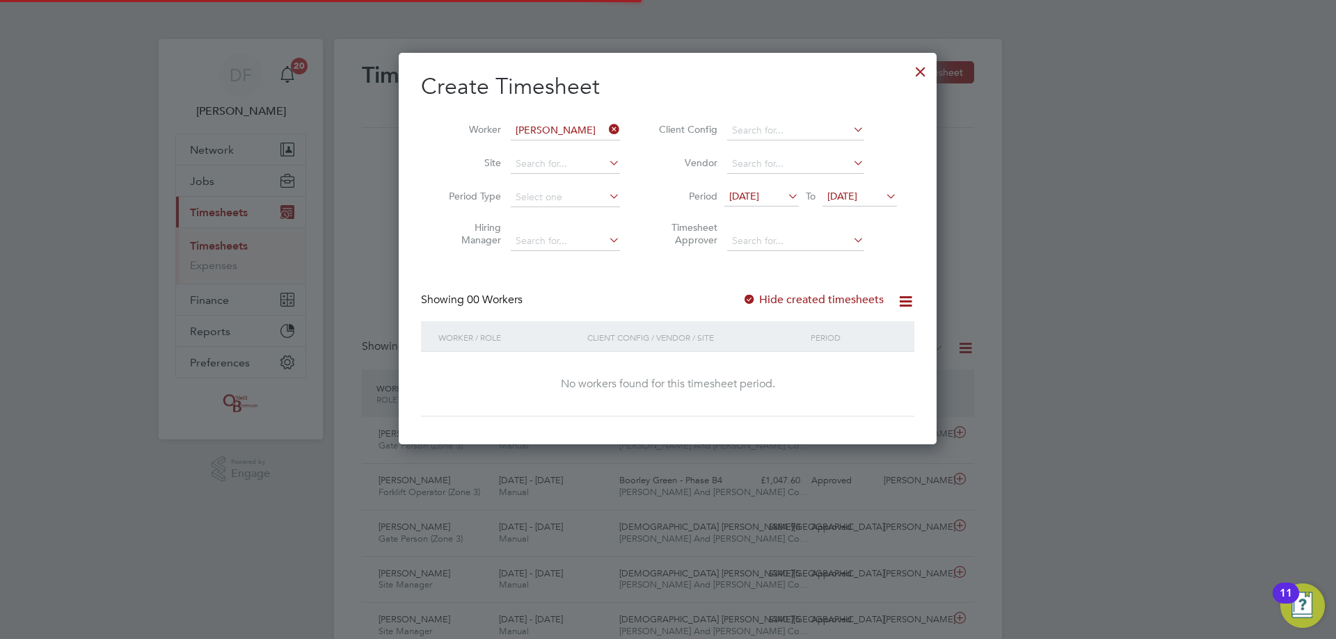
click at [766, 204] on span "[DATE]" at bounding box center [761, 197] width 74 height 19
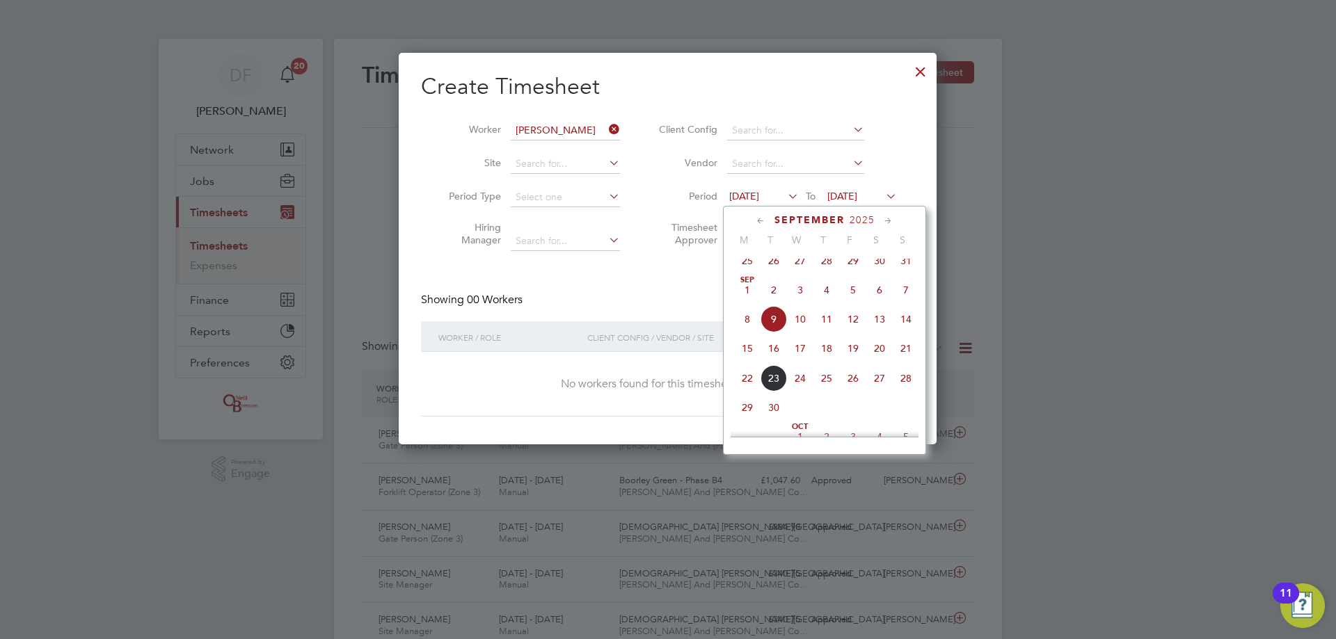
click at [749, 358] on span "15" at bounding box center [747, 348] width 26 height 26
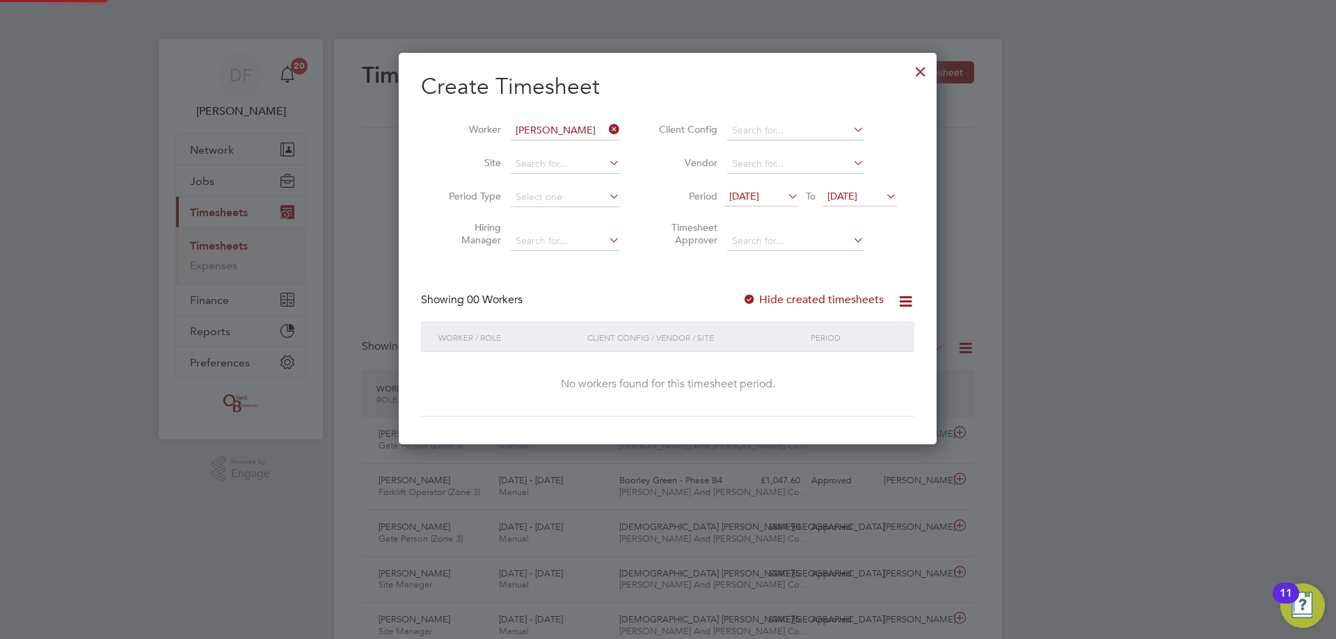
click at [828, 189] on span "[DATE]" at bounding box center [859, 197] width 74 height 19
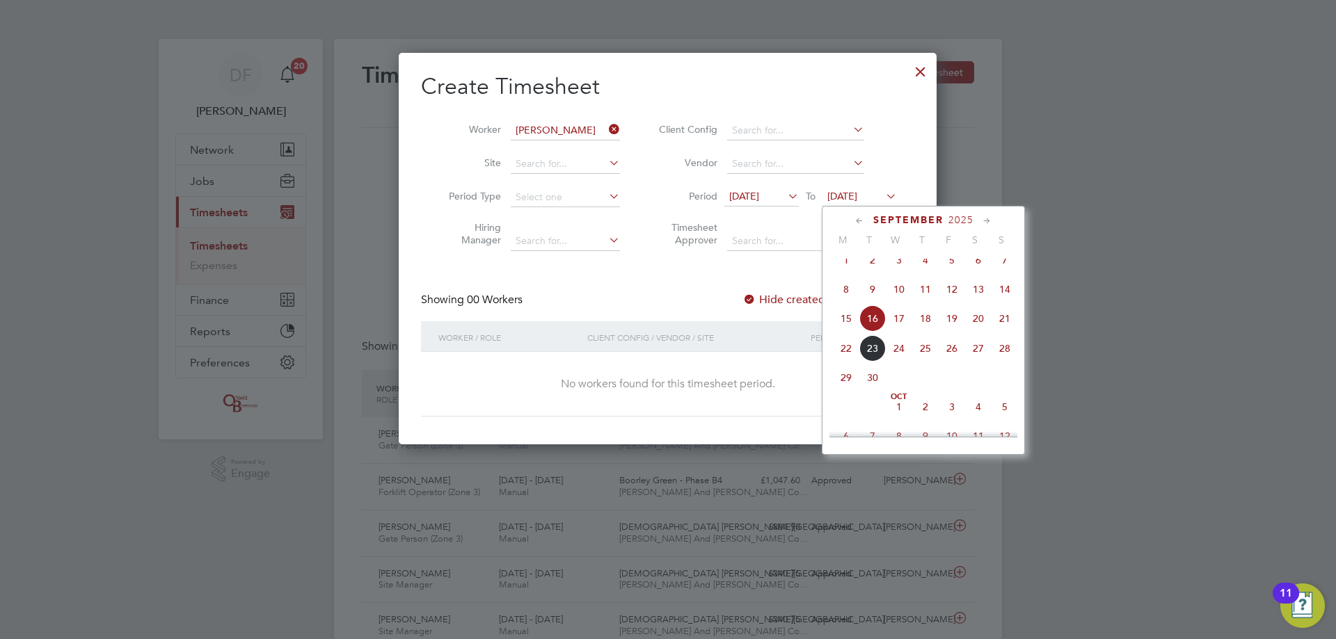
click at [1006, 332] on span "21" at bounding box center [1004, 318] width 26 height 26
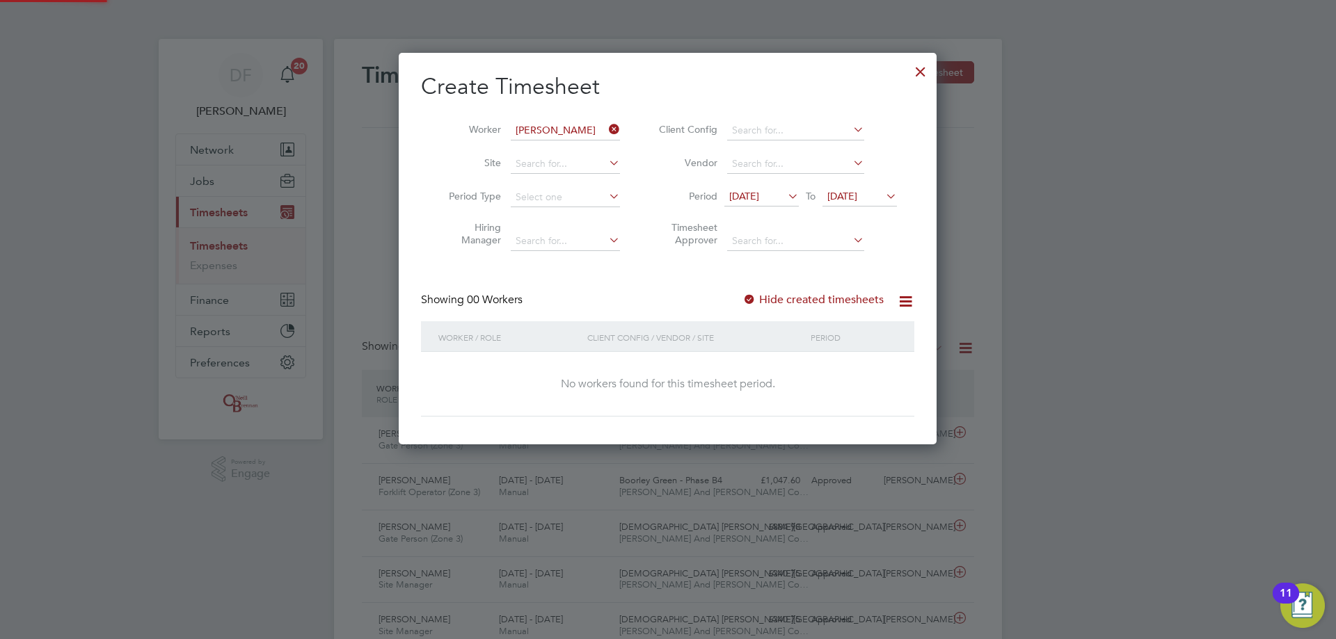
click at [781, 298] on label "Hide created timesheets" at bounding box center [812, 300] width 141 height 14
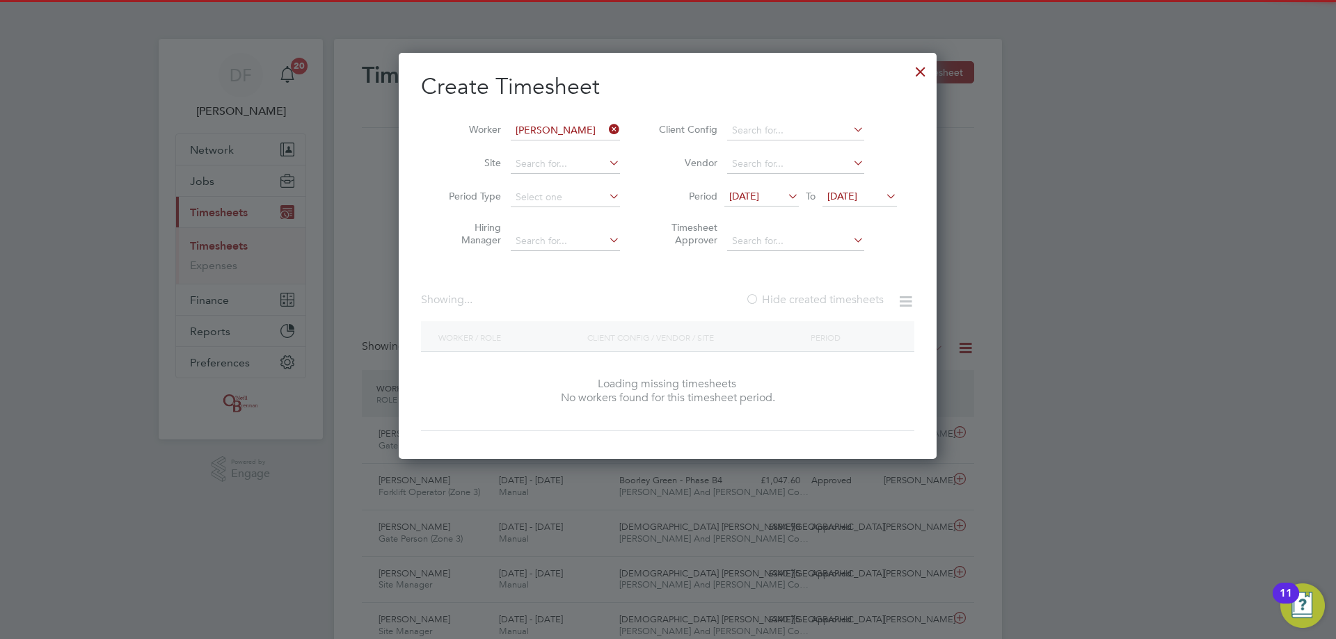
click at [781, 298] on label "Hide created timesheets" at bounding box center [814, 300] width 138 height 14
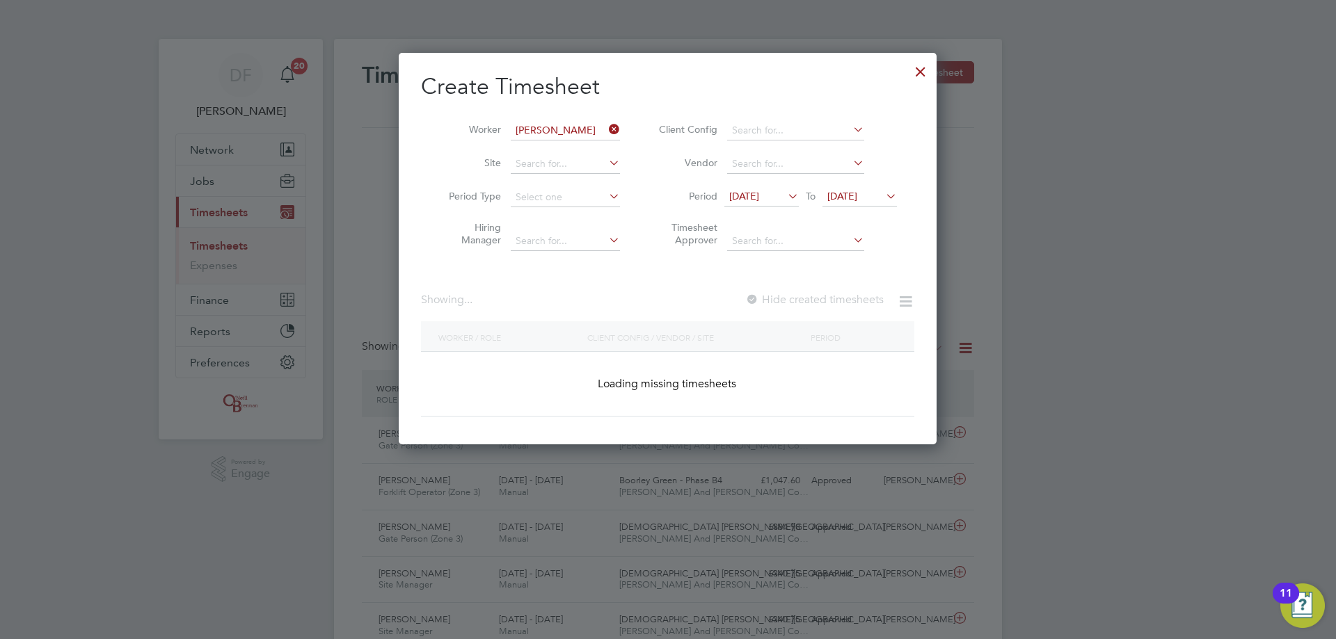
click at [781, 298] on label "Hide created timesheets" at bounding box center [814, 300] width 138 height 14
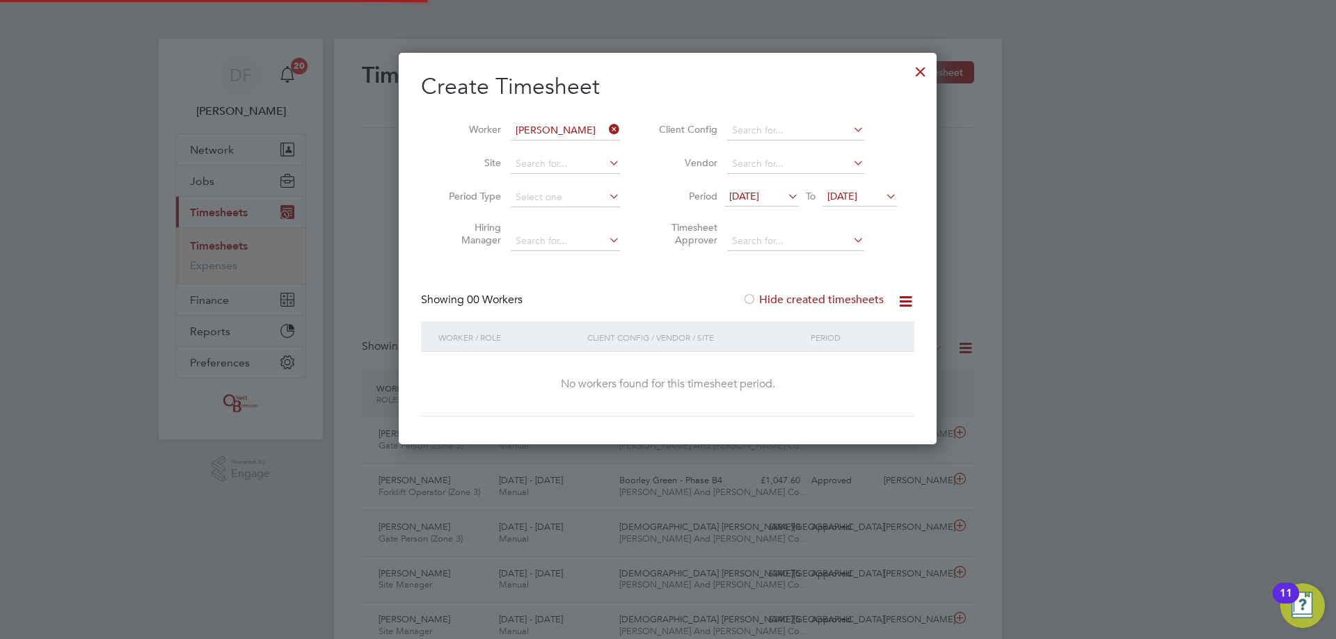
click at [781, 298] on label "Hide created timesheets" at bounding box center [812, 300] width 141 height 14
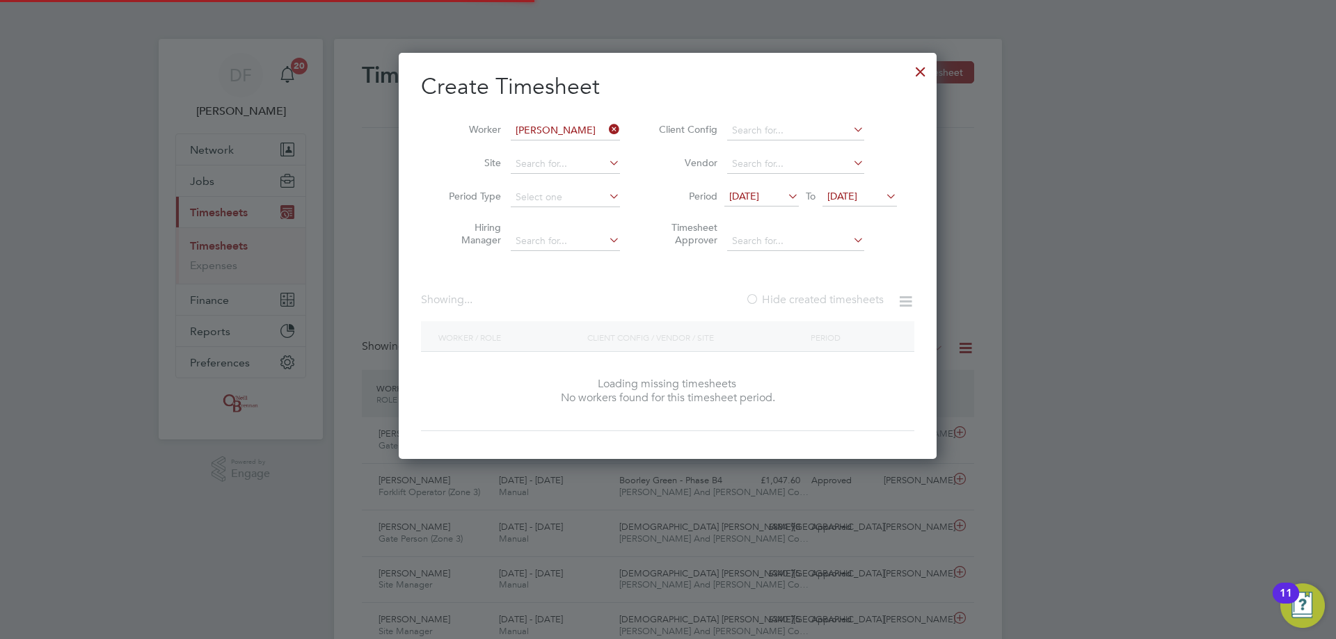
click at [781, 298] on label "Hide created timesheets" at bounding box center [814, 300] width 138 height 14
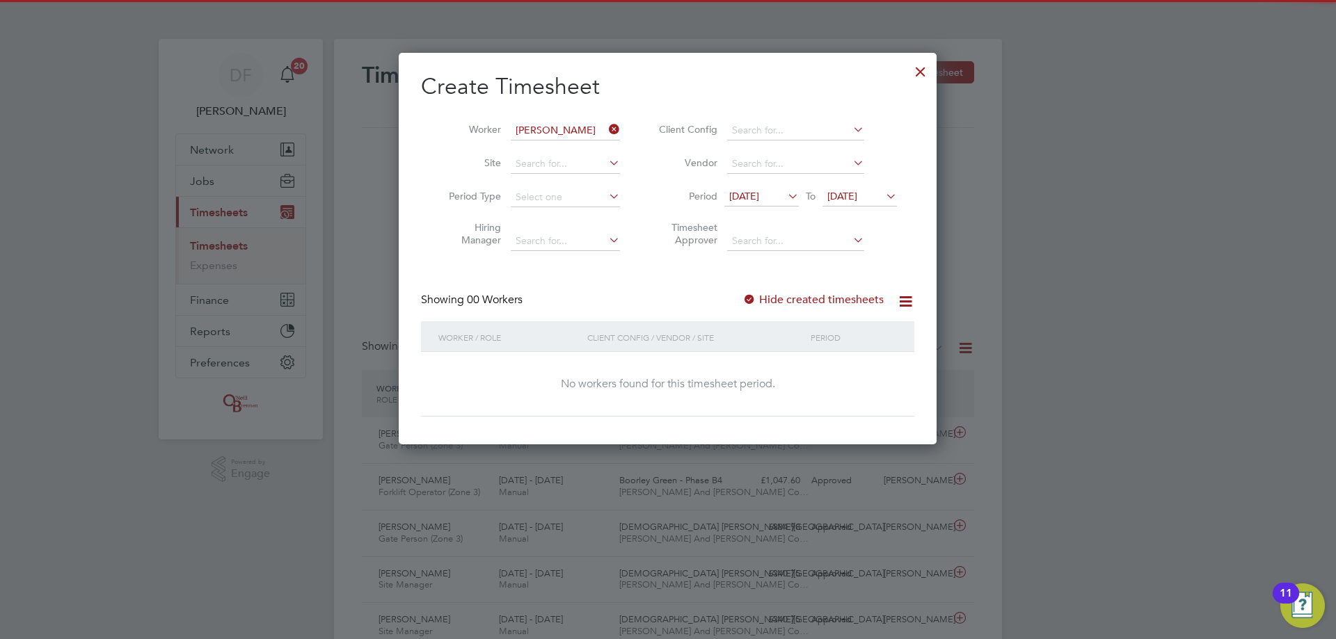
click at [918, 65] on div at bounding box center [920, 68] width 25 height 25
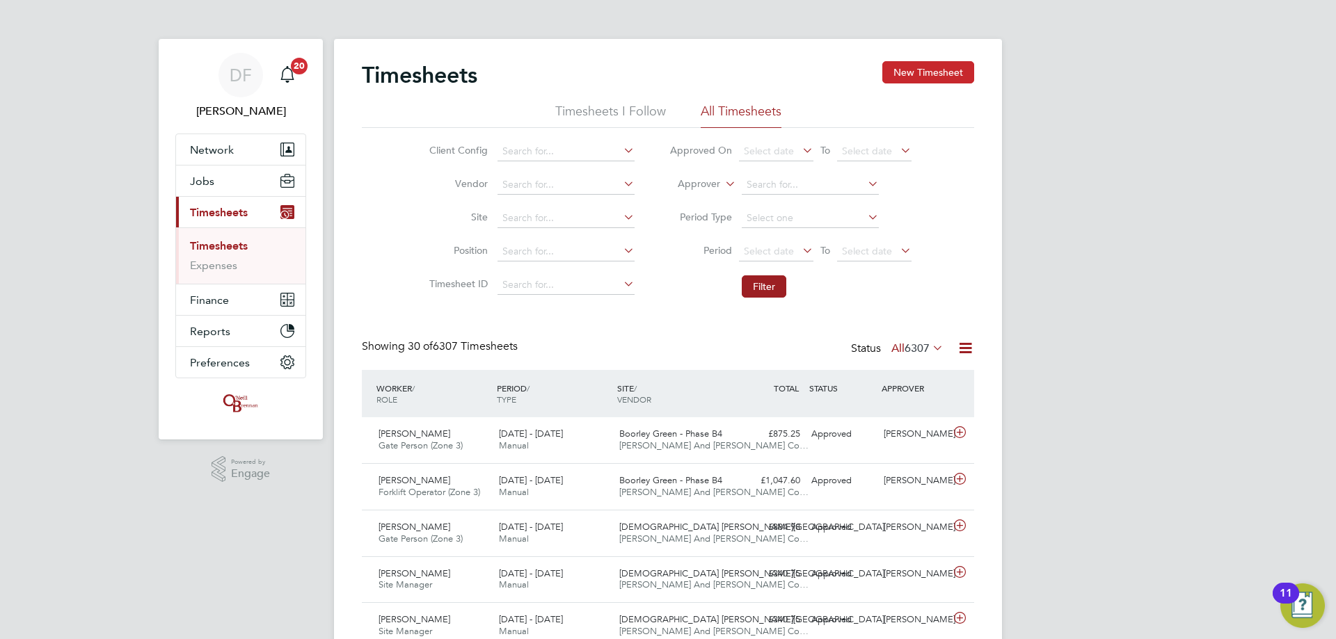
click at [913, 71] on button "New Timesheet" at bounding box center [928, 72] width 92 height 22
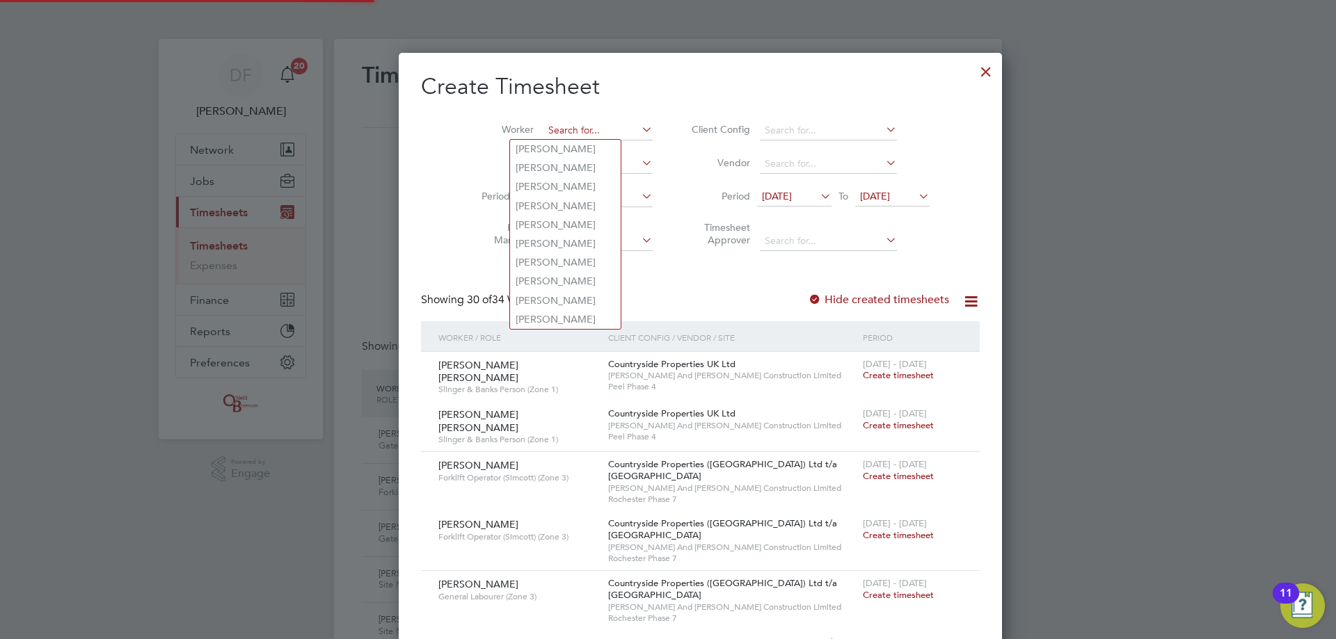
click at [543, 131] on input at bounding box center [597, 130] width 109 height 19
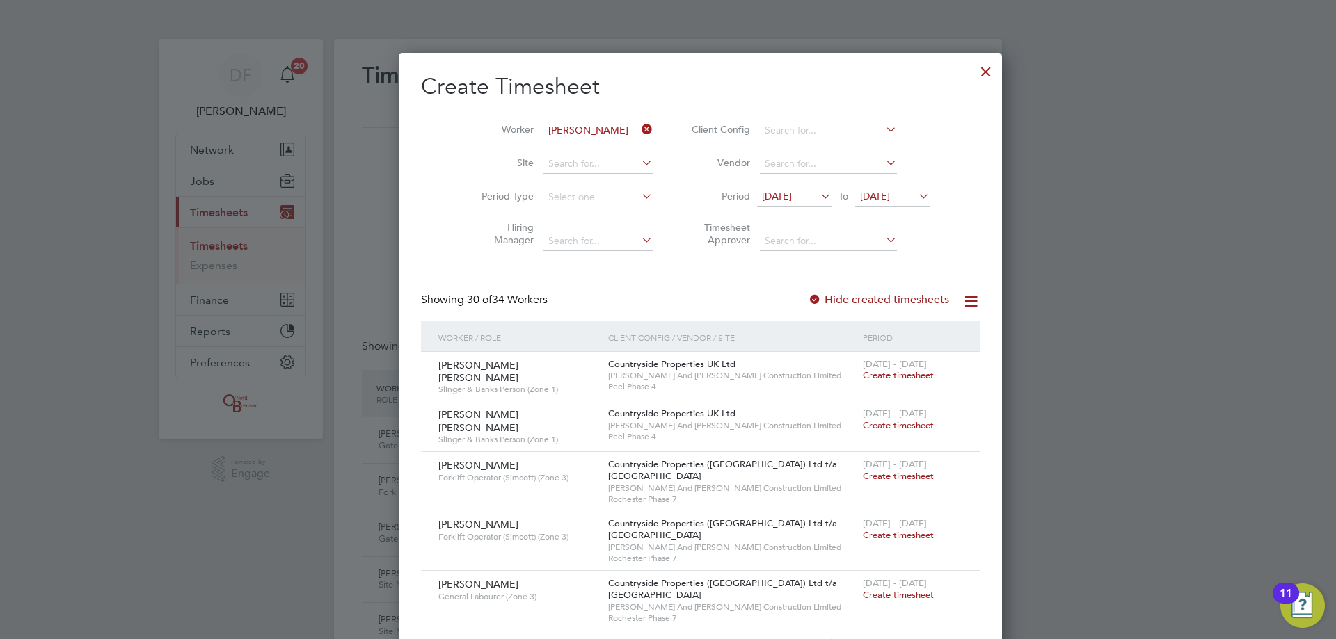
click at [546, 198] on li "[PERSON_NAME]" at bounding box center [596, 206] width 172 height 19
type input "[PERSON_NAME]"
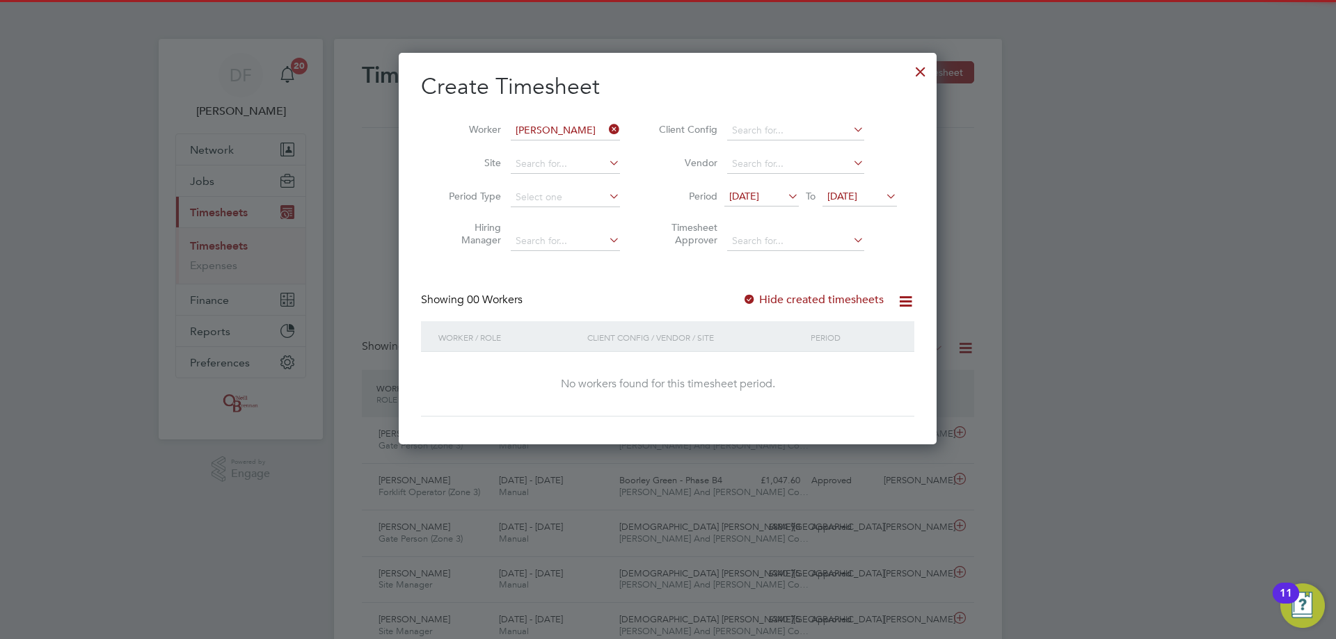
click at [757, 196] on span "[DATE]" at bounding box center [744, 196] width 30 height 13
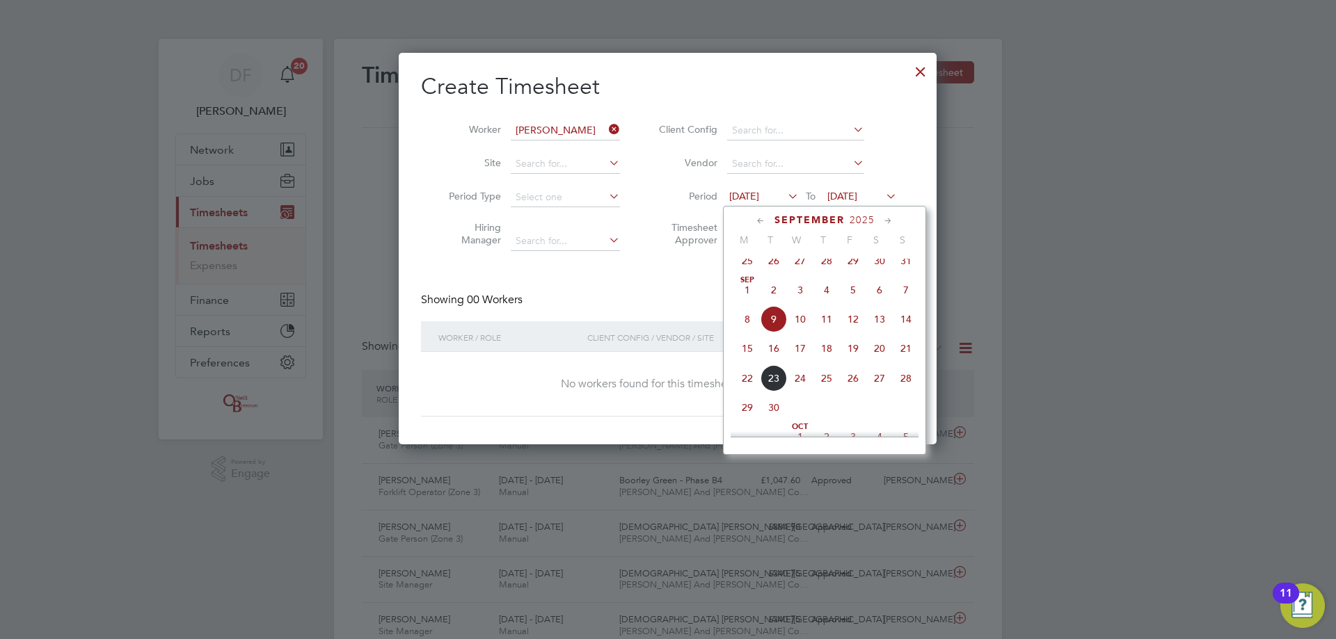
click at [746, 358] on span "15" at bounding box center [747, 348] width 26 height 26
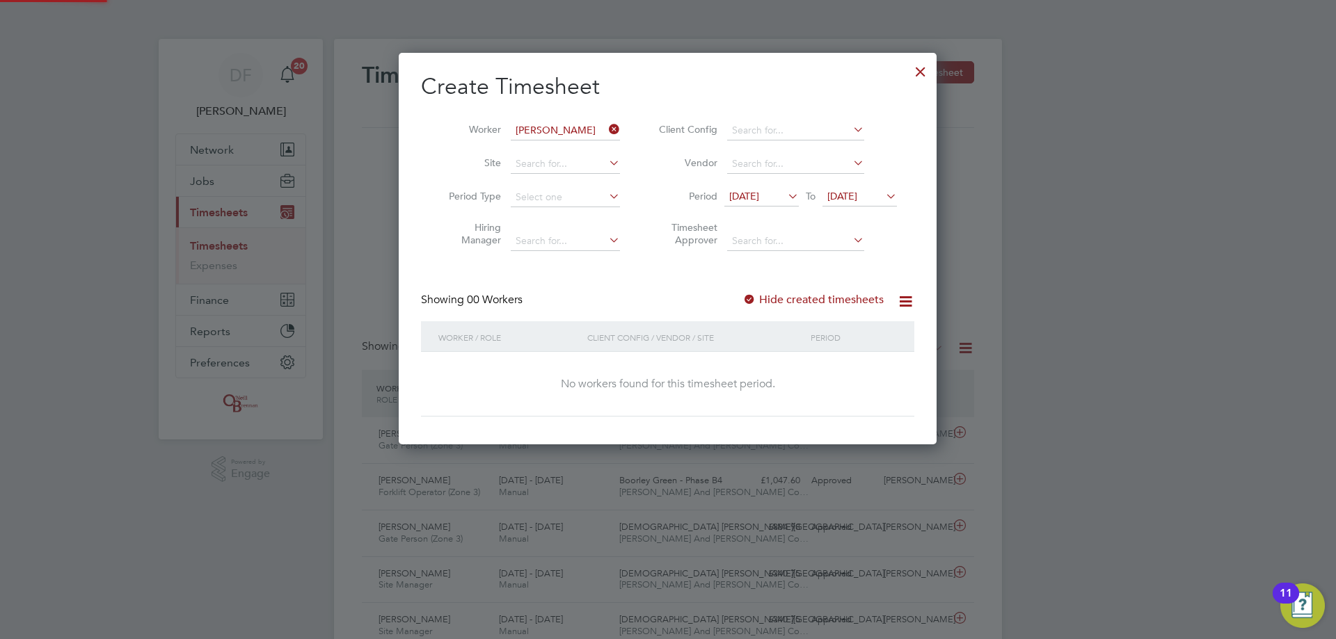
click at [851, 195] on span "[DATE]" at bounding box center [842, 196] width 30 height 13
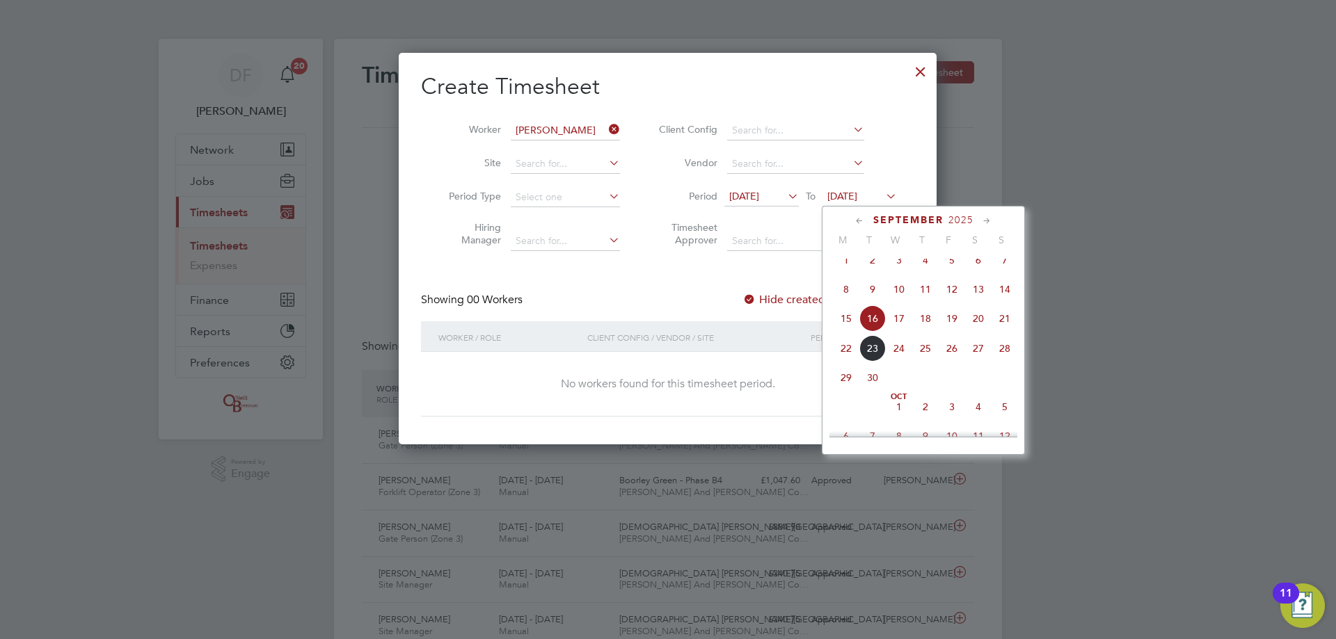
click at [1002, 329] on span "21" at bounding box center [1004, 318] width 26 height 26
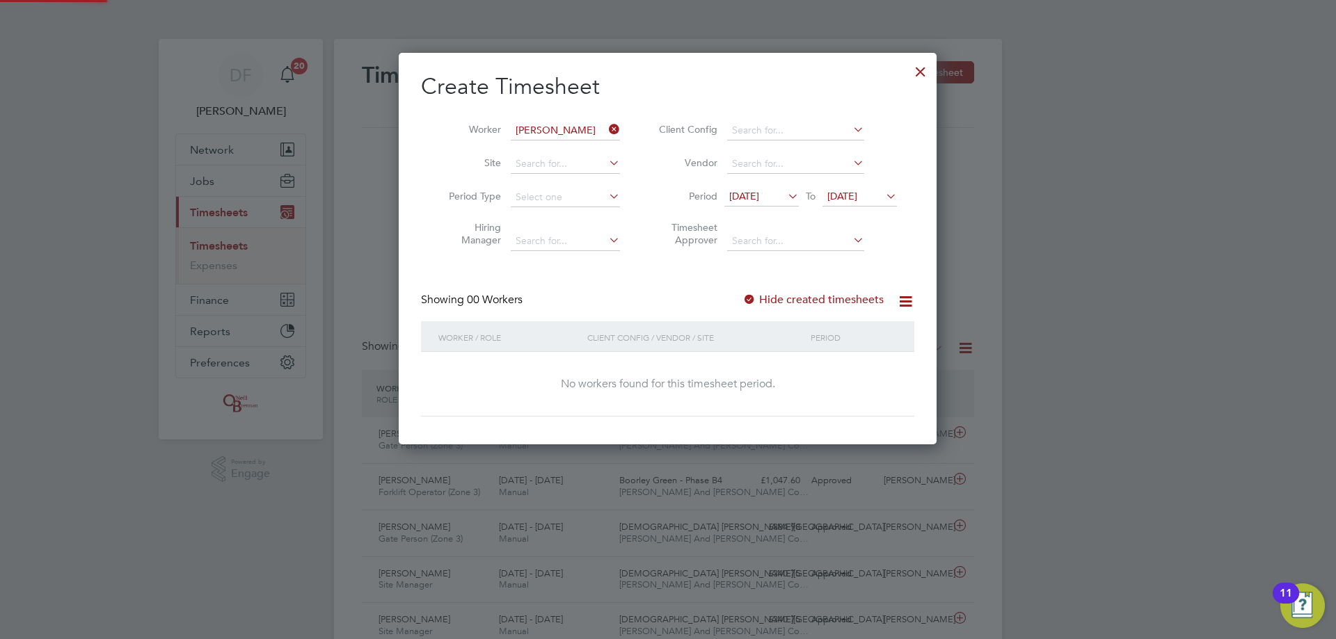
click at [800, 299] on label "Hide created timesheets" at bounding box center [812, 300] width 141 height 14
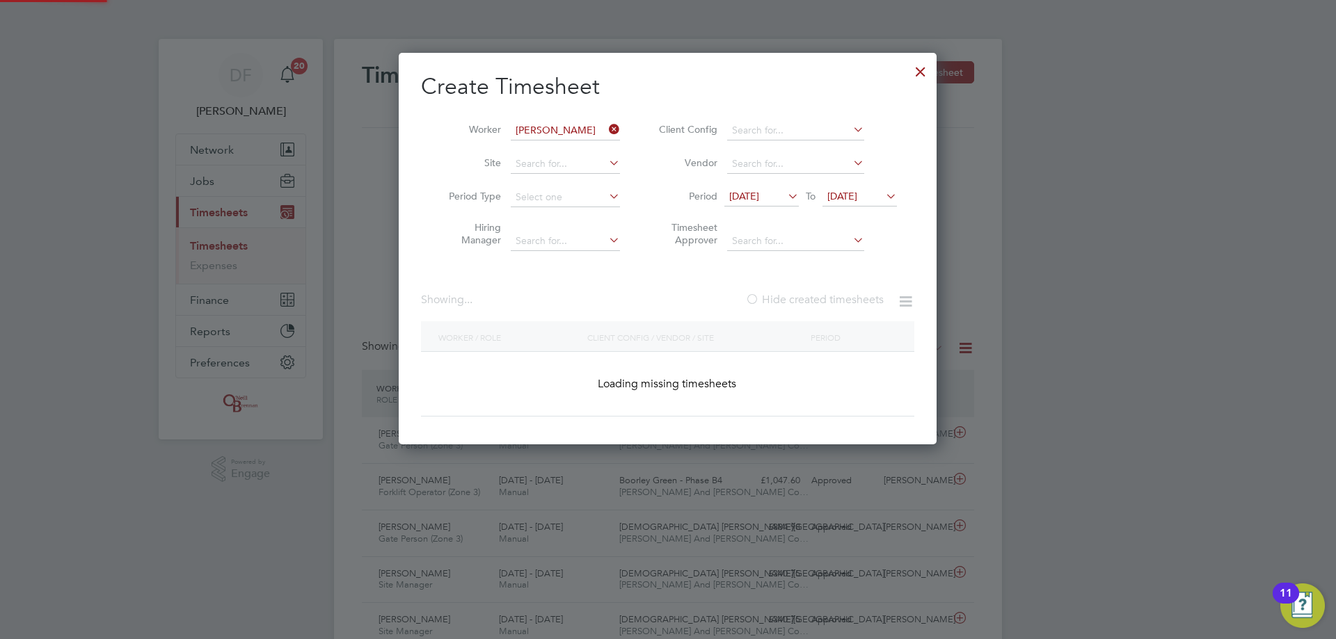
click at [800, 299] on label "Hide created timesheets" at bounding box center [814, 300] width 138 height 14
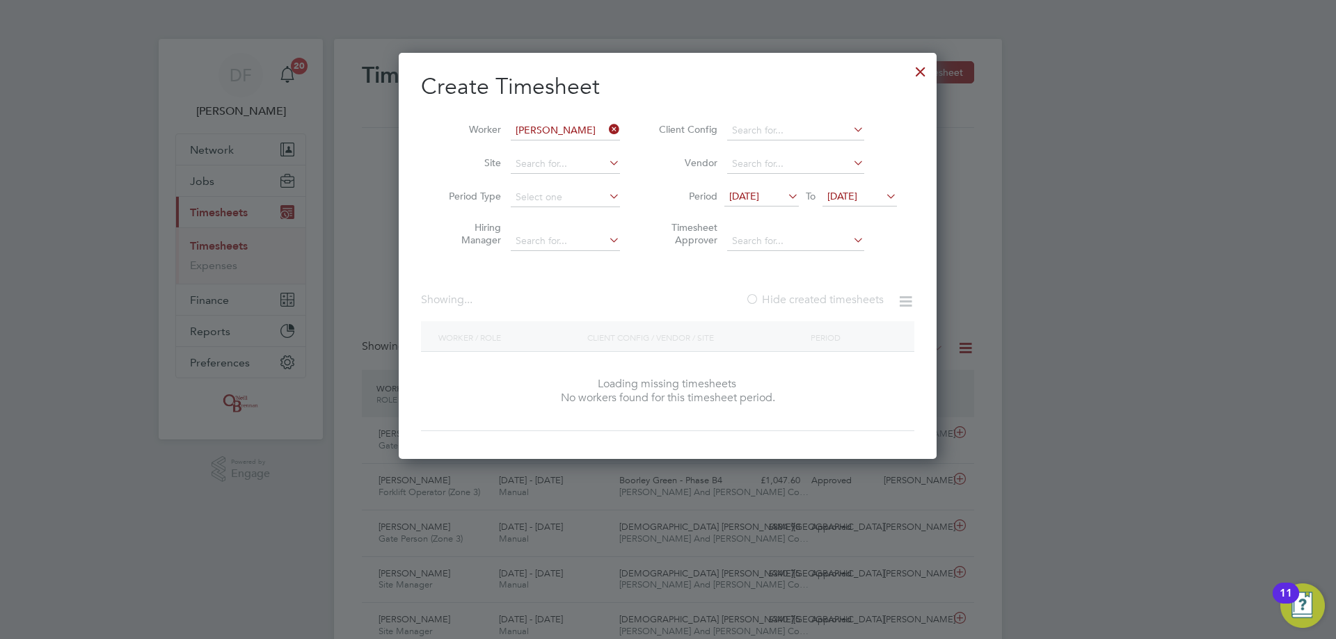
click at [800, 299] on label "Hide created timesheets" at bounding box center [814, 300] width 138 height 14
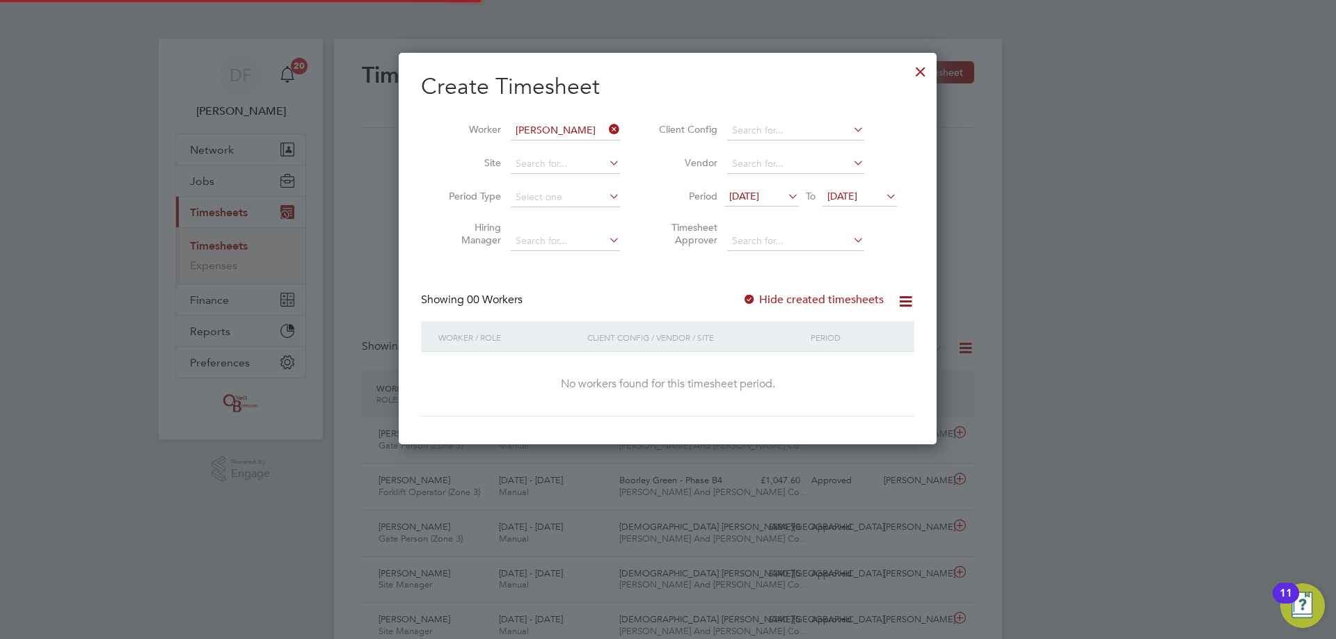
click at [800, 299] on label "Hide created timesheets" at bounding box center [812, 300] width 141 height 14
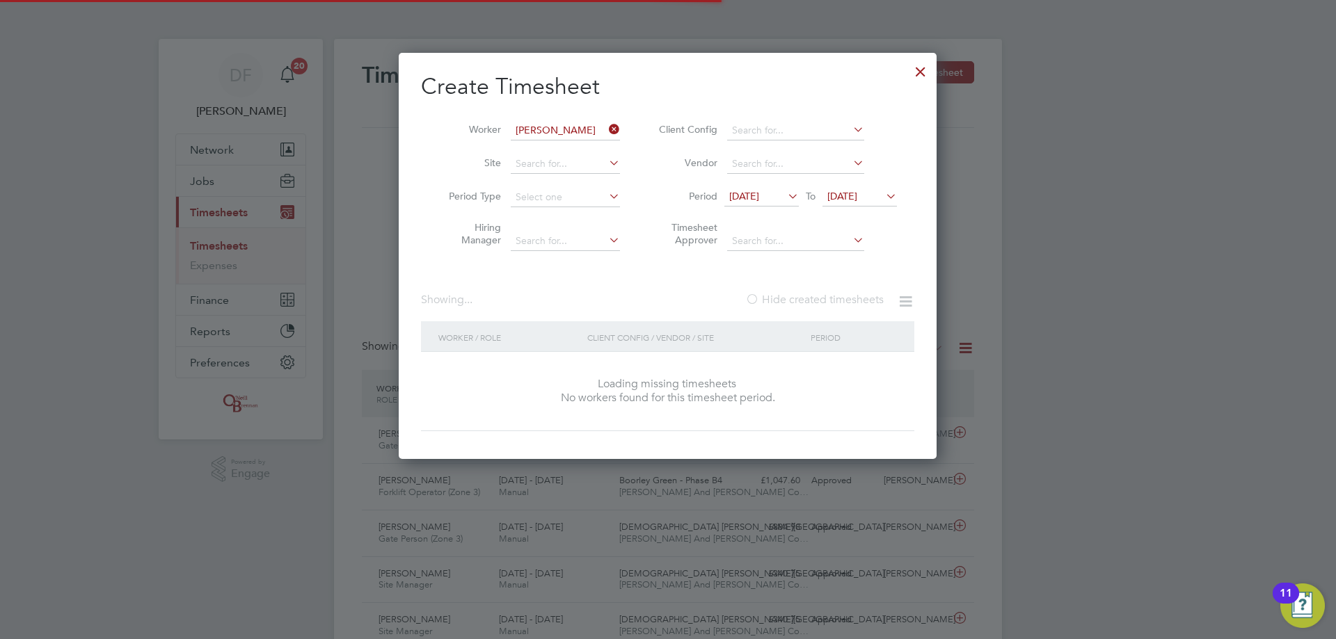
click at [800, 299] on label "Hide created timesheets" at bounding box center [814, 300] width 138 height 14
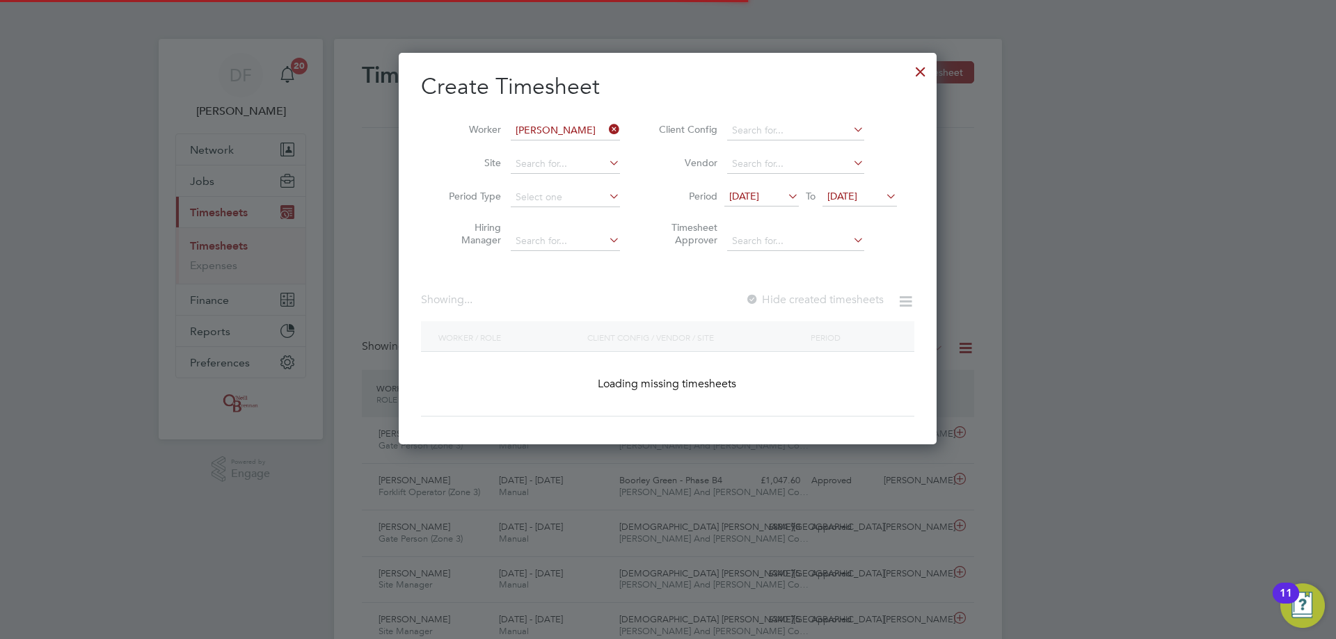
click at [800, 299] on label "Hide created timesheets" at bounding box center [814, 300] width 138 height 14
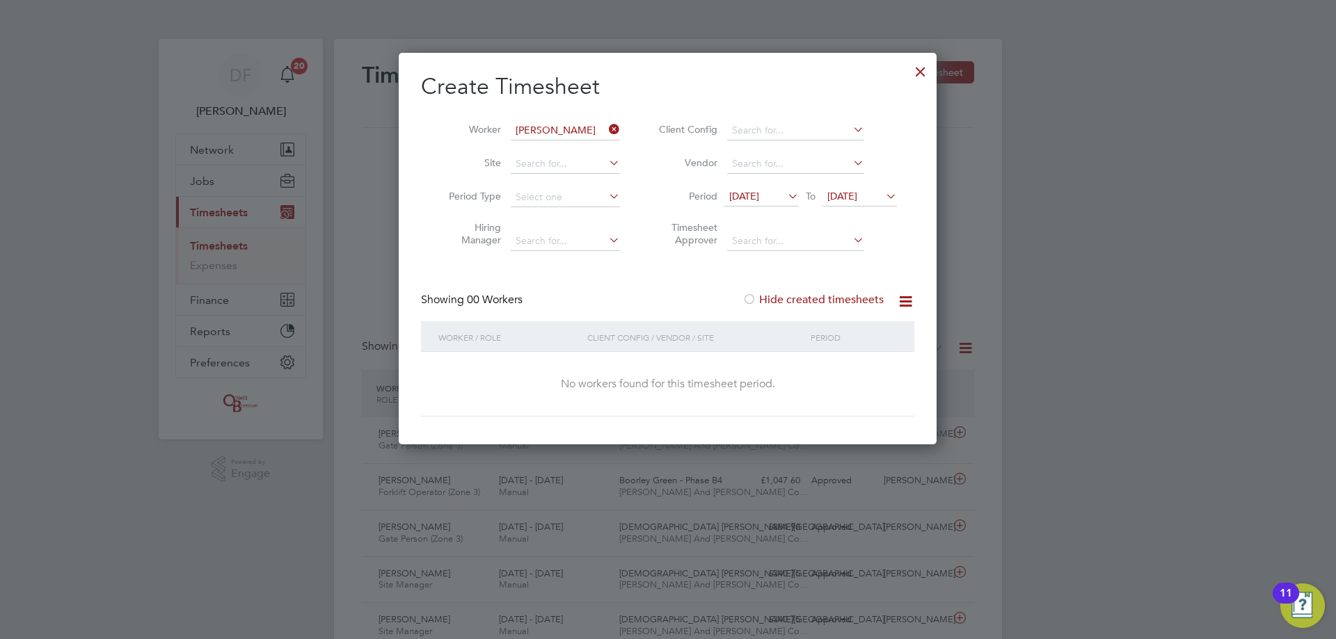
click at [920, 70] on div at bounding box center [920, 68] width 25 height 25
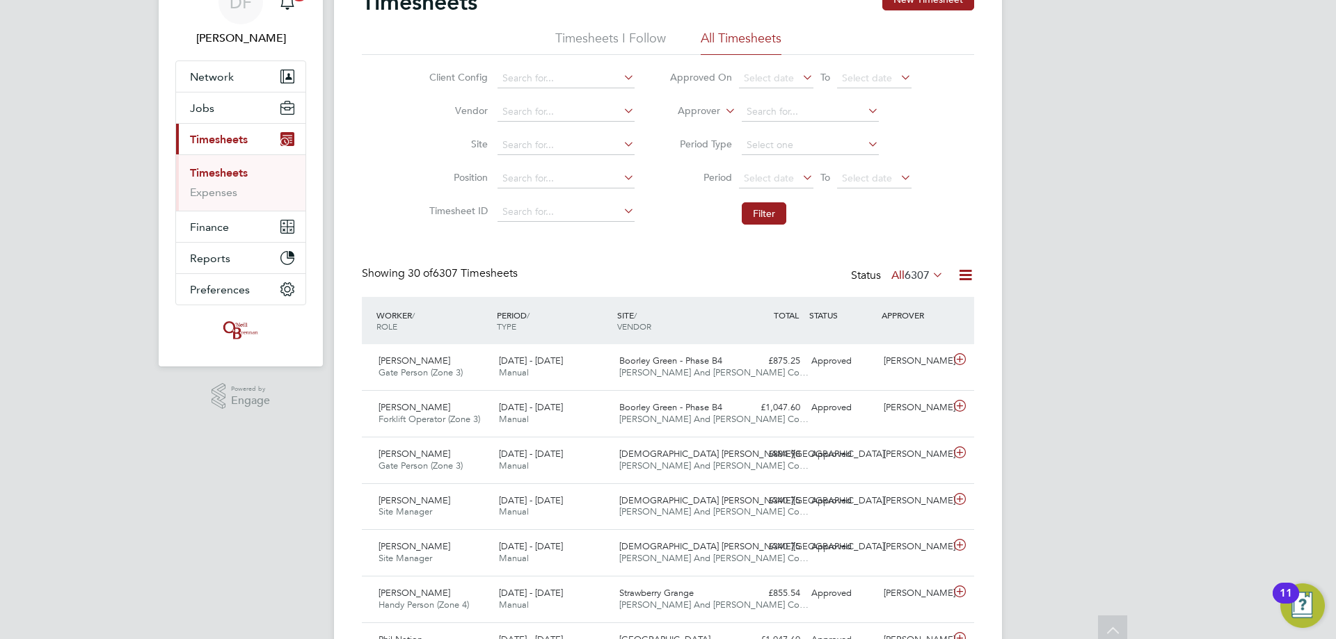
scroll to position [0, 0]
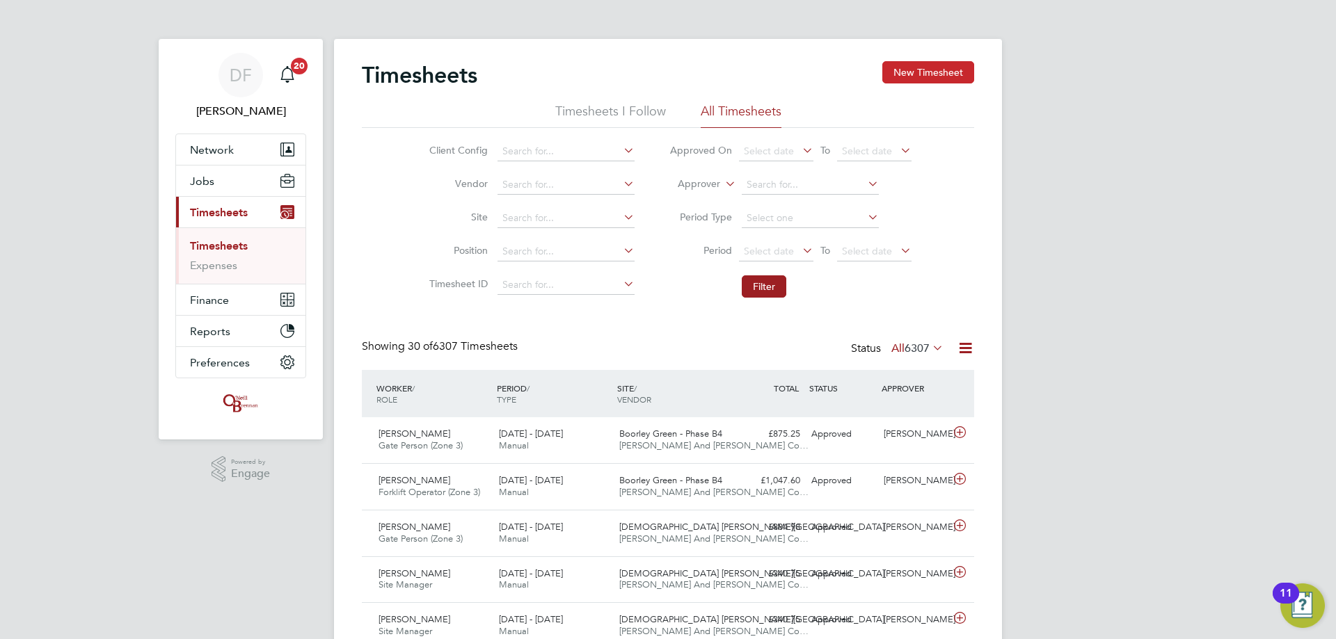
drag, startPoint x: 930, startPoint y: 66, endPoint x: 913, endPoint y: 72, distance: 18.3
click at [930, 66] on button "New Timesheet" at bounding box center [928, 72] width 92 height 22
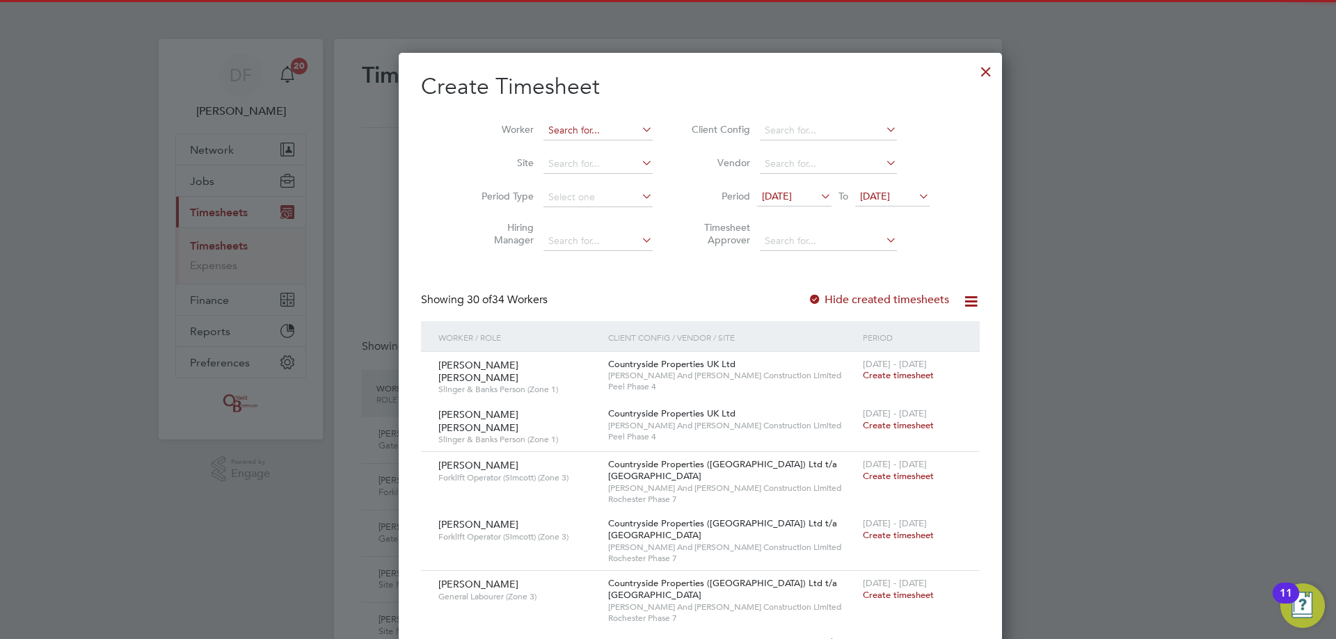
scroll to position [2839, 538]
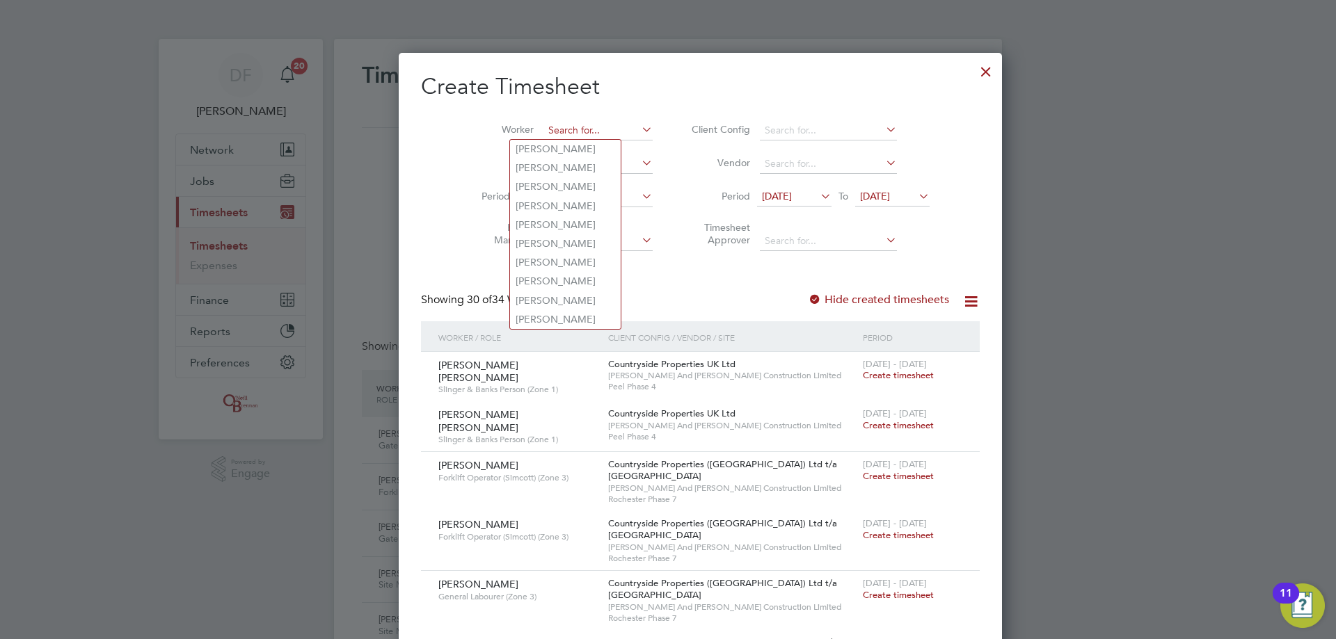
click at [545, 132] on input at bounding box center [597, 130] width 109 height 19
click at [768, 199] on span "[DATE]" at bounding box center [777, 196] width 30 height 13
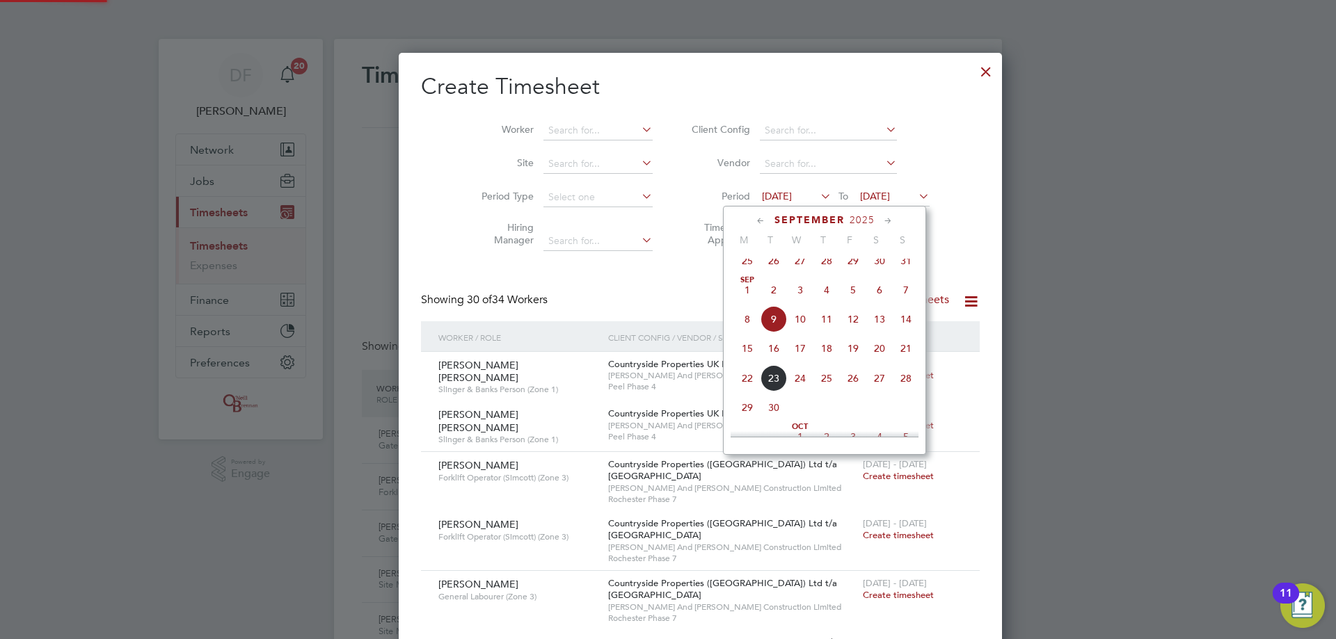
click at [744, 361] on span "15" at bounding box center [747, 348] width 26 height 26
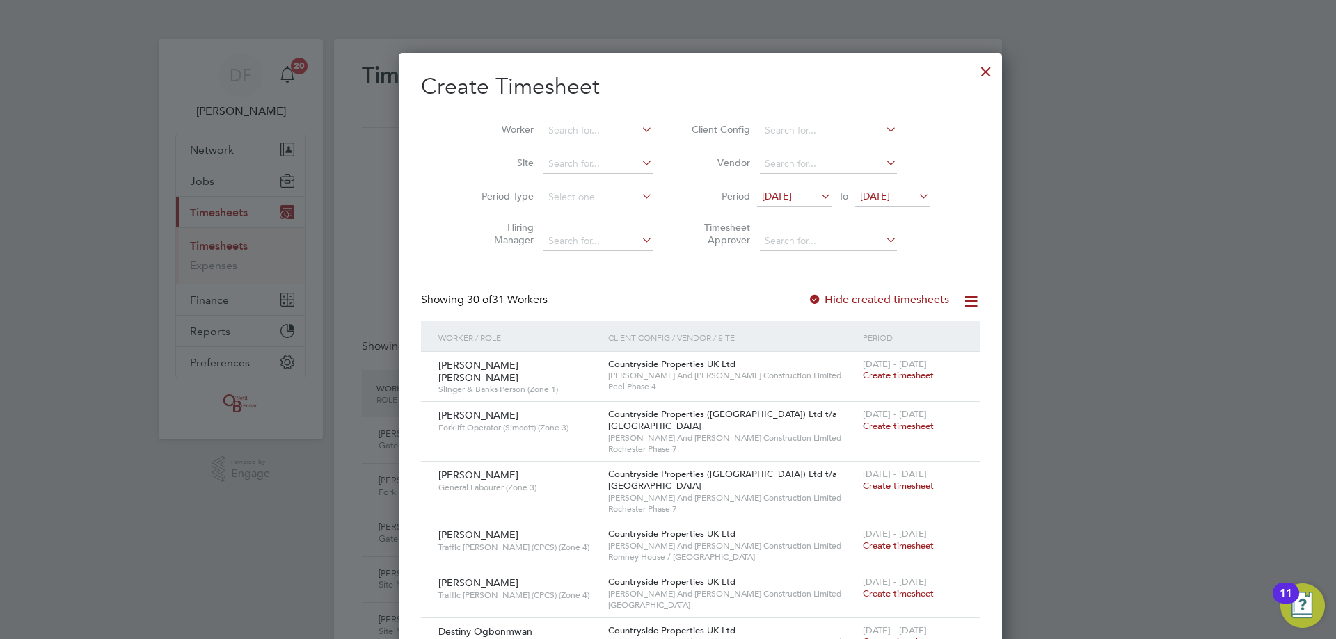
scroll to position [1851, 538]
click at [860, 197] on span "[DATE]" at bounding box center [875, 196] width 30 height 13
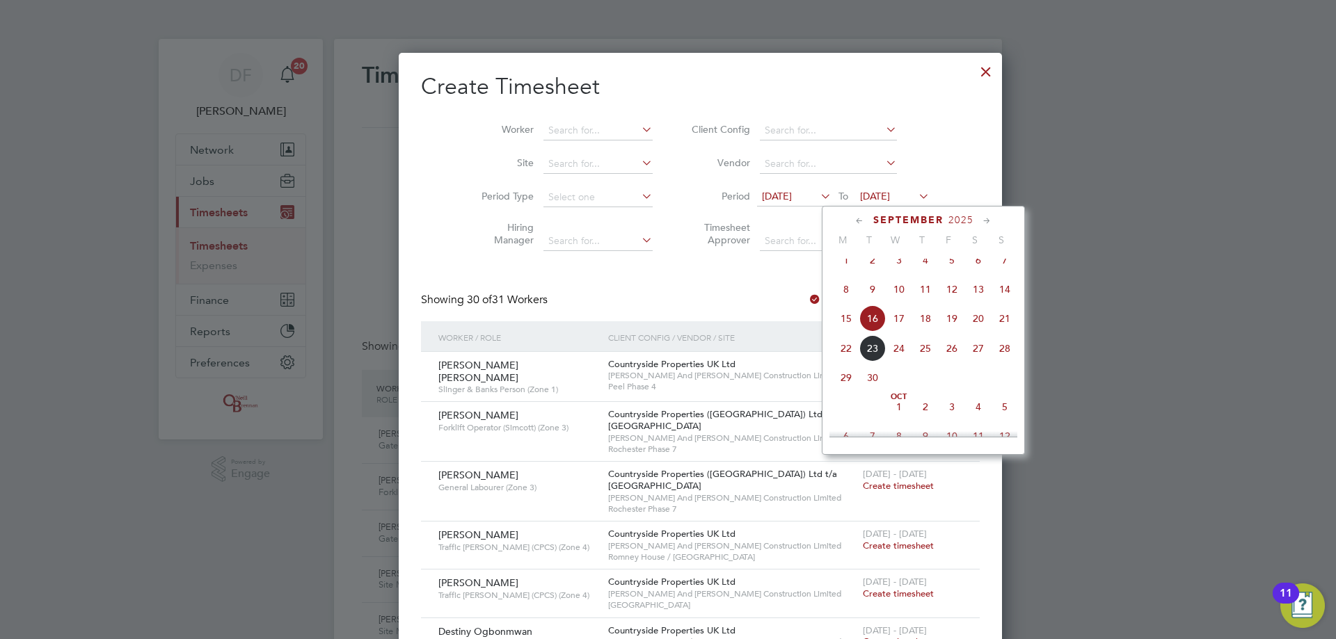
click at [1006, 332] on span "21" at bounding box center [1004, 318] width 26 height 26
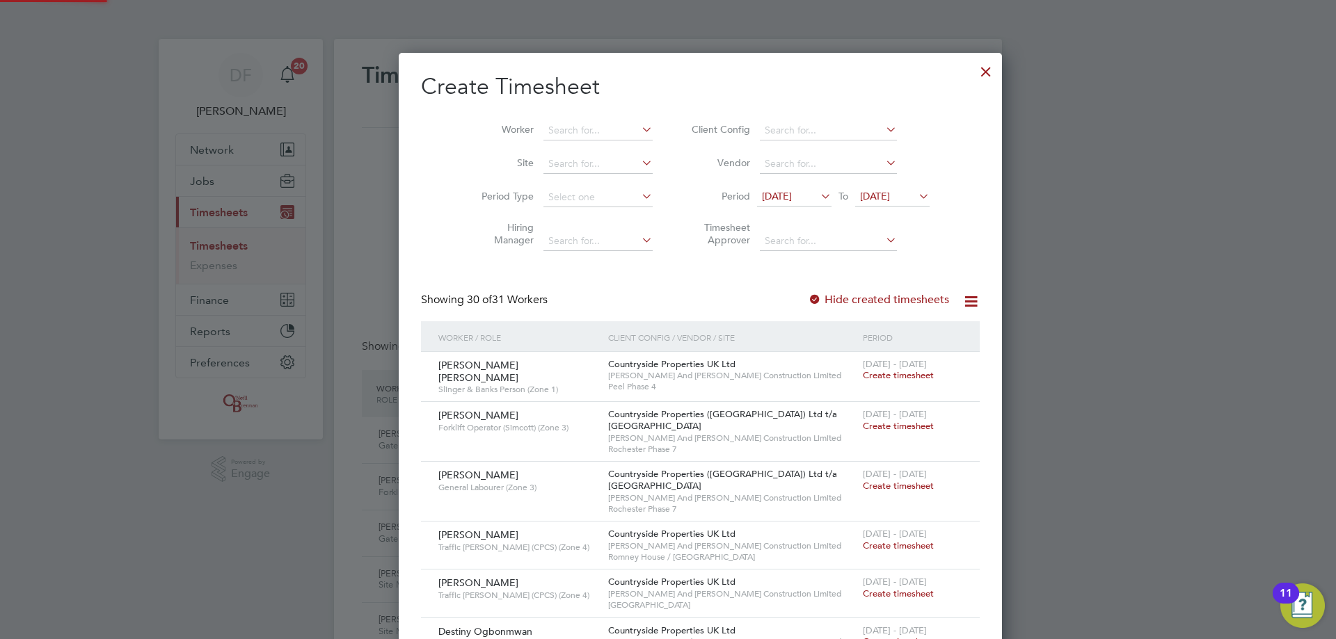
scroll to position [1851, 538]
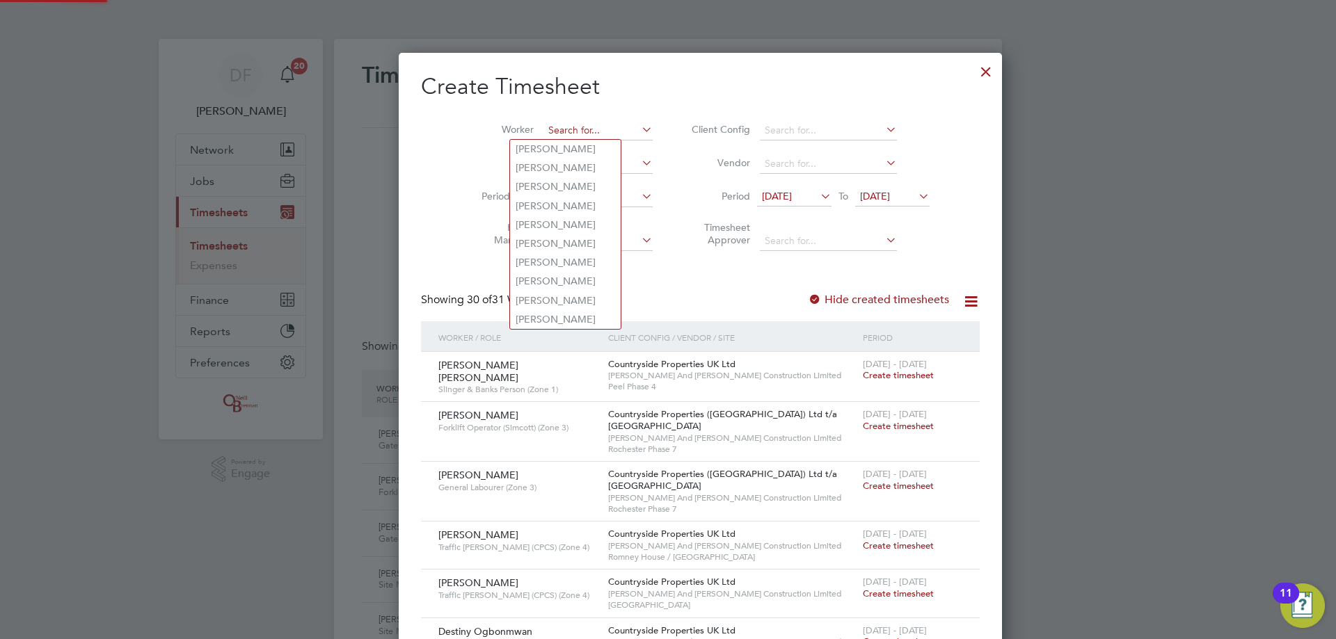
click at [543, 122] on input at bounding box center [597, 130] width 109 height 19
